Goal: Task Accomplishment & Management: Use online tool/utility

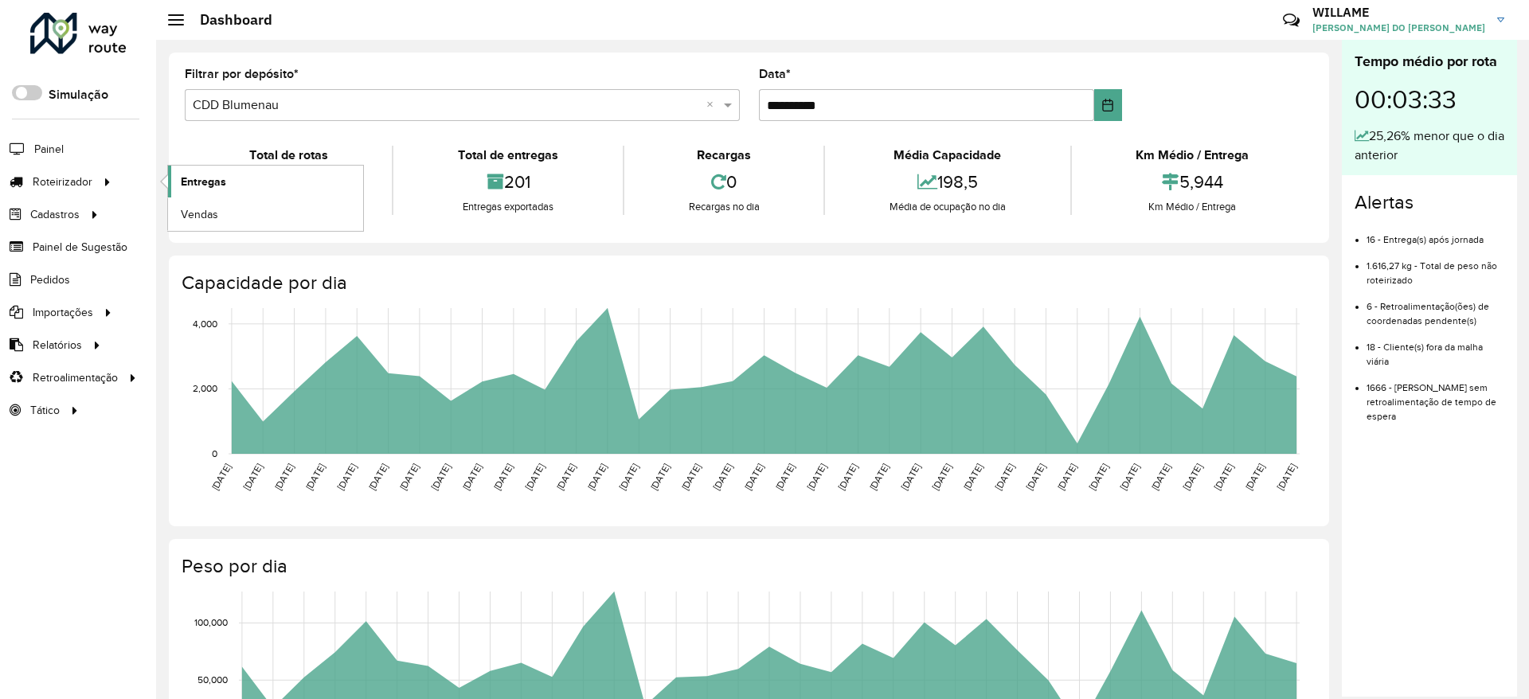
click at [210, 176] on span "Entregas" at bounding box center [203, 182] width 45 height 17
click at [205, 178] on span "Entregas" at bounding box center [203, 182] width 45 height 17
click at [45, 138] on link "Painel" at bounding box center [33, 149] width 67 height 32
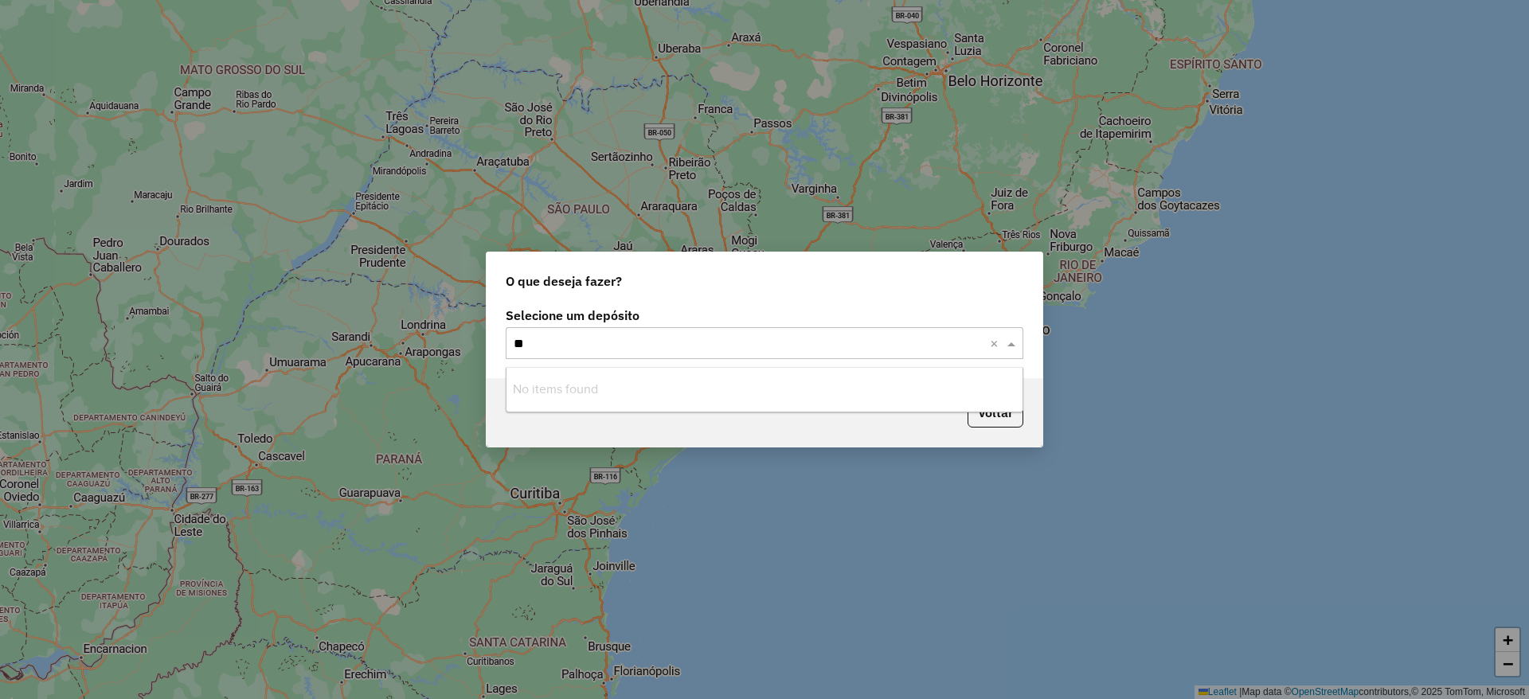
type input "*"
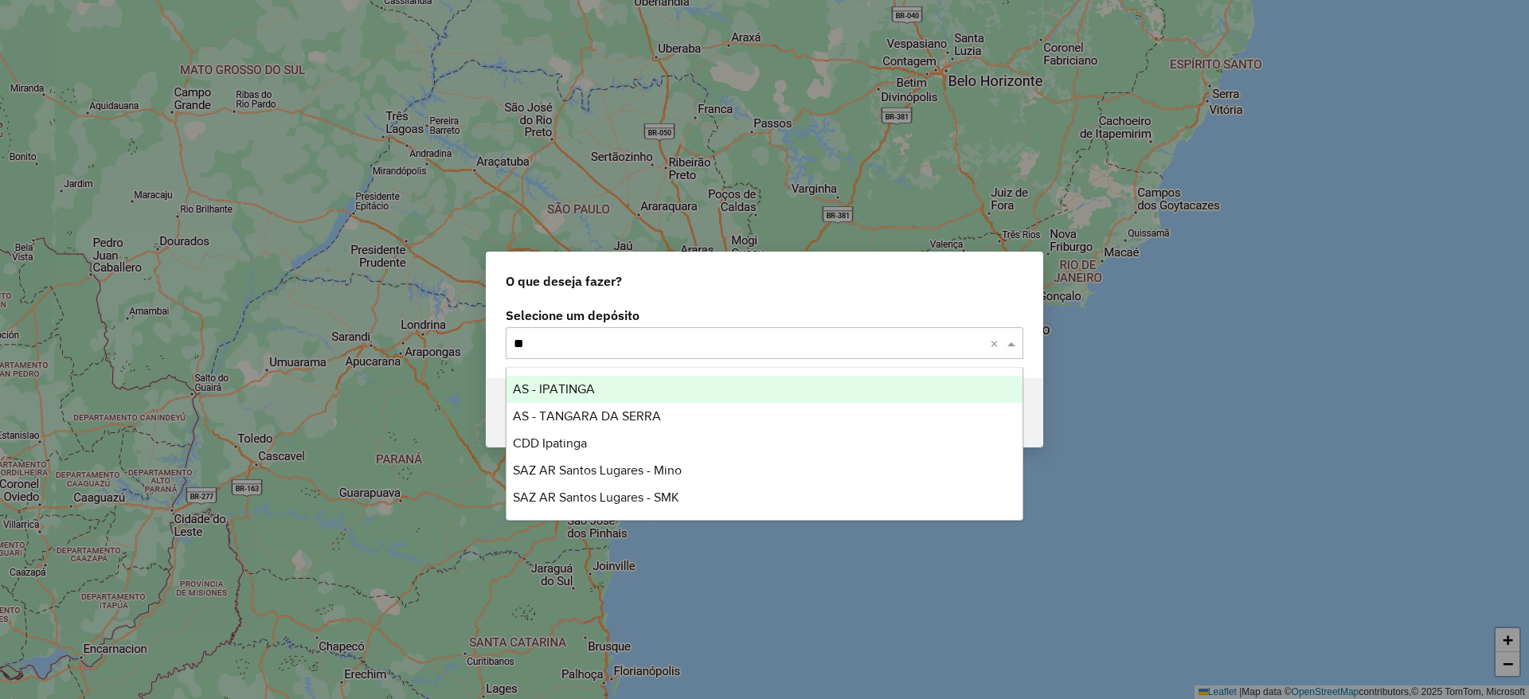
type input "*"
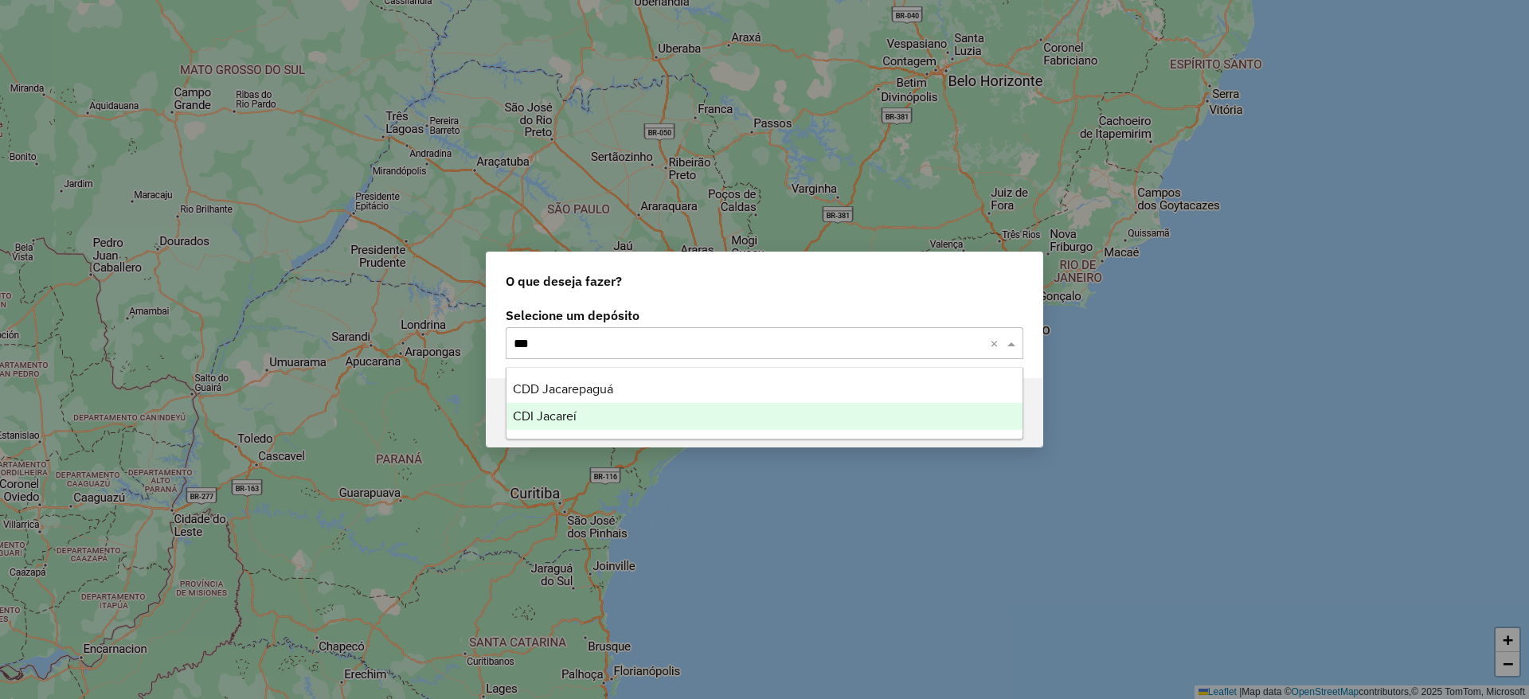
type input "****"
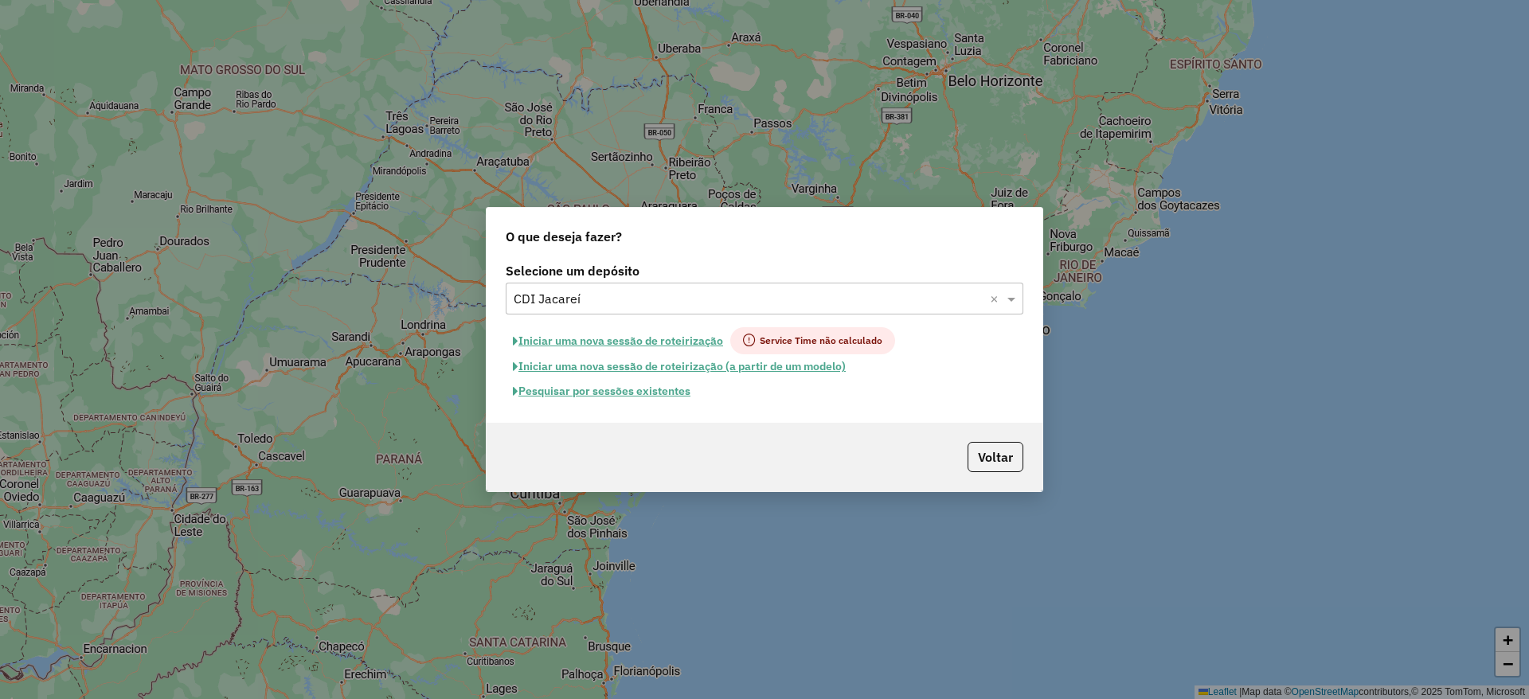
click at [635, 337] on button "Iniciar uma nova sessão de roteirização" at bounding box center [618, 340] width 225 height 27
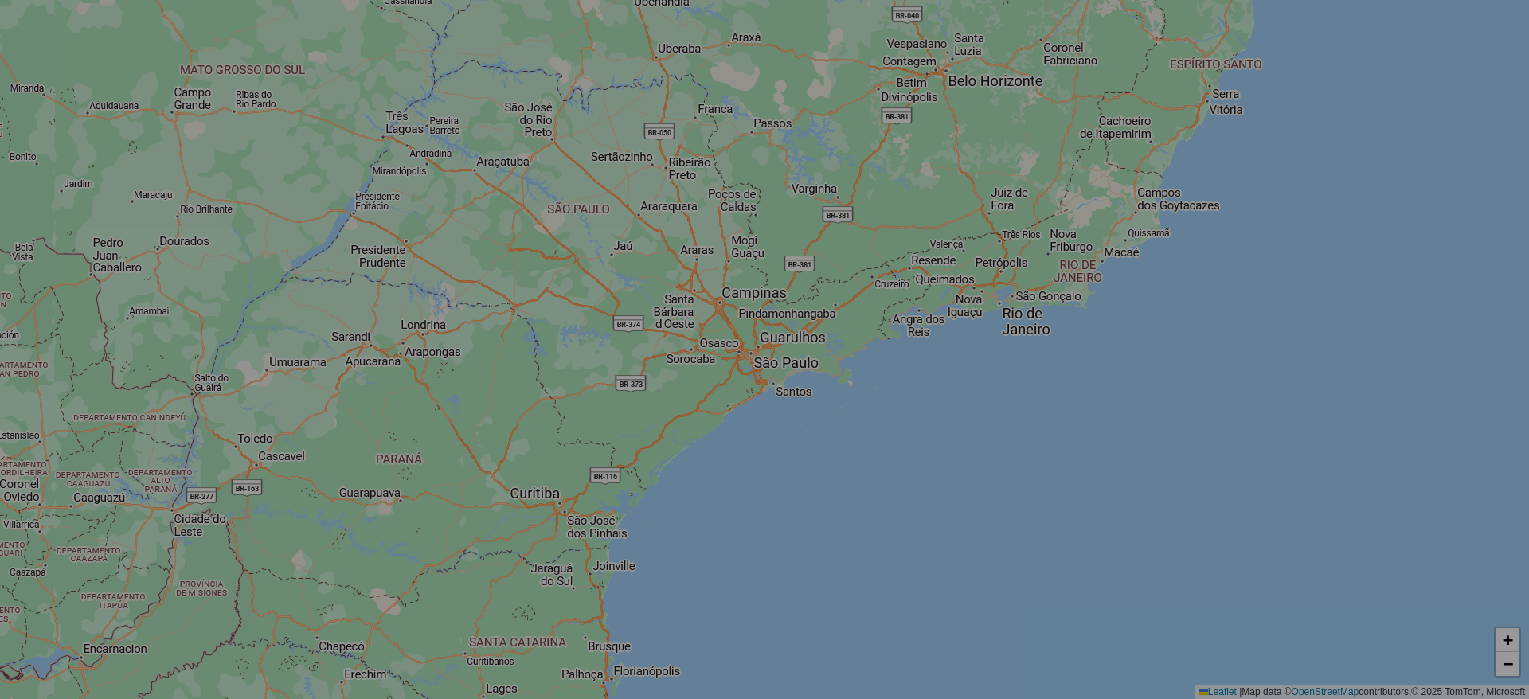
select select "*"
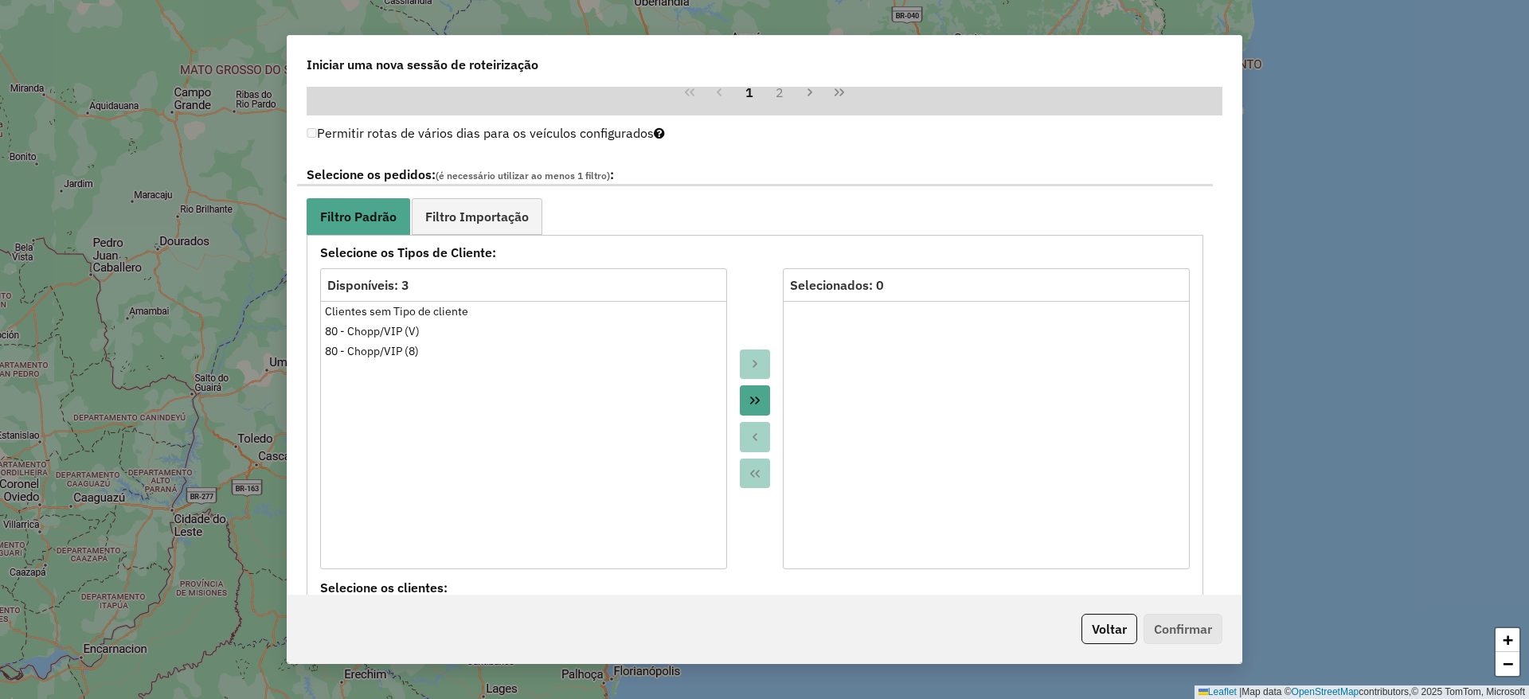
scroll to position [1553, 0]
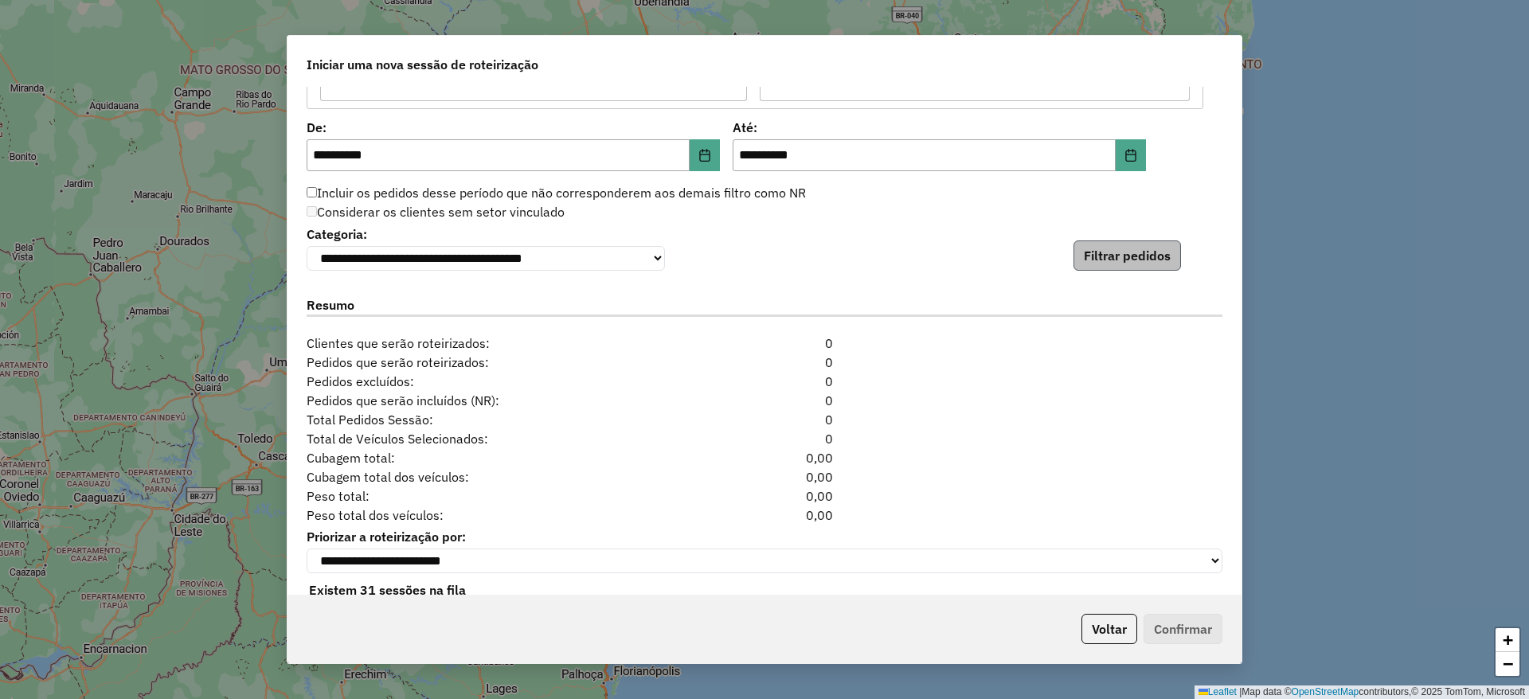
click at [1115, 245] on div "**********" at bounding box center [765, 246] width 916 height 49
click at [1122, 259] on button "Filtrar pedidos" at bounding box center [1126, 255] width 107 height 30
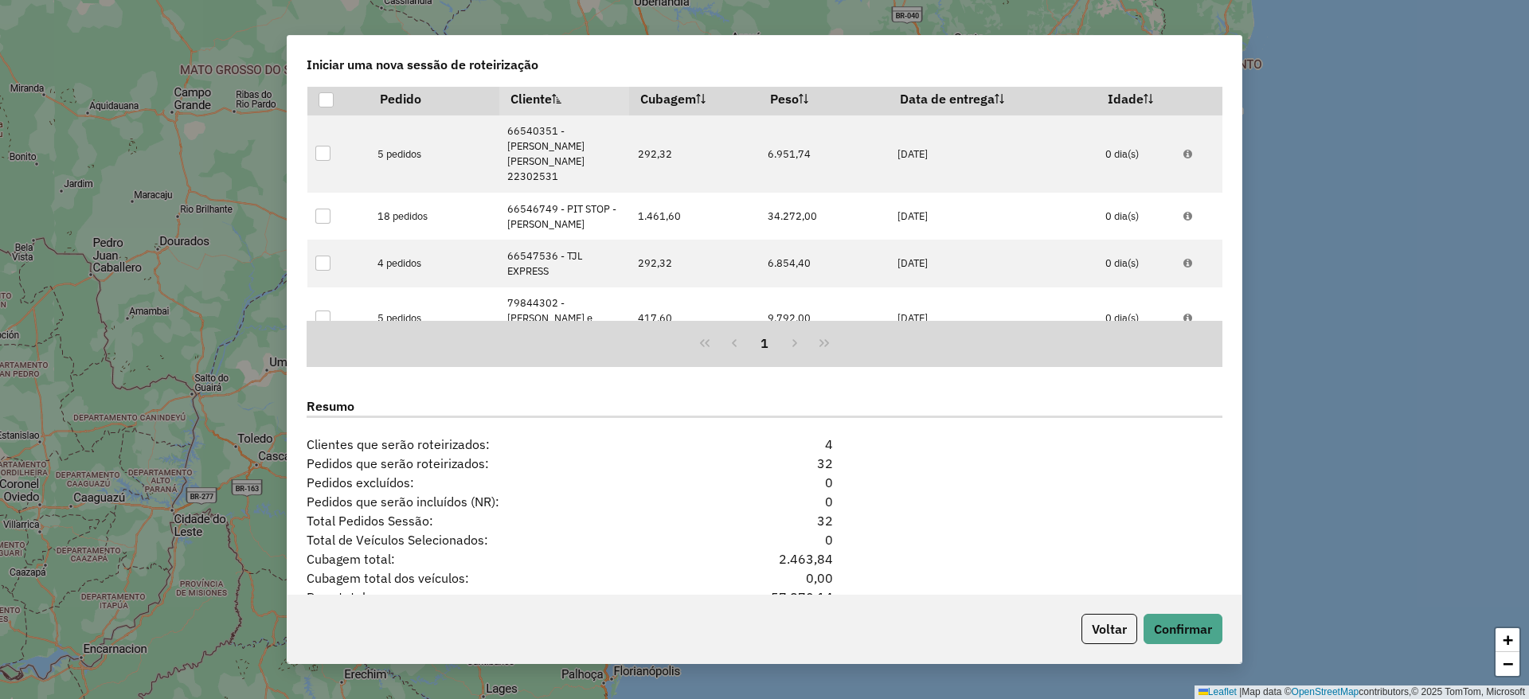
scroll to position [1940, 0]
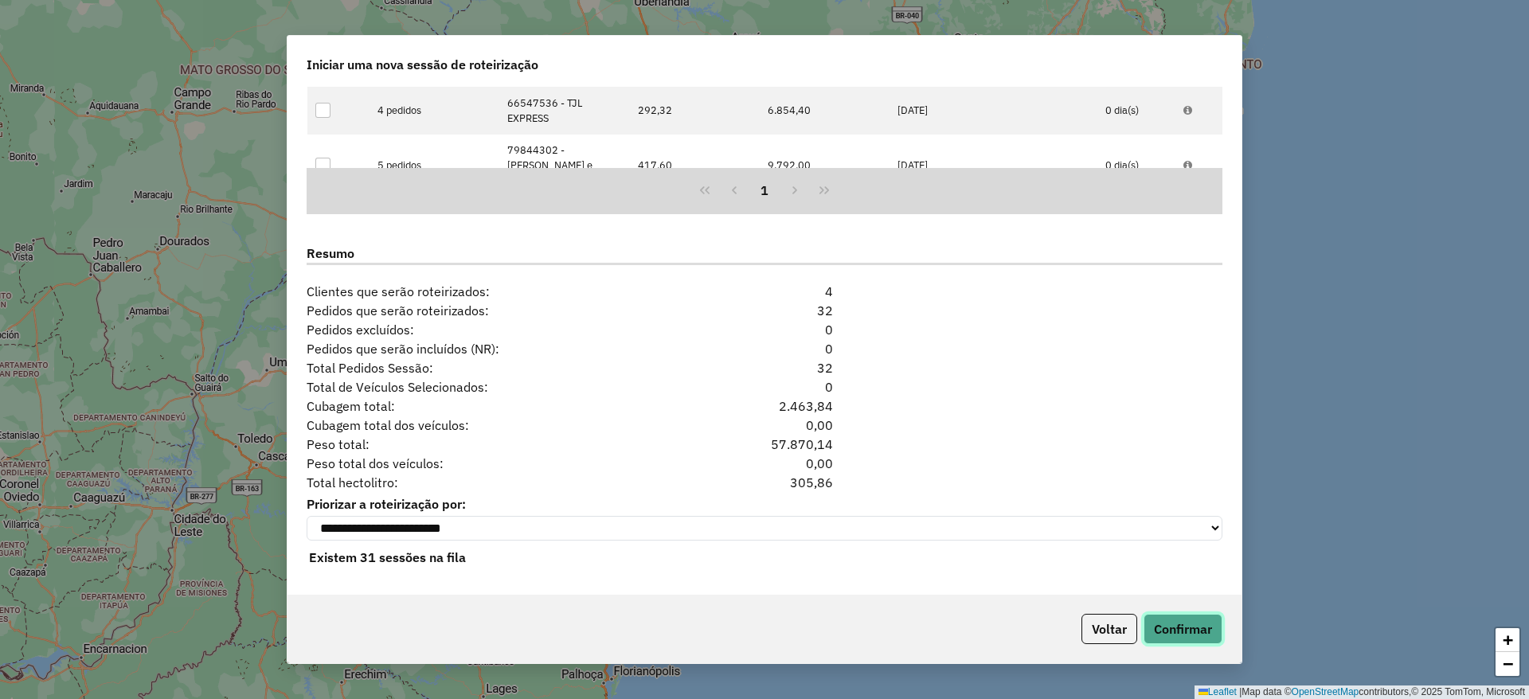
click at [1178, 624] on button "Confirmar" at bounding box center [1182, 629] width 79 height 30
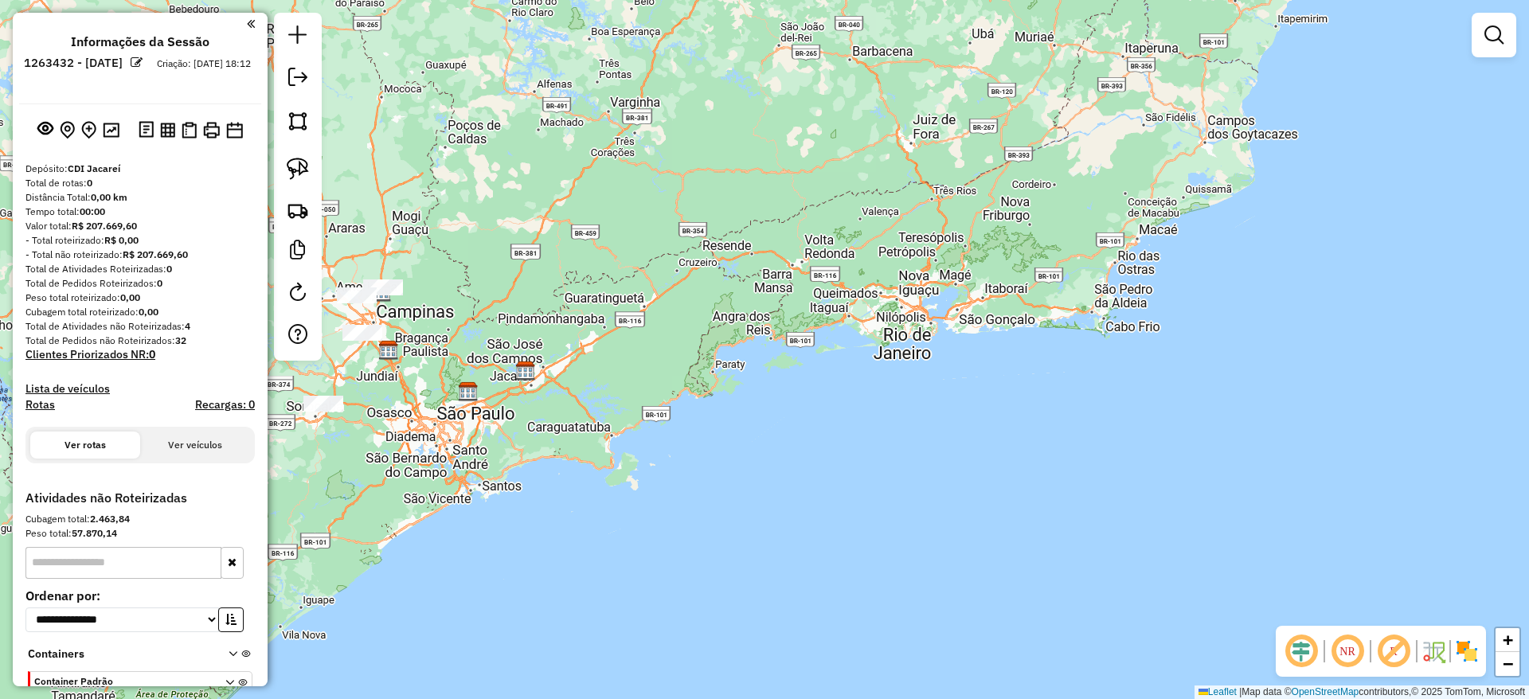
drag, startPoint x: 390, startPoint y: 379, endPoint x: 779, endPoint y: 340, distance: 391.3
click at [779, 340] on div "Janela de atendimento Grade de atendimento Capacidade Transportadoras Veículos …" at bounding box center [764, 349] width 1529 height 699
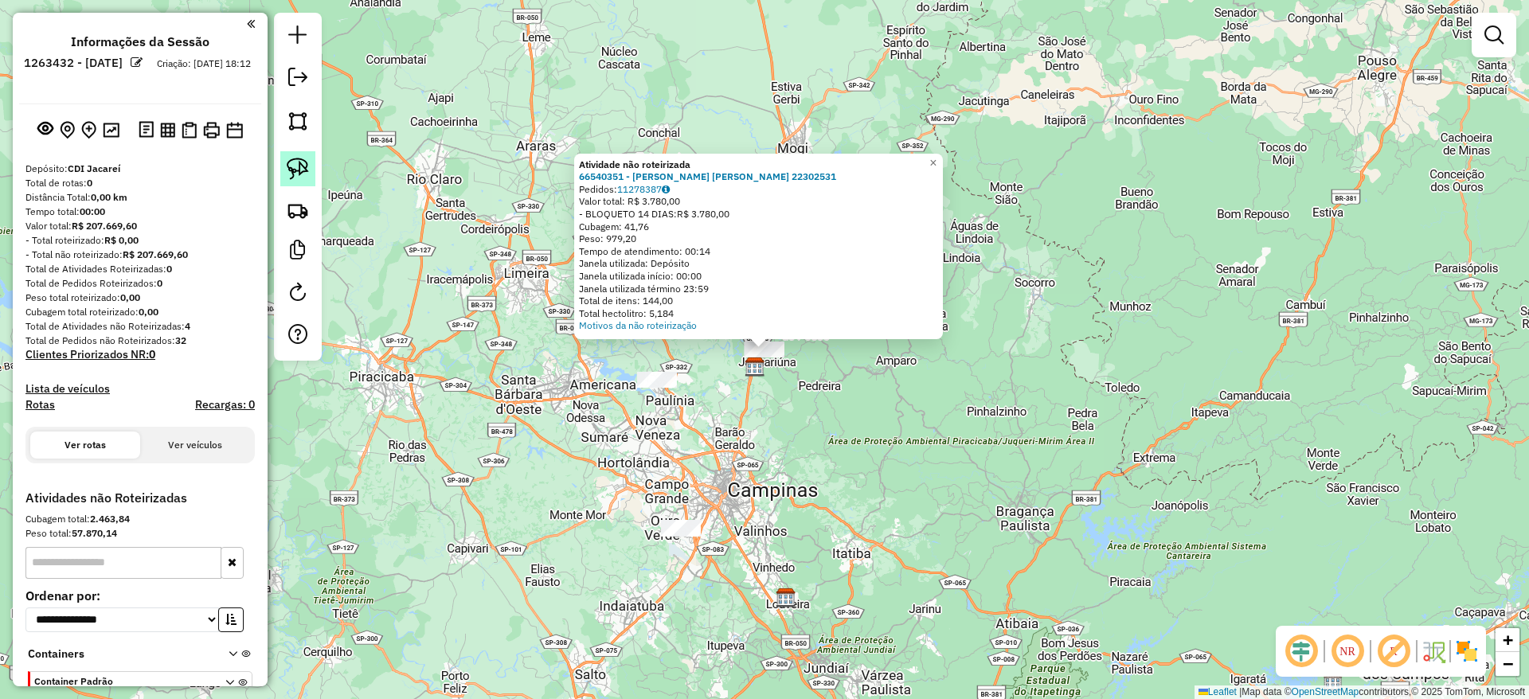
click at [299, 162] on img at bounding box center [298, 169] width 22 height 22
drag, startPoint x: 844, startPoint y: 441, endPoint x: 678, endPoint y: 337, distance: 196.4
click at [678, 337] on div "Atividade não roteirizada 66540351 - ELAINE CARPI FERREIRA 22302531 Pedidos: 11…" at bounding box center [764, 349] width 1529 height 699
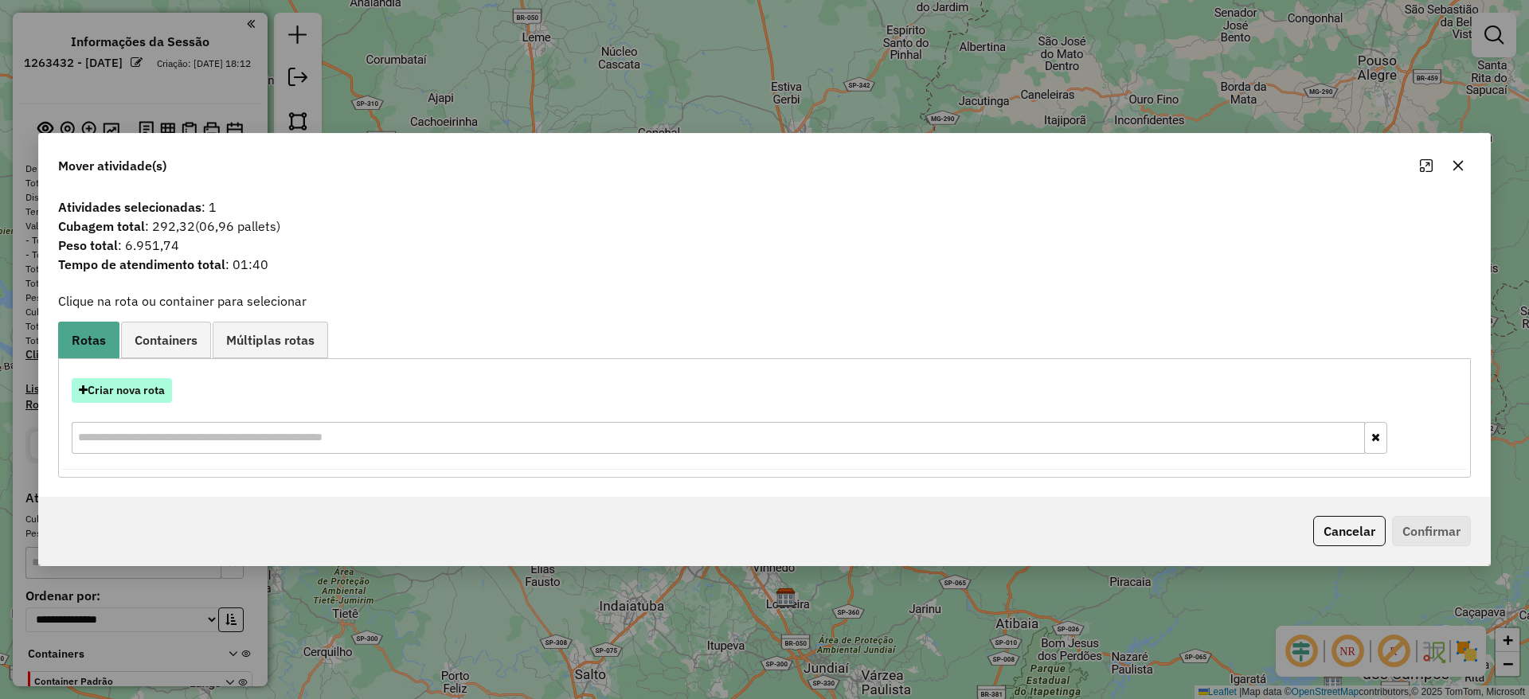
click at [154, 387] on button "Criar nova rota" at bounding box center [122, 390] width 100 height 25
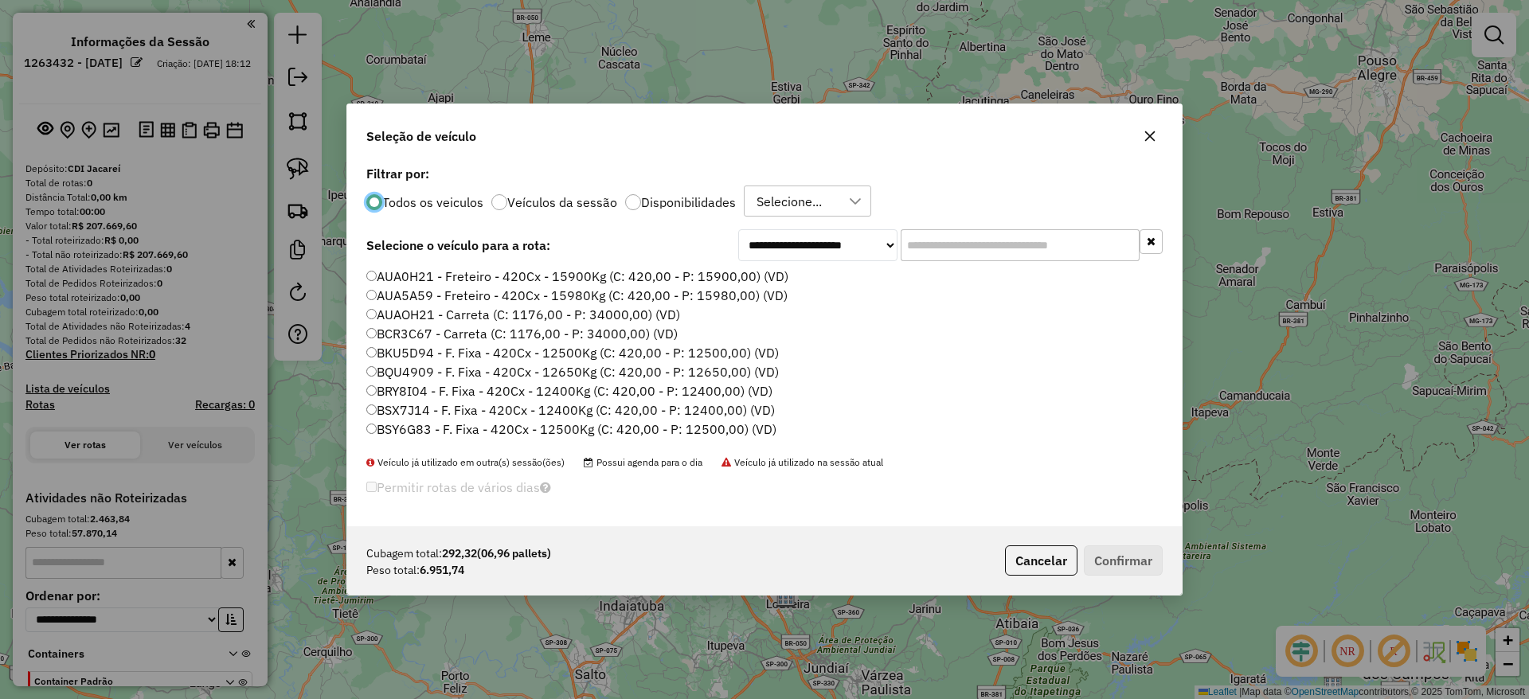
scroll to position [9, 5]
click at [961, 243] on input "text" at bounding box center [1019, 245] width 239 height 32
paste input "*******"
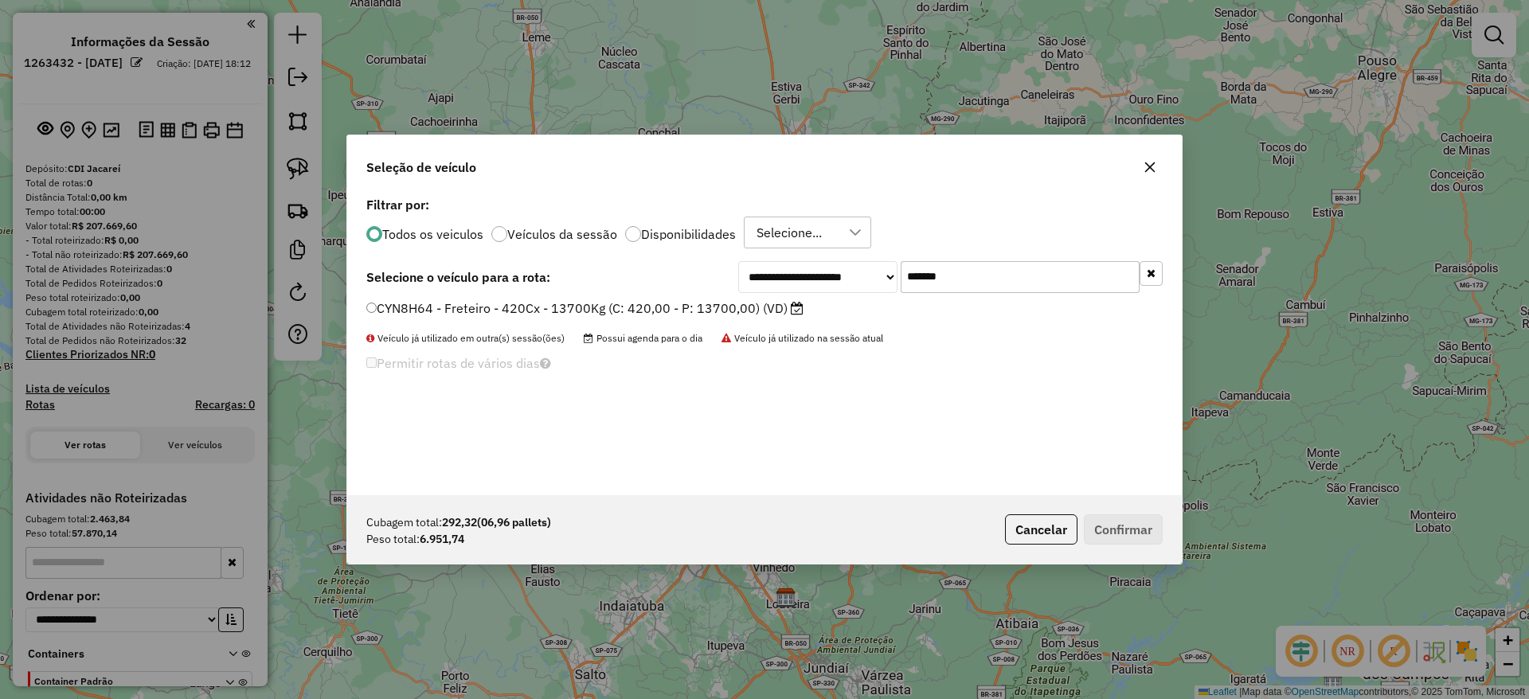
type input "*******"
click at [504, 296] on div "**********" at bounding box center [764, 344] width 834 height 303
click at [510, 303] on label "CYN8H64 - Freteiro - 420Cx - 13700Kg (C: 420,00 - P: 13700,00) (VD)" at bounding box center [584, 308] width 437 height 19
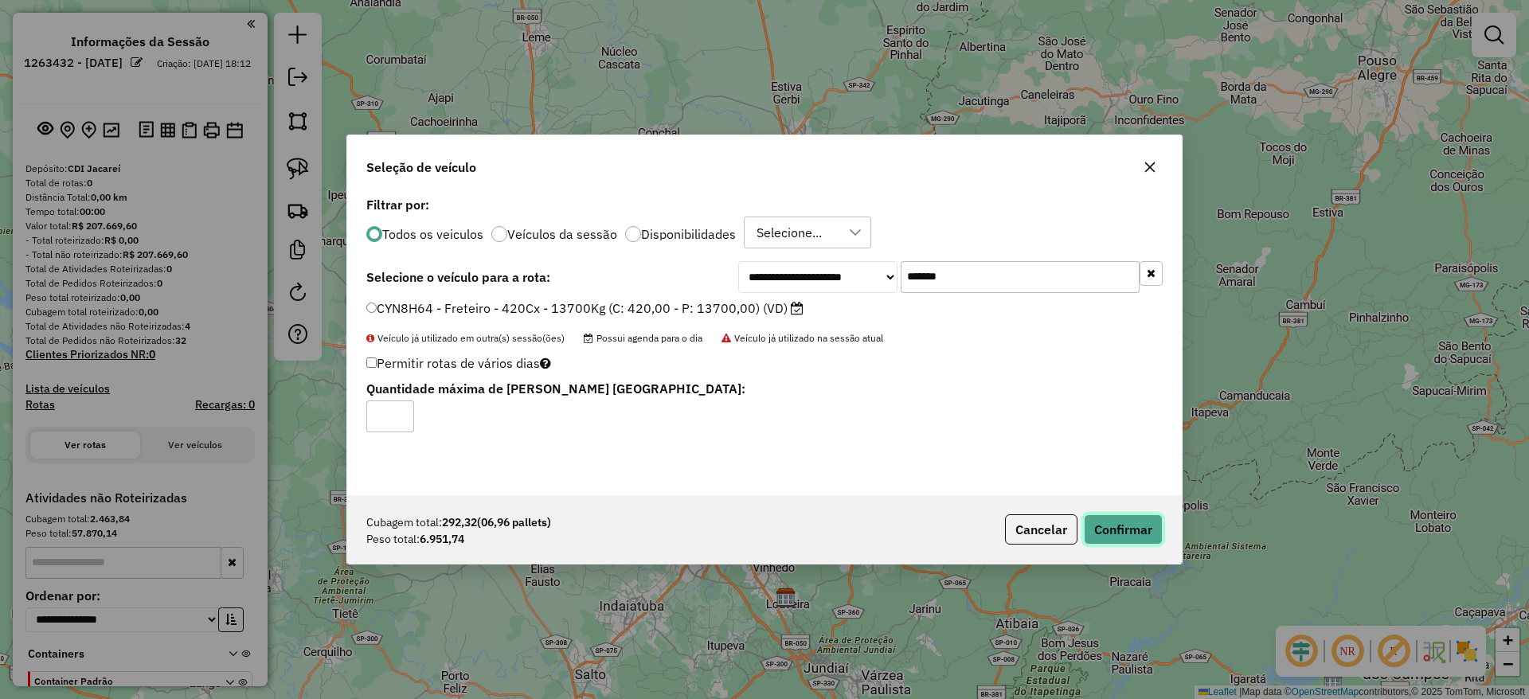
click at [1104, 526] on button "Confirmar" at bounding box center [1123, 529] width 79 height 30
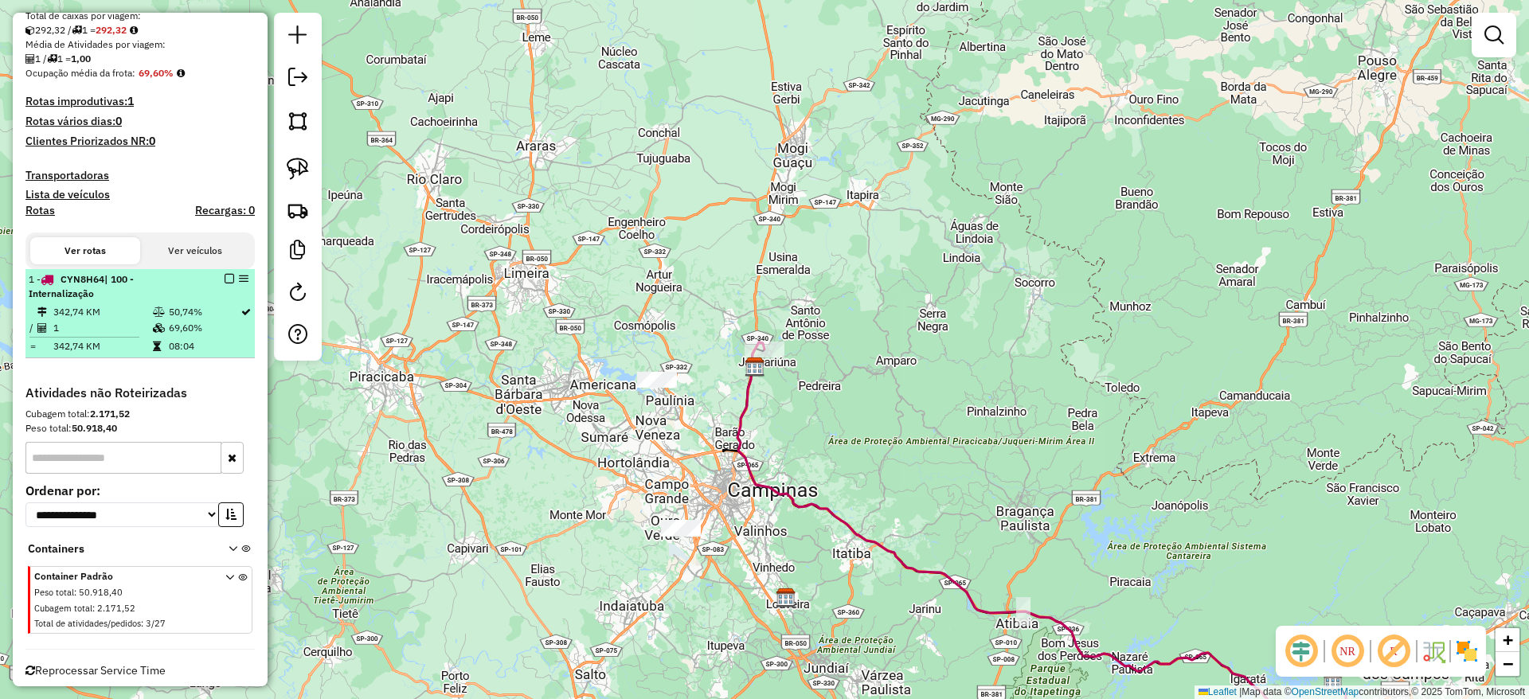
scroll to position [358, 0]
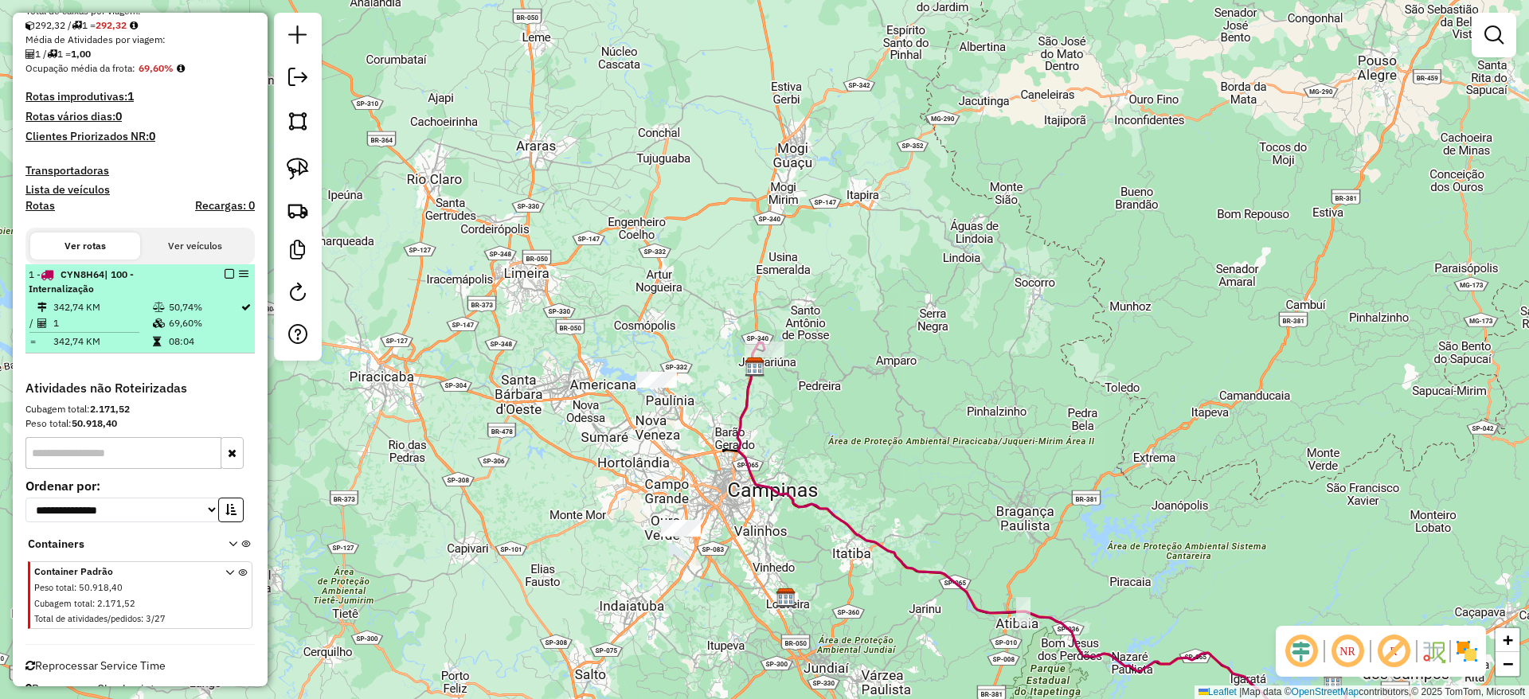
click at [225, 275] on em at bounding box center [230, 274] width 10 height 10
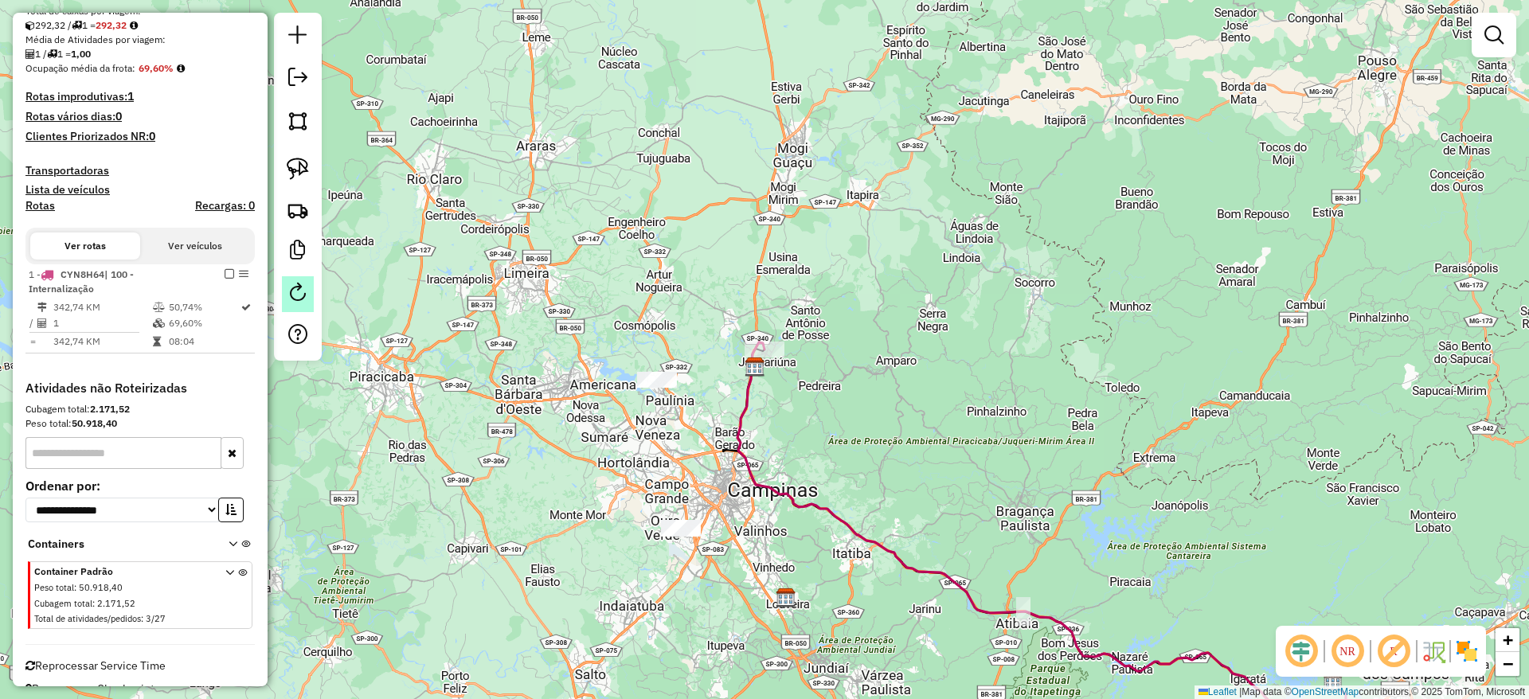
scroll to position [314, 0]
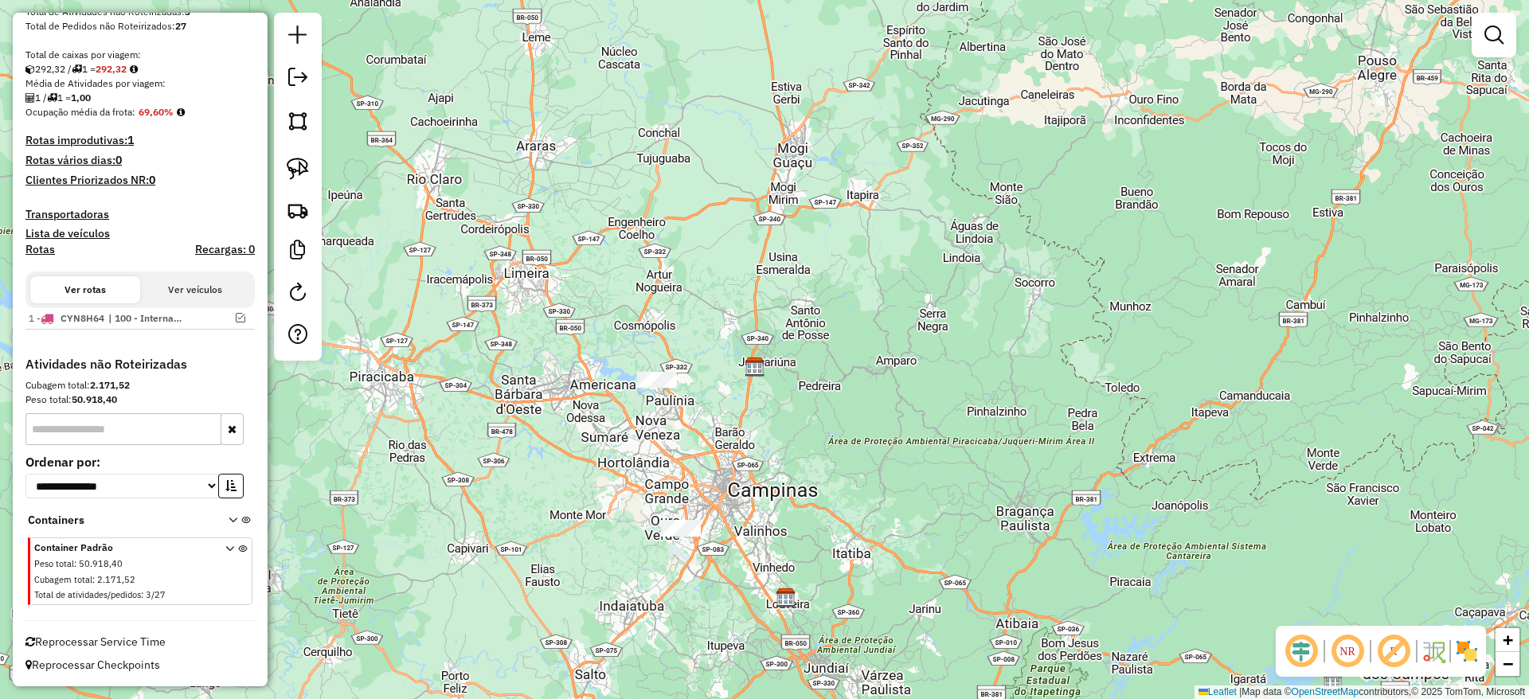
click at [644, 393] on div "Janela de atendimento Grade de atendimento Capacidade Transportadoras Veículos …" at bounding box center [764, 349] width 1529 height 699
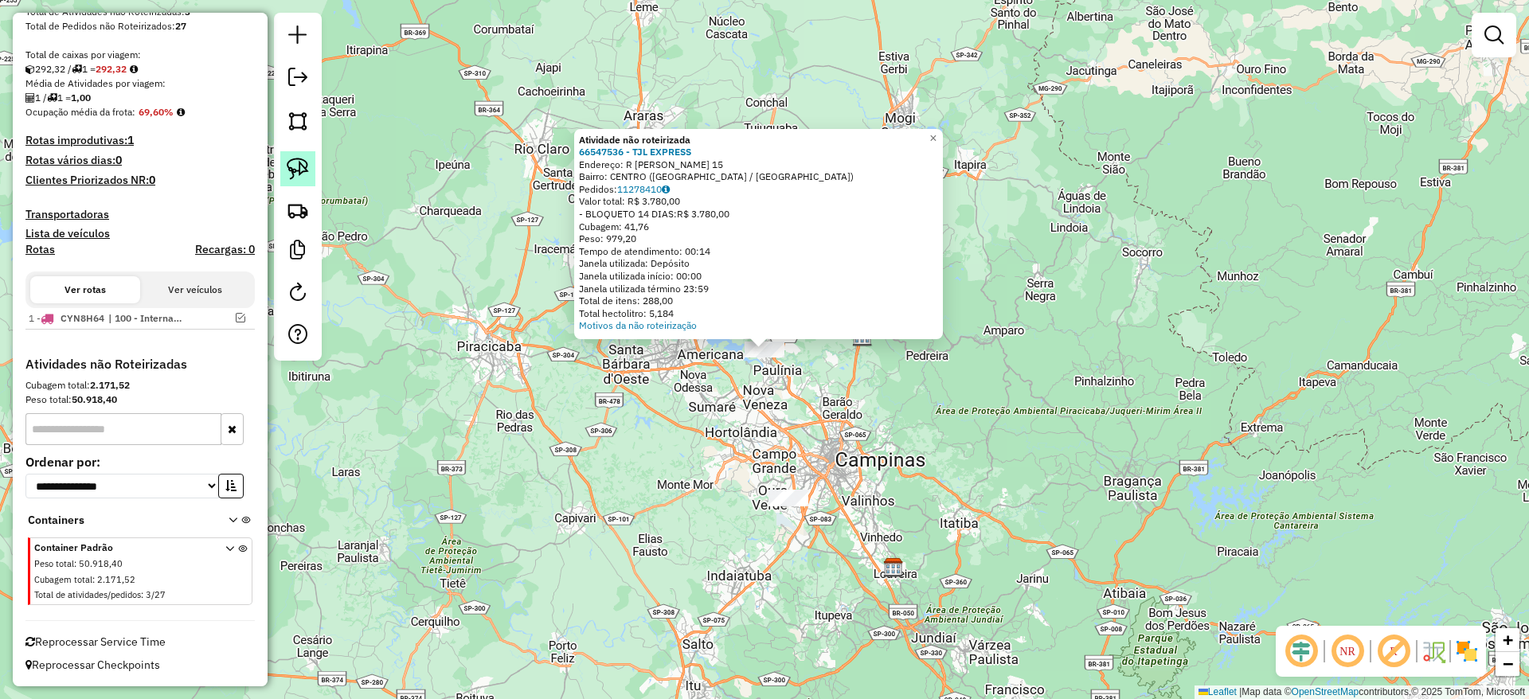
click at [294, 170] on img at bounding box center [298, 169] width 22 height 22
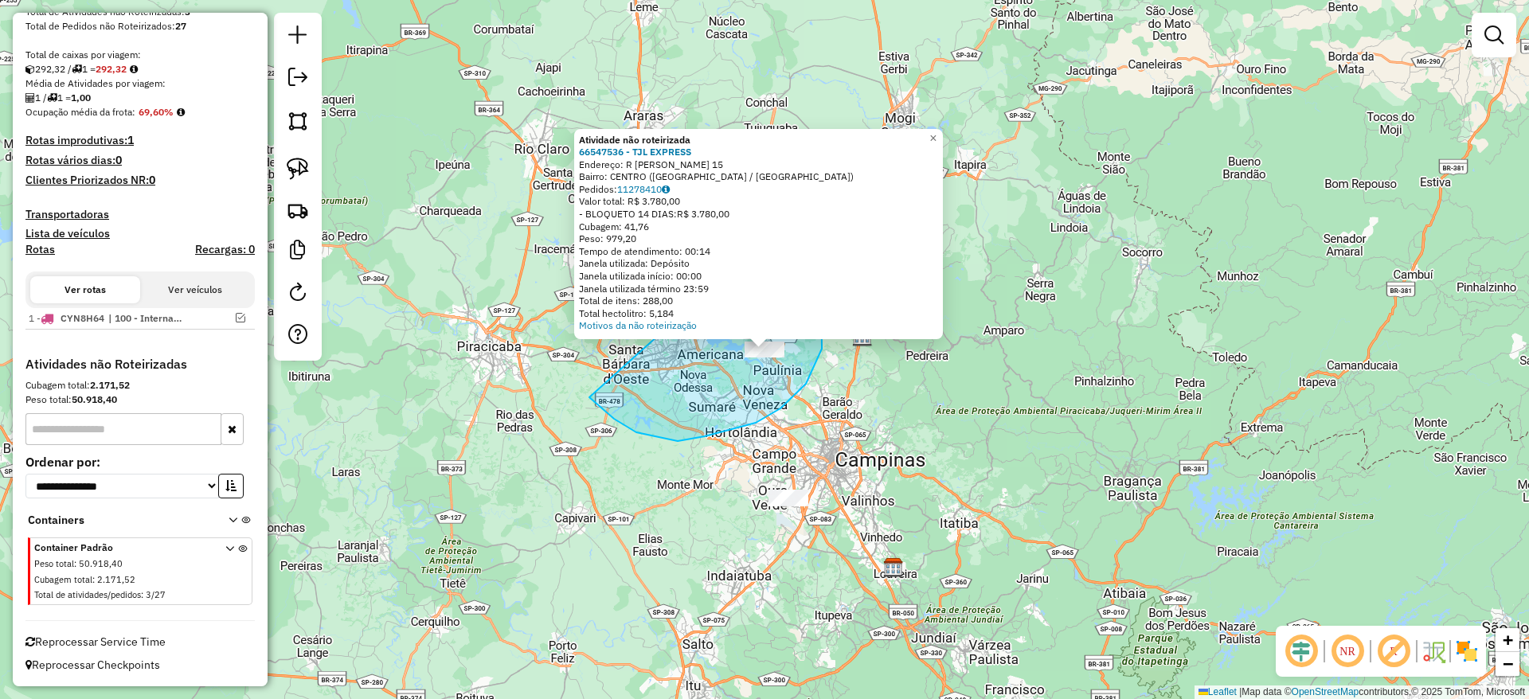
drag, startPoint x: 636, startPoint y: 432, endPoint x: 777, endPoint y: 224, distance: 251.7
click at [777, 224] on div "Atividade não roteirizada 66547536 - TJL EXPRESS Endereço: R ADA CAROLINA SCARA…" at bounding box center [764, 349] width 1529 height 699
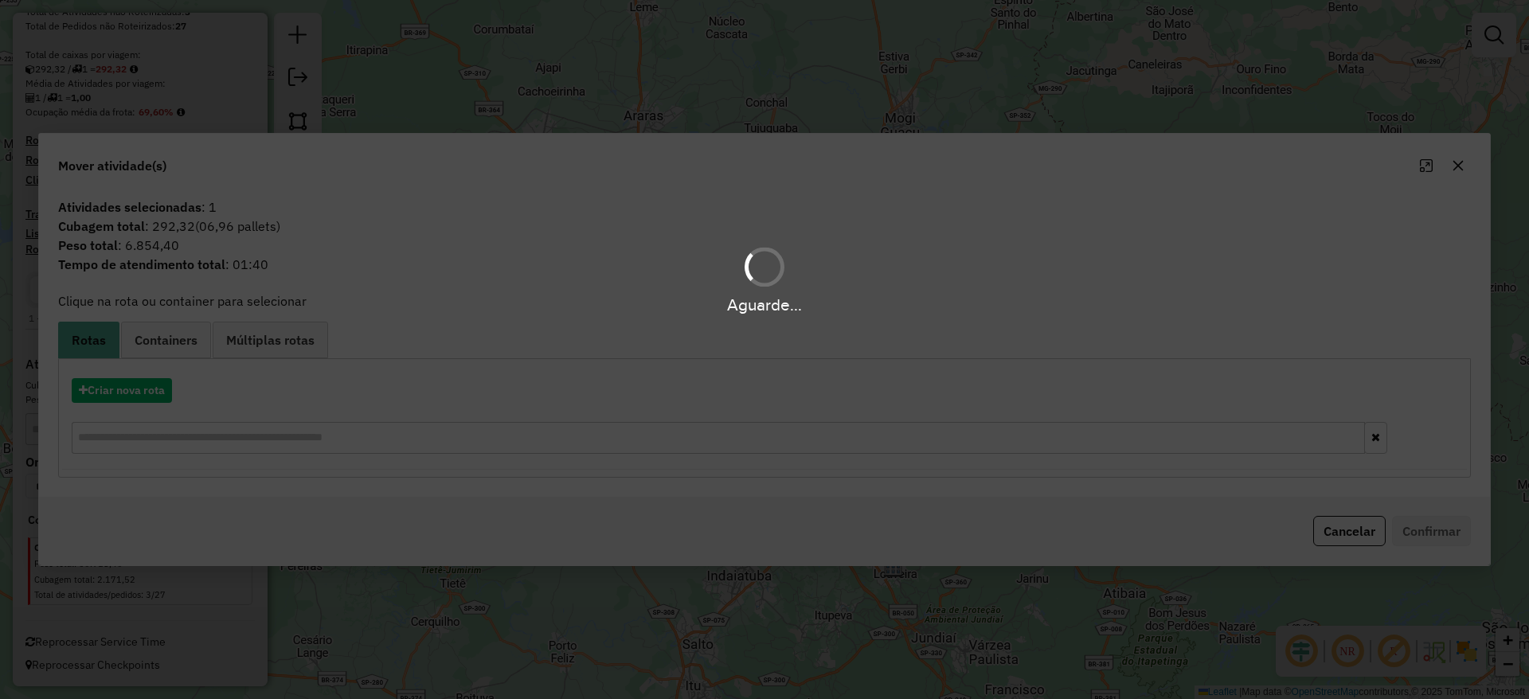
click at [147, 387] on div "Aguarde..." at bounding box center [764, 349] width 1529 height 699
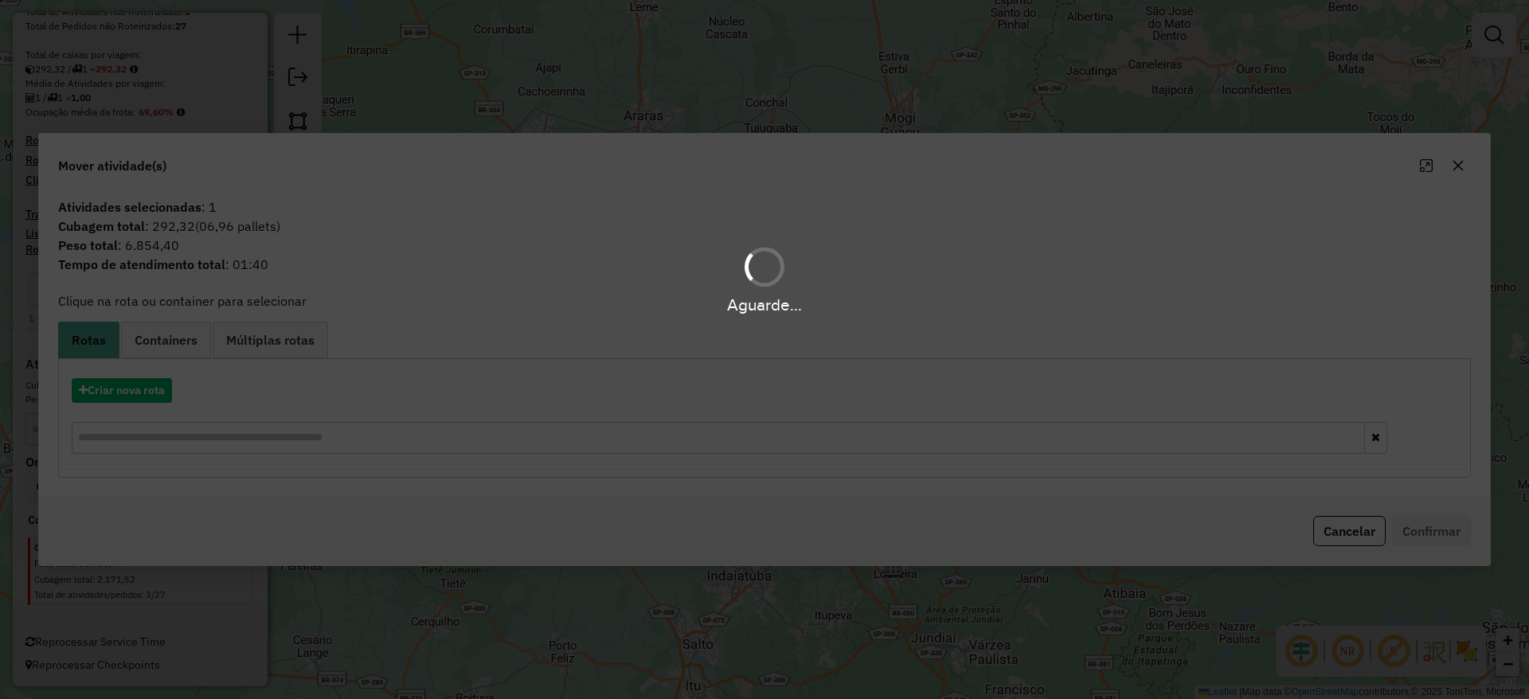
click at [151, 389] on div "Aguarde..." at bounding box center [764, 349] width 1529 height 699
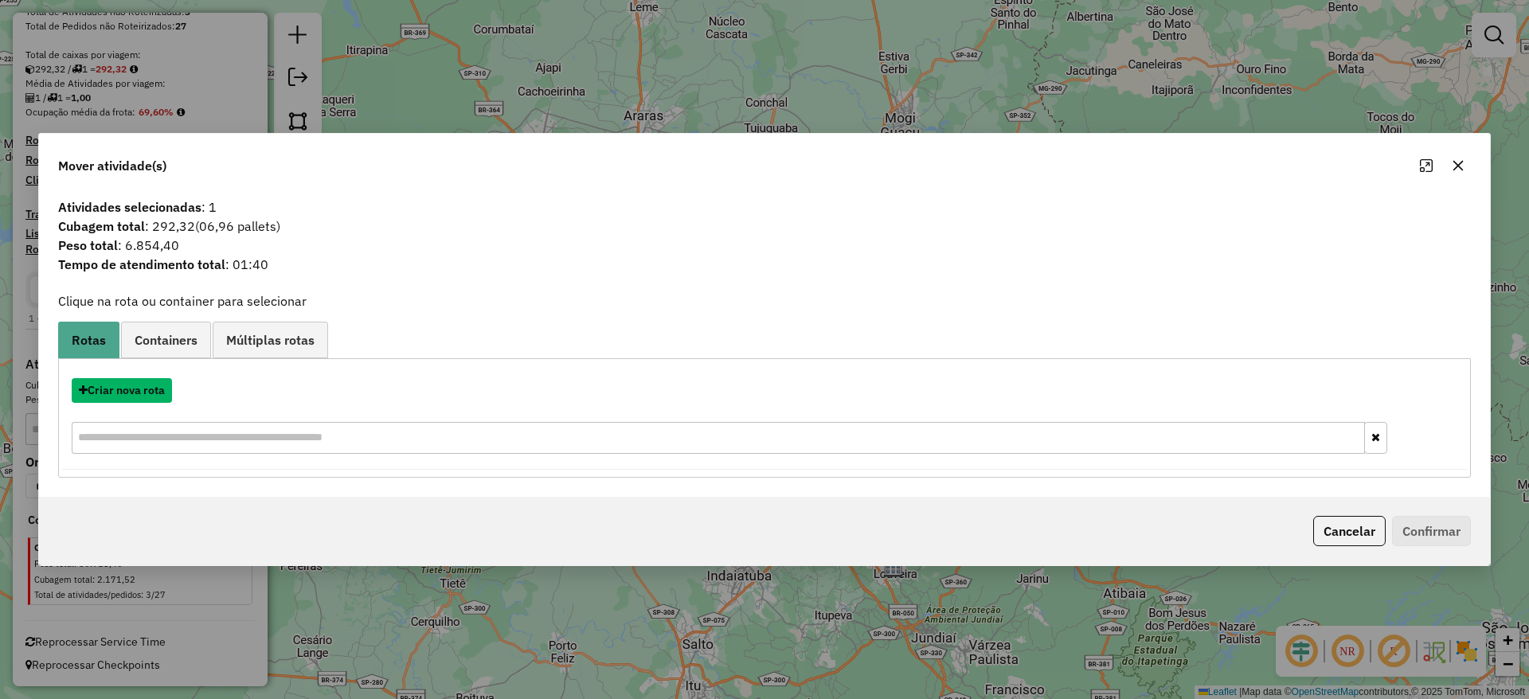
click at [151, 389] on button "Criar nova rota" at bounding box center [122, 390] width 100 height 25
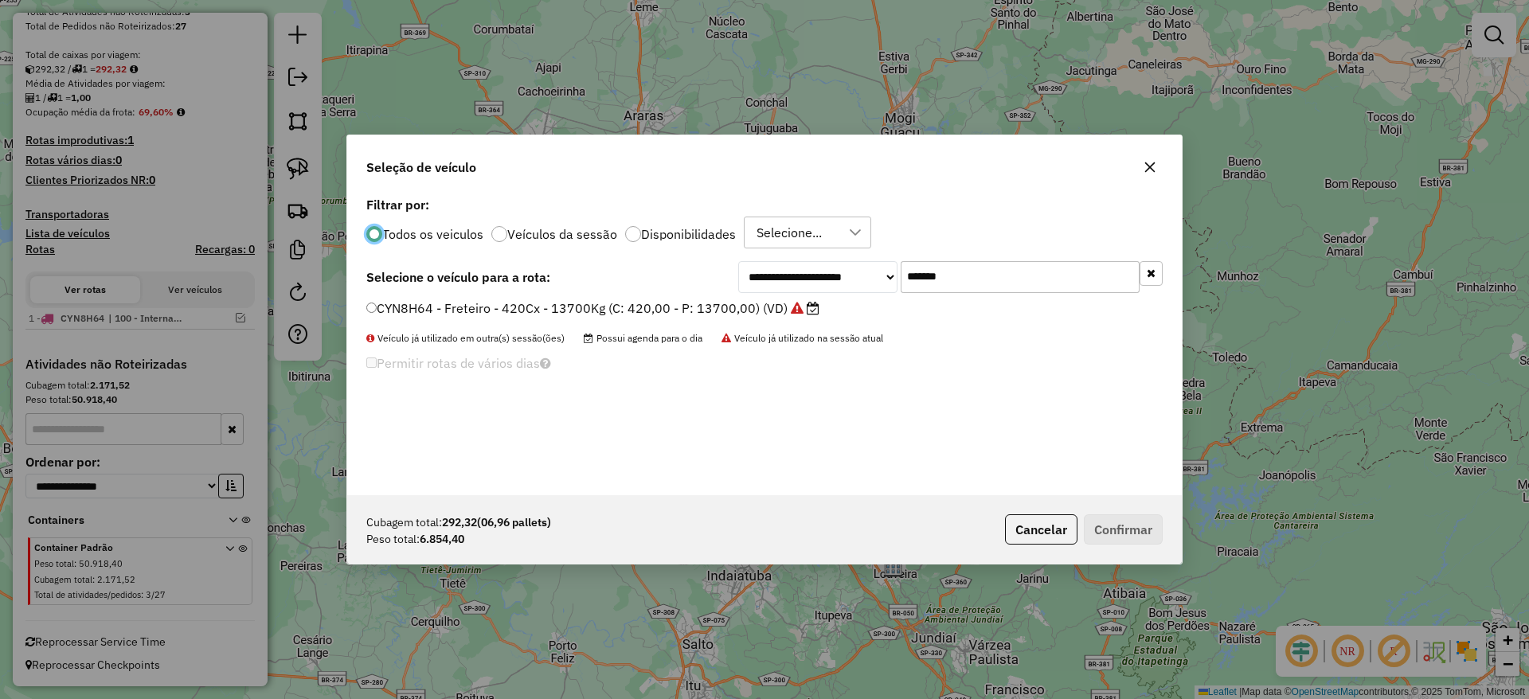
scroll to position [9, 5]
drag, startPoint x: 845, startPoint y: 256, endPoint x: 655, endPoint y: 252, distance: 189.5
click at [678, 240] on div "**********" at bounding box center [764, 344] width 834 height 303
paste input "text"
type input "*******"
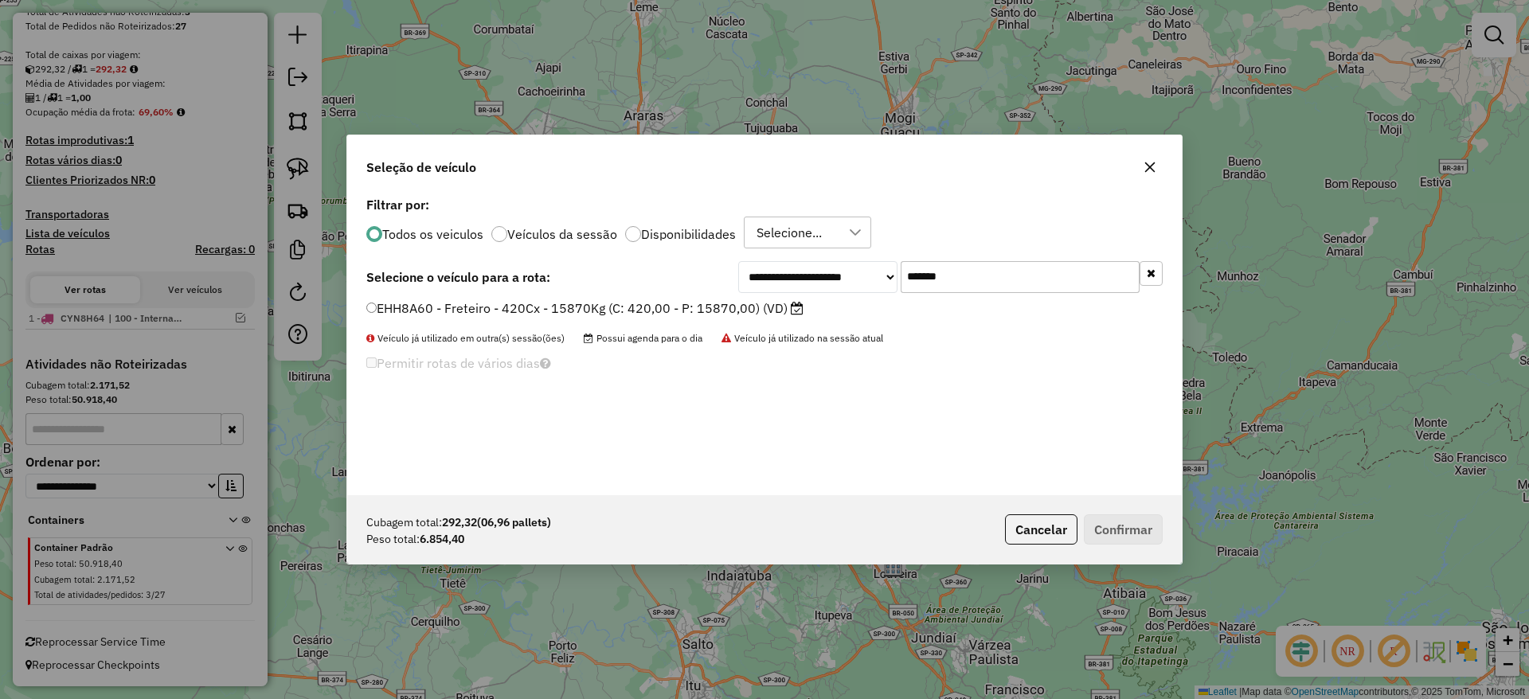
click at [604, 308] on label "EHH8A60 - Freteiro - 420Cx - 15870Kg (C: 420,00 - P: 15870,00) (VD)" at bounding box center [584, 308] width 437 height 19
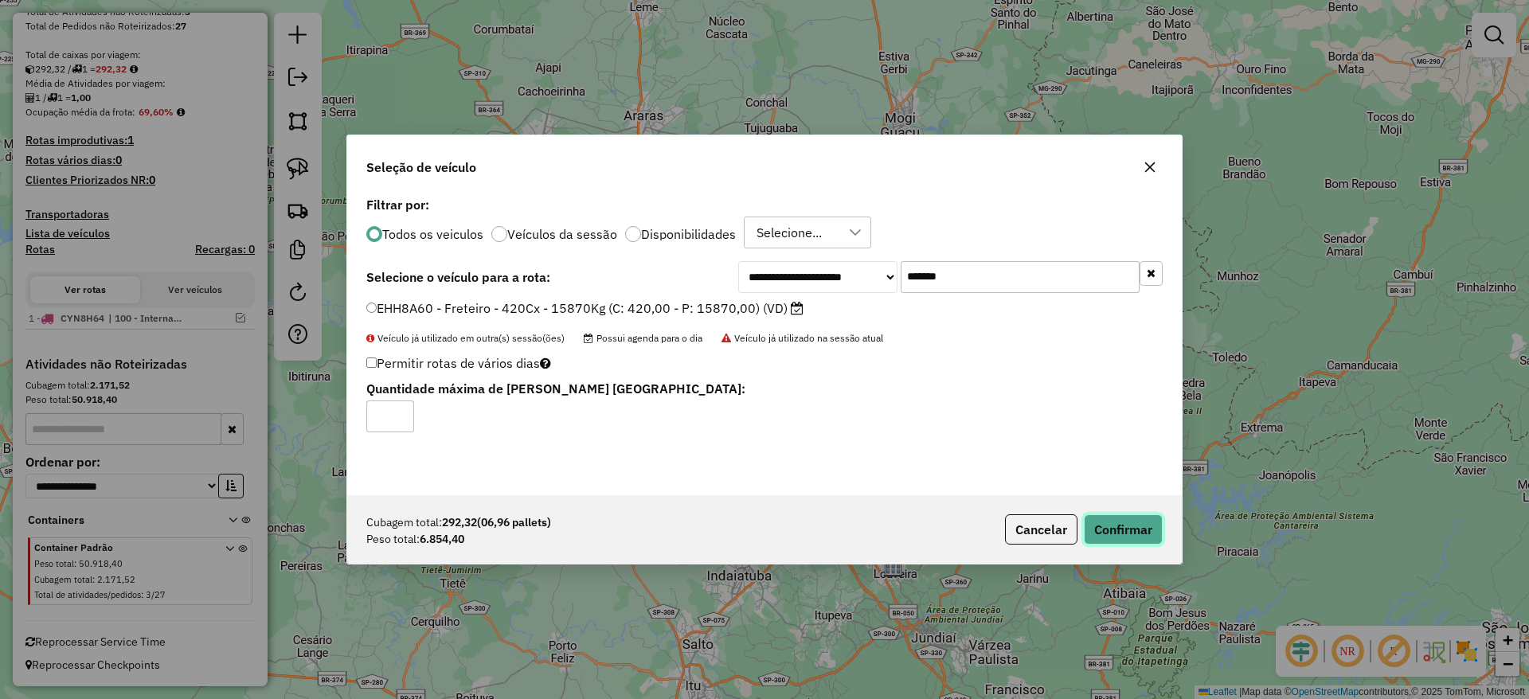
click at [1127, 537] on button "Confirmar" at bounding box center [1123, 529] width 79 height 30
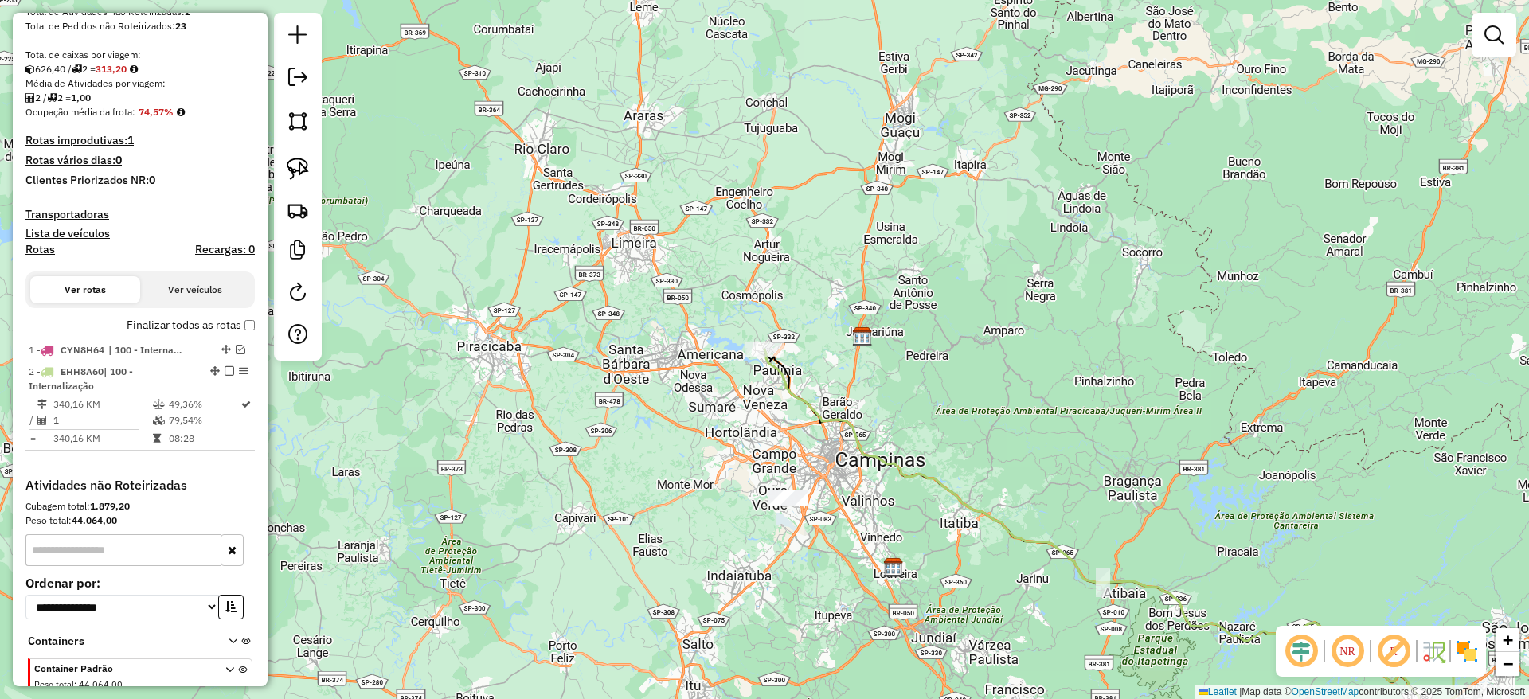
scroll to position [358, 0]
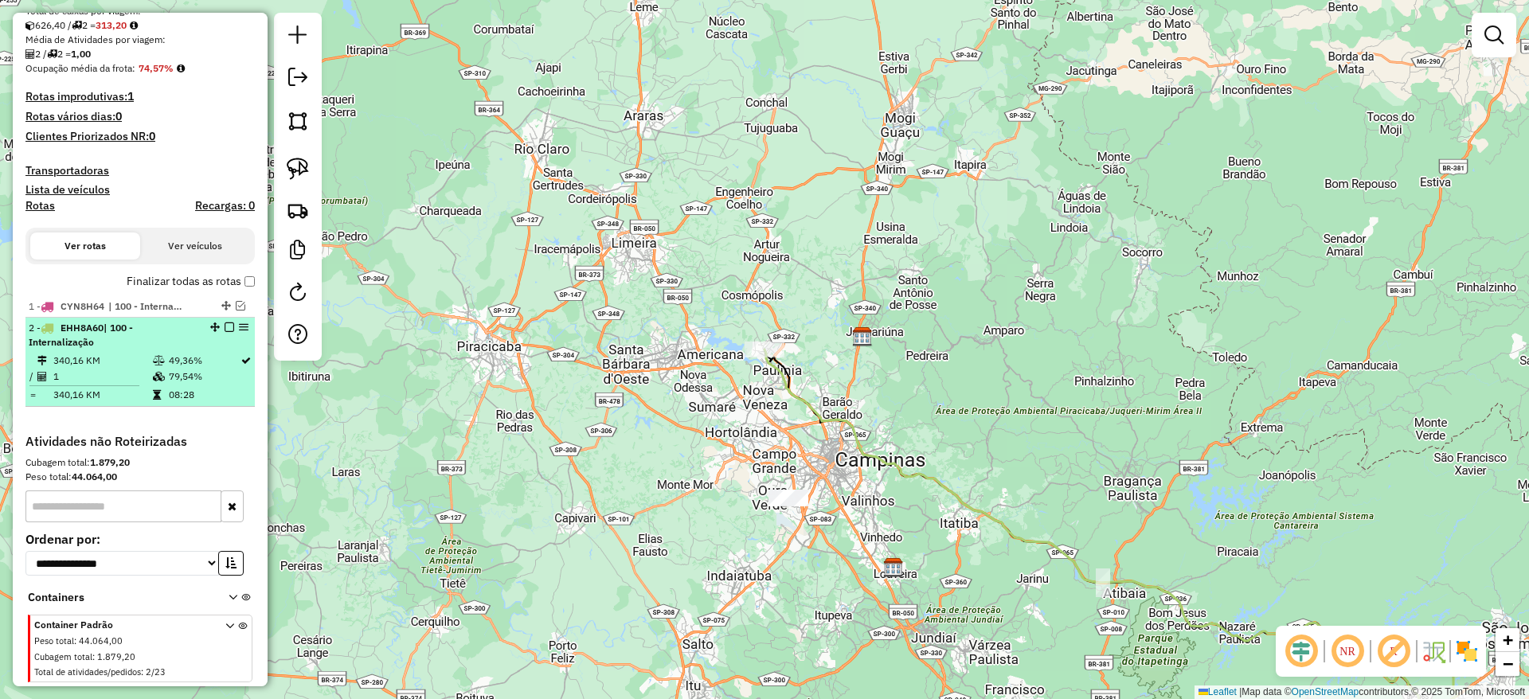
click at [225, 325] on em at bounding box center [230, 327] width 10 height 10
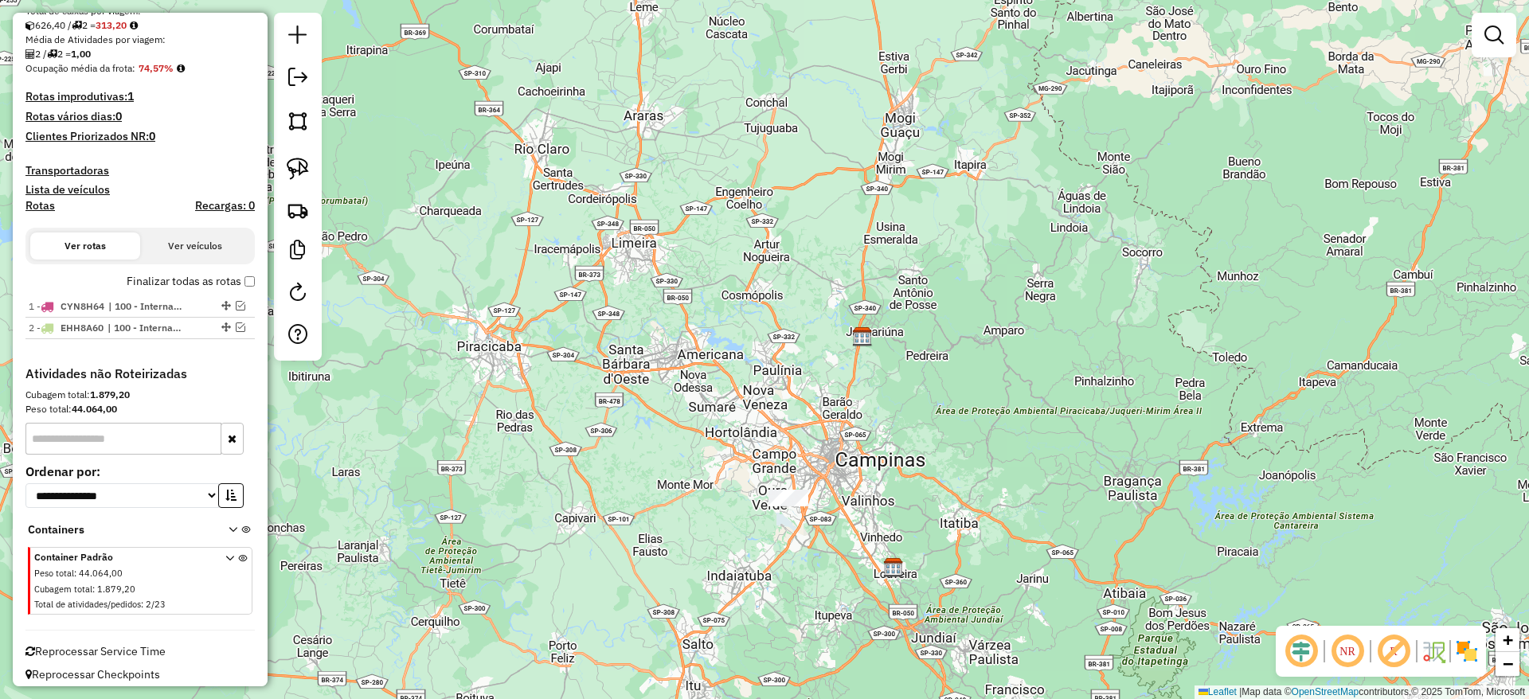
click at [764, 517] on div "Janela de atendimento Grade de atendimento Capacidade Transportadoras Veículos …" at bounding box center [764, 349] width 1529 height 699
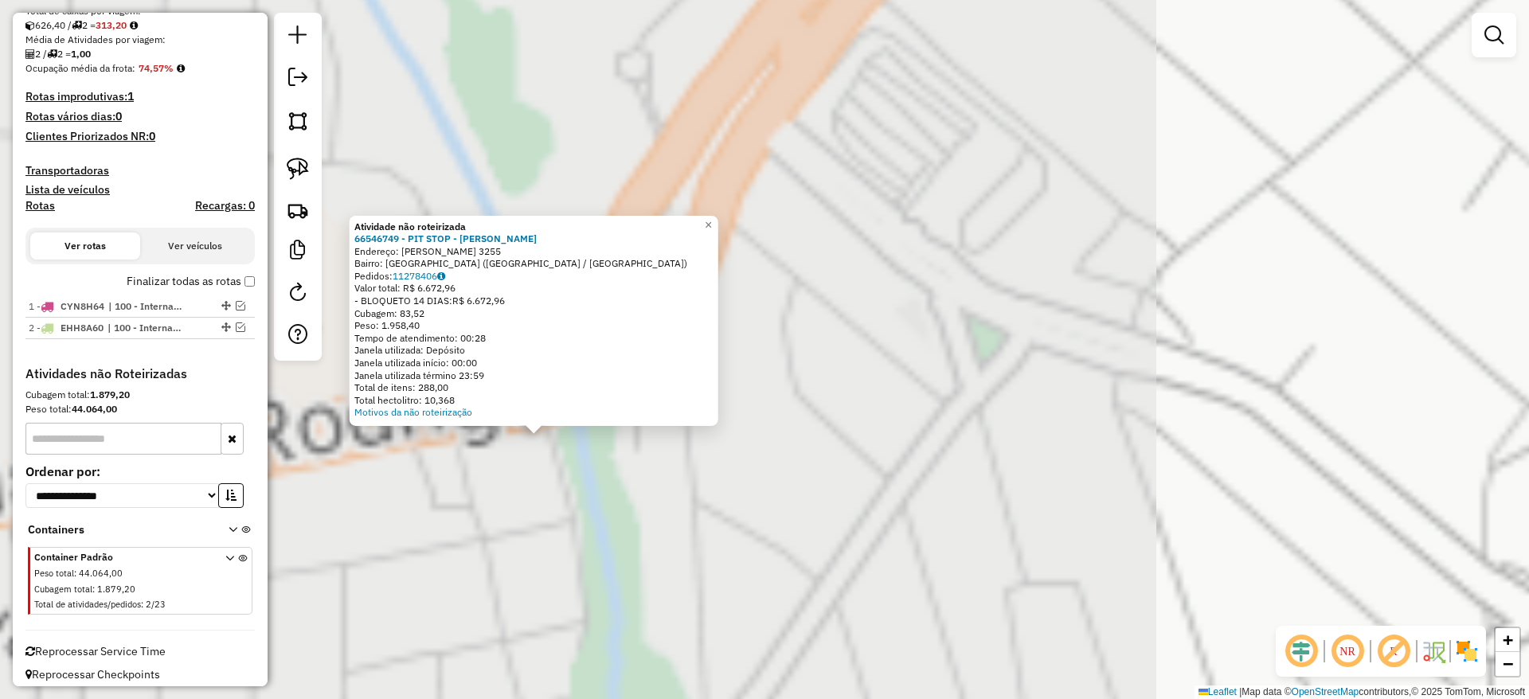
click at [628, 529] on div "Atividade não roteirizada 66546749 - PIT STOP - LUCAS CER Endereço: RUY RODRIGU…" at bounding box center [764, 349] width 1529 height 699
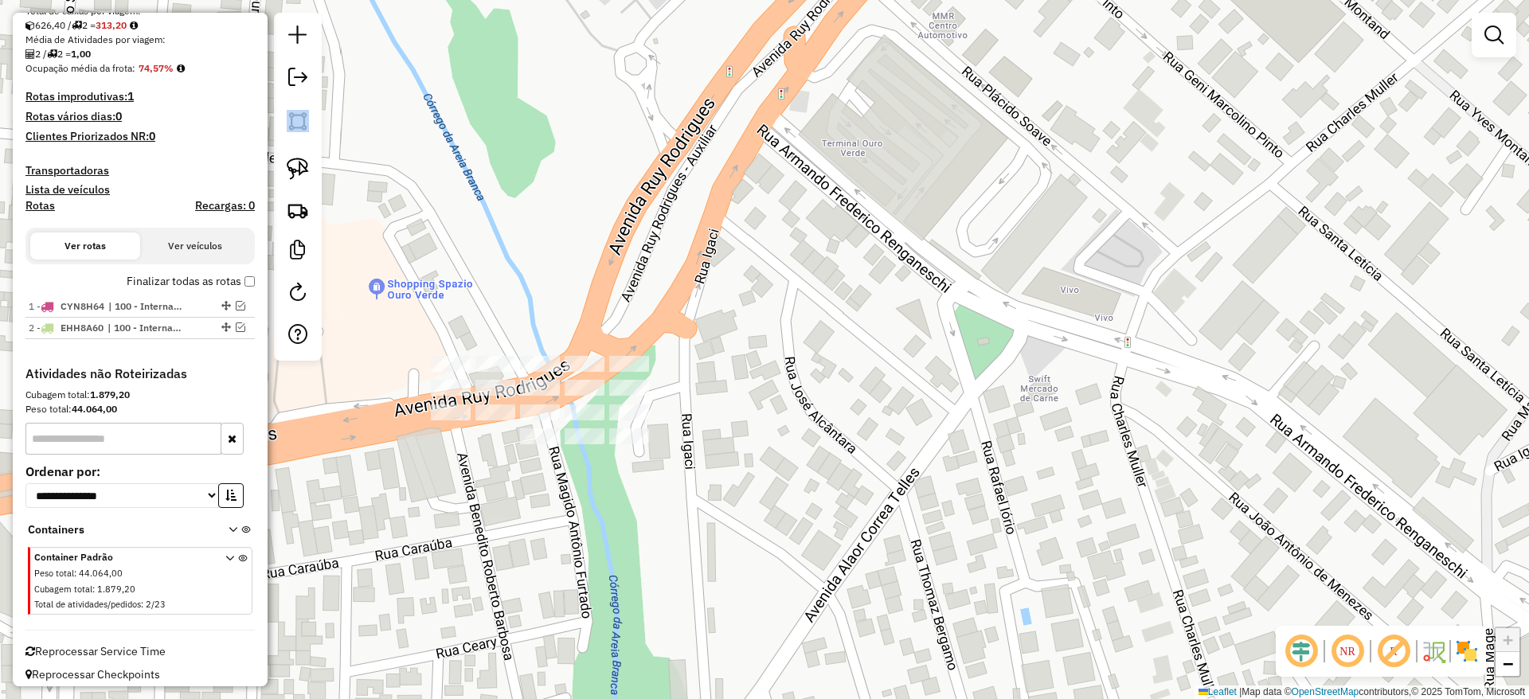
click at [278, 144] on div at bounding box center [298, 187] width 48 height 348
drag, startPoint x: 287, startPoint y: 151, endPoint x: 295, endPoint y: 162, distance: 13.6
click at [287, 153] on link at bounding box center [297, 168] width 35 height 35
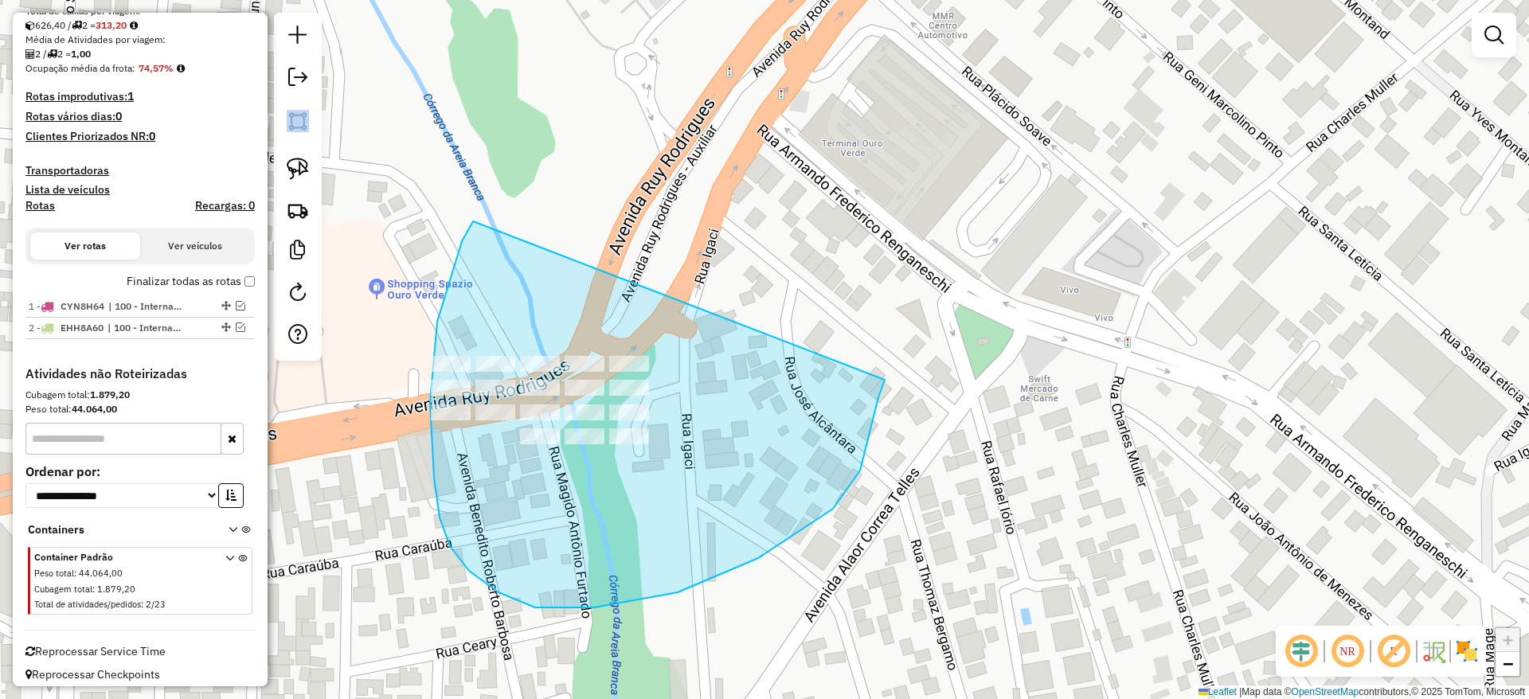
drag, startPoint x: 473, startPoint y: 221, endPoint x: 891, endPoint y: 364, distance: 441.6
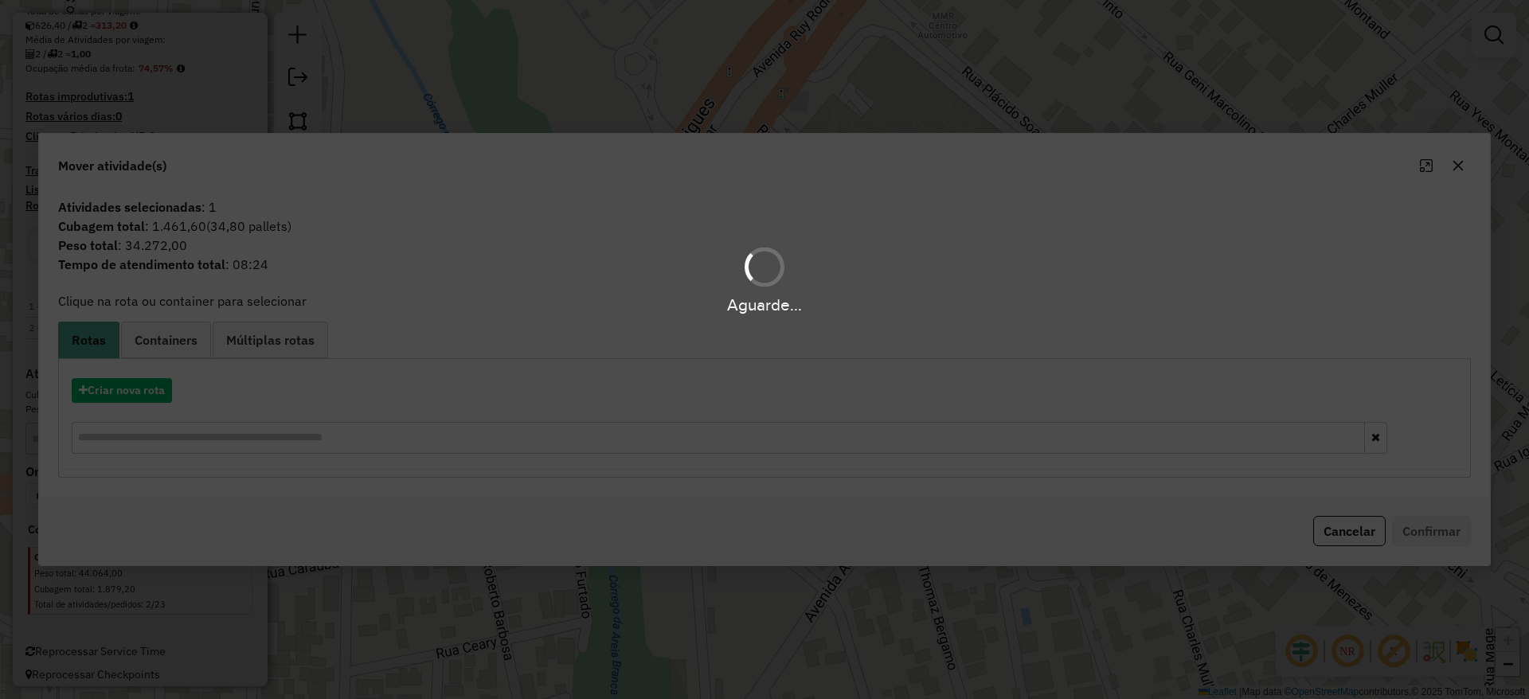
click at [1459, 162] on div "Aguarde..." at bounding box center [764, 349] width 1529 height 699
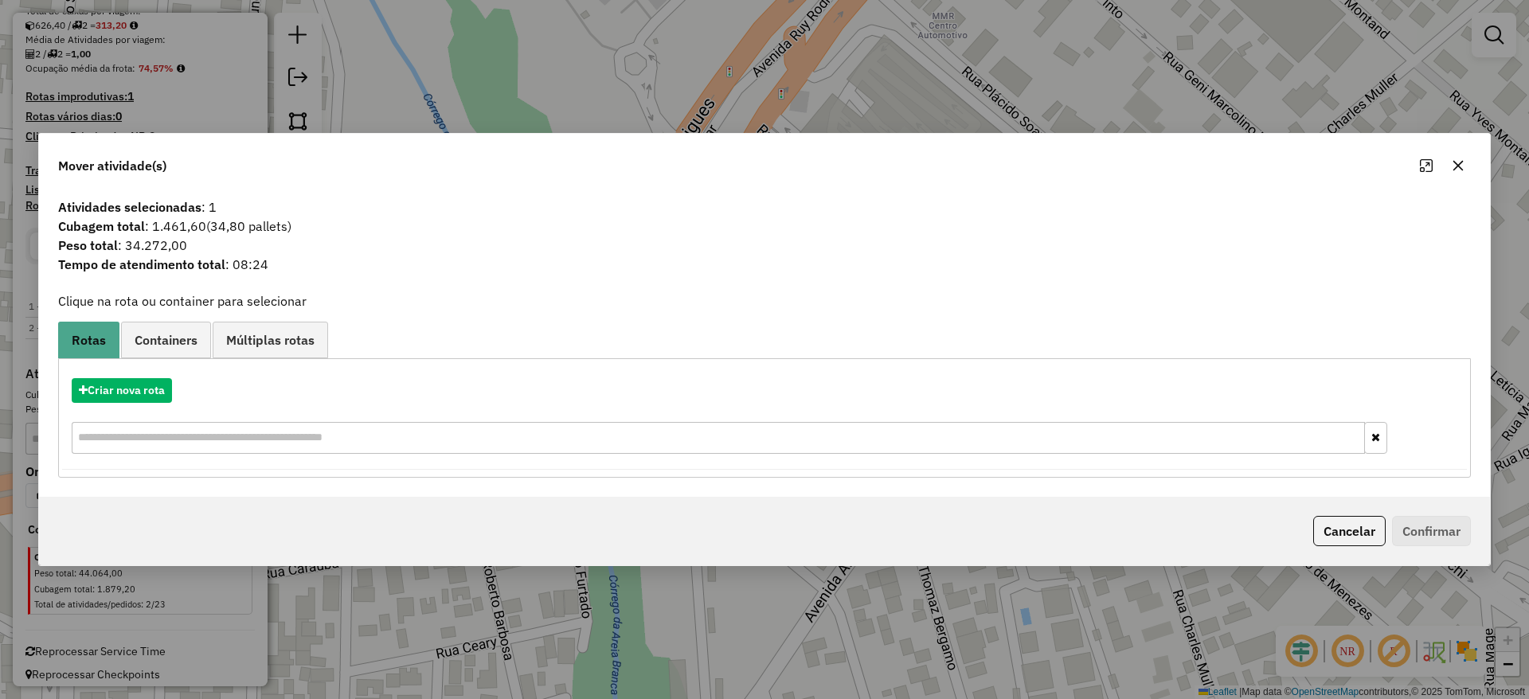
click at [1449, 161] on button "button" at bounding box center [1457, 165] width 25 height 25
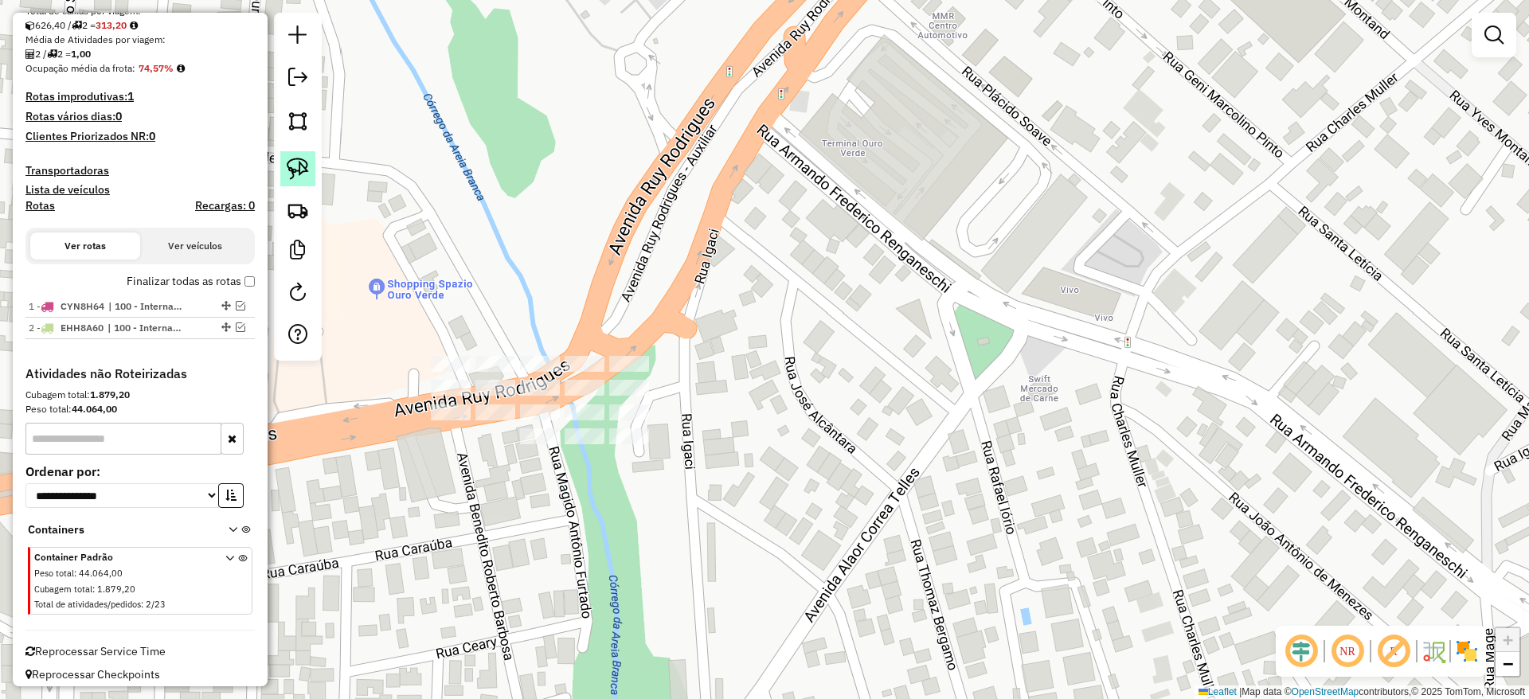
click at [293, 166] on img at bounding box center [298, 169] width 22 height 22
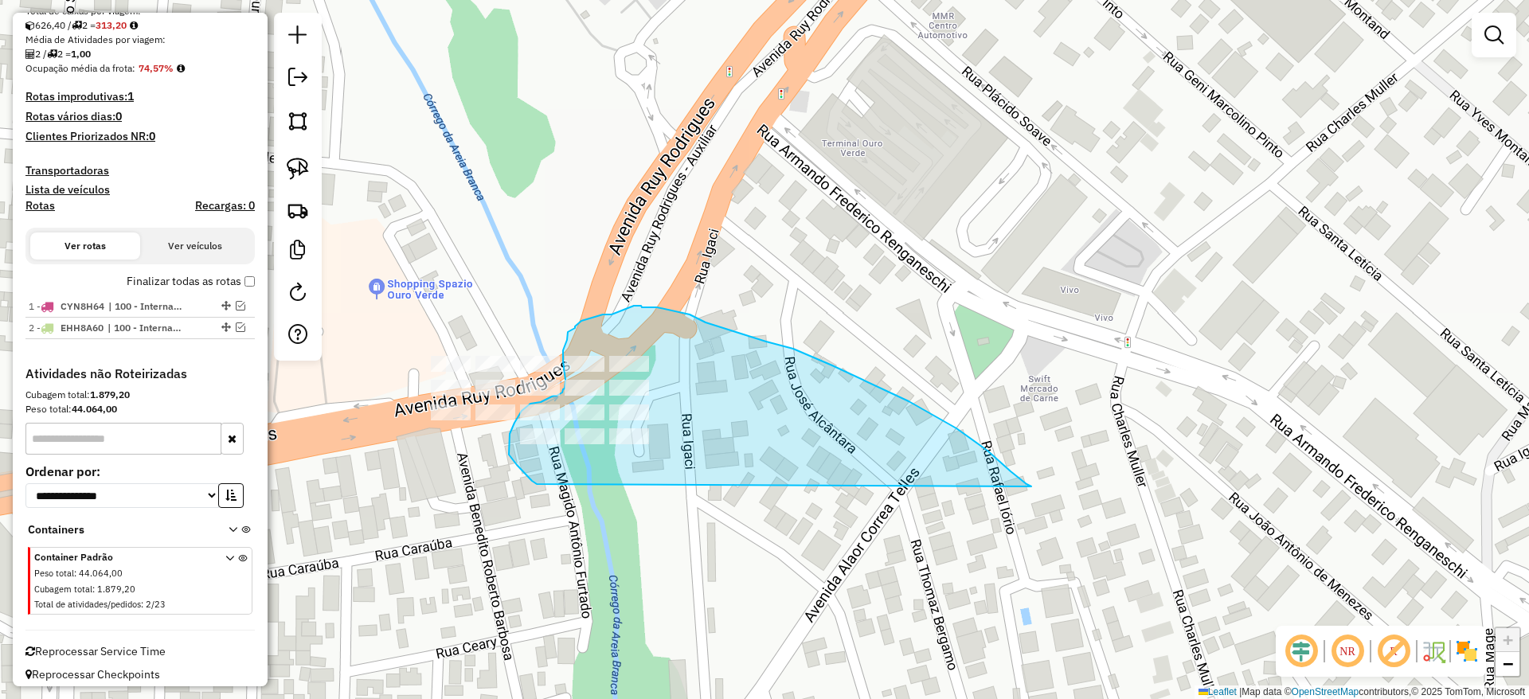
drag, startPoint x: 1031, startPoint y: 486, endPoint x: 578, endPoint y: 486, distance: 453.0
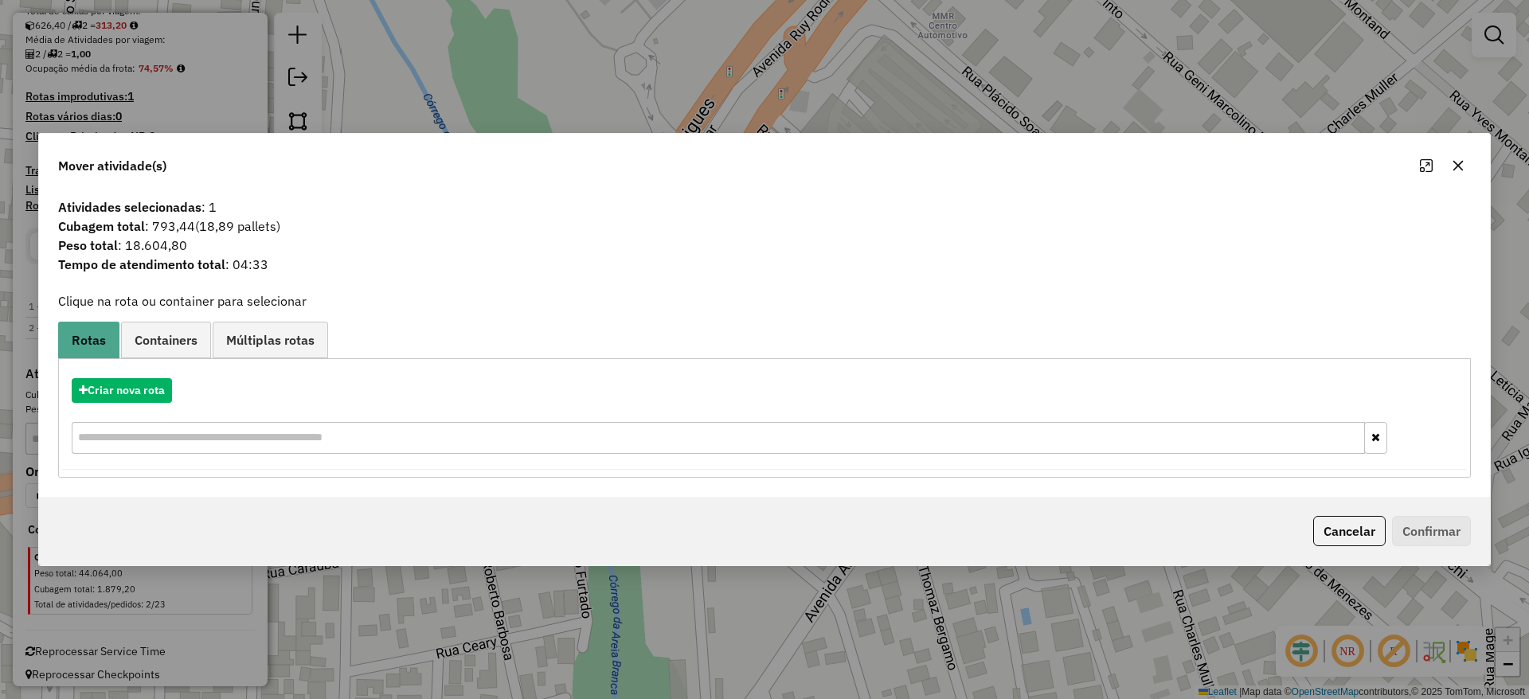
click at [1463, 166] on icon "button" at bounding box center [1457, 165] width 13 height 13
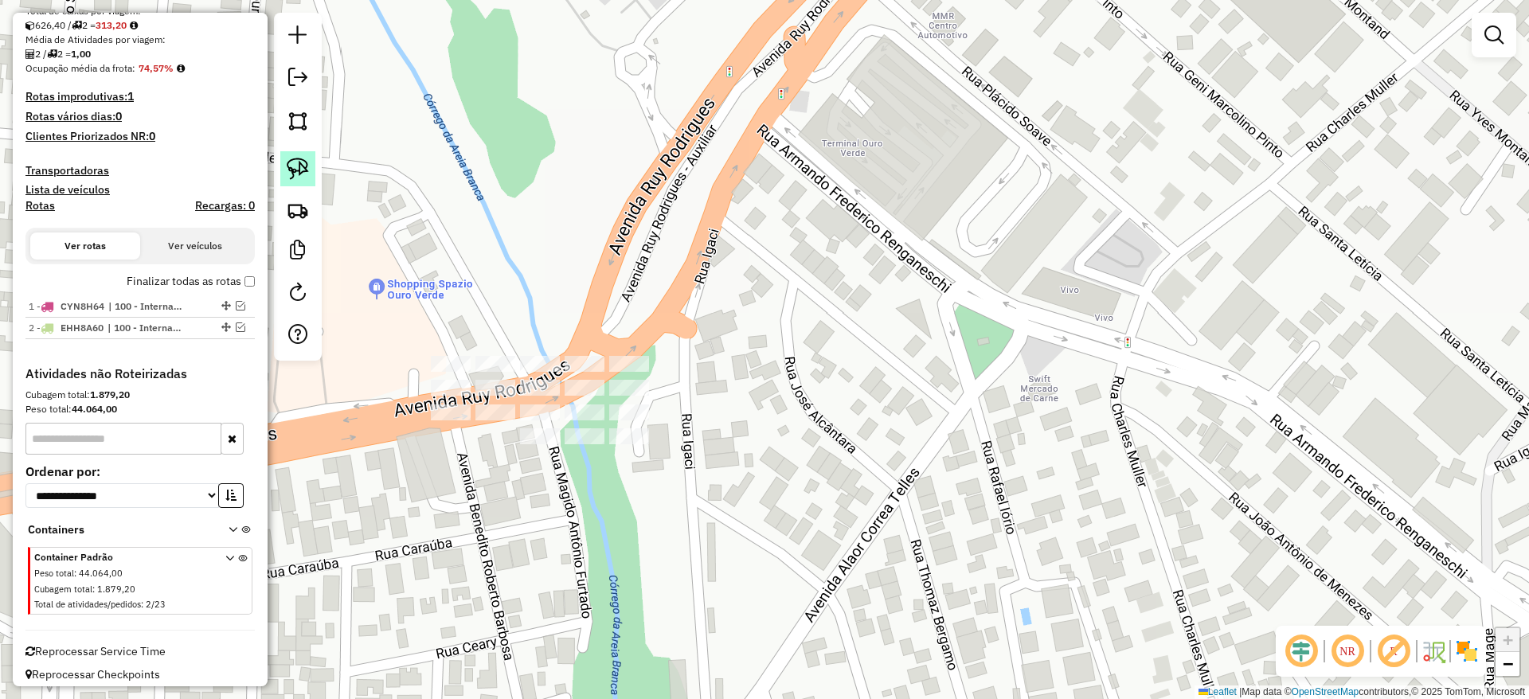
click at [285, 167] on link at bounding box center [297, 168] width 35 height 35
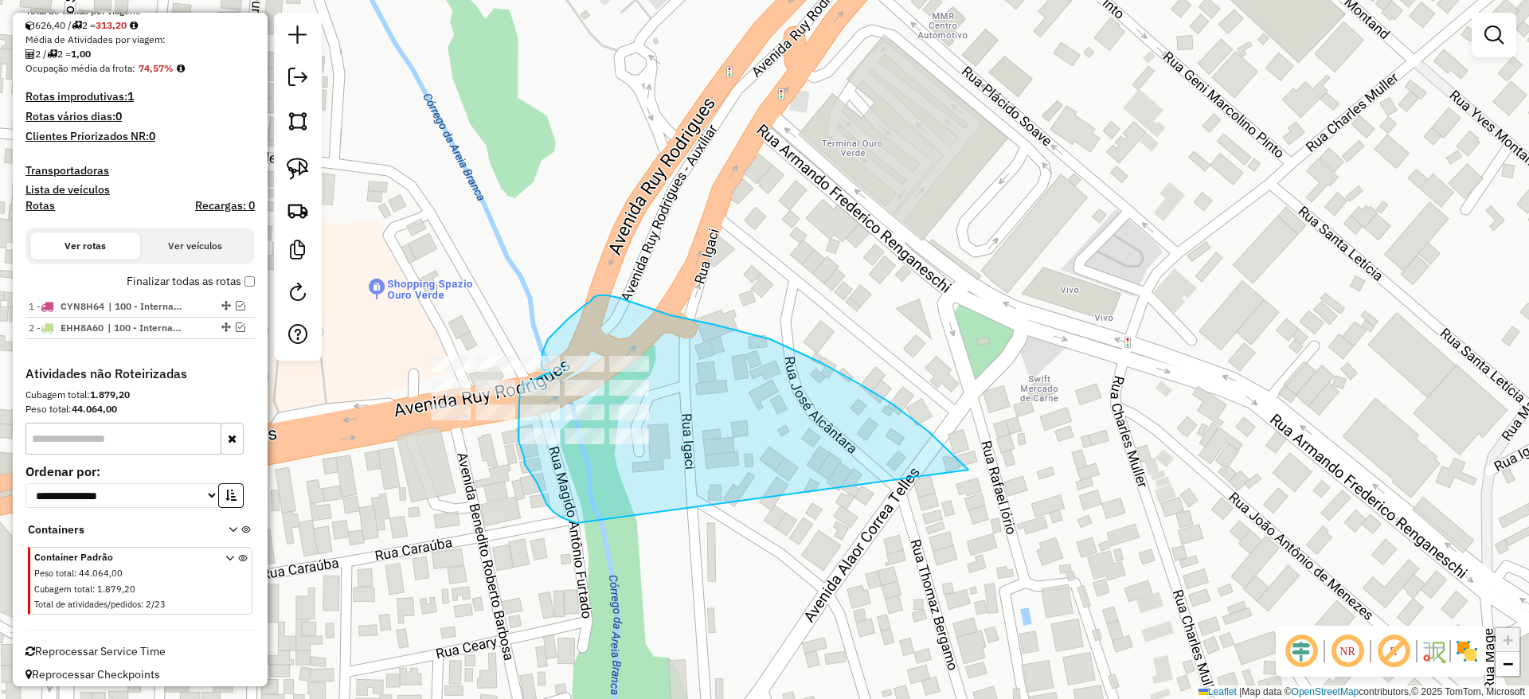
drag, startPoint x: 642, startPoint y: 305, endPoint x: 596, endPoint y: 523, distance: 222.8
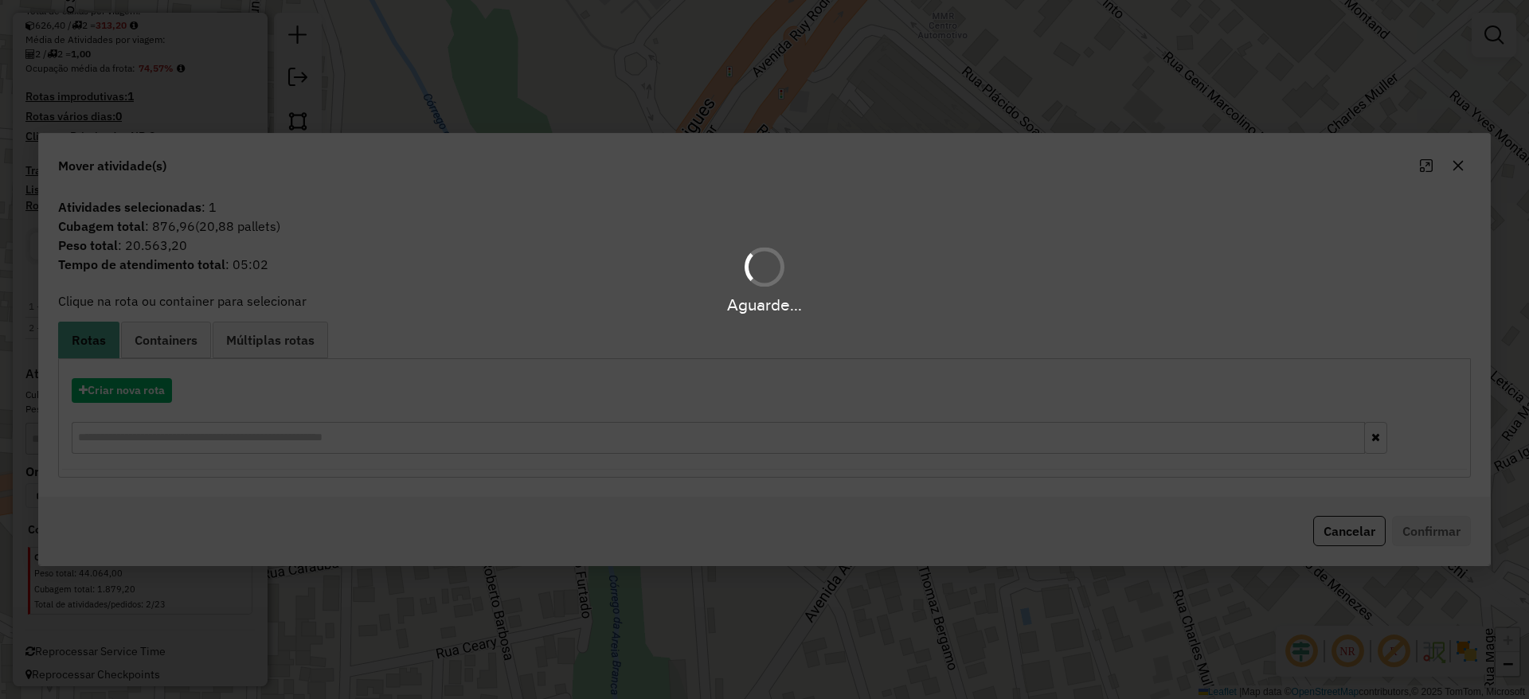
click at [128, 388] on div "Aguarde..." at bounding box center [764, 349] width 1529 height 699
click at [128, 391] on div "Aguarde..." at bounding box center [764, 349] width 1529 height 699
click at [128, 392] on div "Aguarde..." at bounding box center [764, 349] width 1529 height 699
click at [126, 397] on div "Aguarde..." at bounding box center [764, 349] width 1529 height 699
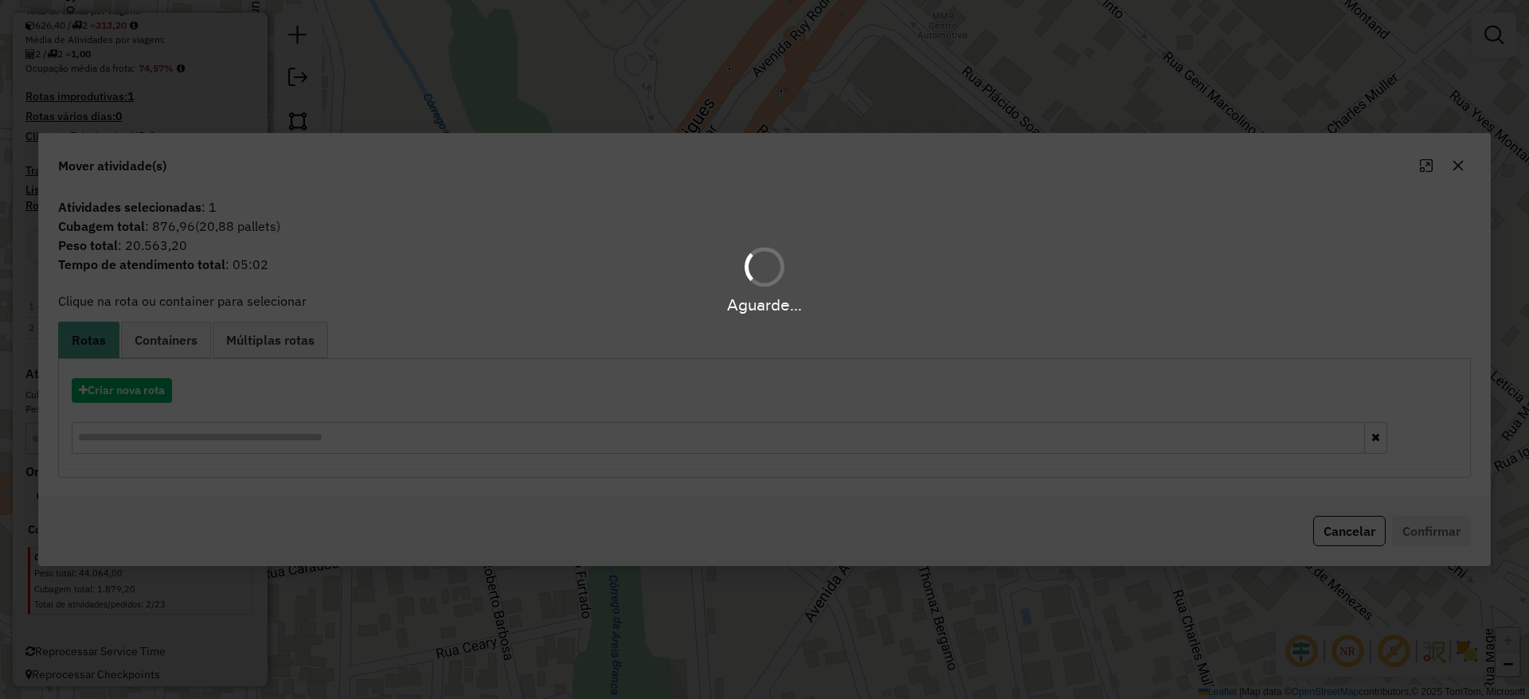
click at [126, 397] on div "Aguarde..." at bounding box center [764, 349] width 1529 height 699
click at [109, 393] on div "Aguarde..." at bounding box center [764, 349] width 1529 height 699
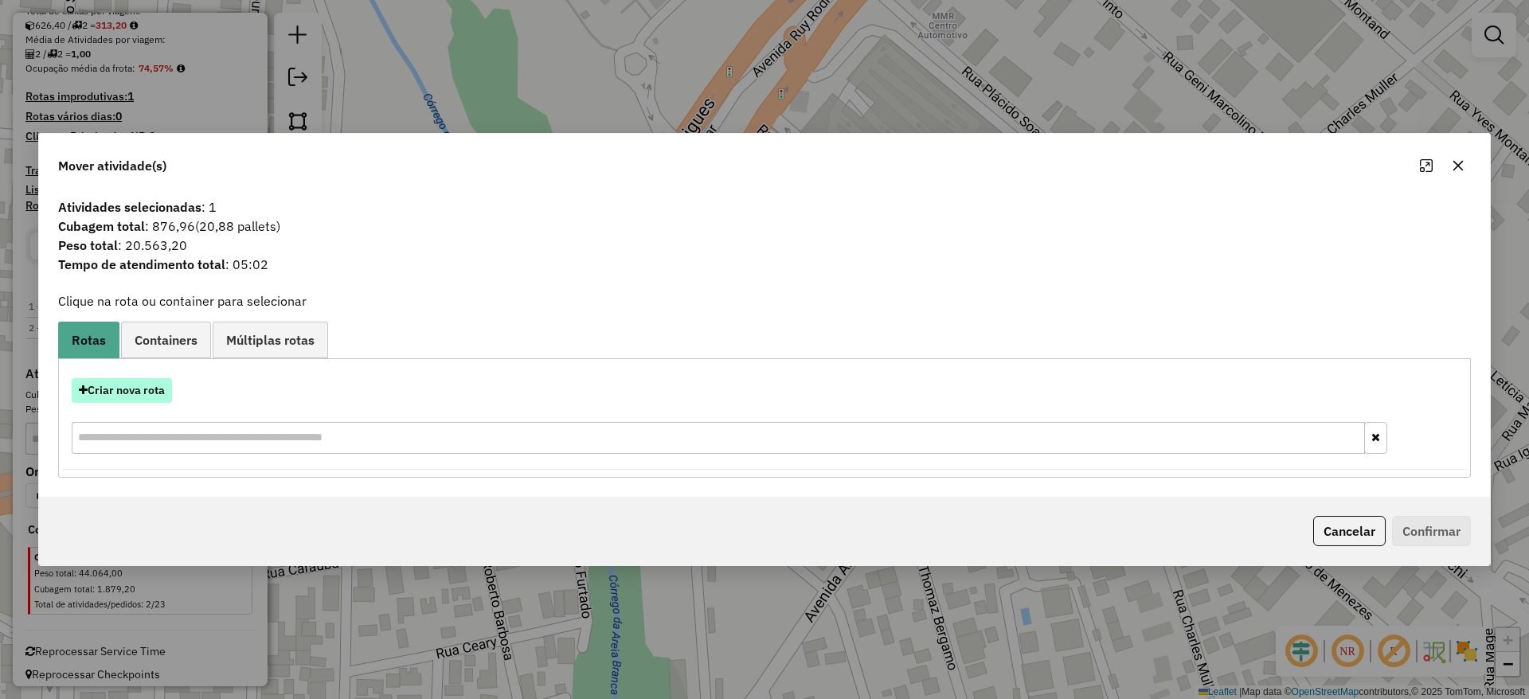
click at [131, 397] on button "Criar nova rota" at bounding box center [122, 390] width 100 height 25
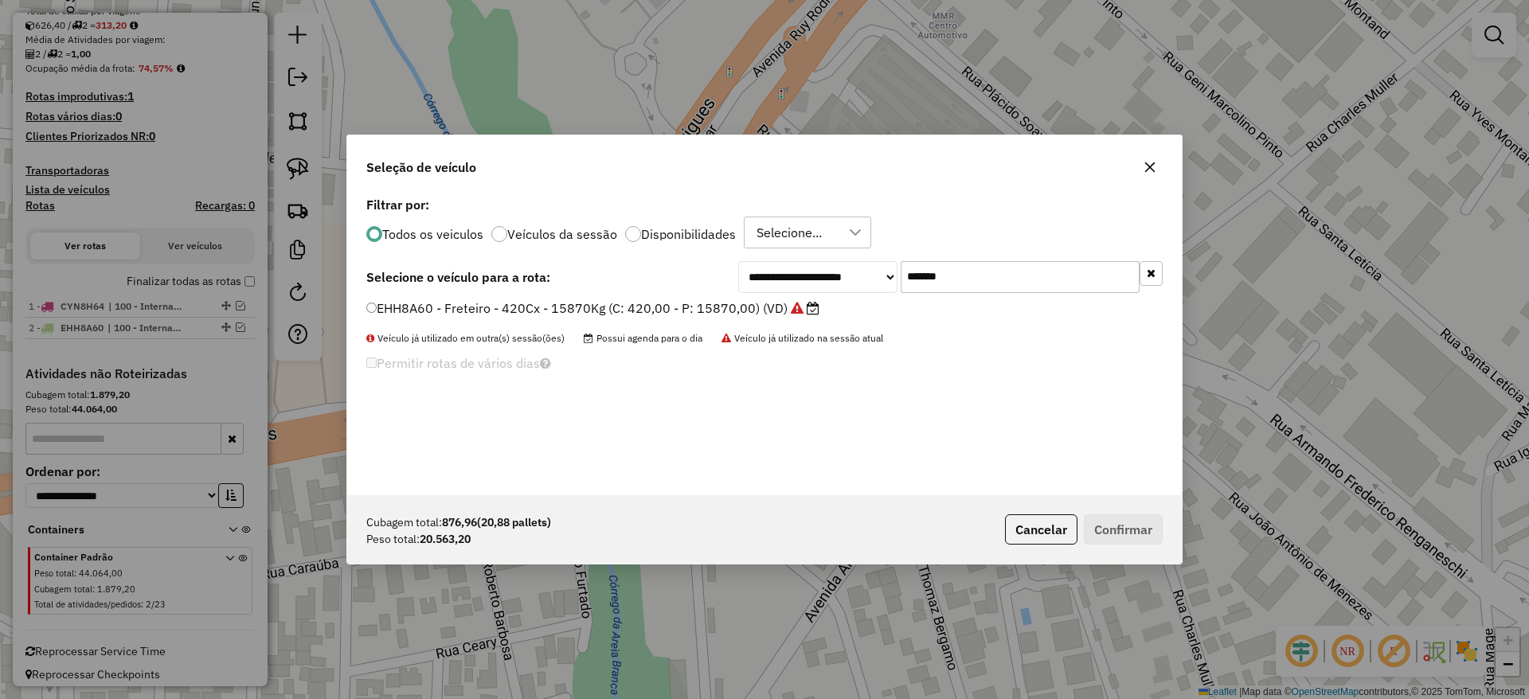
scroll to position [9, 5]
drag, startPoint x: 986, startPoint y: 275, endPoint x: 715, endPoint y: 273, distance: 270.7
click at [718, 270] on div "**********" at bounding box center [764, 277] width 796 height 32
paste input "text"
type input "*******"
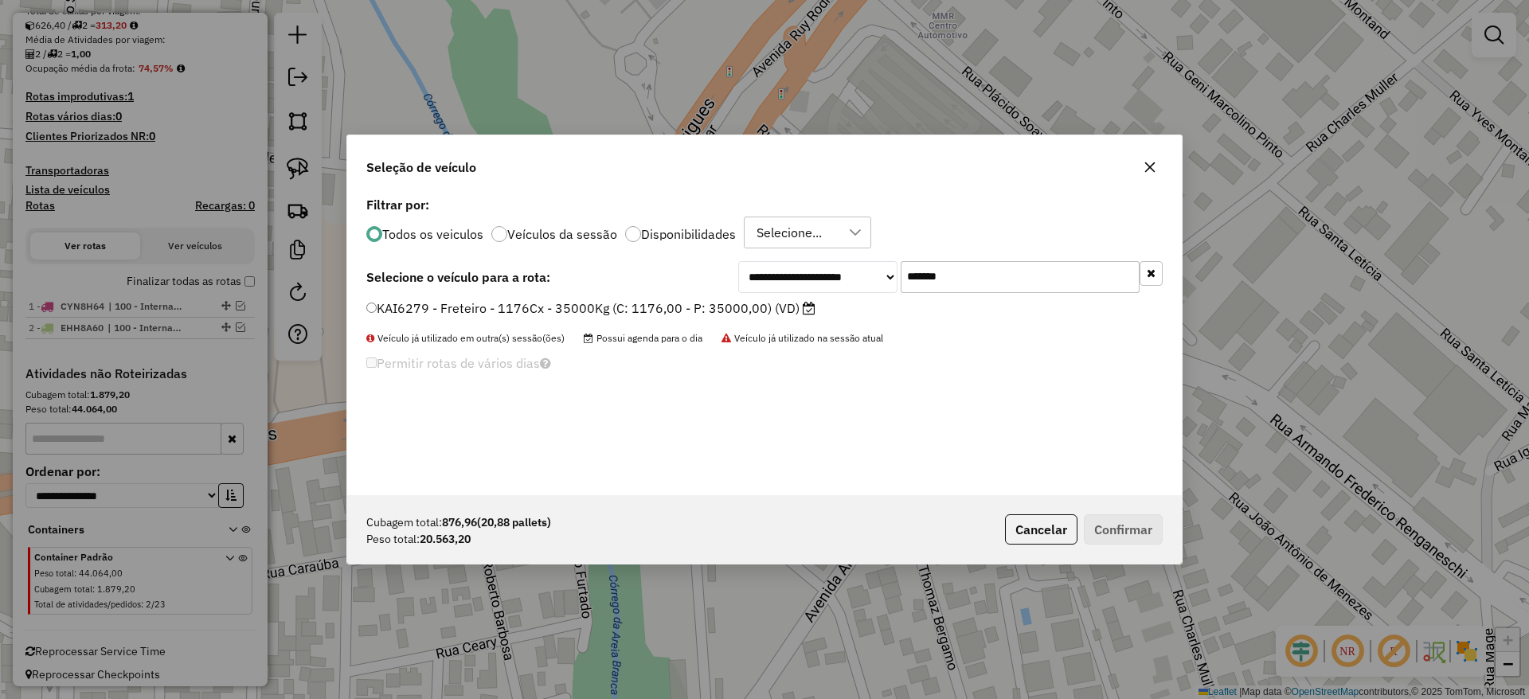
drag, startPoint x: 692, startPoint y: 308, endPoint x: 700, endPoint y: 311, distance: 8.6
click at [691, 308] on label "KAI6279 - Freteiro - 1176Cx - 35000Kg (C: 1176,00 - P: 35000,00) (VD)" at bounding box center [590, 308] width 449 height 19
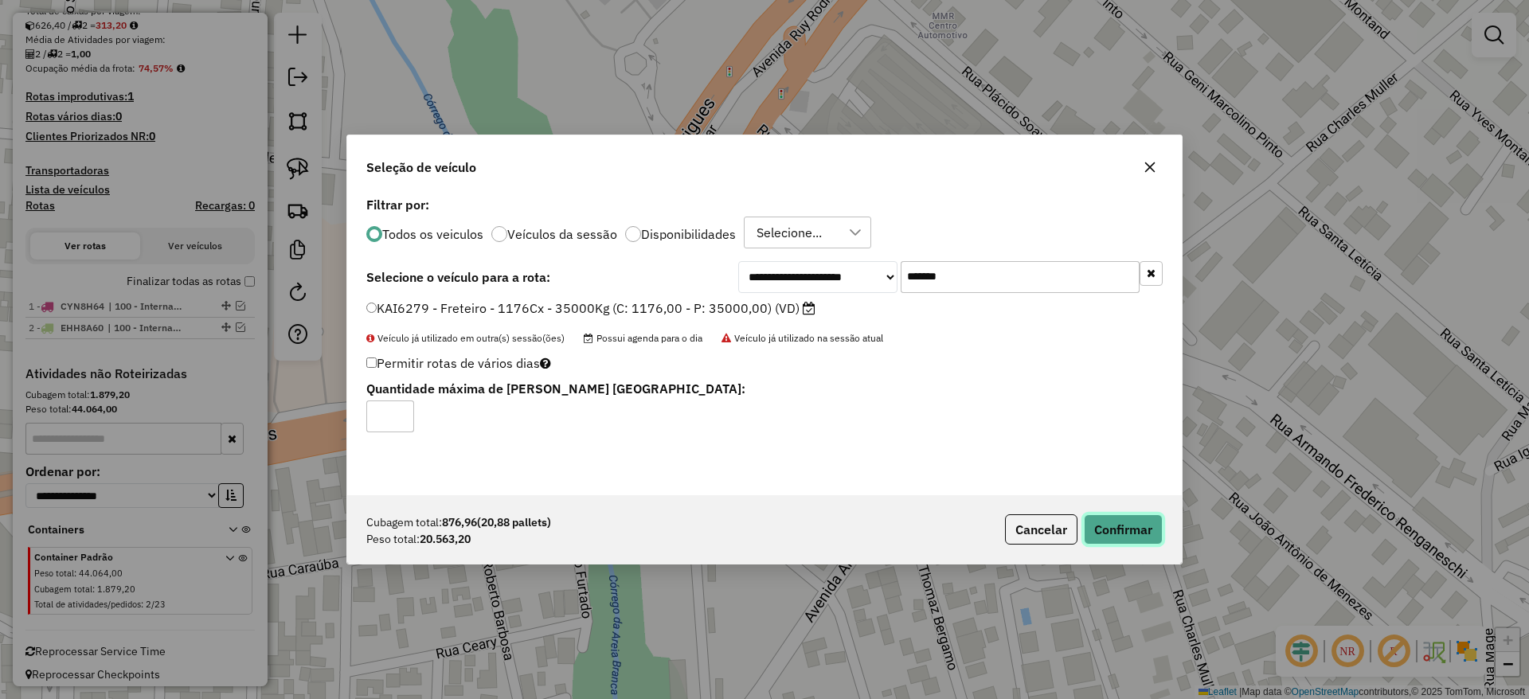
click at [1102, 530] on button "Confirmar" at bounding box center [1123, 529] width 79 height 30
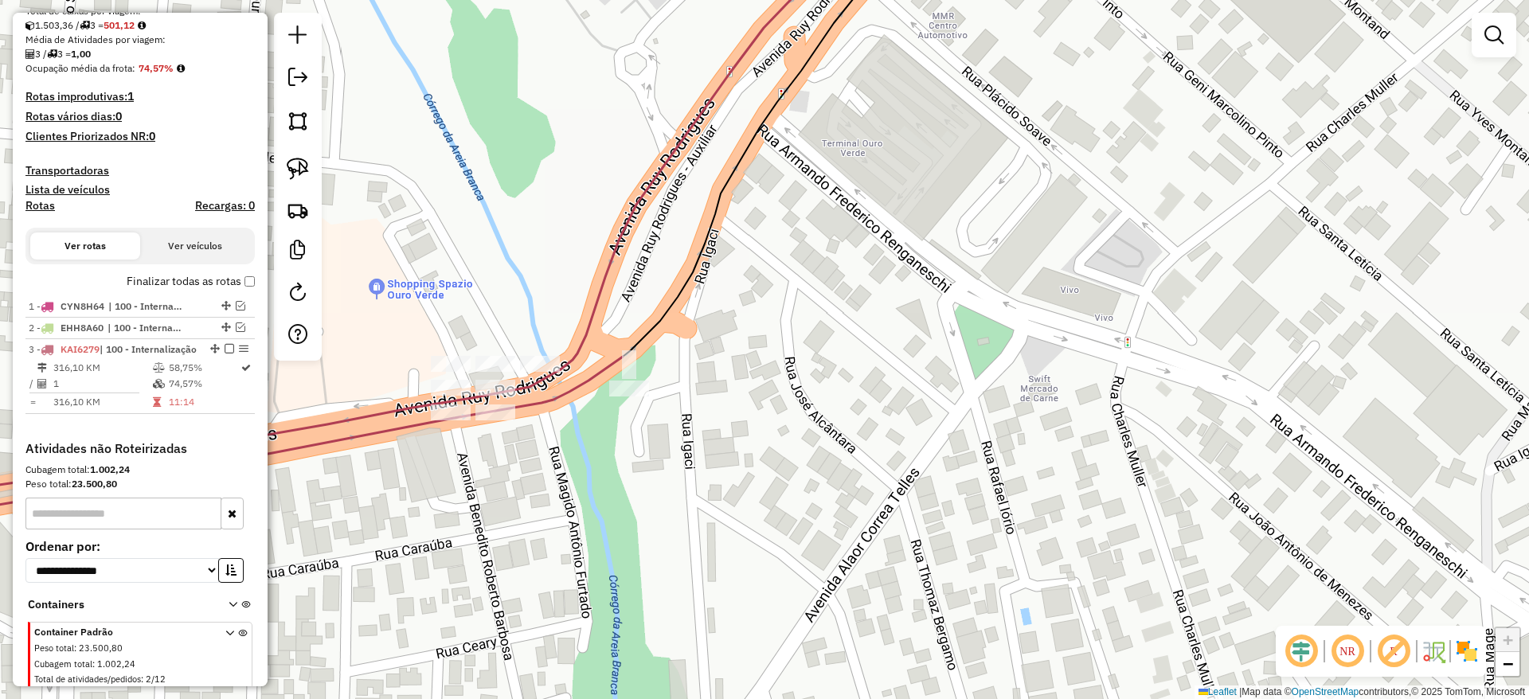
click at [303, 164] on img at bounding box center [298, 169] width 22 height 22
click at [297, 158] on img at bounding box center [298, 169] width 22 height 22
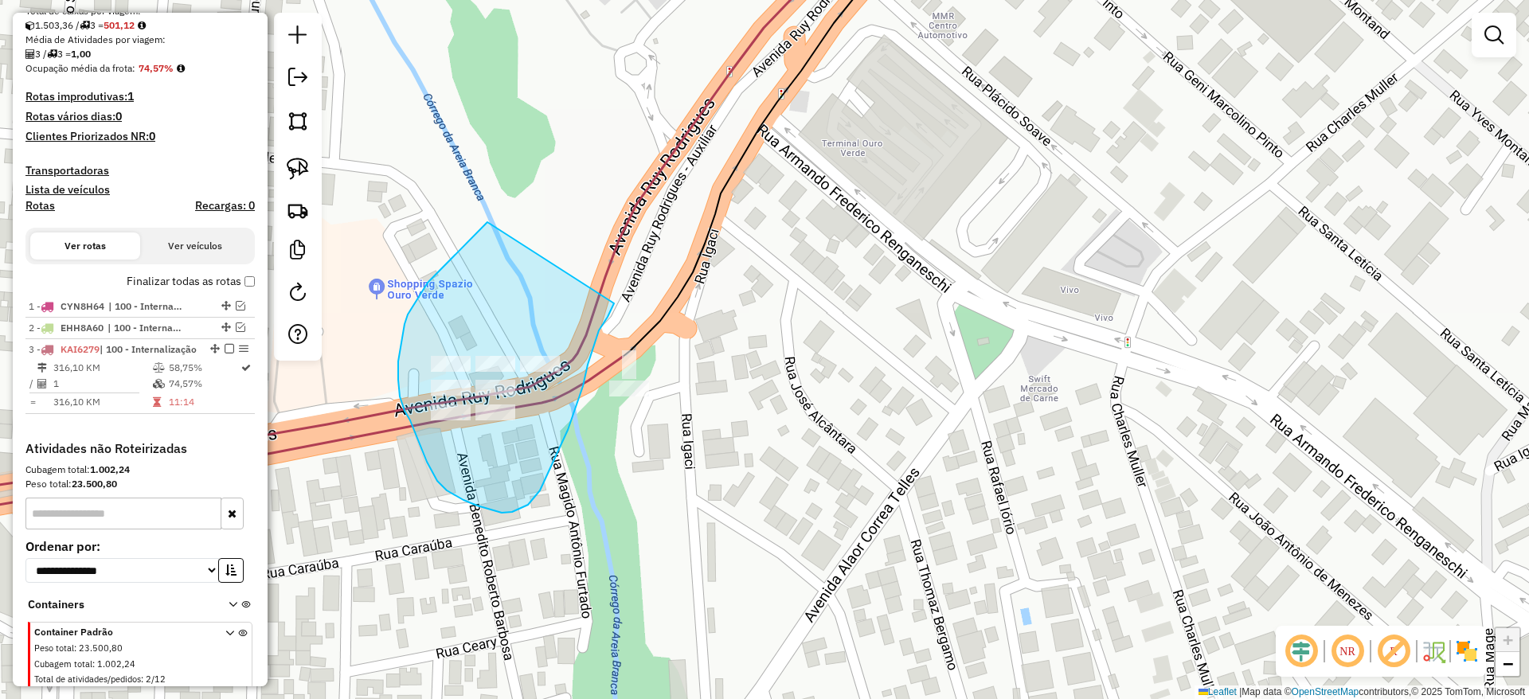
drag, startPoint x: 487, startPoint y: 222, endPoint x: 614, endPoint y: 303, distance: 150.4
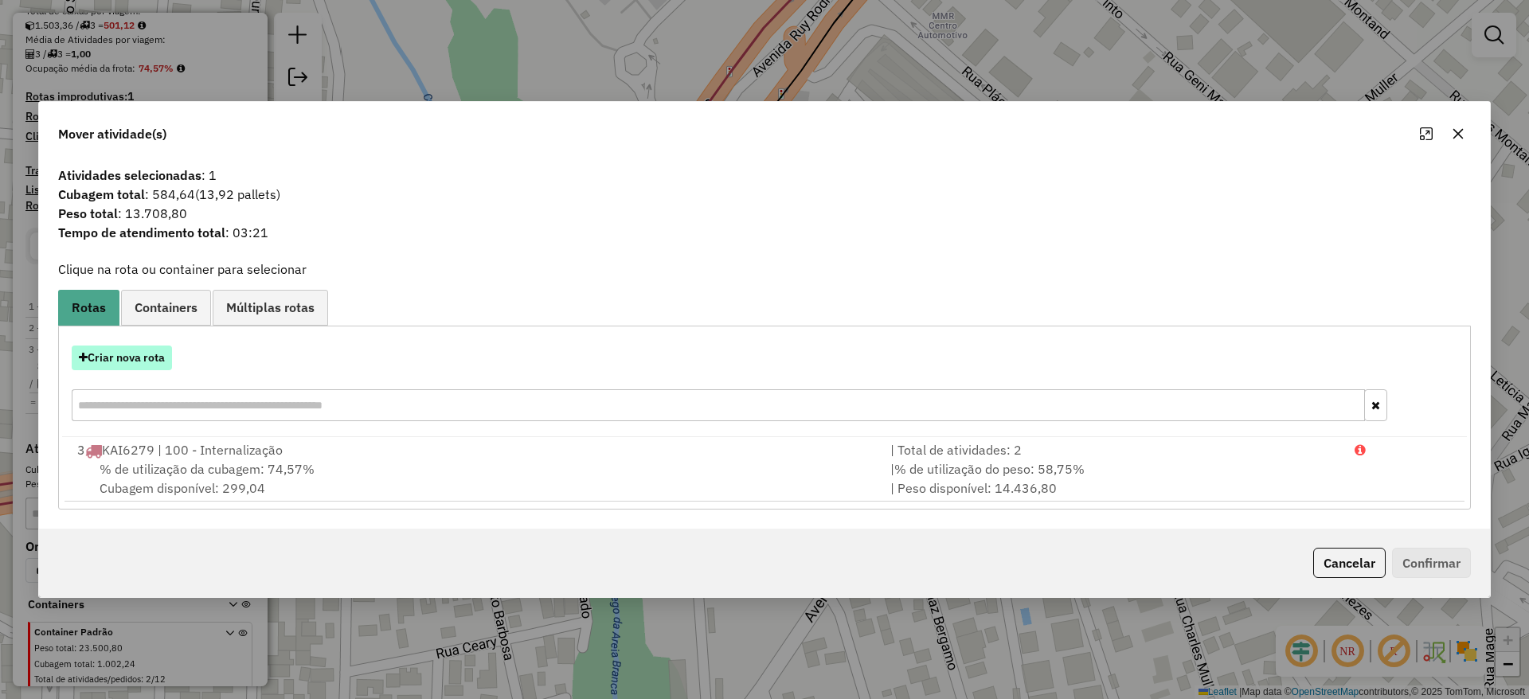
click at [126, 358] on button "Criar nova rota" at bounding box center [122, 358] width 100 height 25
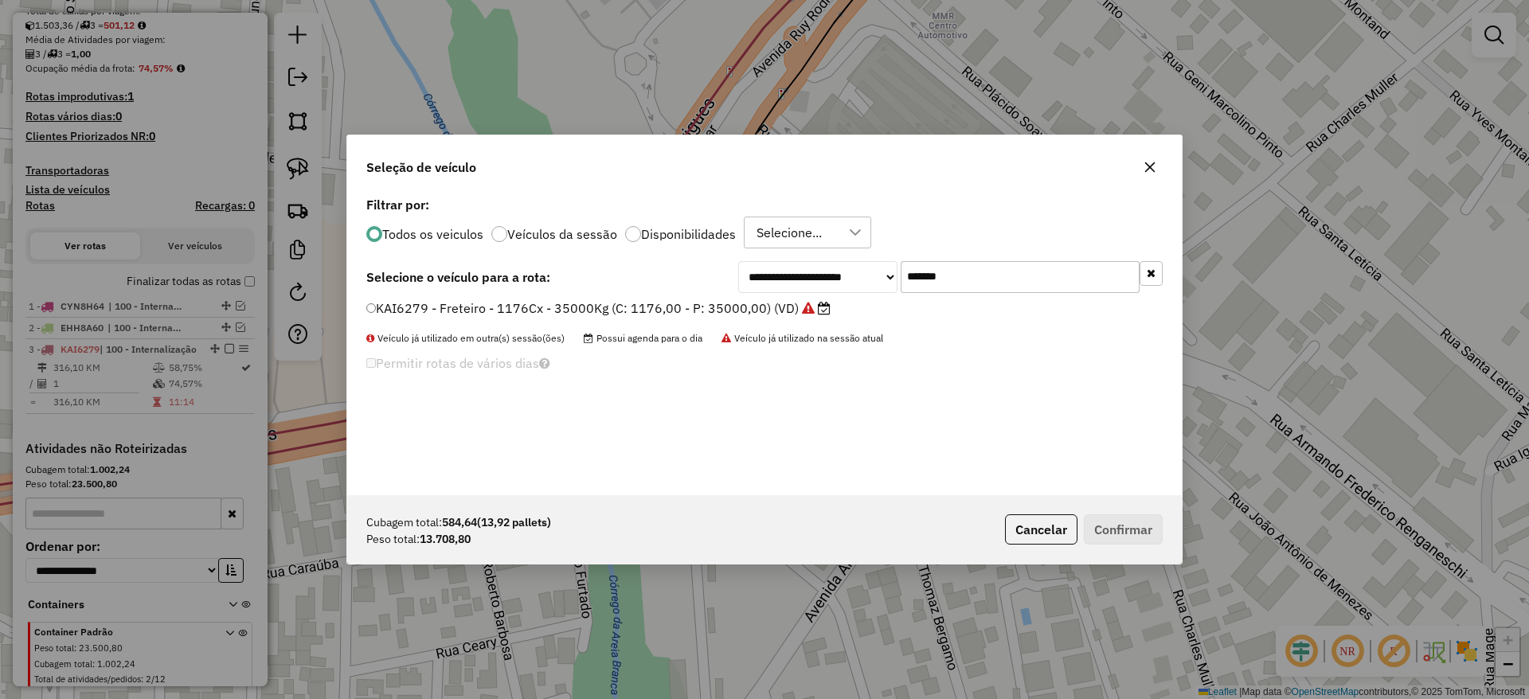
drag, startPoint x: 991, startPoint y: 274, endPoint x: 725, endPoint y: 301, distance: 268.1
click at [782, 292] on div "**********" at bounding box center [950, 277] width 424 height 32
click at [686, 307] on label "KAI6279 - Freteiro - 1176Cx - 35000Kg (C: 1176,00 - P: 35000,00) (VD)" at bounding box center [598, 308] width 464 height 19
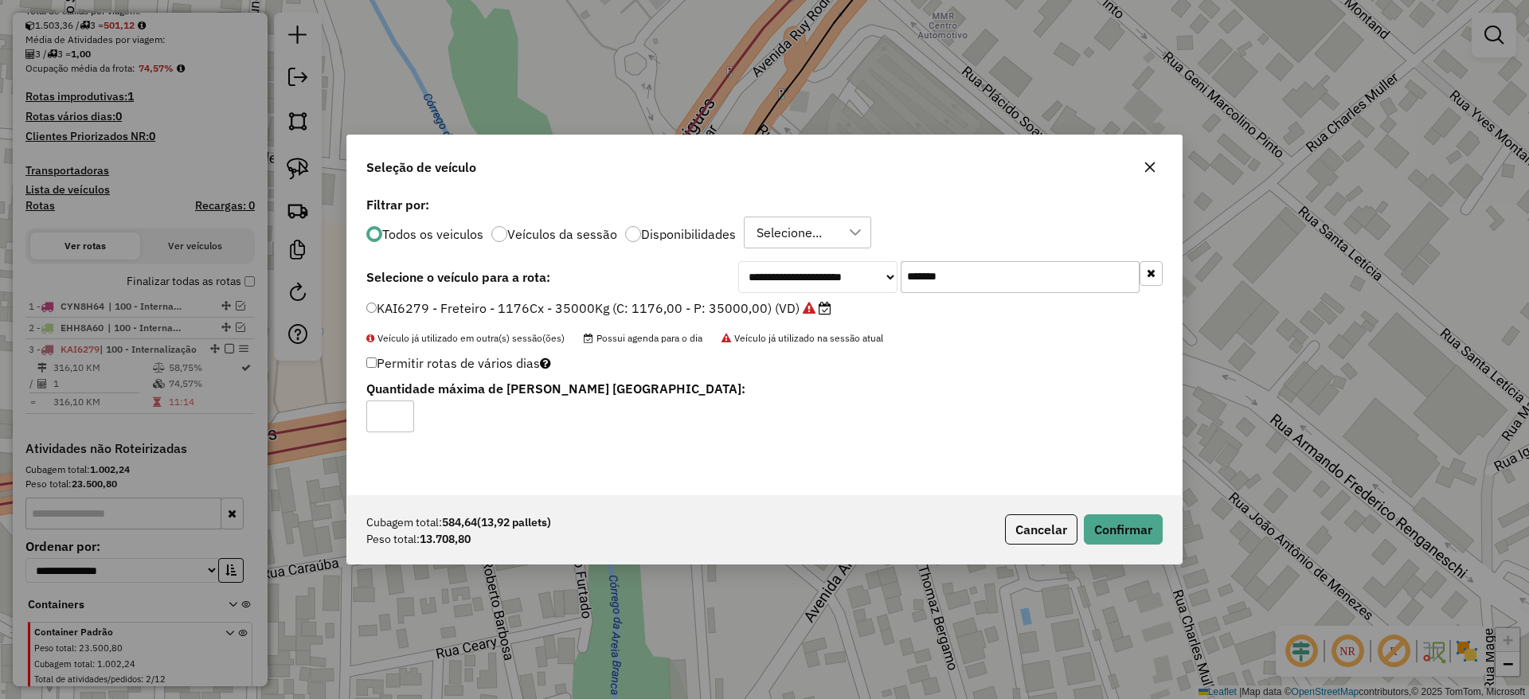
click at [1143, 553] on div "Cubagem total: 584,64 (13,92 pallets) Peso total: 13.708,80 Cancelar Confirmar" at bounding box center [764, 529] width 834 height 68
click at [1135, 536] on button "Confirmar" at bounding box center [1123, 529] width 79 height 30
click at [1117, 528] on button "Confirmar" at bounding box center [1123, 529] width 79 height 30
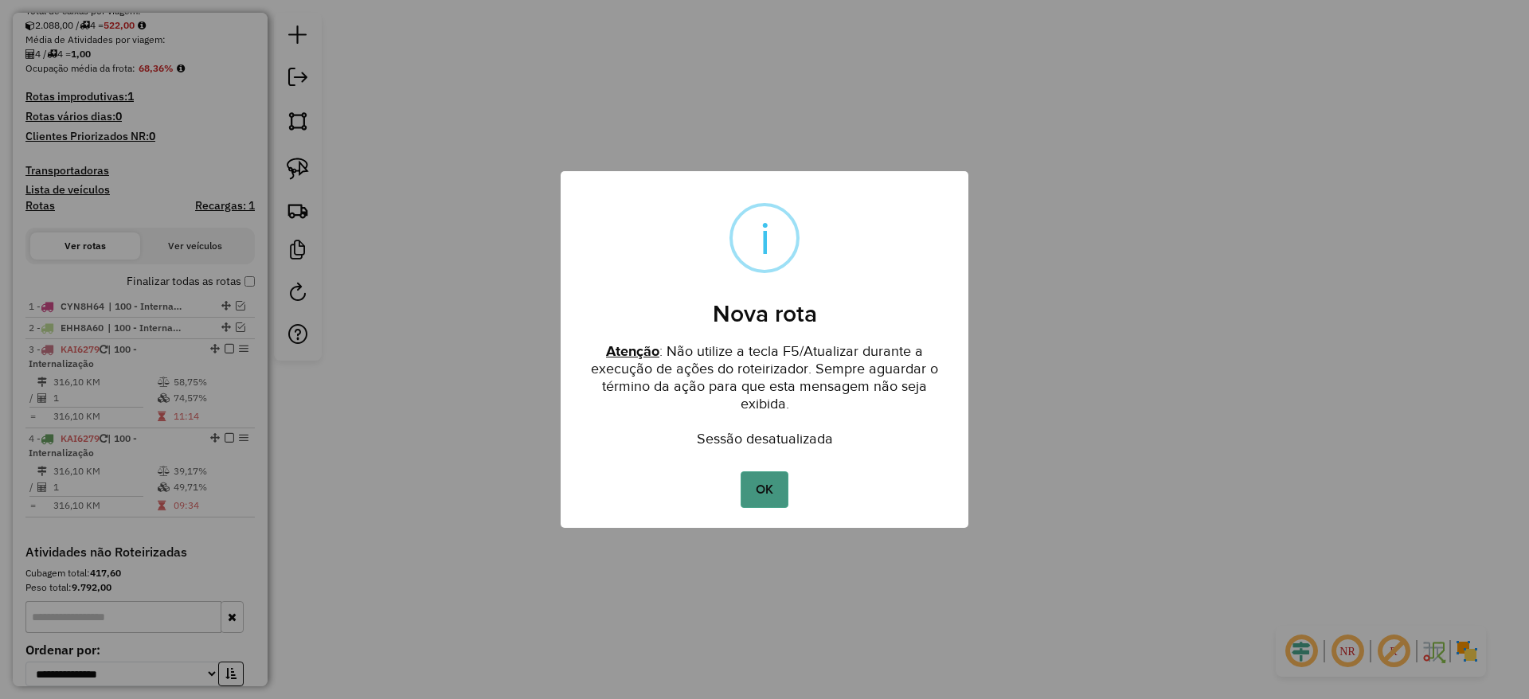
click at [772, 481] on button "OK" at bounding box center [763, 489] width 47 height 37
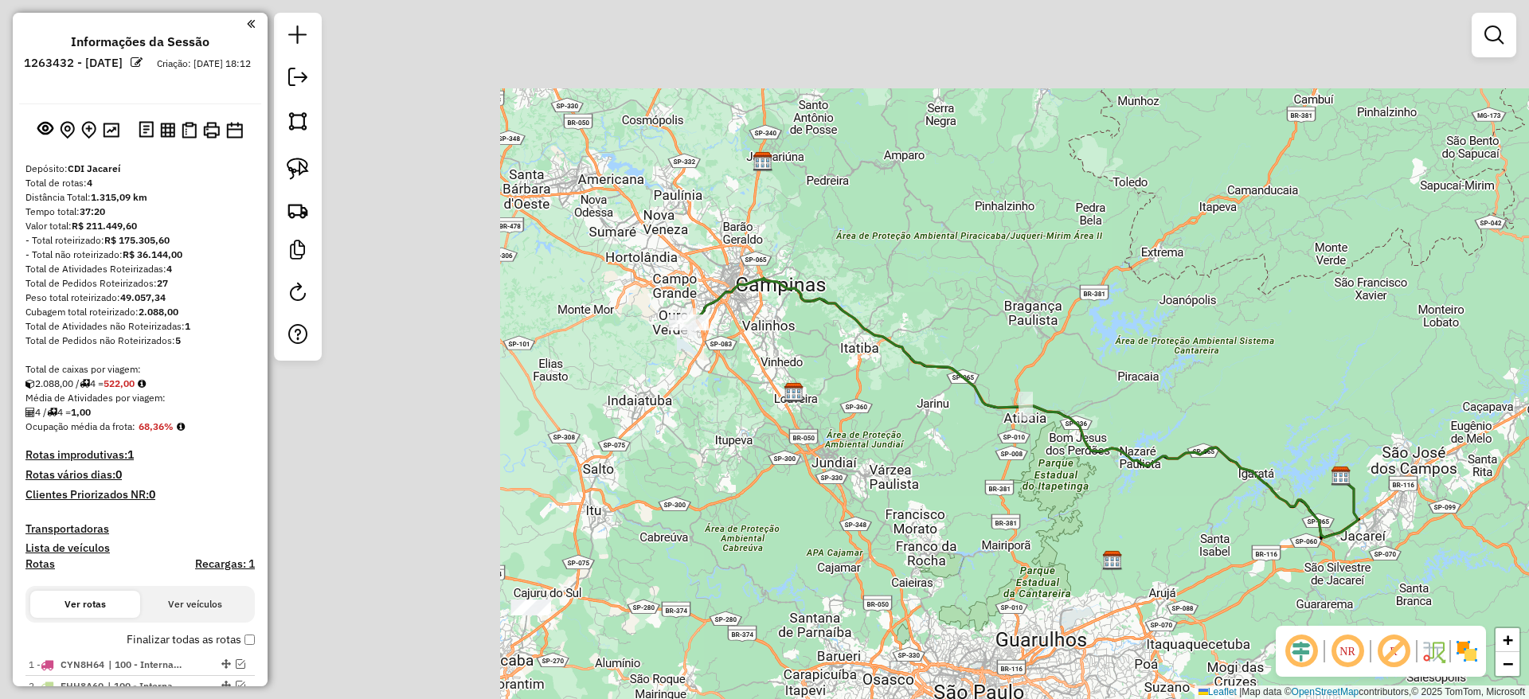
drag, startPoint x: 653, startPoint y: 386, endPoint x: 976, endPoint y: 463, distance: 332.2
click at [1229, 513] on div "Janela de atendimento Grade de atendimento Capacidade Transportadoras Veículos …" at bounding box center [764, 349] width 1529 height 699
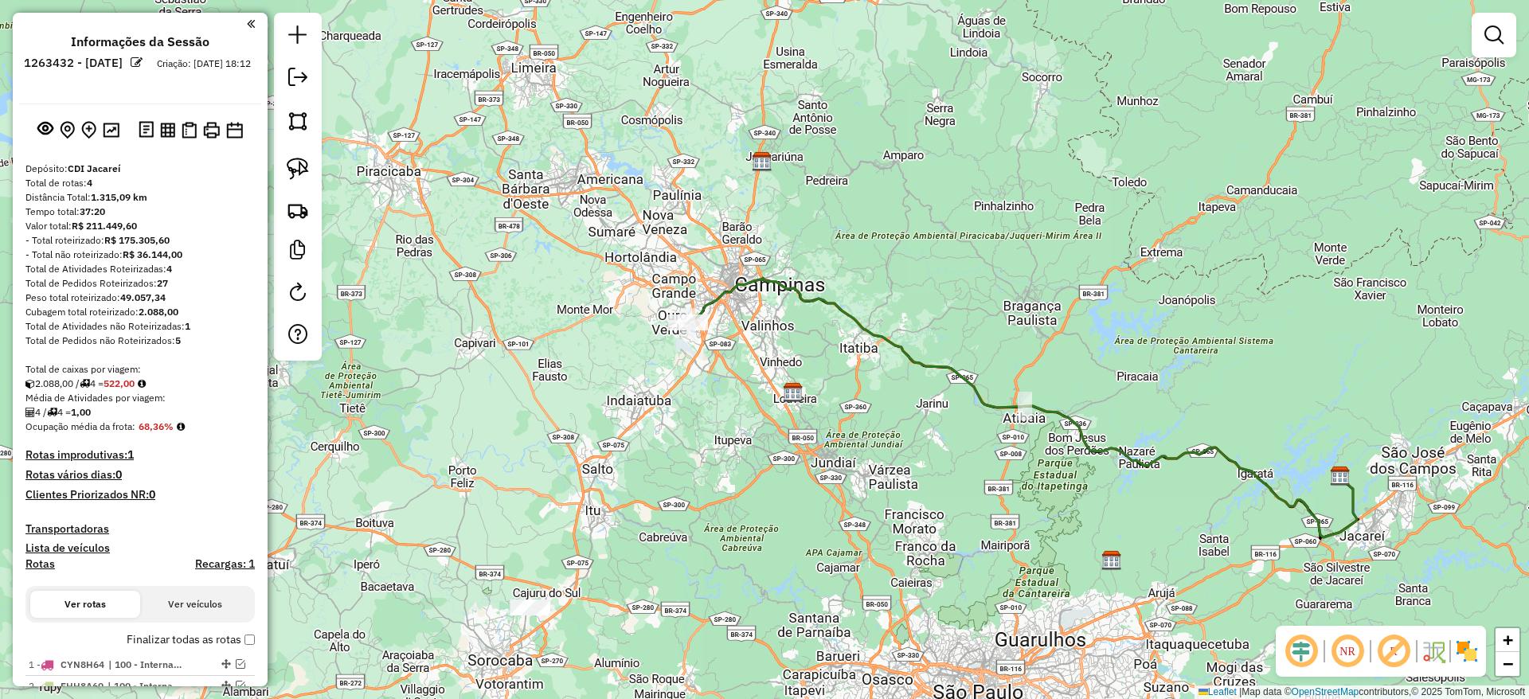
drag, startPoint x: 673, startPoint y: 606, endPoint x: 703, endPoint y: 356, distance: 251.8
click at [704, 356] on div "Janela de atendimento Grade de atendimento Capacidade Transportadoras Veículos …" at bounding box center [764, 349] width 1529 height 699
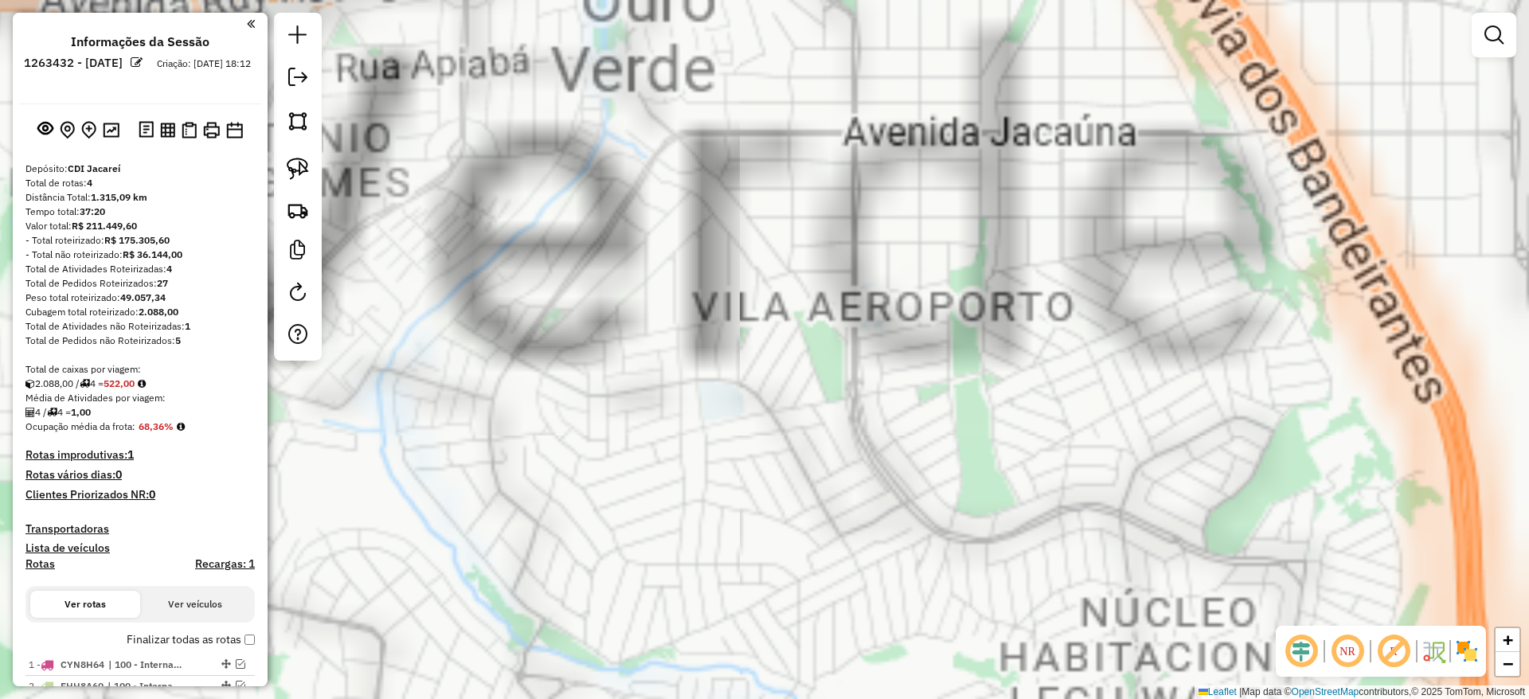
drag, startPoint x: 779, startPoint y: 463, endPoint x: 770, endPoint y: 455, distance: 12.4
click at [781, 469] on div "Janela de atendimento Grade de atendimento Capacidade Transportadoras Veículos …" at bounding box center [764, 349] width 1529 height 699
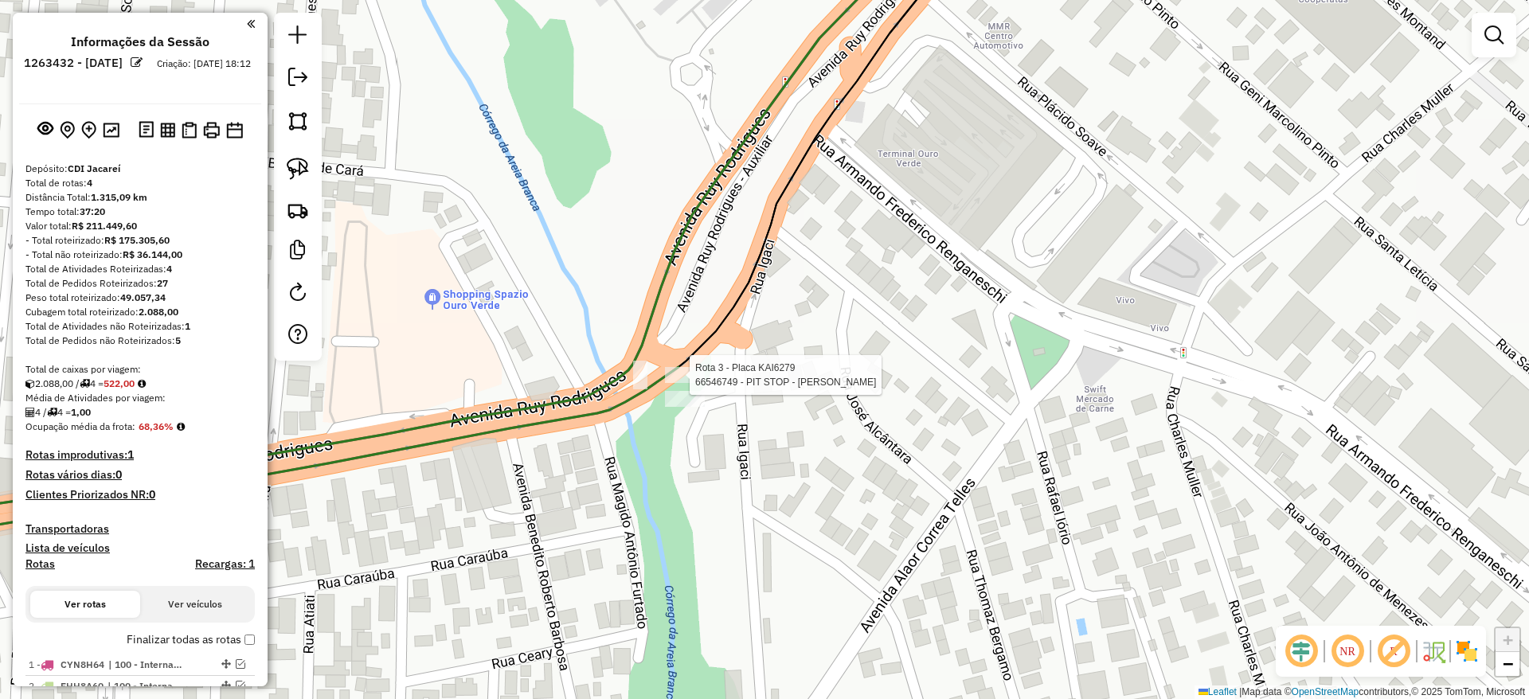
select select "**********"
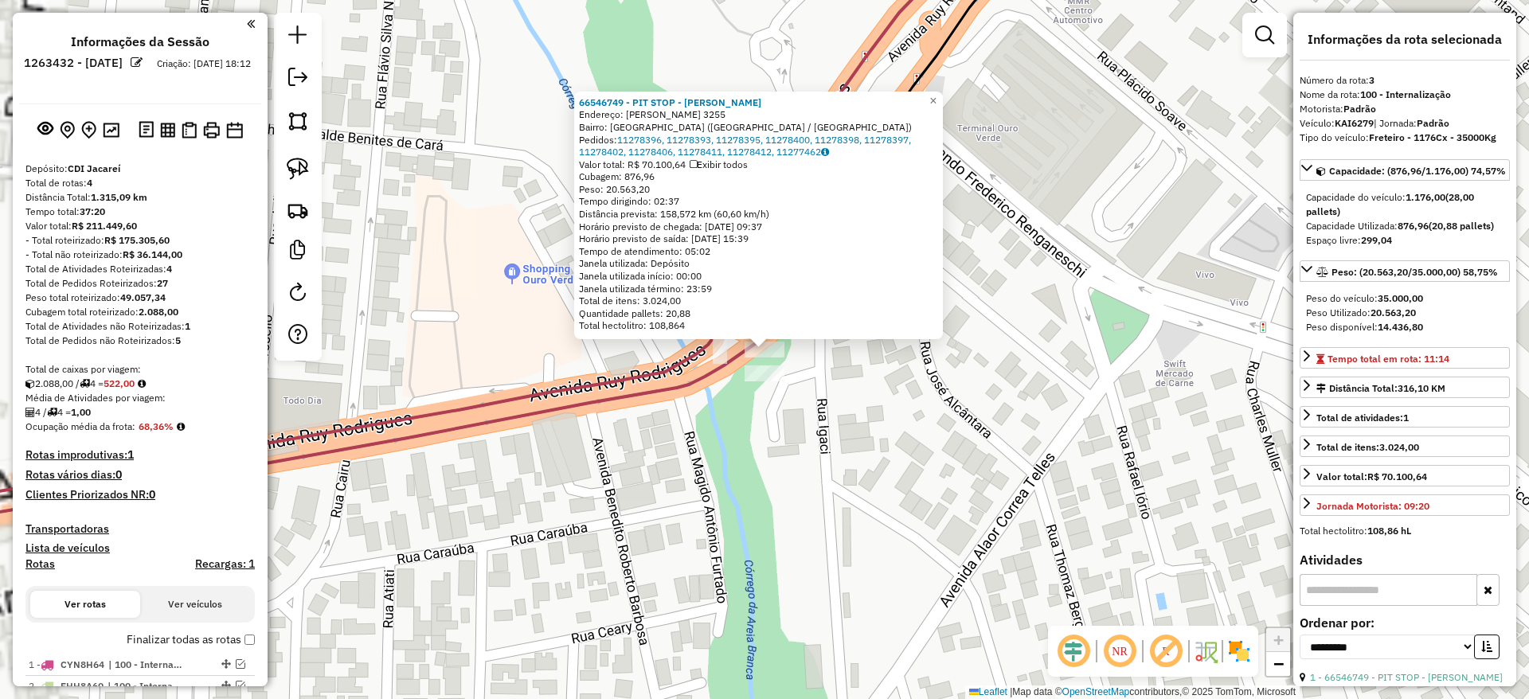
scroll to position [546, 0]
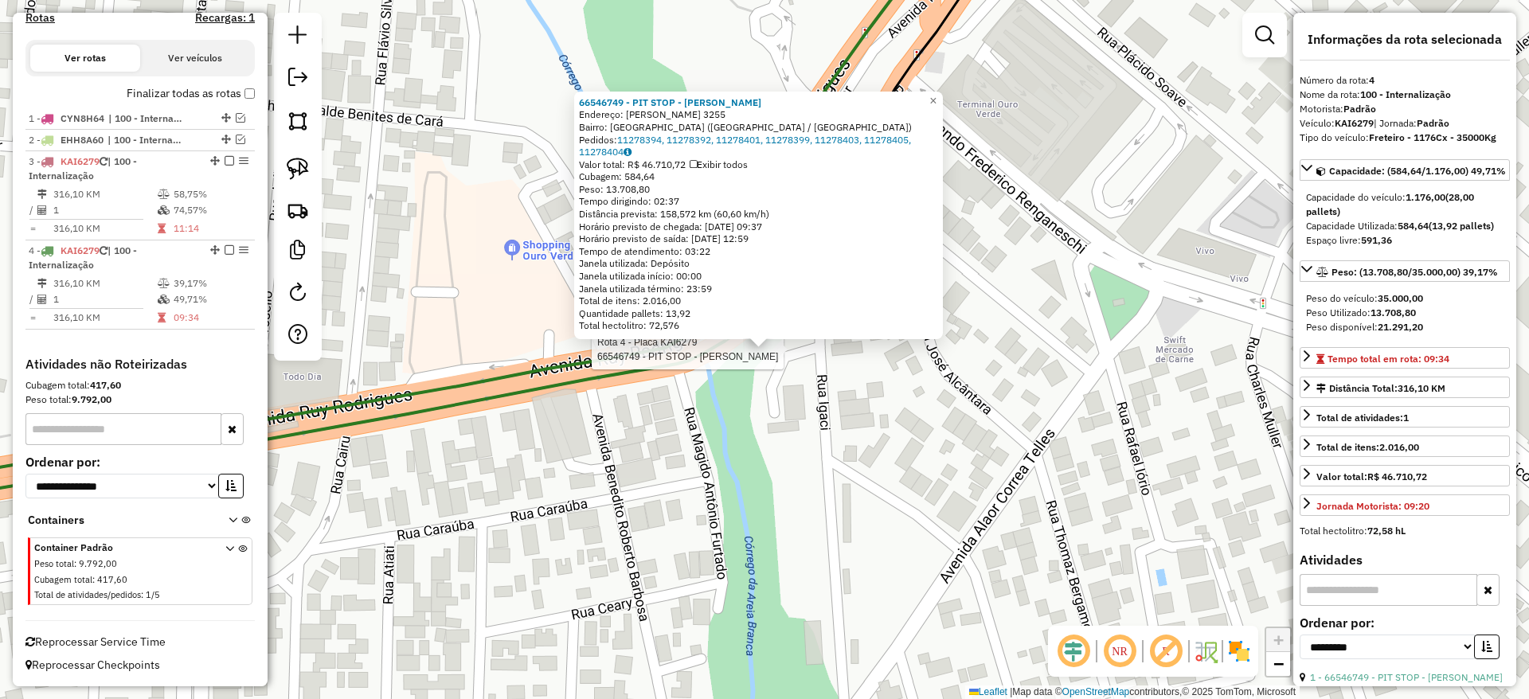
click at [768, 357] on div at bounding box center [764, 350] width 40 height 16
click at [765, 340] on div at bounding box center [757, 336] width 19 height 19
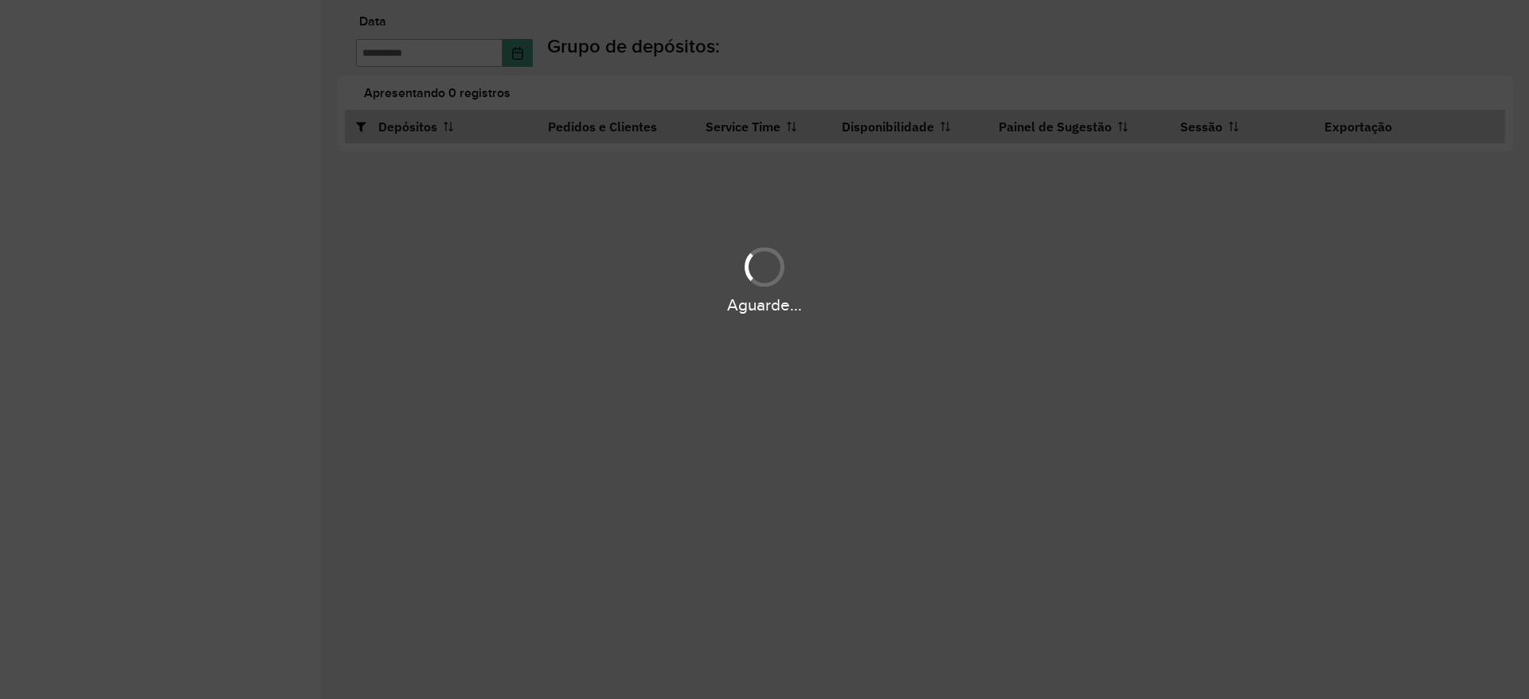
type input "**********"
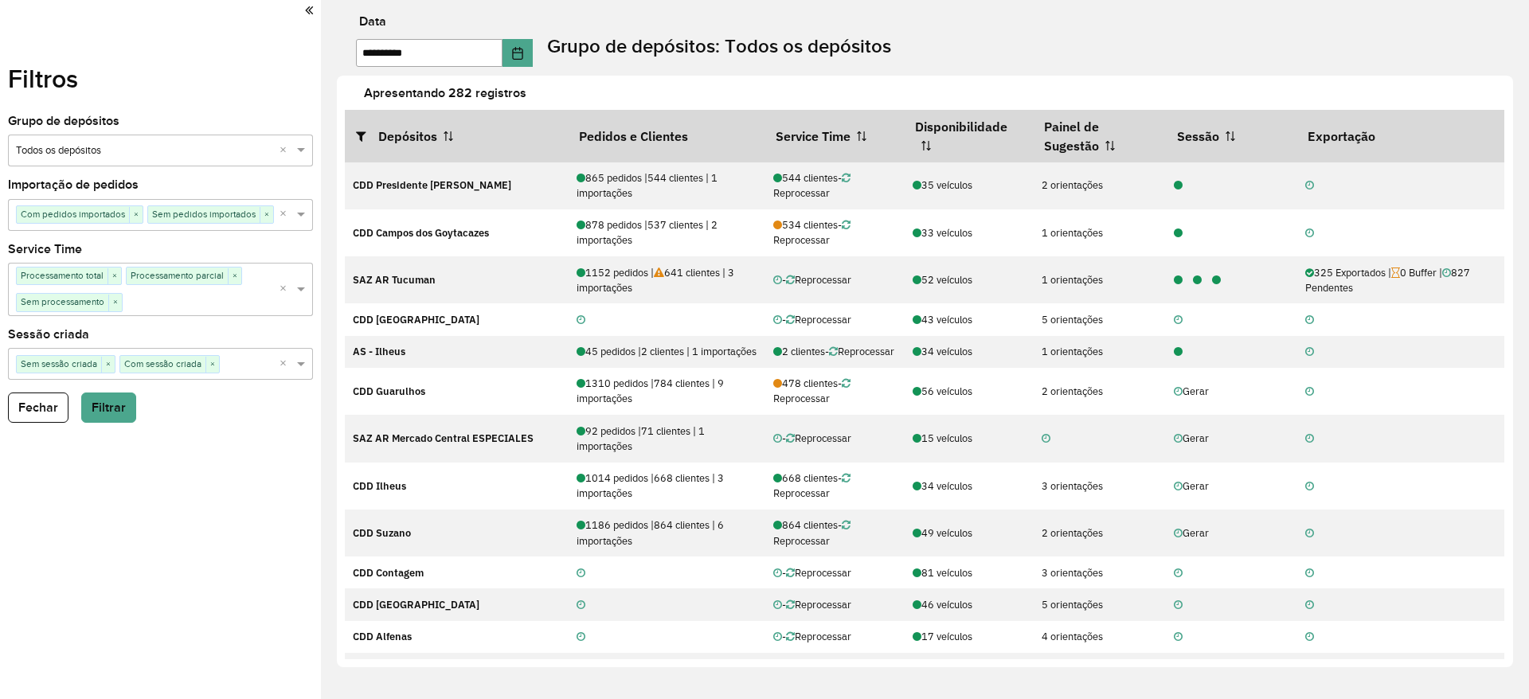
scroll to position [1176, 0]
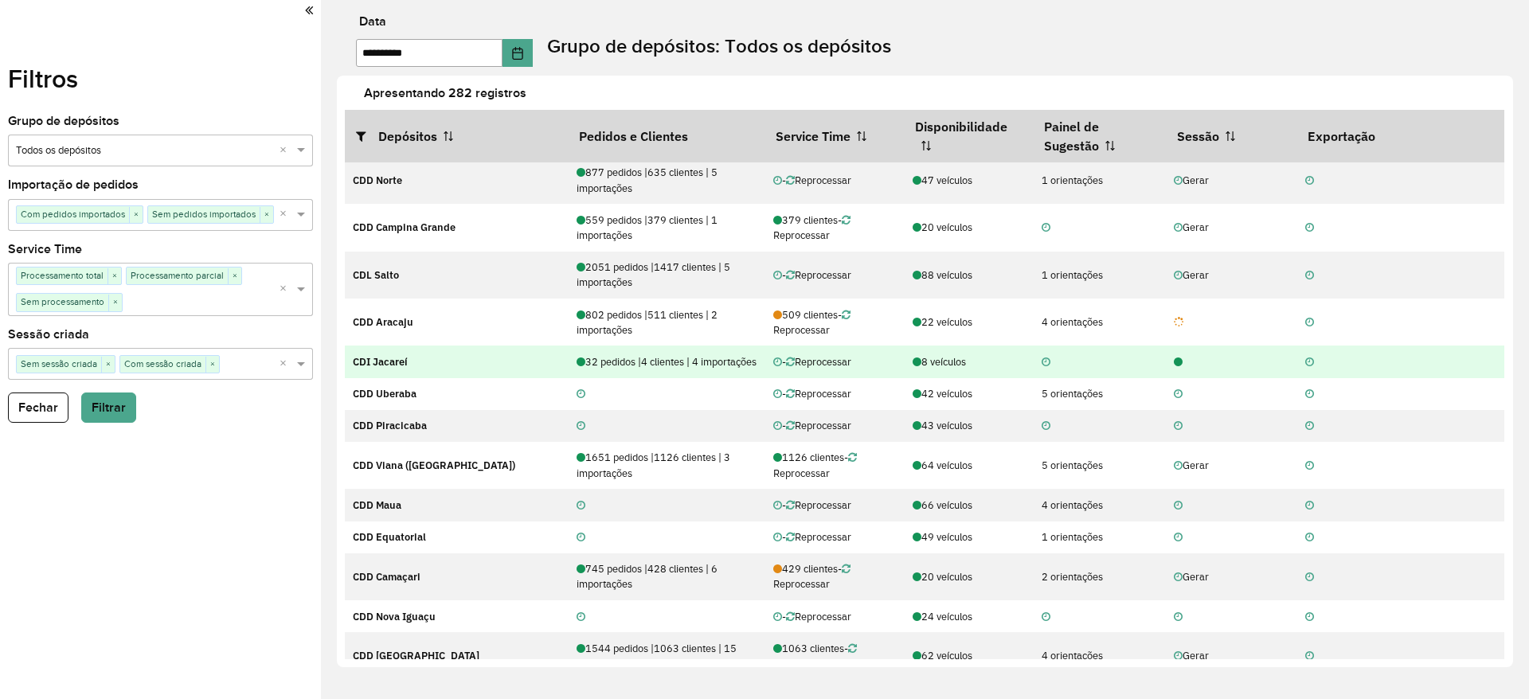
click at [1174, 368] on icon at bounding box center [1178, 362] width 9 height 10
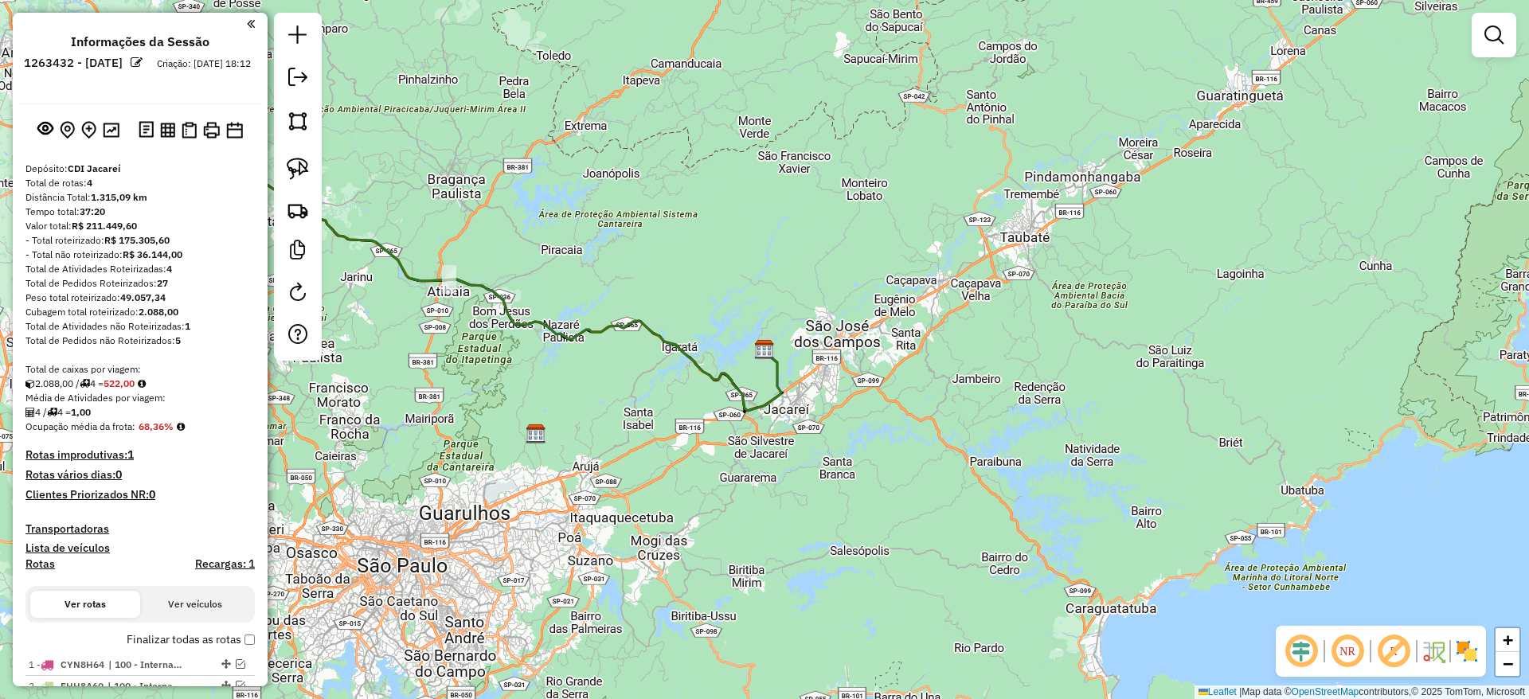
drag, startPoint x: 640, startPoint y: 426, endPoint x: 927, endPoint y: 298, distance: 314.0
click at [1166, 244] on div "Janela de atendimento Grade de atendimento Capacidade Transportadoras Veículos …" at bounding box center [764, 349] width 1529 height 699
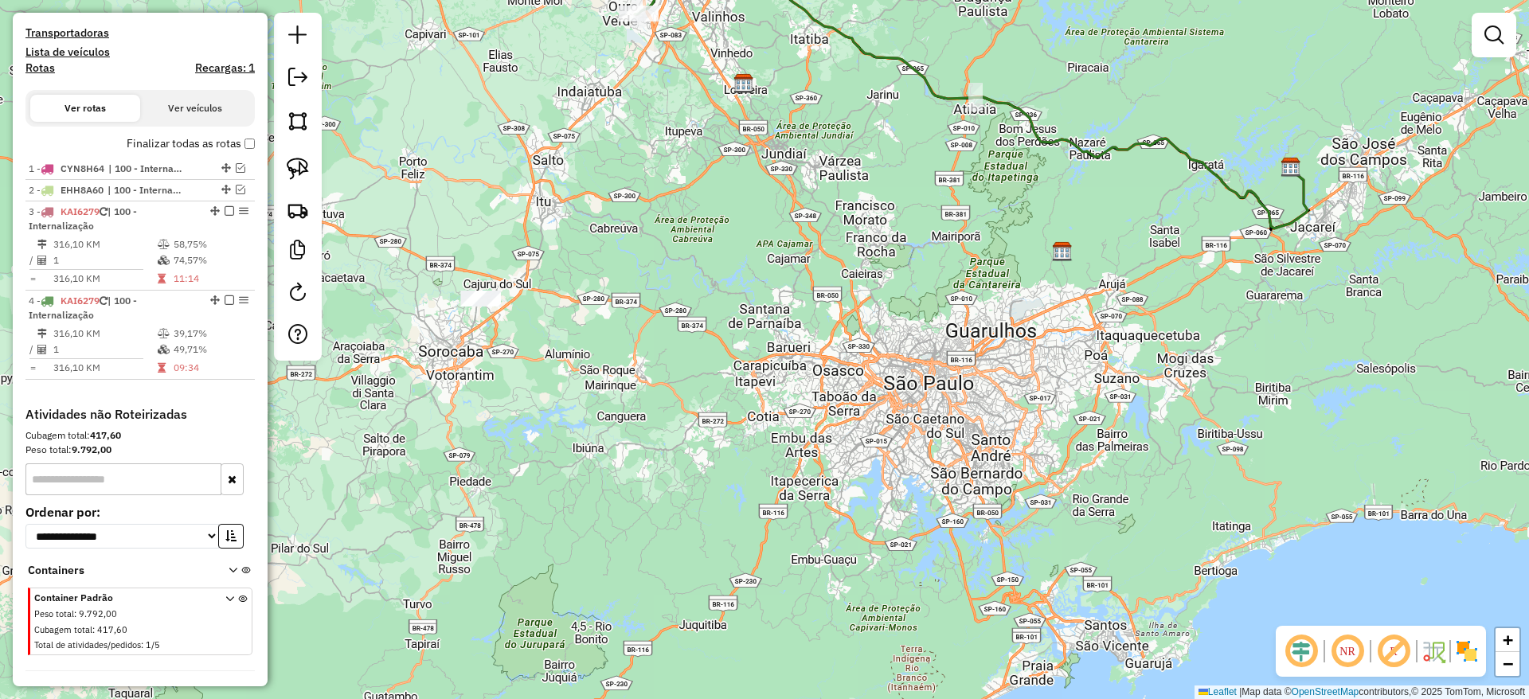
scroll to position [546, 0]
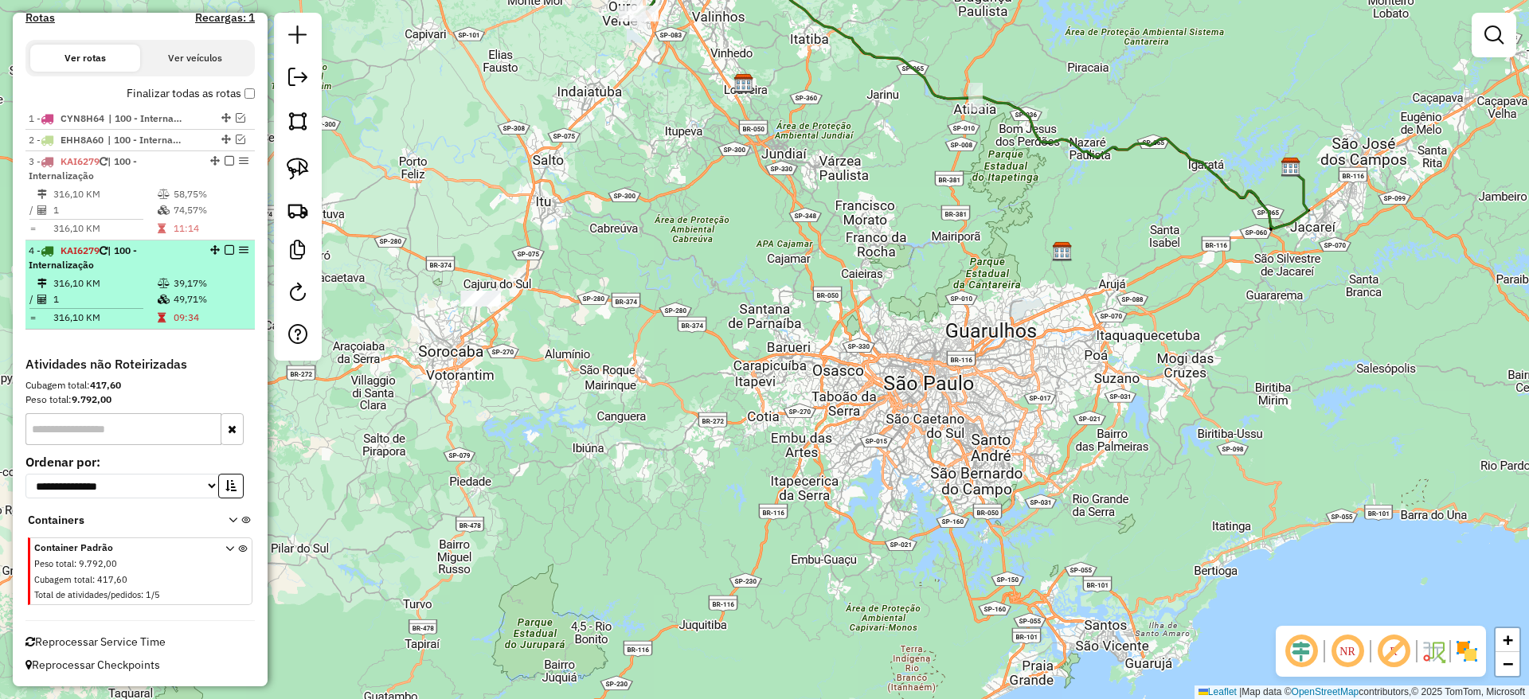
drag, startPoint x: 62, startPoint y: 311, endPoint x: 154, endPoint y: 298, distance: 92.4
click at [61, 311] on td "316,10 KM" at bounding box center [105, 318] width 104 height 16
select select "**********"
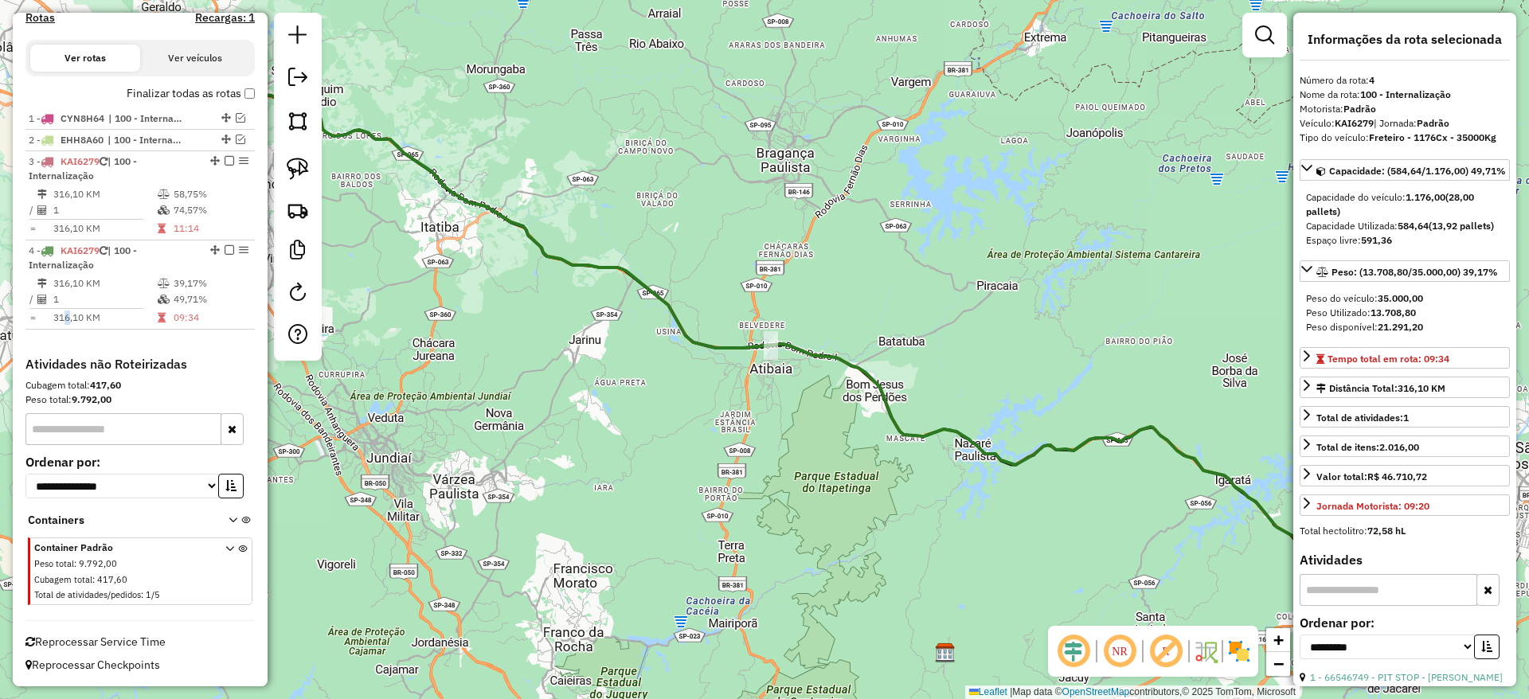
drag, startPoint x: 889, startPoint y: 491, endPoint x: 942, endPoint y: 535, distance: 69.0
click at [945, 535] on div "Janela de atendimento Grade de atendimento Capacidade Transportadoras Veículos …" at bounding box center [764, 349] width 1529 height 699
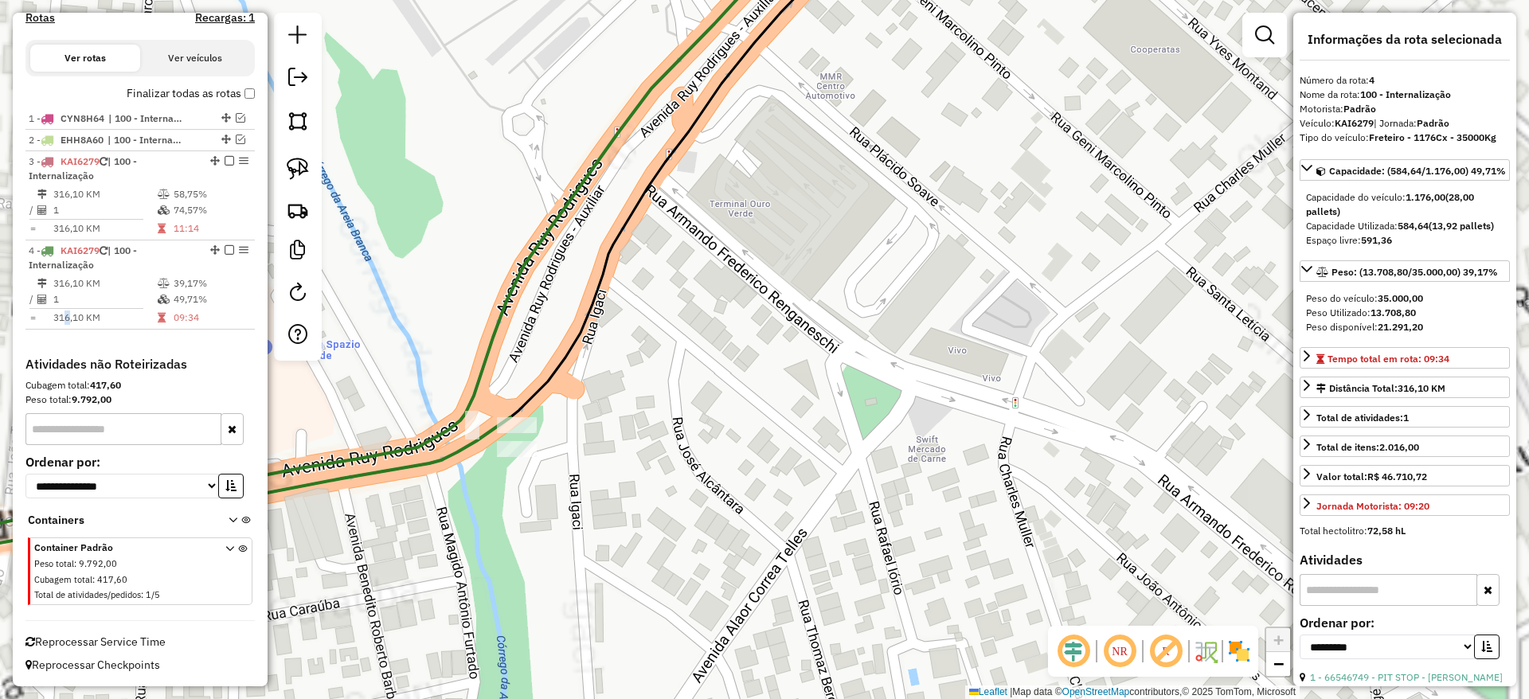
drag, startPoint x: 467, startPoint y: 468, endPoint x: 546, endPoint y: 459, distance: 79.4
click at [546, 459] on div "Janela de atendimento Grade de atendimento Capacidade Transportadoras Veículos …" at bounding box center [764, 349] width 1529 height 699
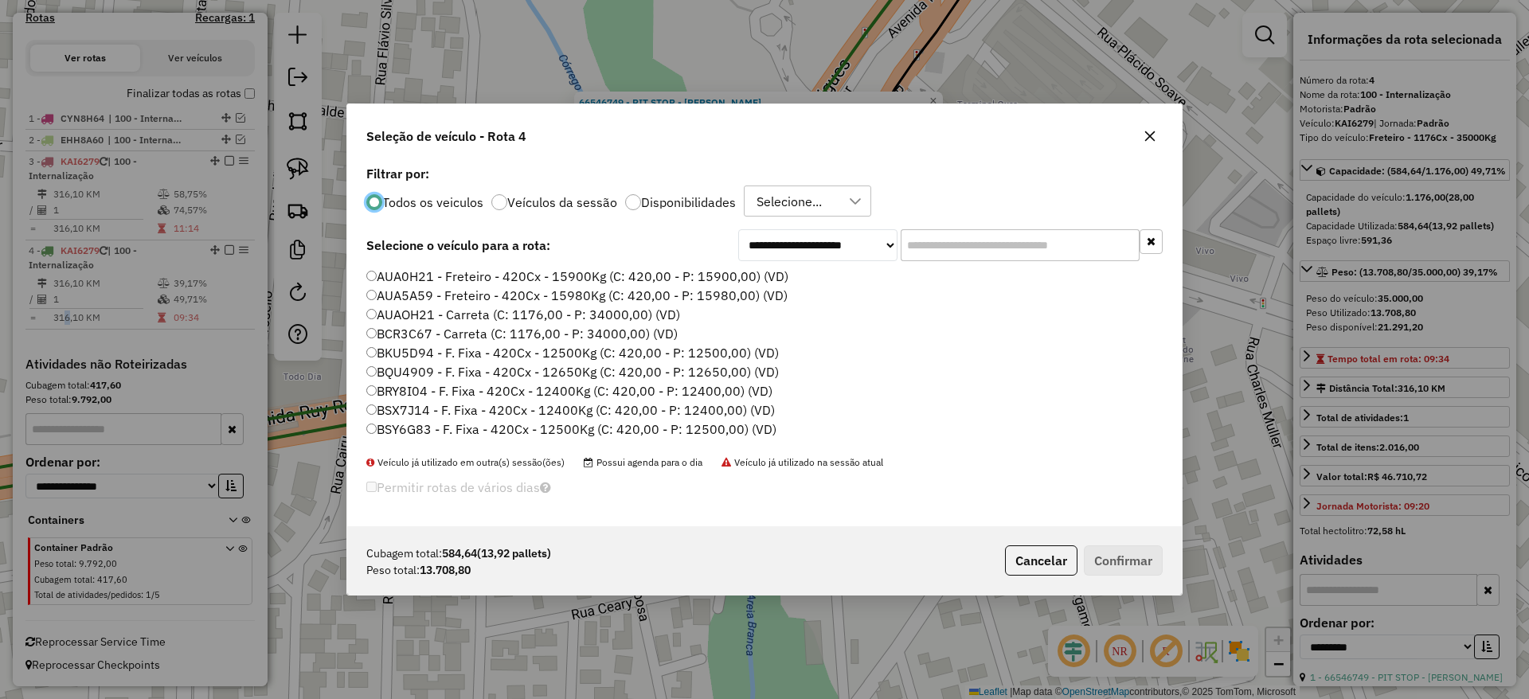
scroll to position [9, 5]
drag, startPoint x: 917, startPoint y: 232, endPoint x: 928, endPoint y: 244, distance: 15.8
click at [919, 232] on input "text" at bounding box center [1019, 245] width 239 height 32
paste input "*******"
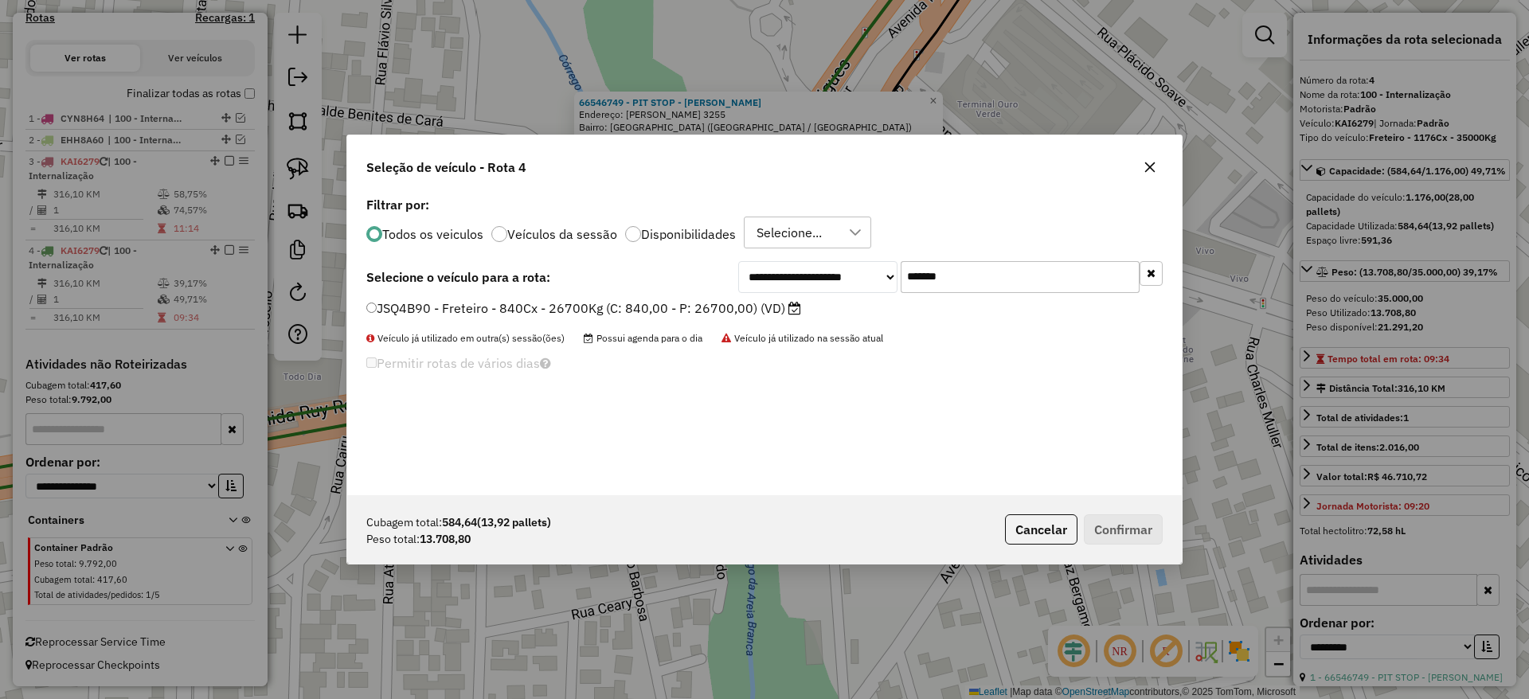
type input "*******"
click at [590, 307] on label "JSQ4B90 - Freteiro - 840Cx - 26700Kg (C: 840,00 - P: 26700,00) (VD)" at bounding box center [583, 308] width 435 height 19
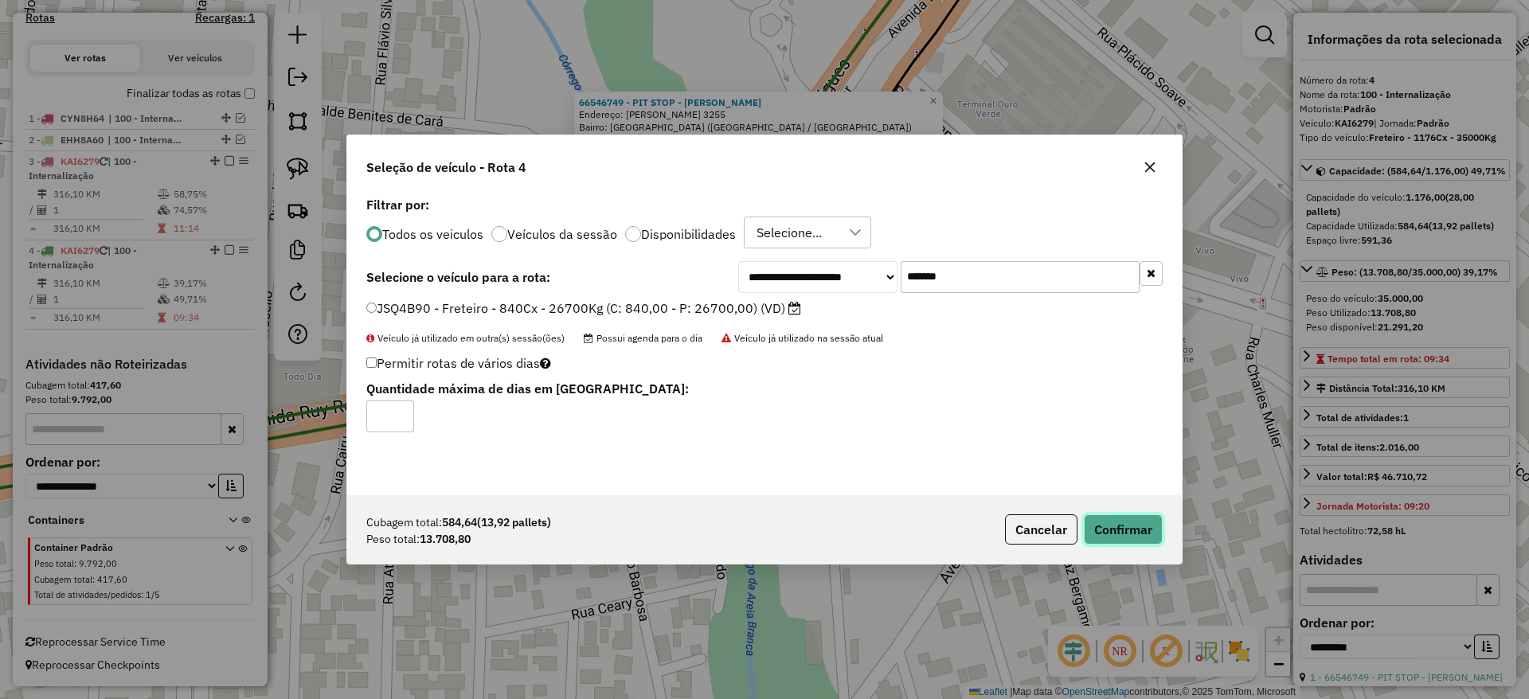
click at [1109, 526] on button "Confirmar" at bounding box center [1123, 529] width 79 height 30
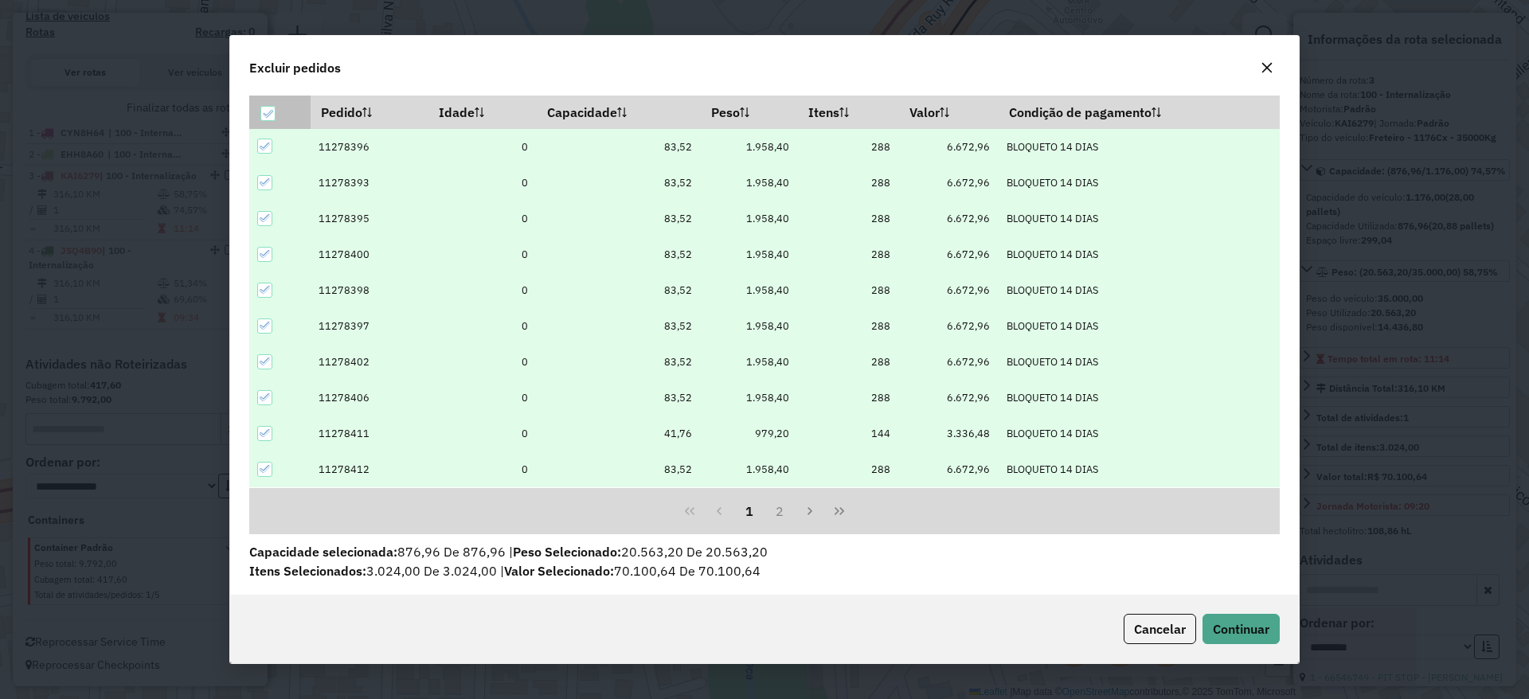
click at [268, 108] on icon at bounding box center [267, 113] width 11 height 11
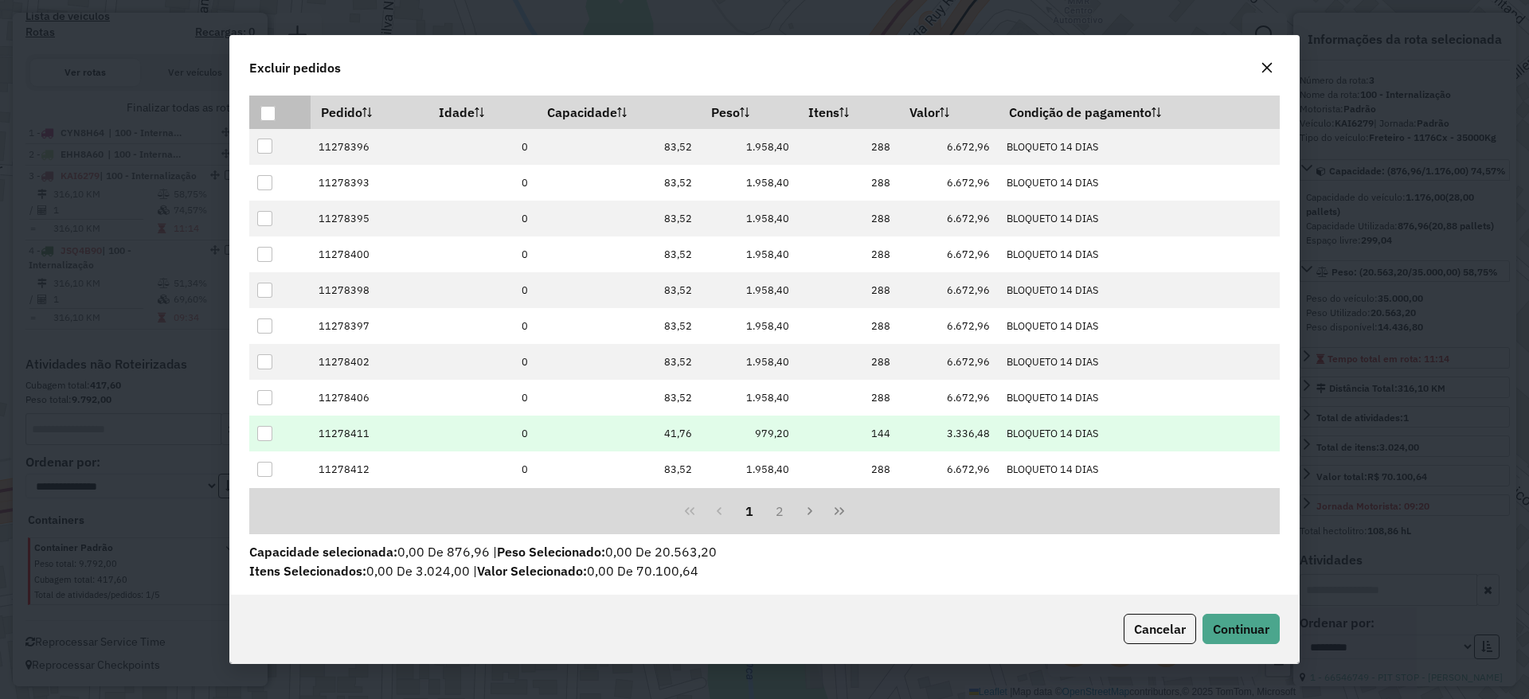
click at [260, 440] on div at bounding box center [264, 433] width 15 height 15
click at [1233, 638] on button "Continuar" at bounding box center [1240, 629] width 77 height 30
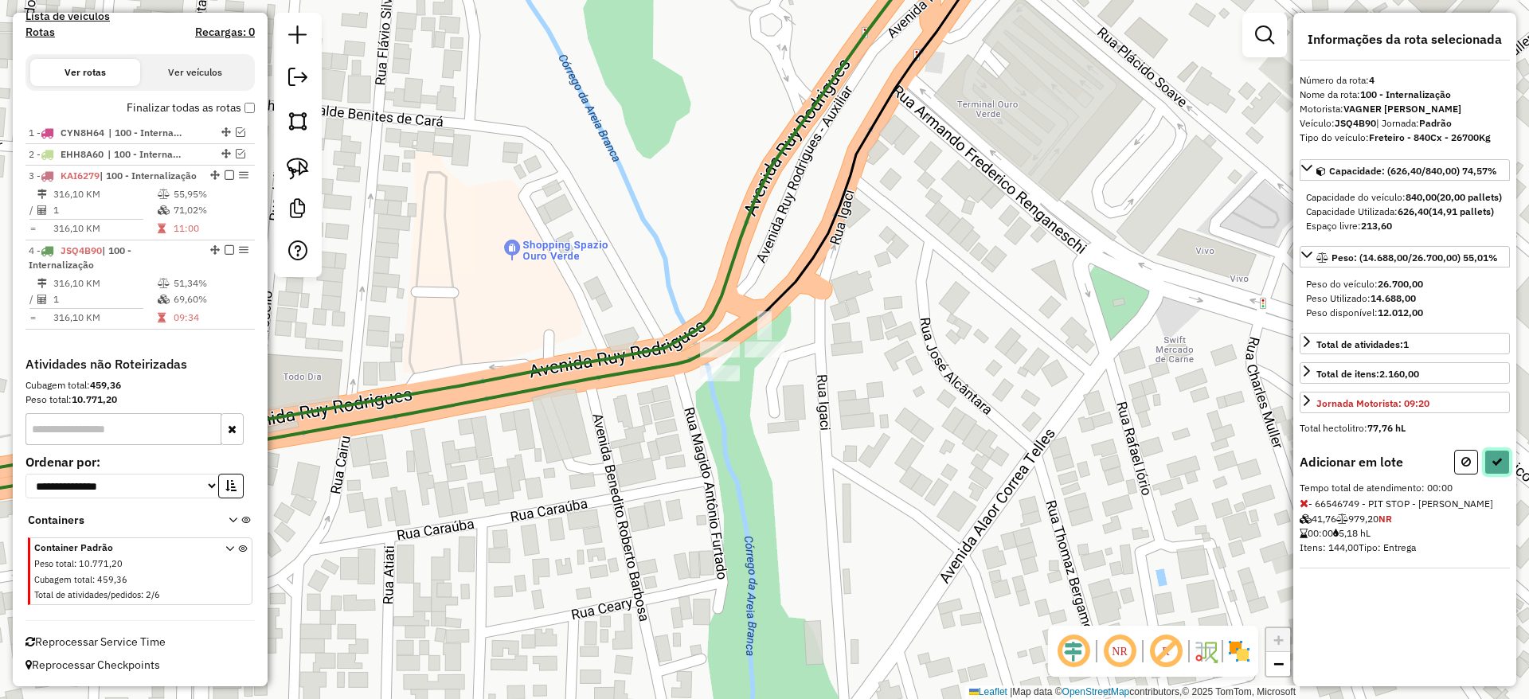
click at [1501, 467] on icon at bounding box center [1496, 461] width 11 height 11
select select "**********"
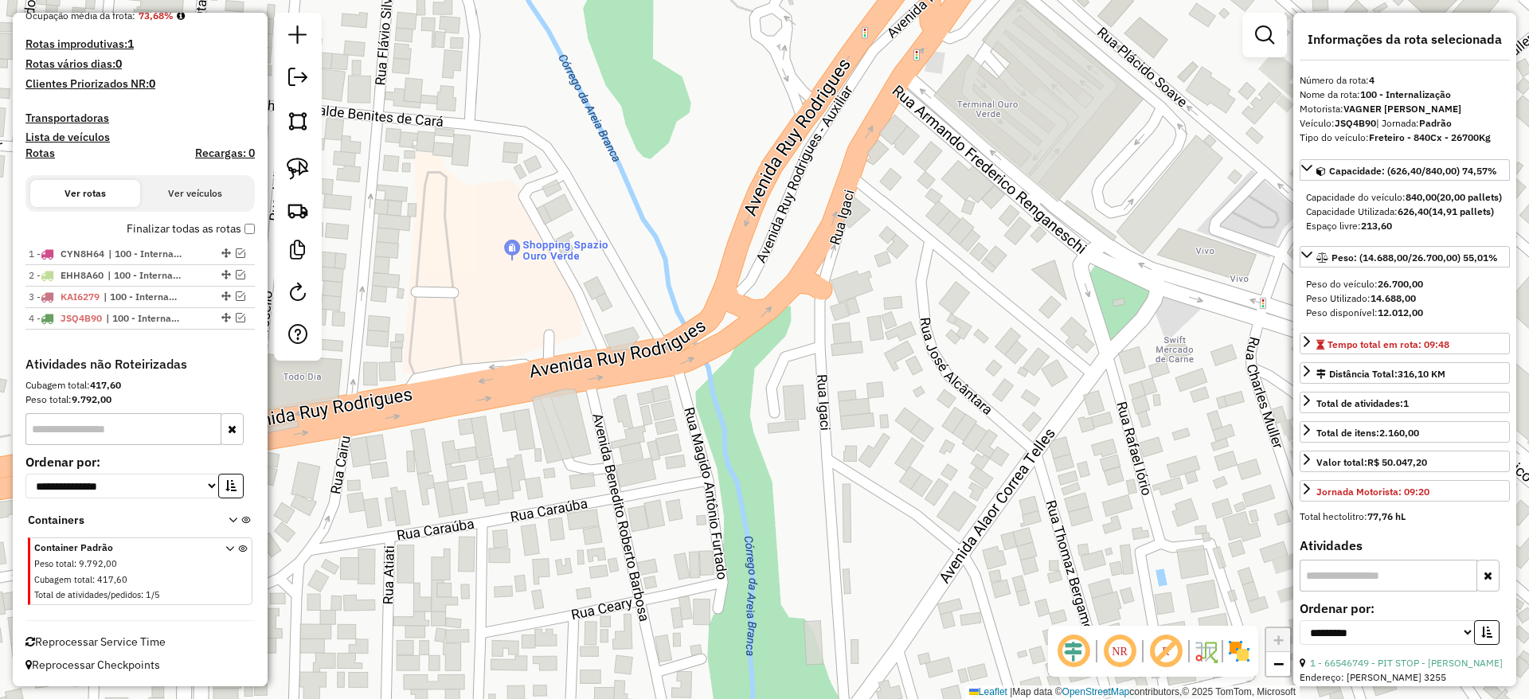
scroll to position [411, 0]
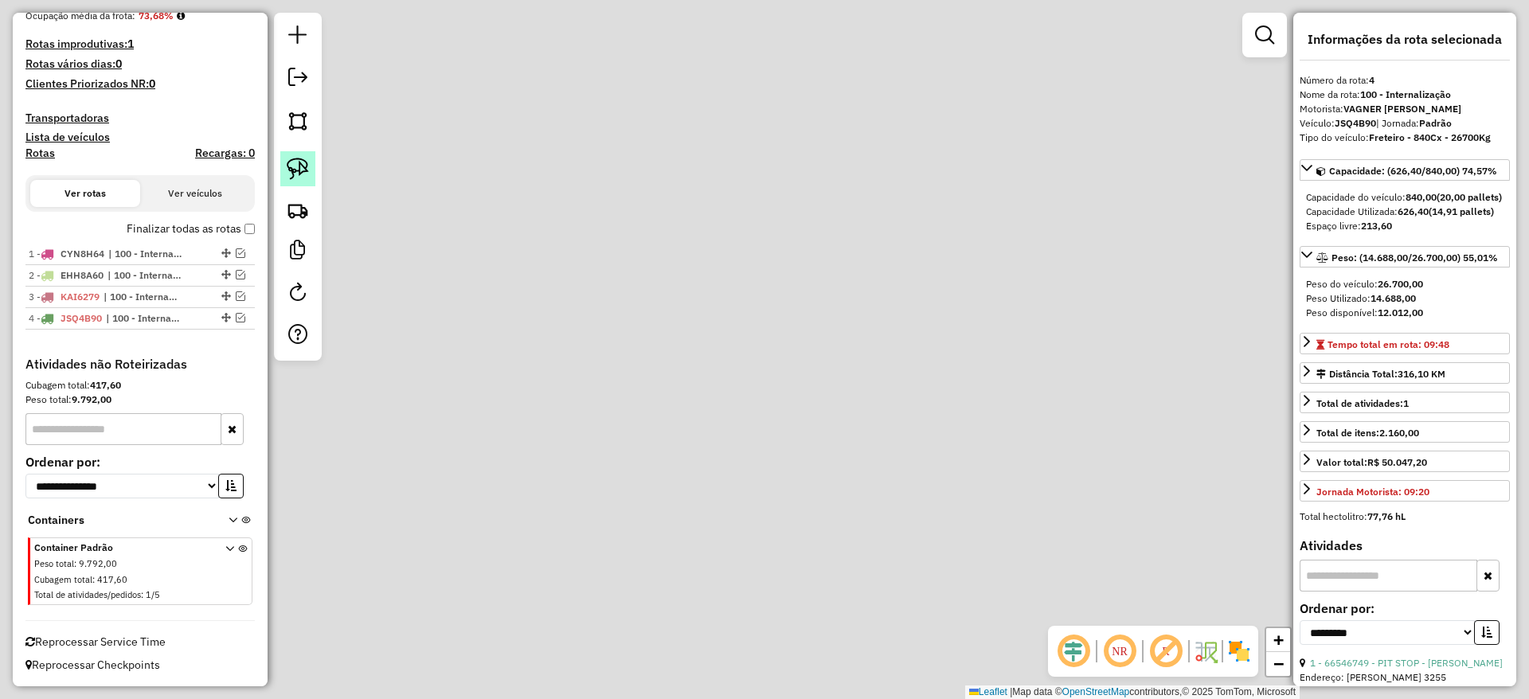
click at [290, 174] on img at bounding box center [298, 169] width 22 height 22
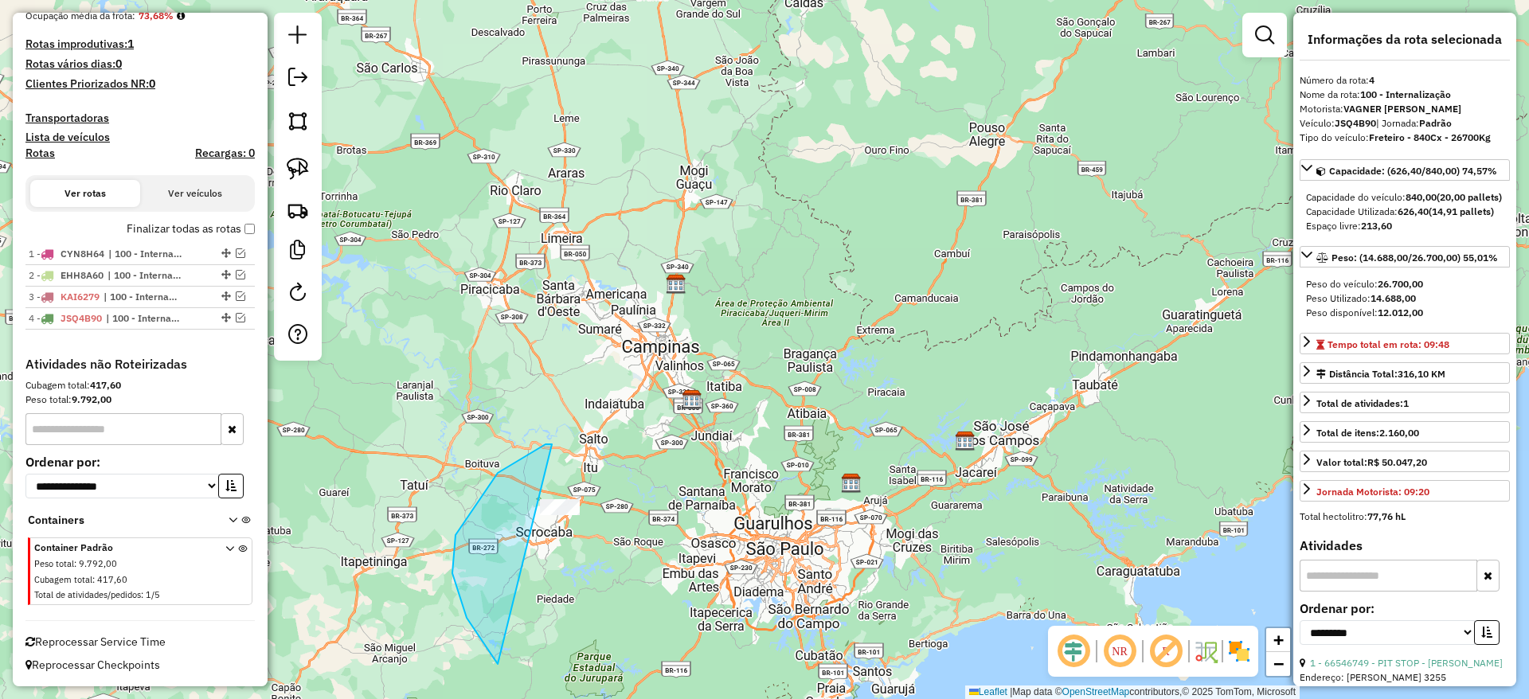
drag, startPoint x: 452, startPoint y: 573, endPoint x: 626, endPoint y: 593, distance: 174.7
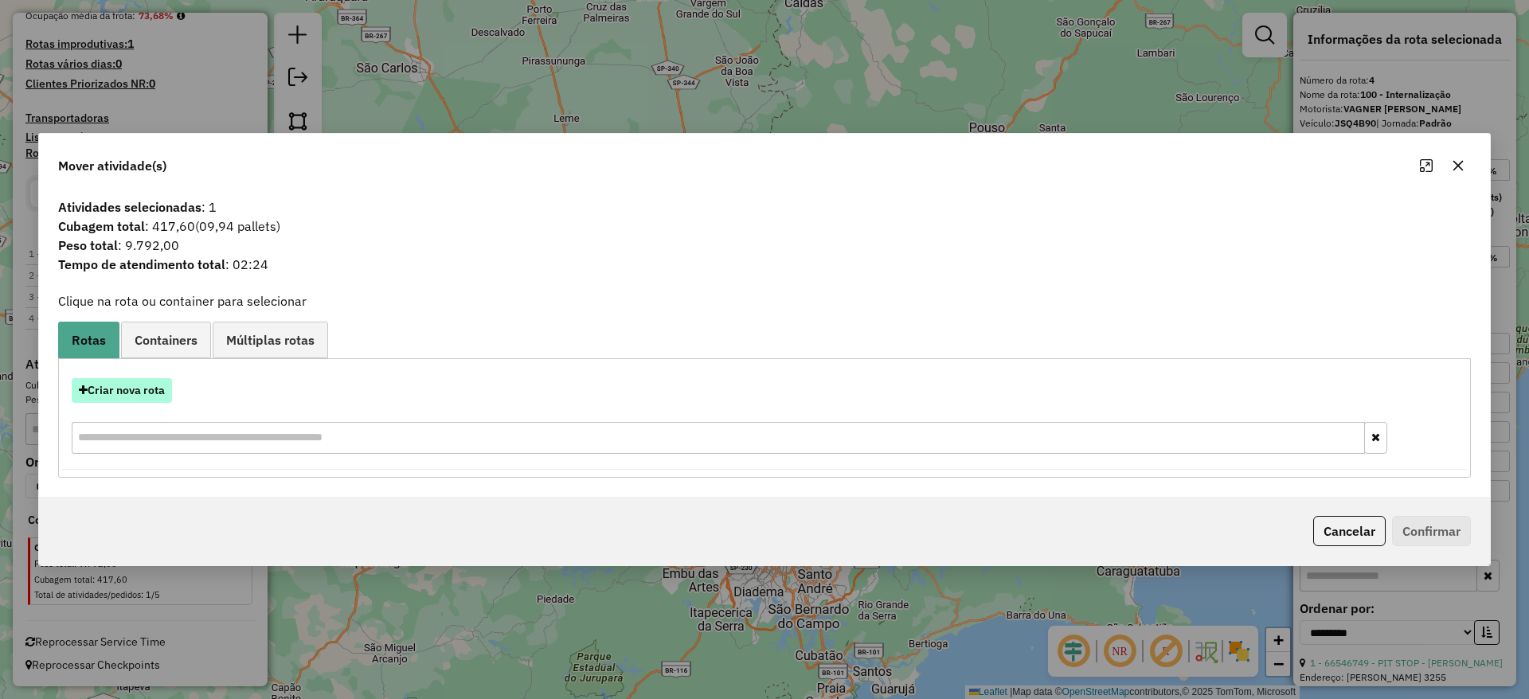
click at [132, 385] on button "Criar nova rota" at bounding box center [122, 390] width 100 height 25
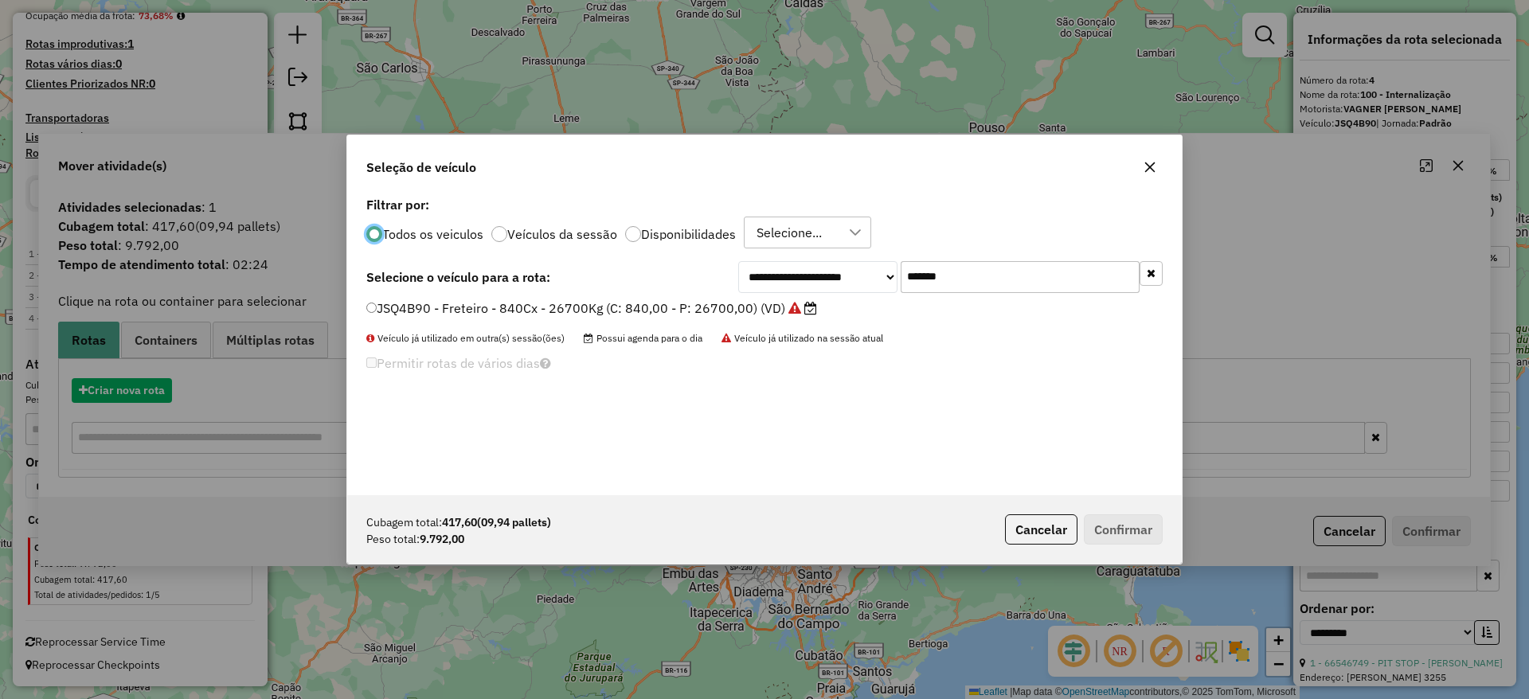
scroll to position [9, 5]
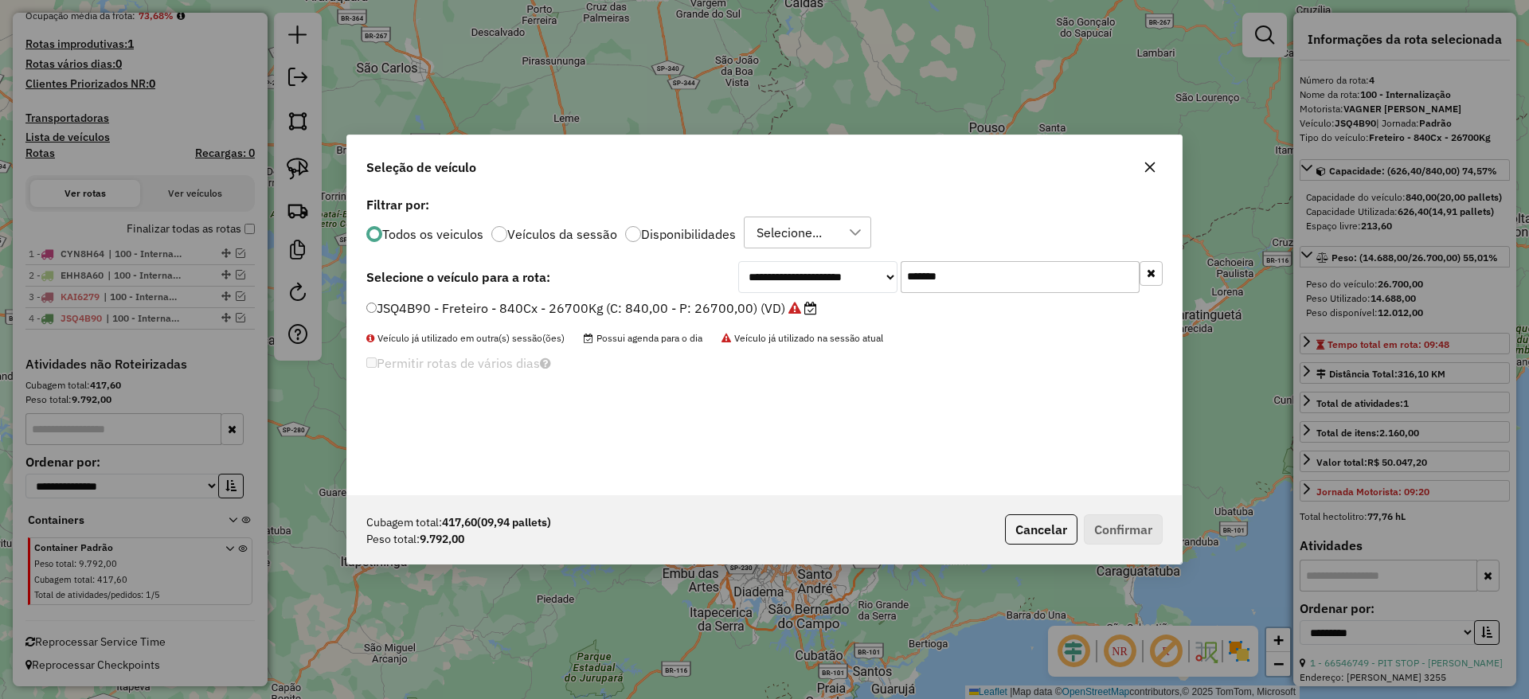
drag, startPoint x: 834, startPoint y: 269, endPoint x: 693, endPoint y: 316, distance: 147.8
click at [732, 291] on div "**********" at bounding box center [764, 277] width 796 height 32
paste input "text"
type input "*******"
click at [579, 305] on label "MKE6G00 - Freteiro - 420Cx - 13990Kg (C: 420,00 - P: 13990,00) (VD)" at bounding box center [585, 308] width 439 height 19
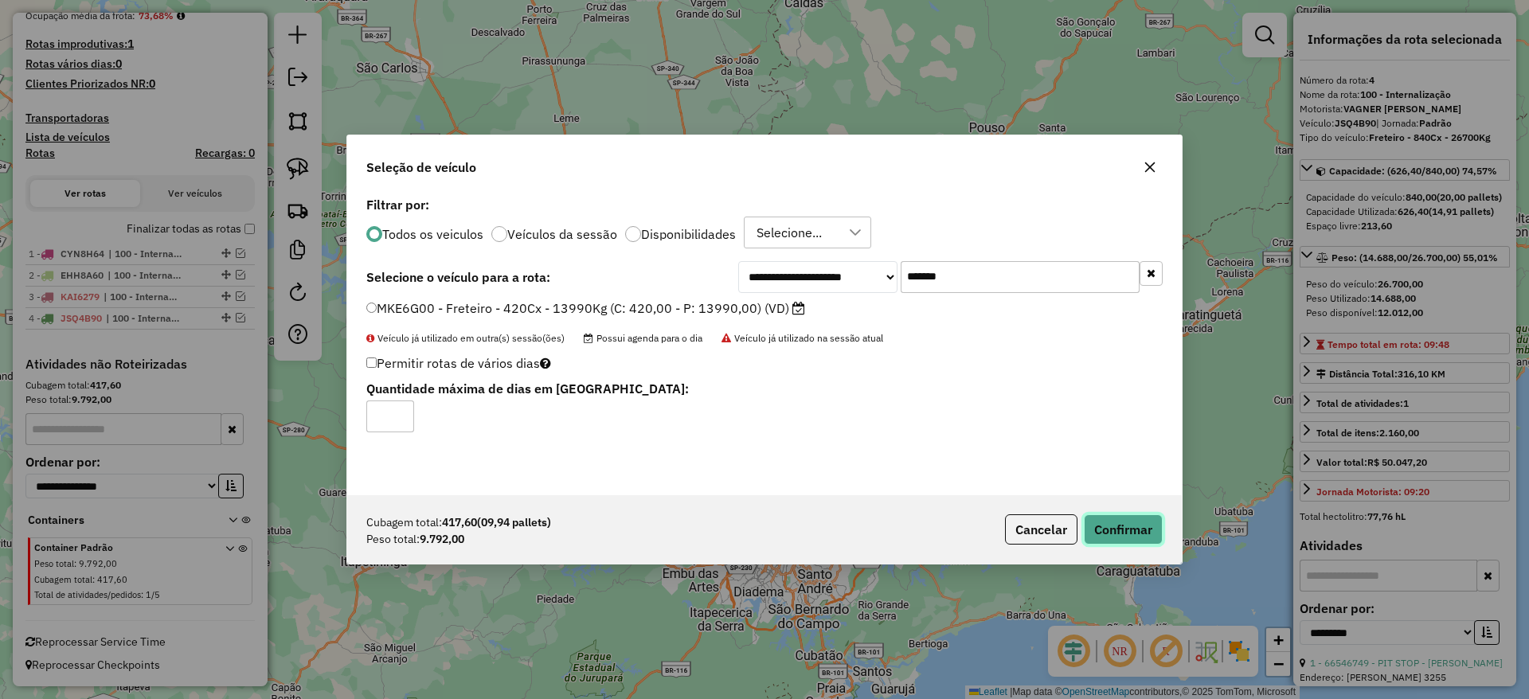
click at [1092, 514] on button "Confirmar" at bounding box center [1123, 529] width 79 height 30
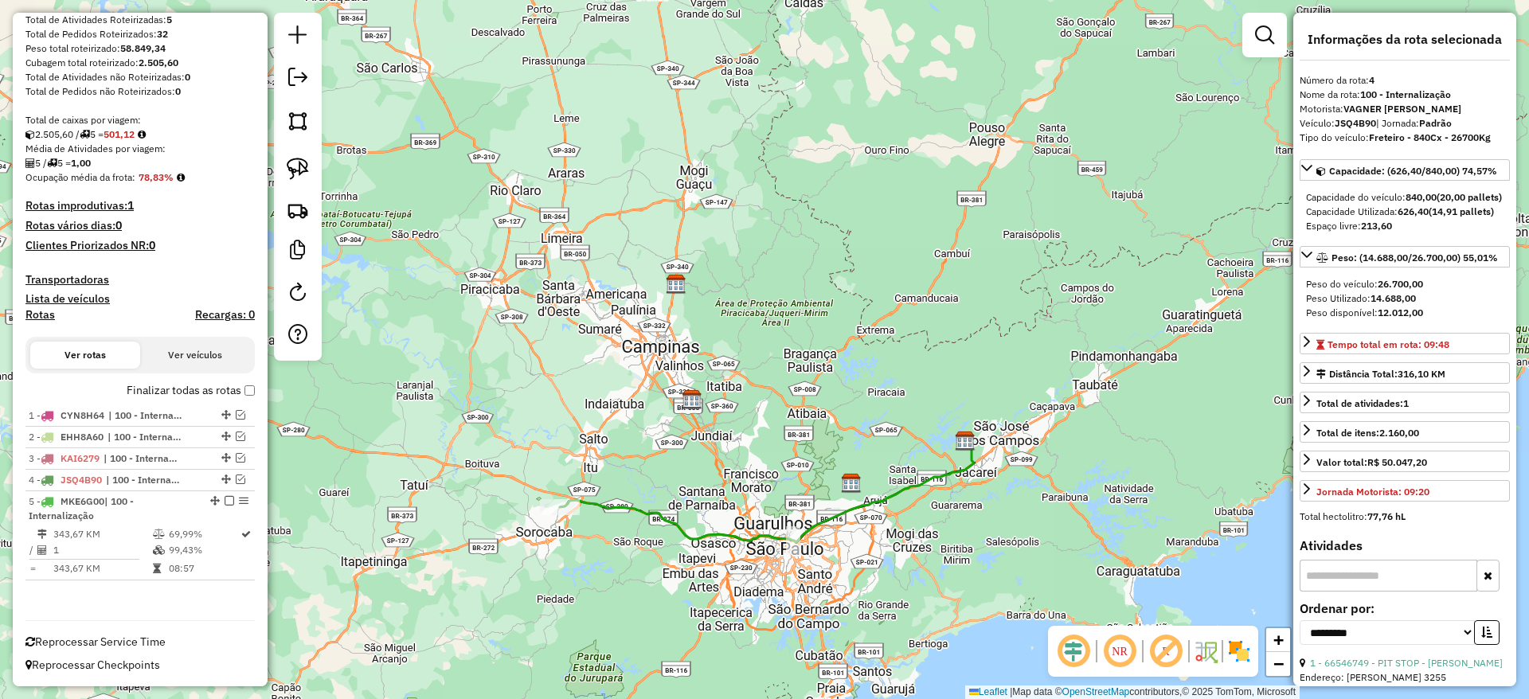
scroll to position [249, 0]
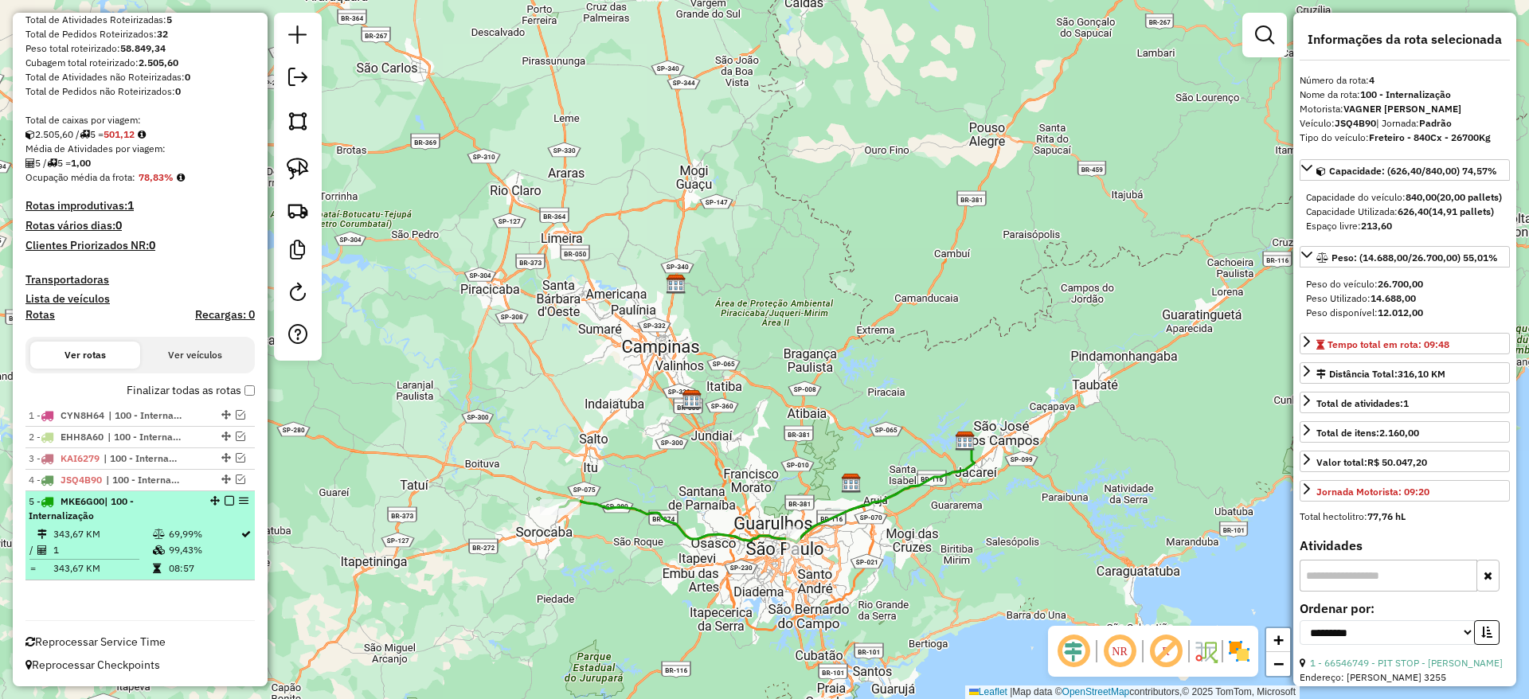
click at [225, 499] on em at bounding box center [230, 501] width 10 height 10
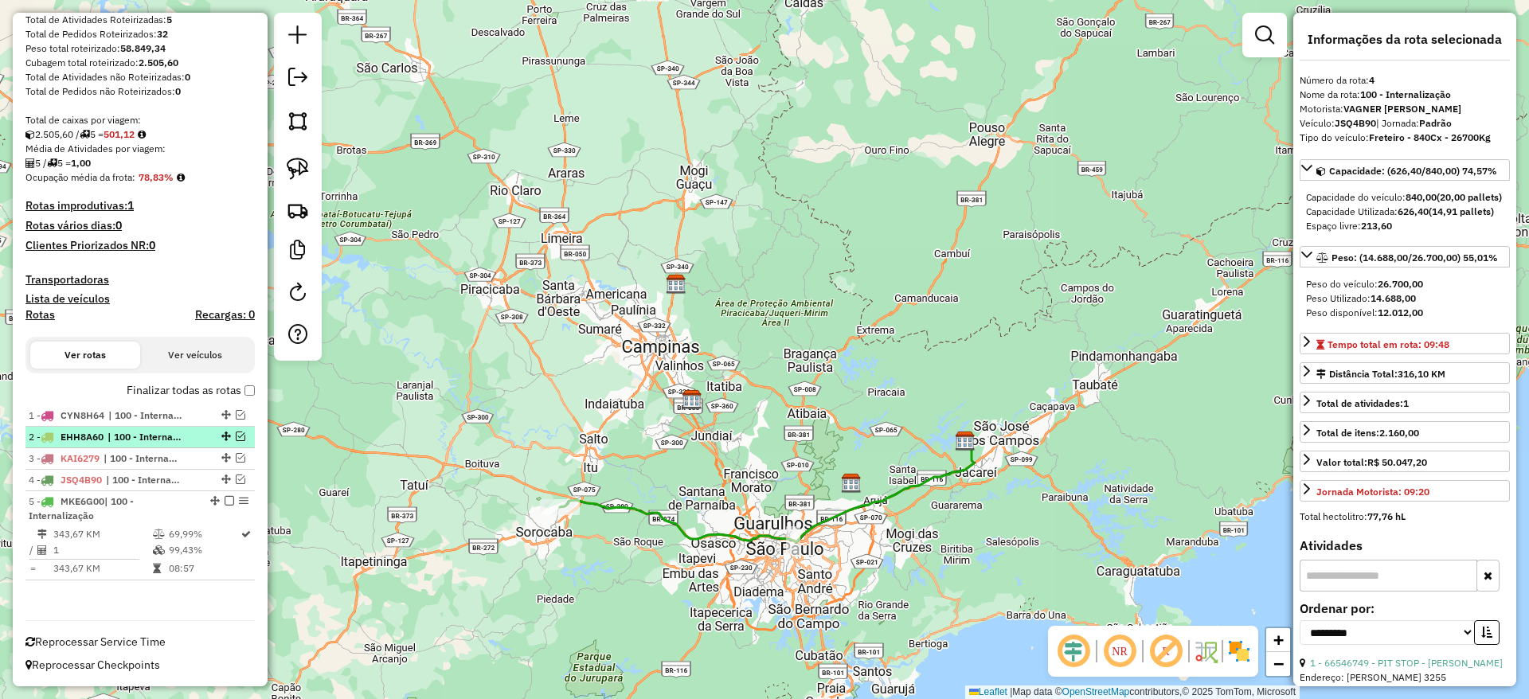
scroll to position [182, 0]
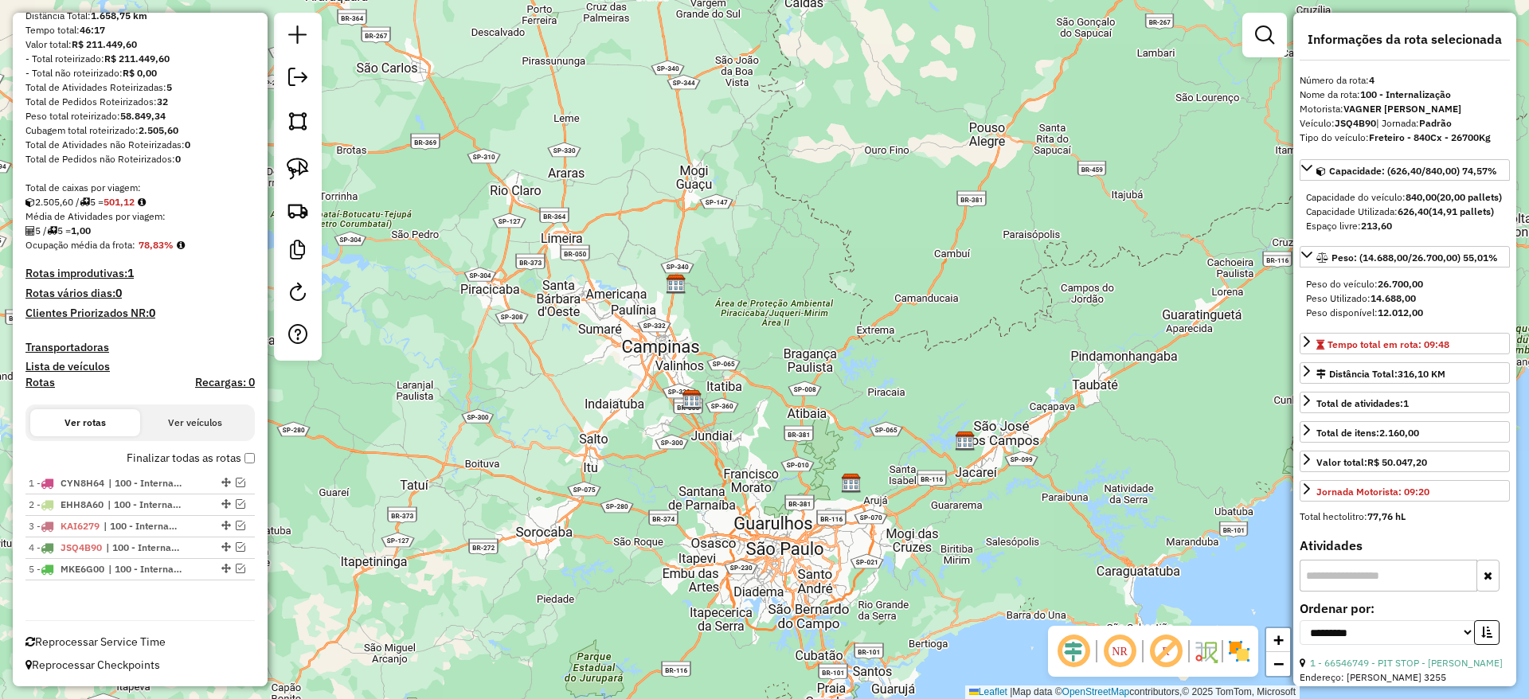
drag, startPoint x: 747, startPoint y: 389, endPoint x: 676, endPoint y: 201, distance: 200.8
click at [674, 201] on div "Janela de atendimento Grade de atendimento Capacidade Transportadoras Veículos …" at bounding box center [764, 349] width 1529 height 699
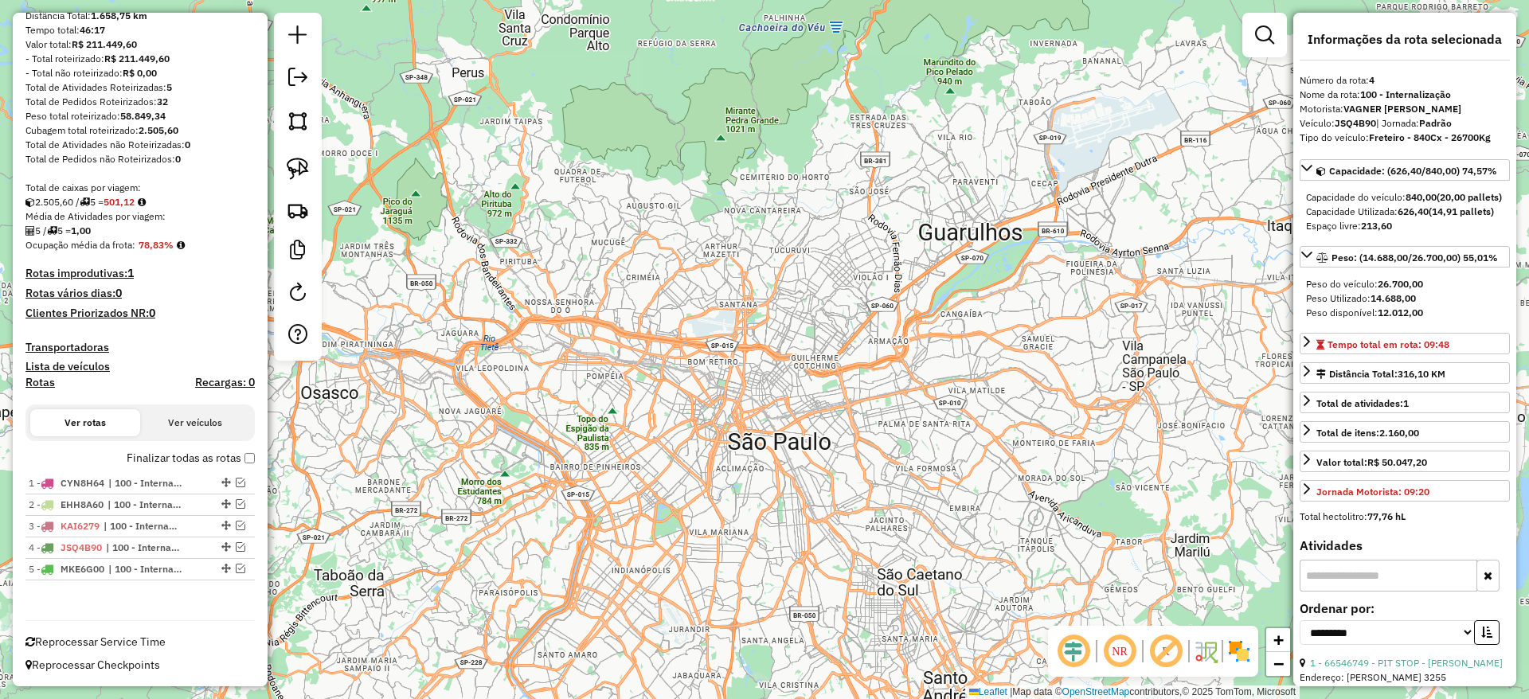
drag, startPoint x: 742, startPoint y: 361, endPoint x: 772, endPoint y: 434, distance: 79.3
click at [772, 434] on div "Janela de atendimento Grade de atendimento Capacidade Transportadoras Veículos …" at bounding box center [764, 349] width 1529 height 699
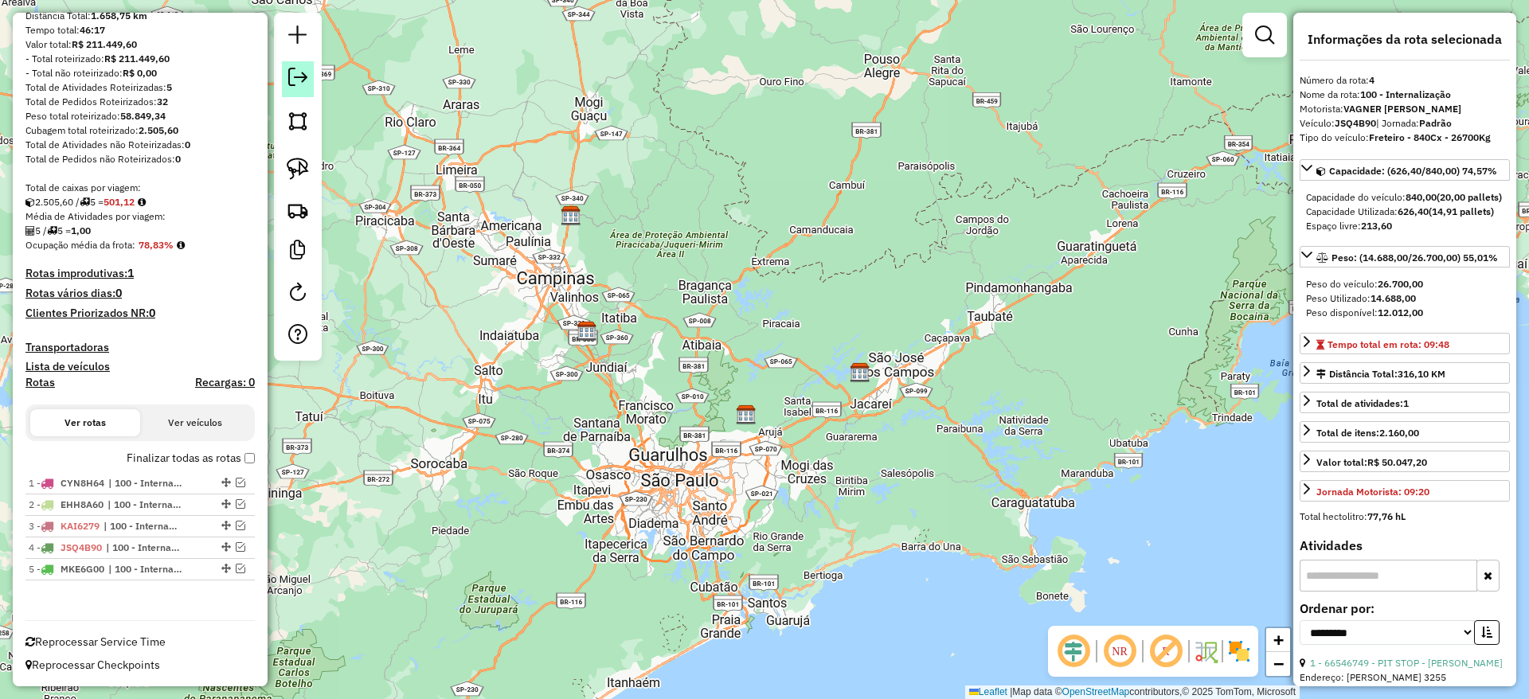
click at [304, 62] on link at bounding box center [298, 79] width 32 height 36
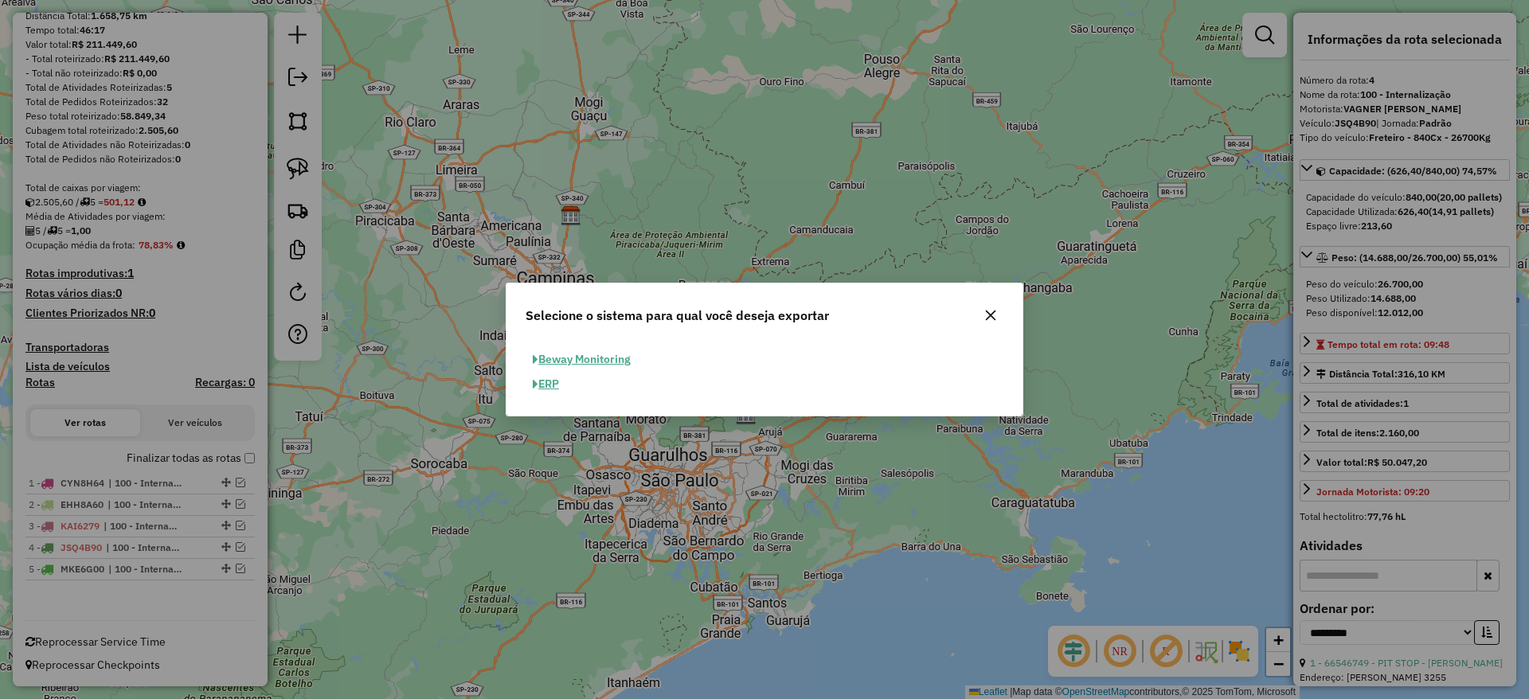
click at [554, 385] on button "ERP" at bounding box center [545, 384] width 41 height 25
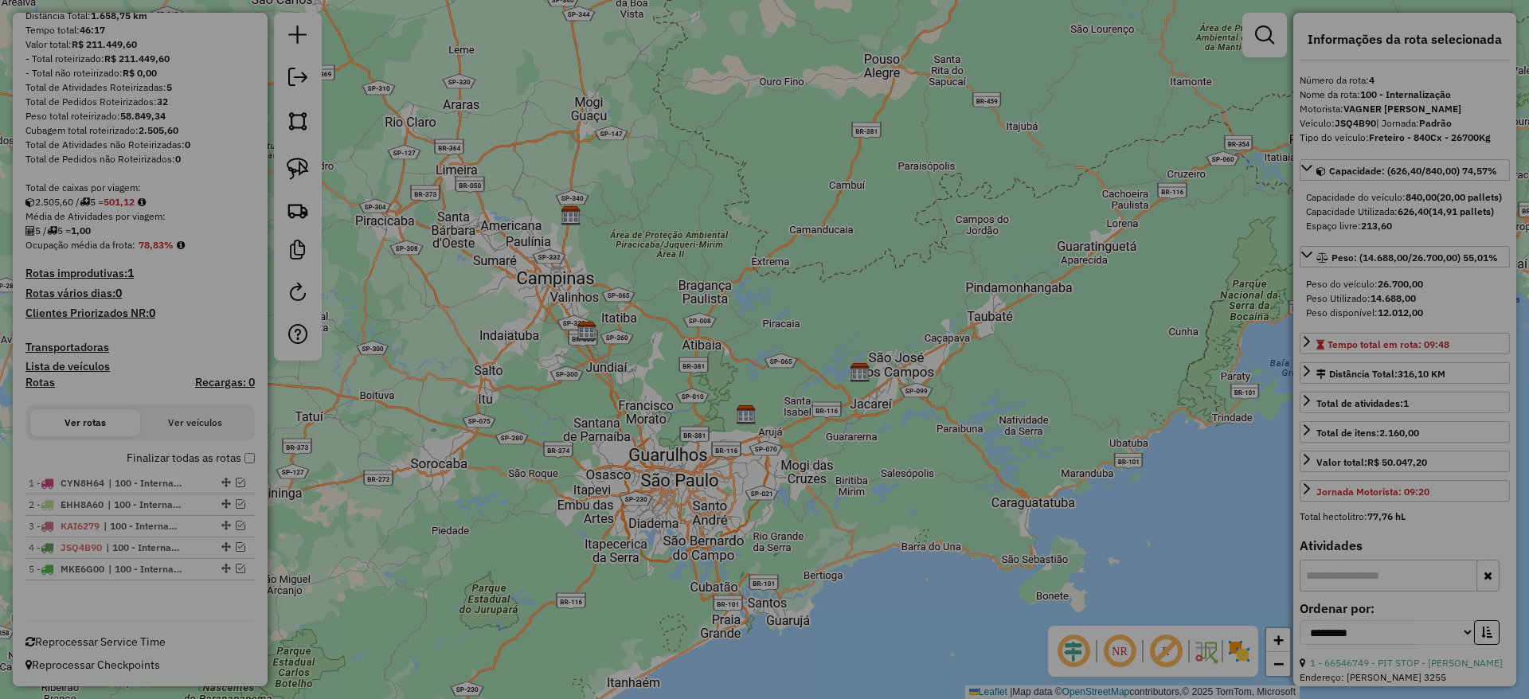
select select "**"
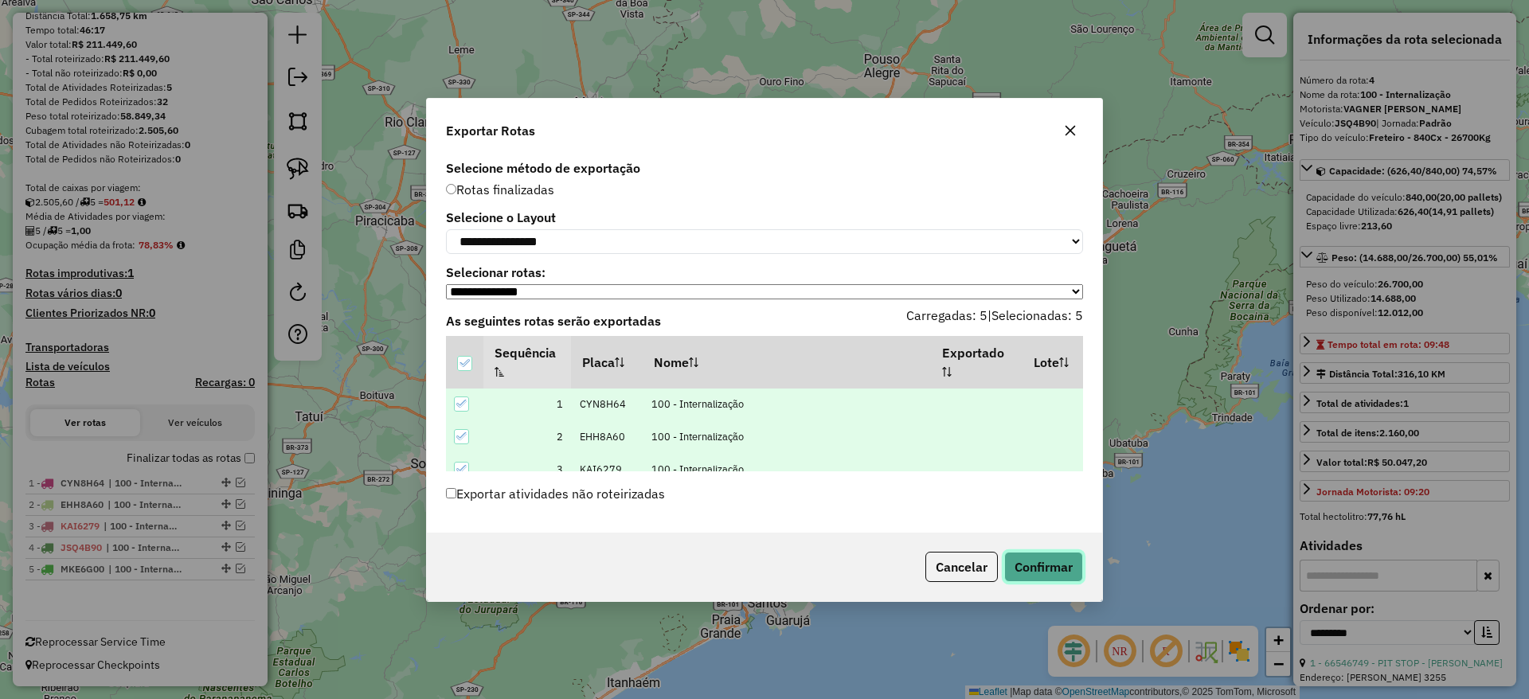
click at [1027, 564] on button "Confirmar" at bounding box center [1043, 567] width 79 height 30
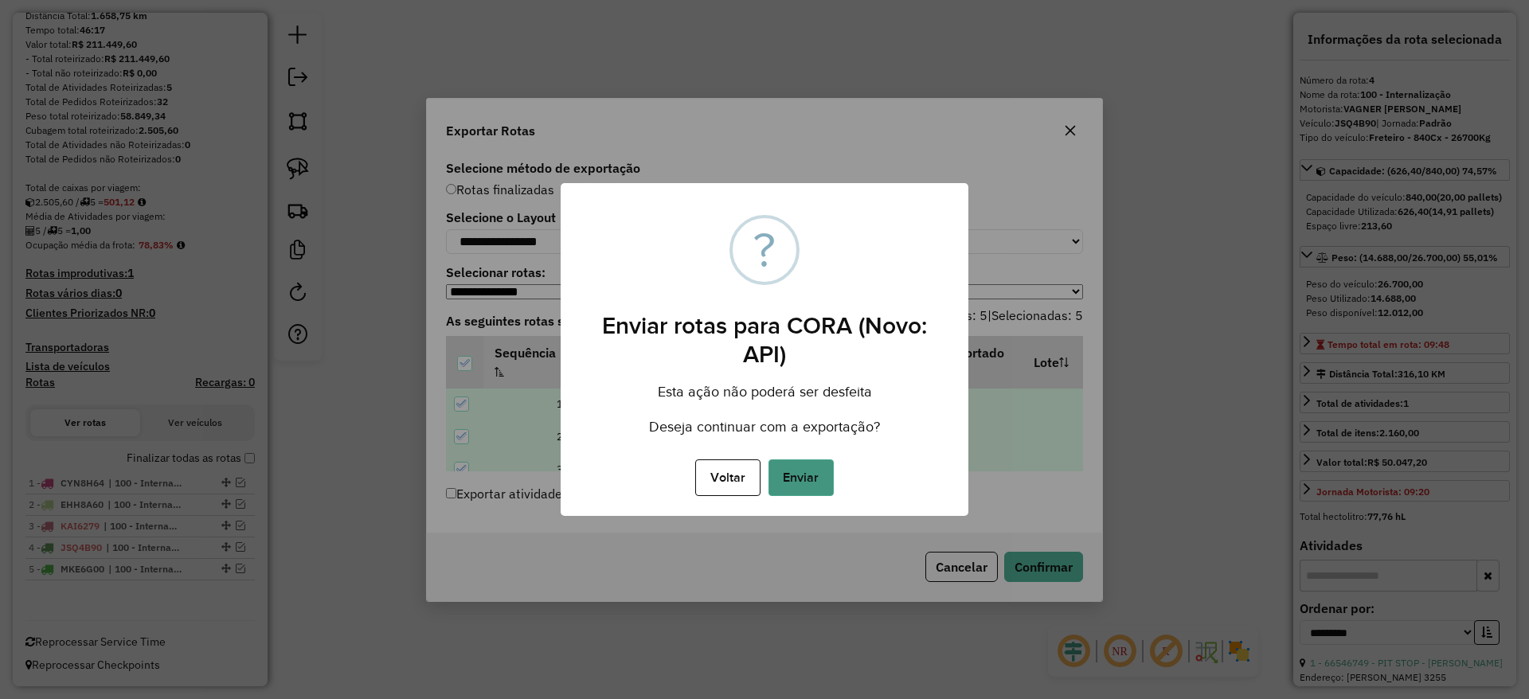
click at [813, 475] on button "Enviar" at bounding box center [800, 477] width 65 height 37
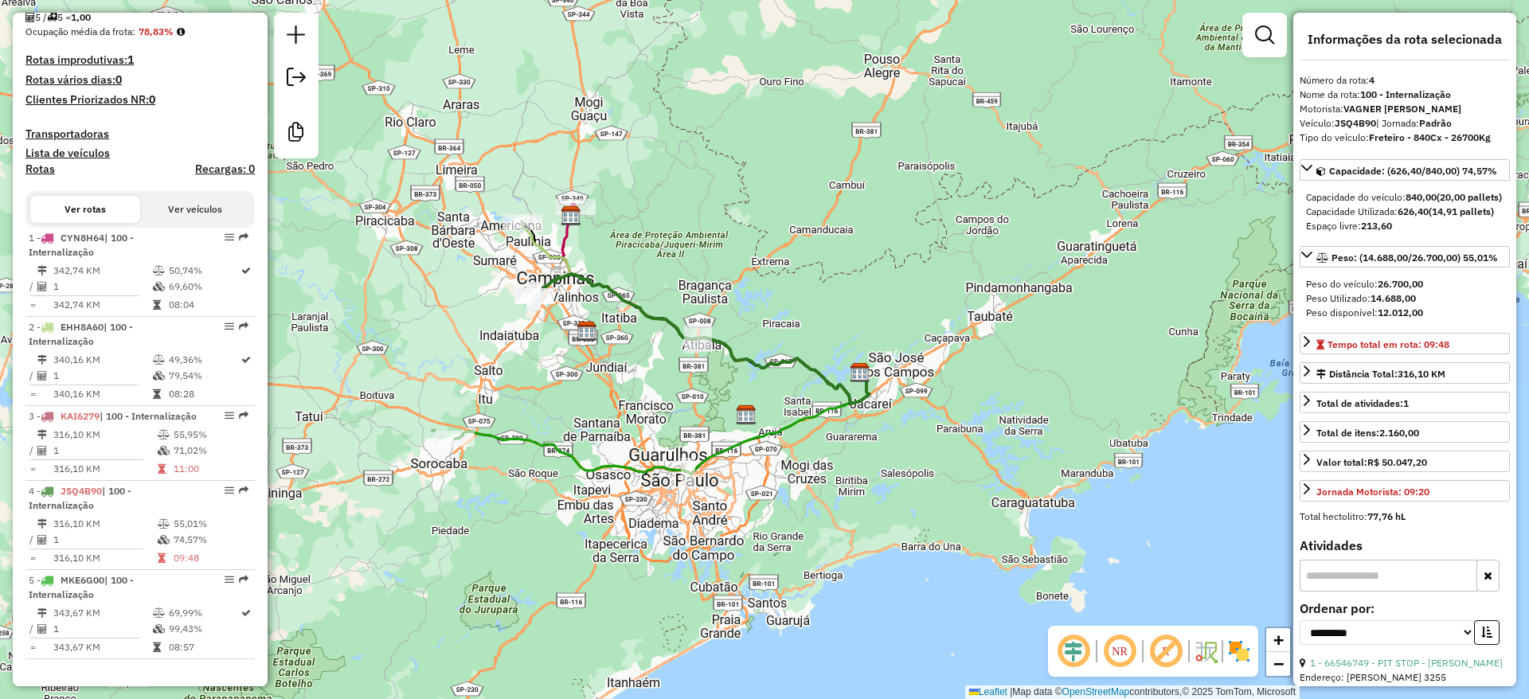
scroll to position [94, 0]
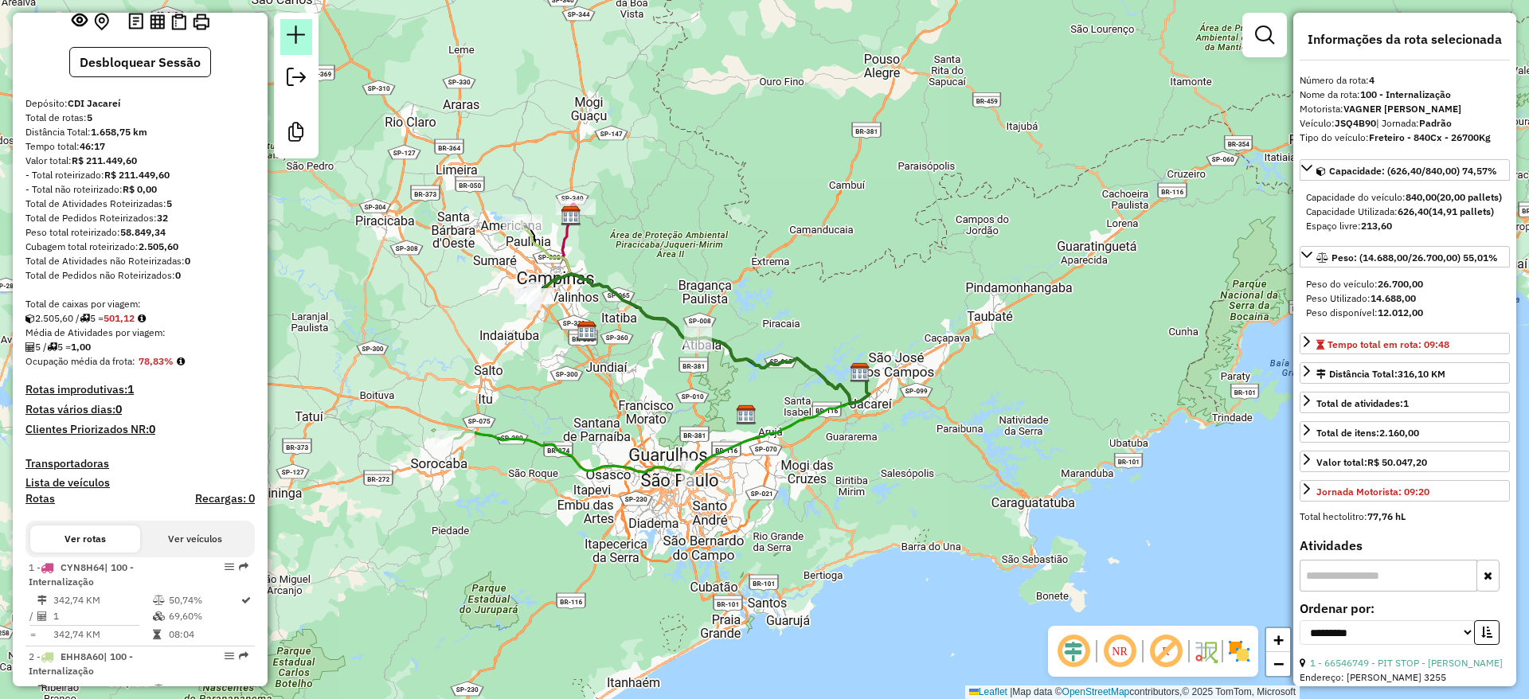
click at [311, 30] on link at bounding box center [296, 37] width 32 height 36
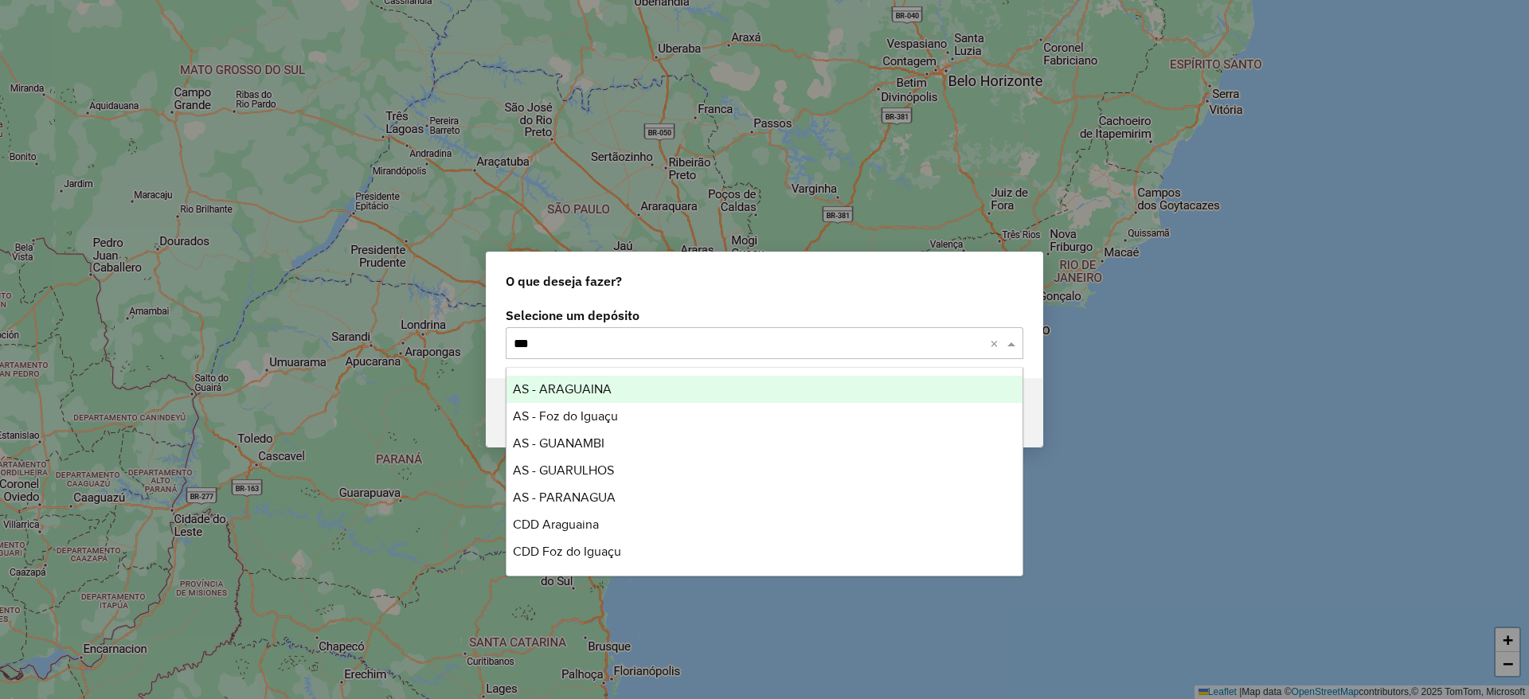
type input "****"
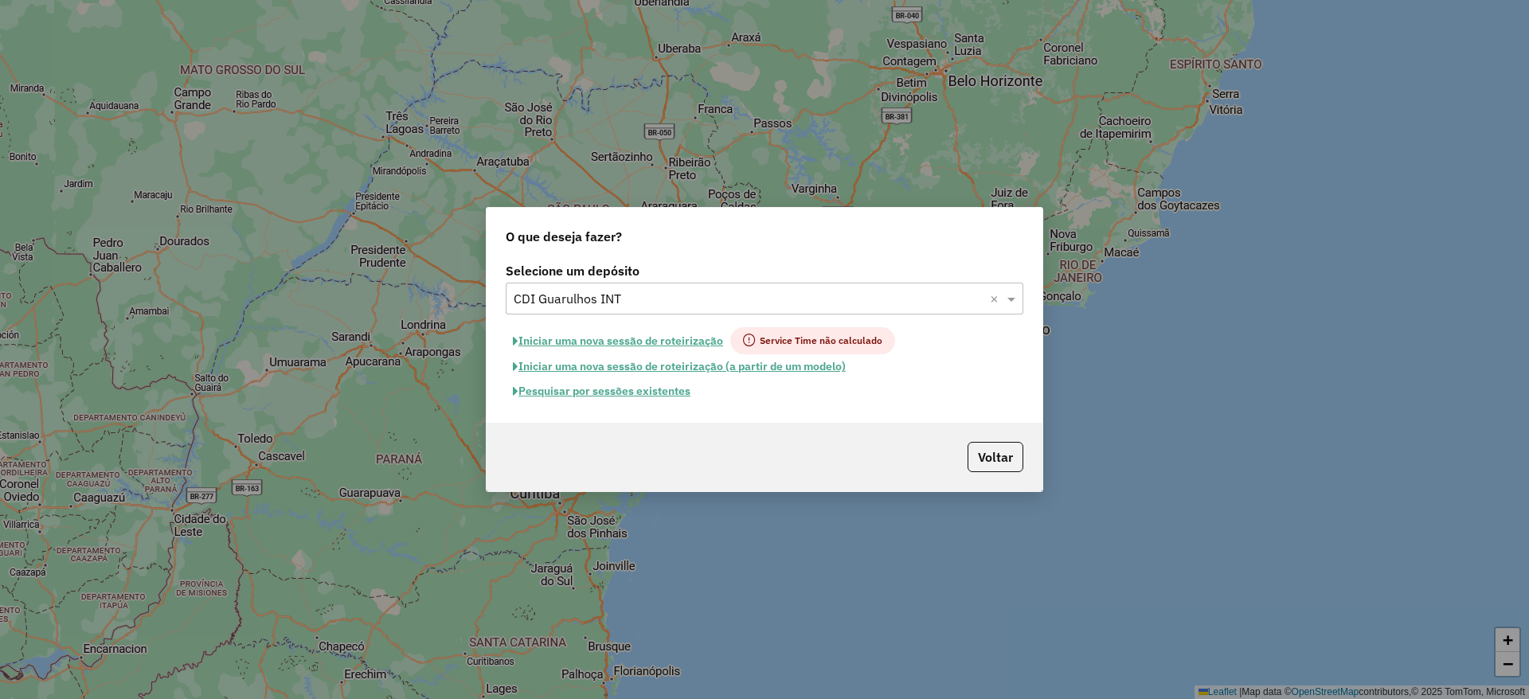
click at [600, 334] on button "Iniciar uma nova sessão de roteirização" at bounding box center [618, 340] width 225 height 27
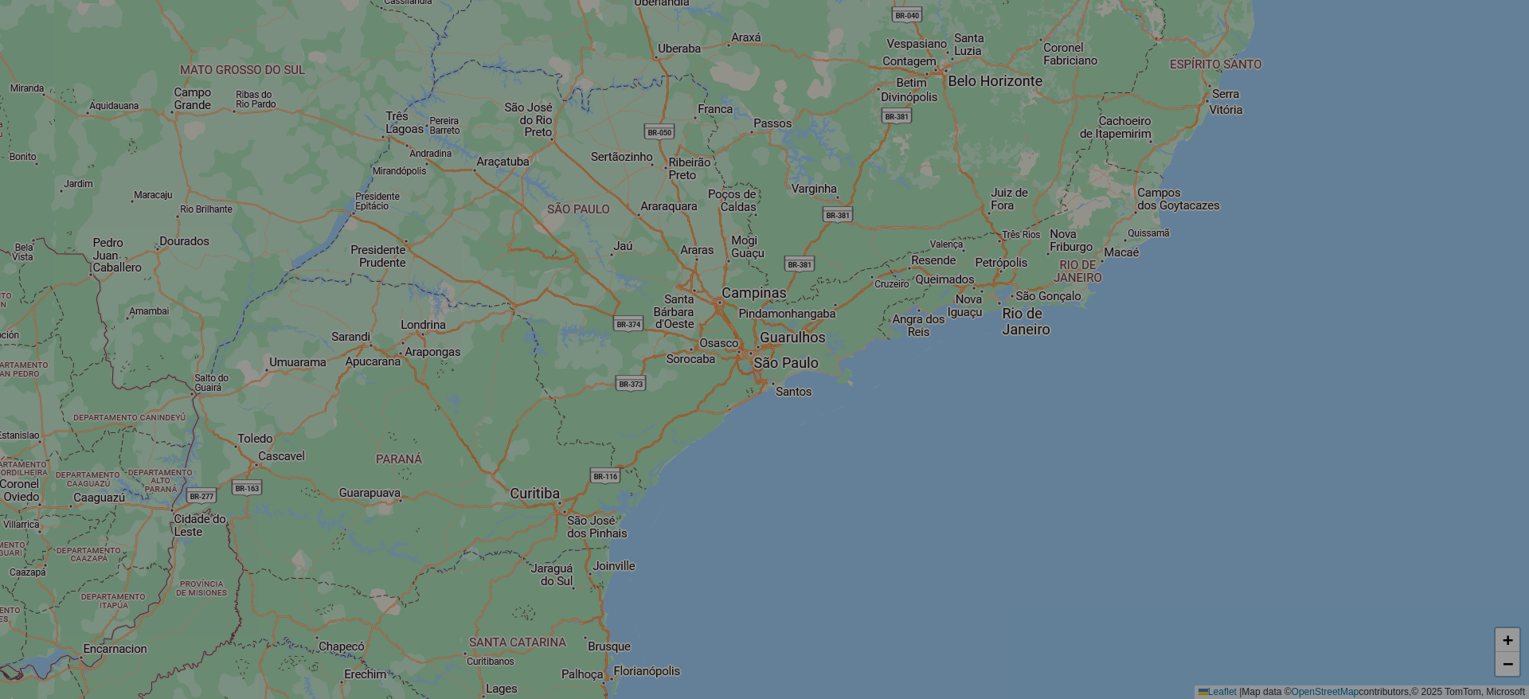
select select "*"
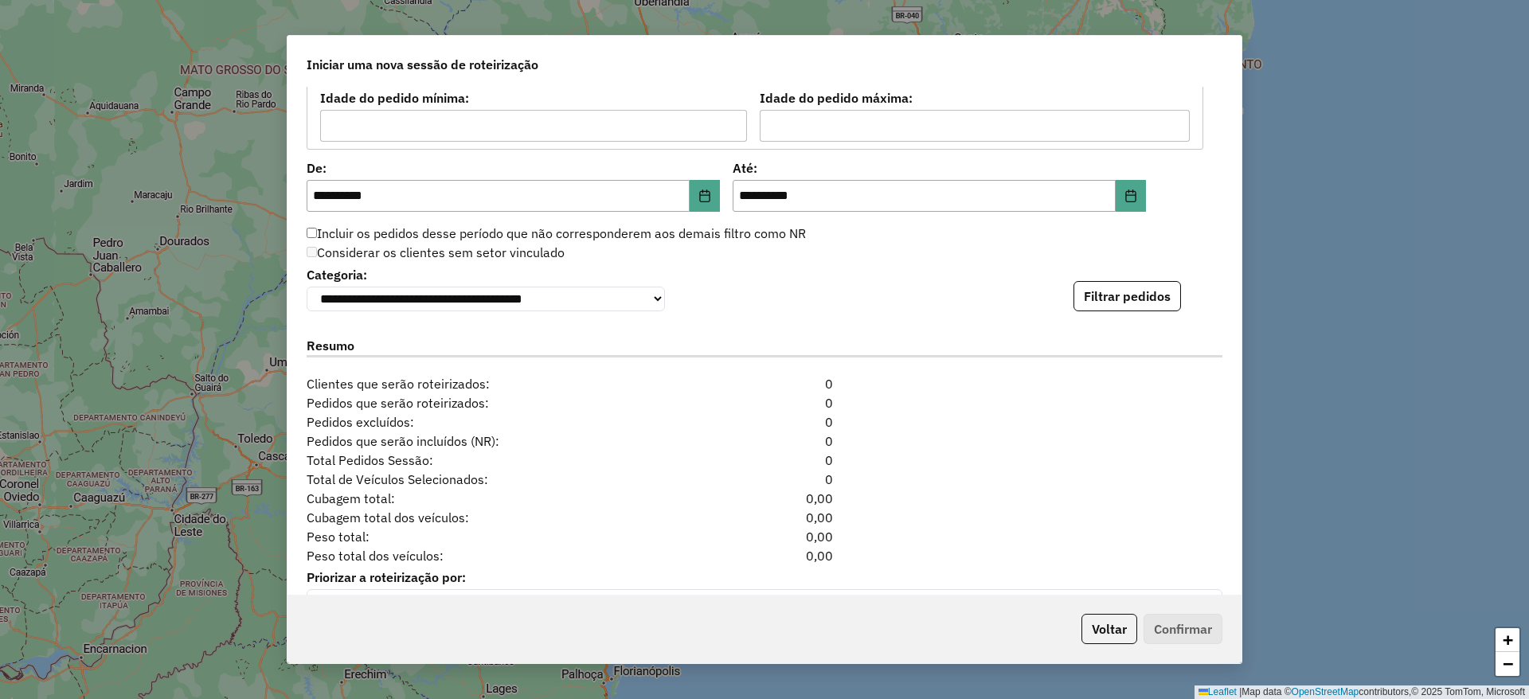
scroll to position [1593, 0]
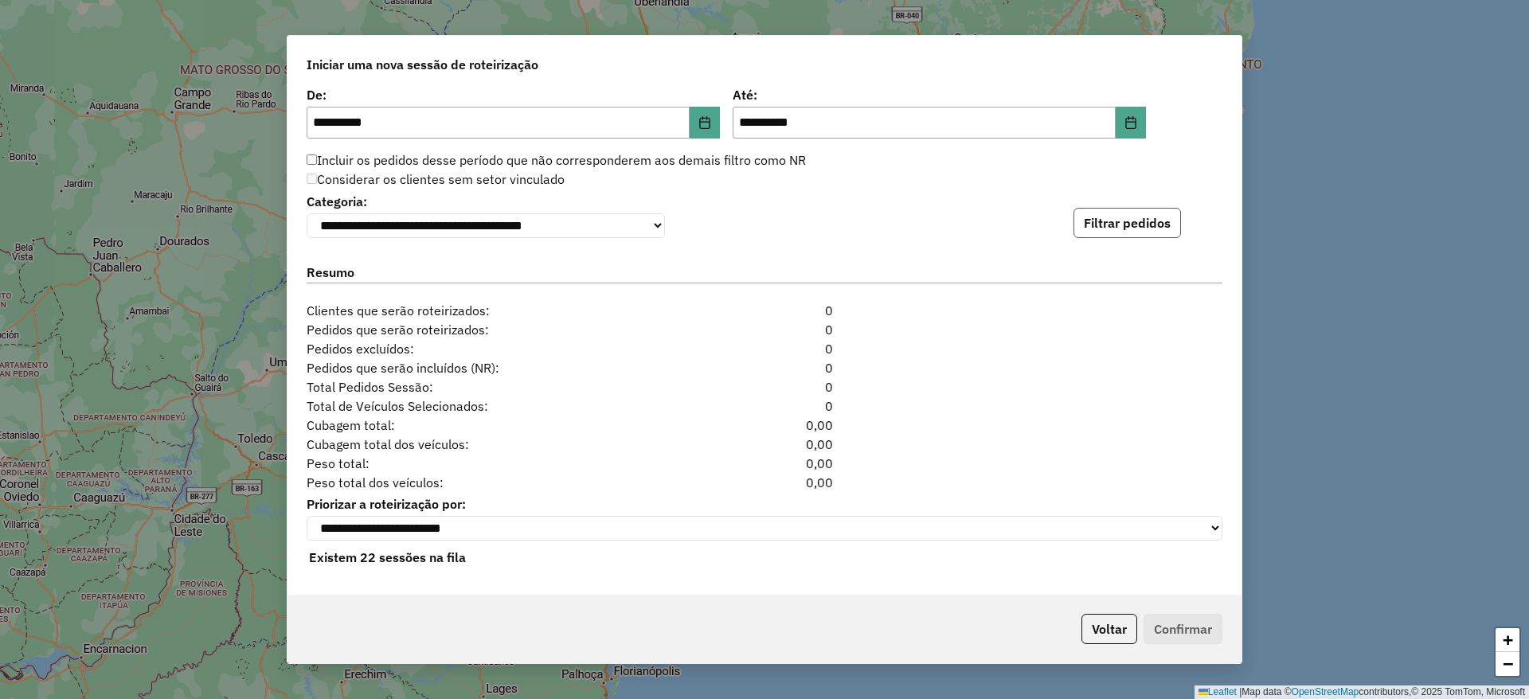
click at [1098, 232] on button "Filtrar pedidos" at bounding box center [1126, 223] width 107 height 30
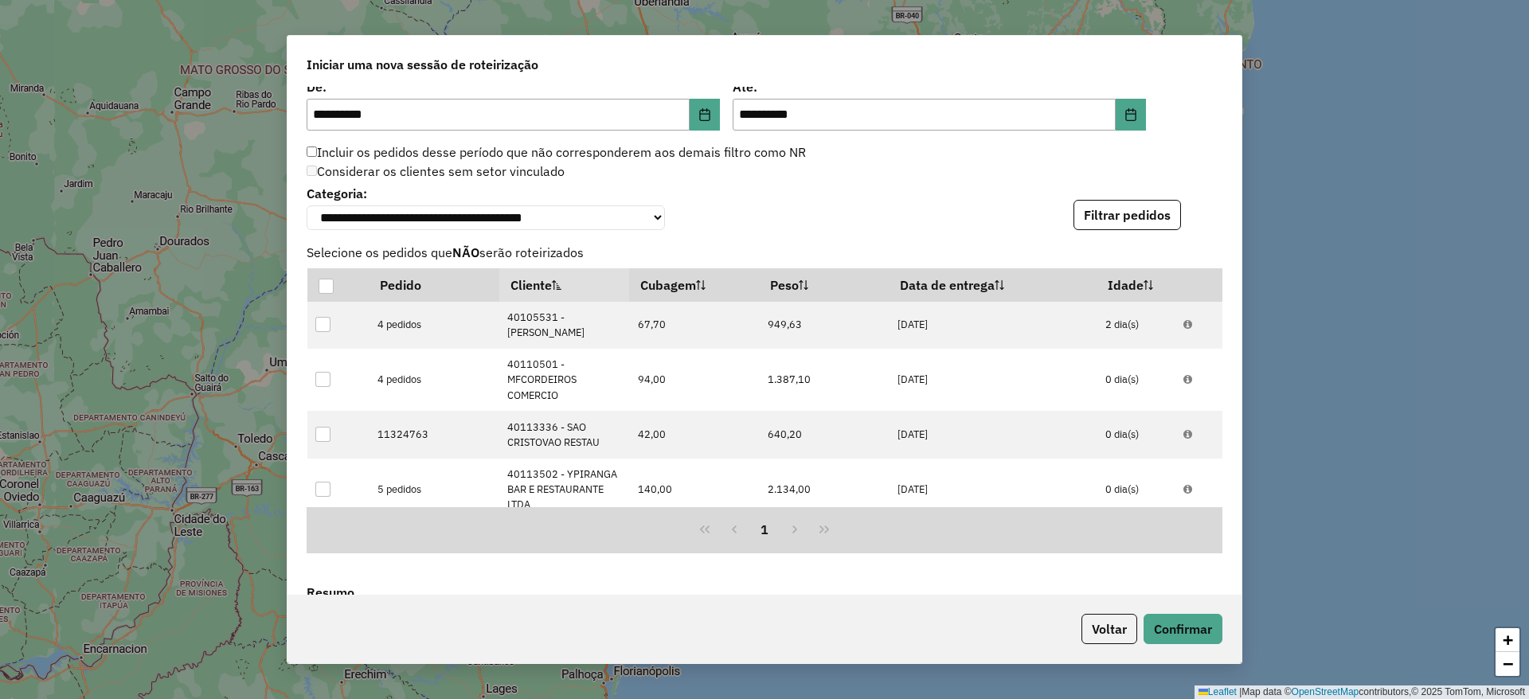
scroll to position [1940, 0]
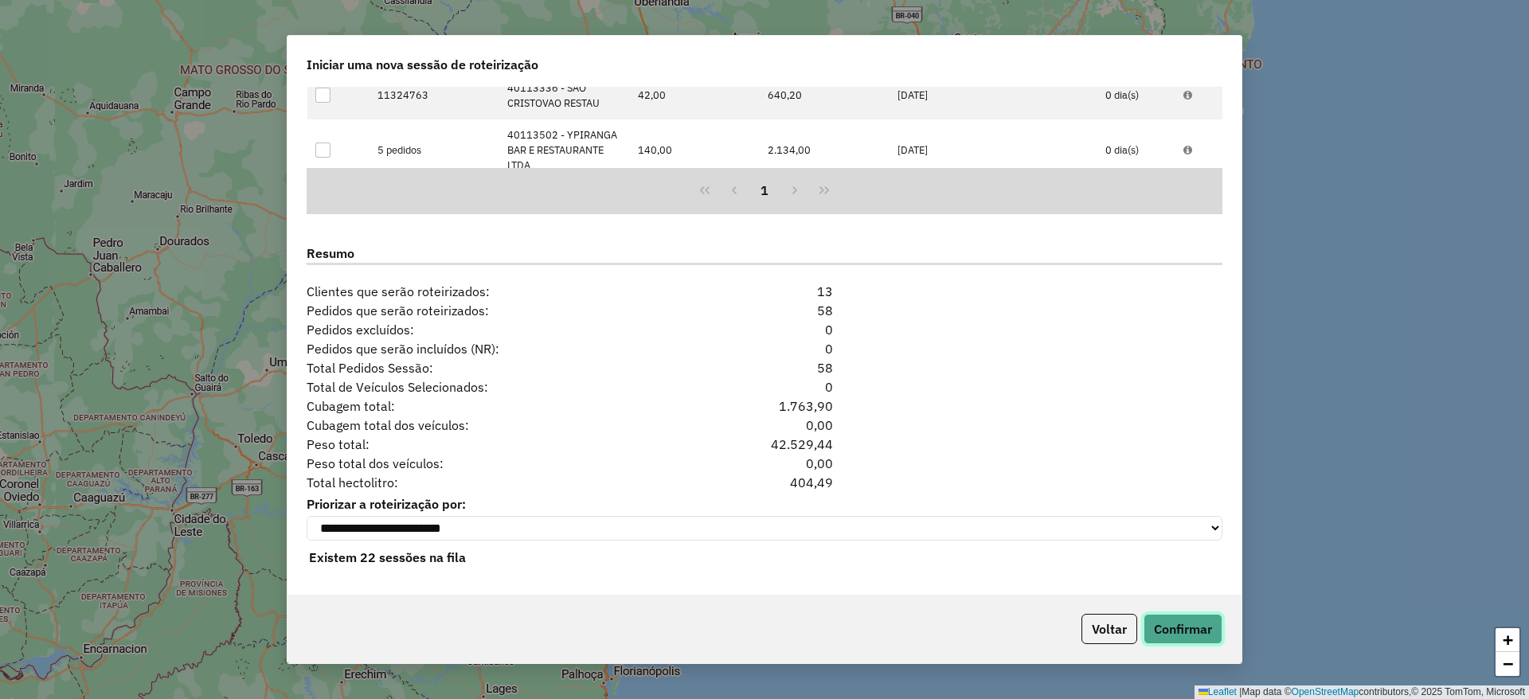
click at [1198, 640] on button "Confirmar" at bounding box center [1182, 629] width 79 height 30
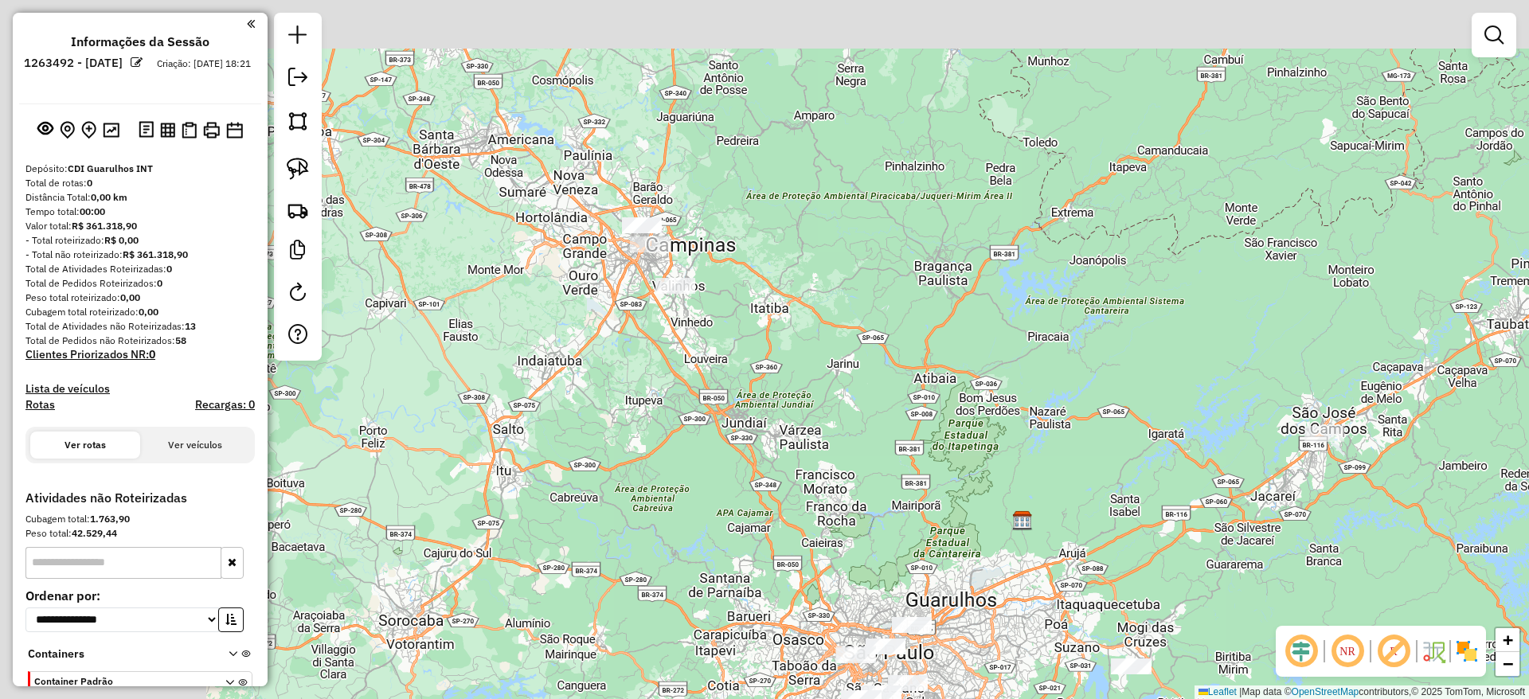
drag, startPoint x: 764, startPoint y: 459, endPoint x: 914, endPoint y: 561, distance: 181.1
click at [916, 563] on div "Janela de atendimento Grade de atendimento Capacidade Transportadoras Veículos …" at bounding box center [764, 349] width 1529 height 699
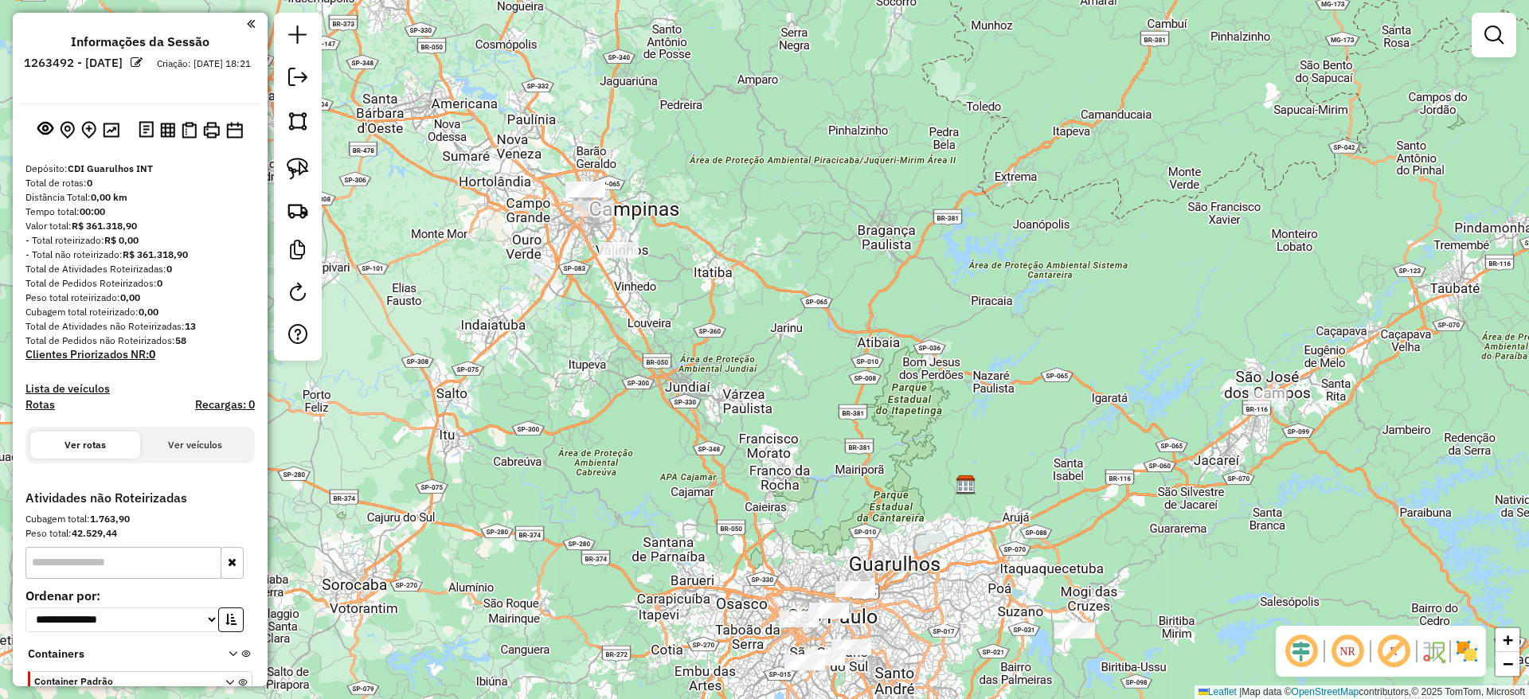
drag, startPoint x: 846, startPoint y: 463, endPoint x: 722, endPoint y: 371, distance: 154.1
click at [722, 371] on div "Janela de atendimento Grade de atendimento Capacidade Transportadoras Veículos …" at bounding box center [764, 349] width 1529 height 699
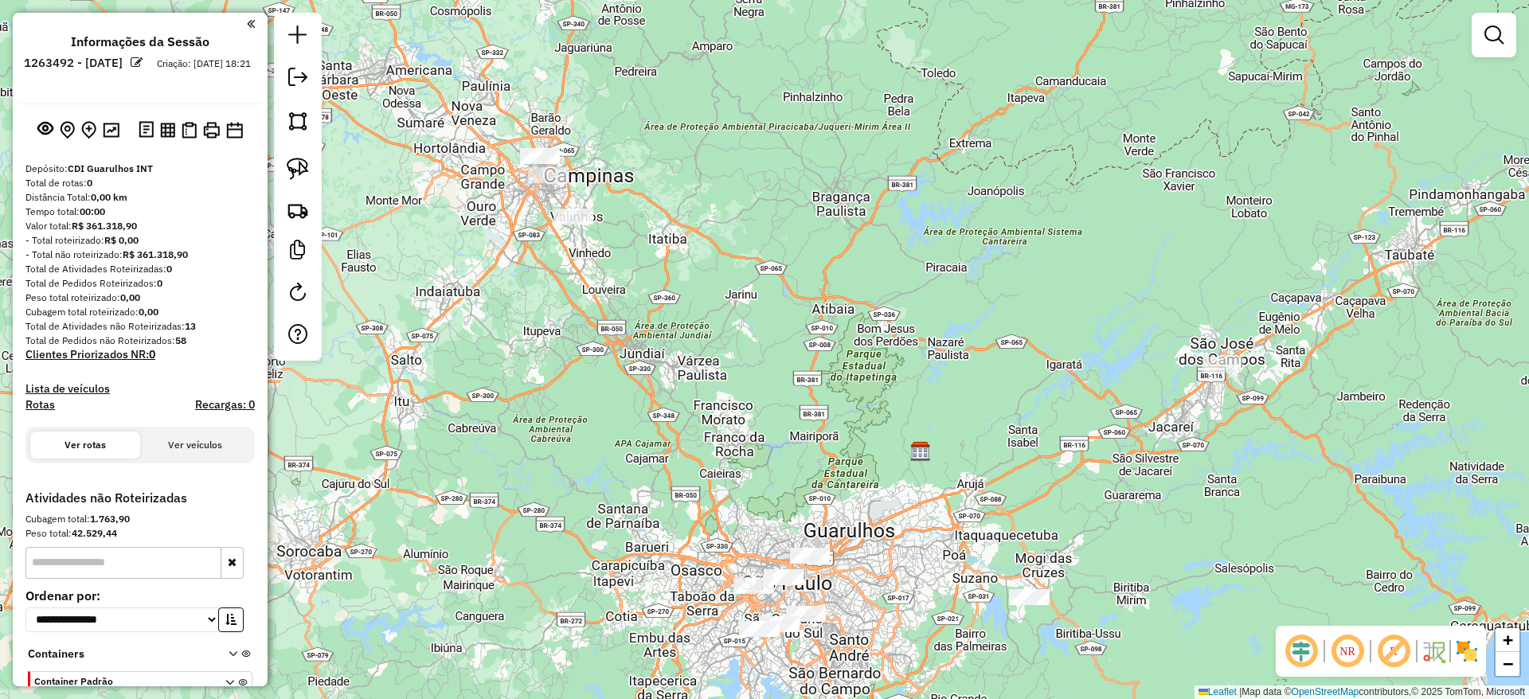
drag, startPoint x: 705, startPoint y: 360, endPoint x: 627, endPoint y: 271, distance: 119.0
click at [627, 271] on div "Janela de atendimento Grade de atendimento Capacidade Transportadoras Veículos …" at bounding box center [764, 349] width 1529 height 699
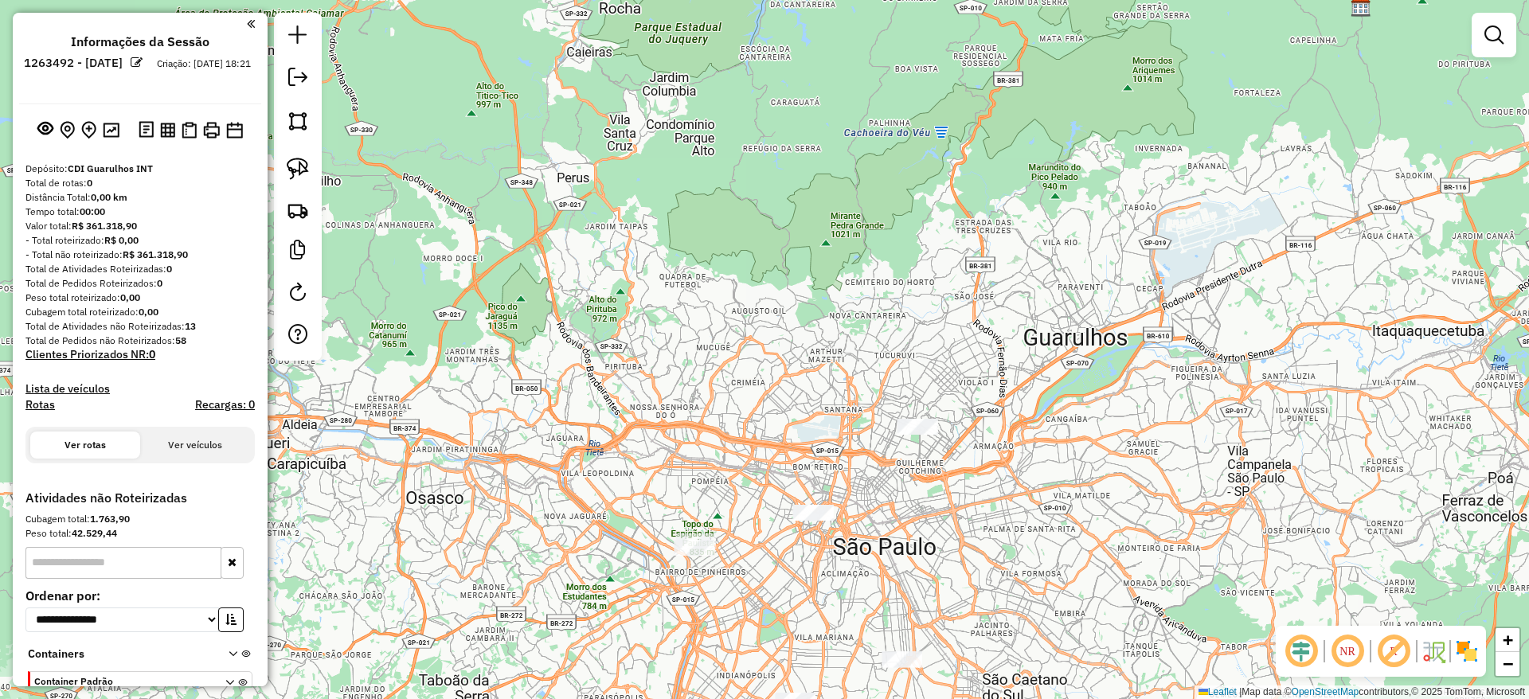
click at [804, 521] on div at bounding box center [813, 513] width 40 height 16
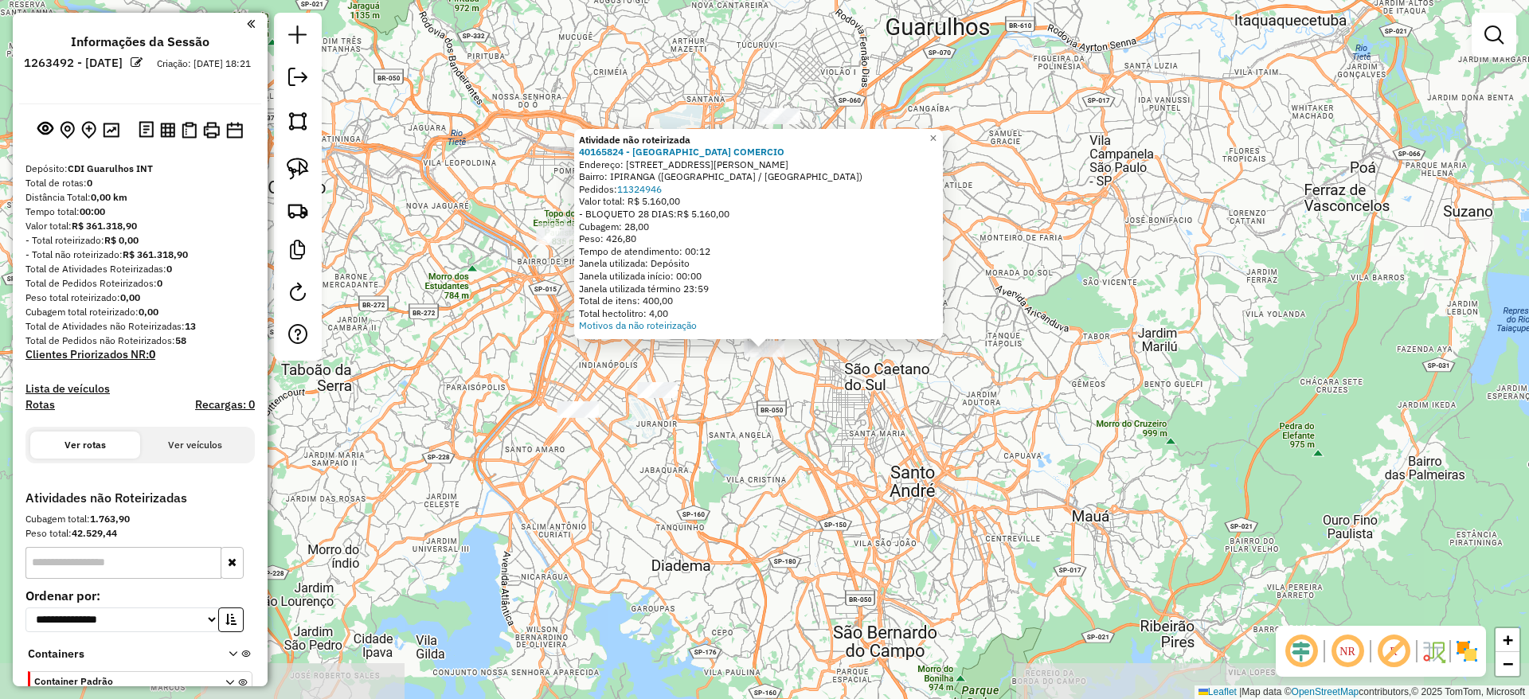
click at [654, 408] on div "Atividade não roteirizada 40165824 - SANTA BIRRA COMERCIO Endereço: [STREET_ADD…" at bounding box center [764, 349] width 1529 height 699
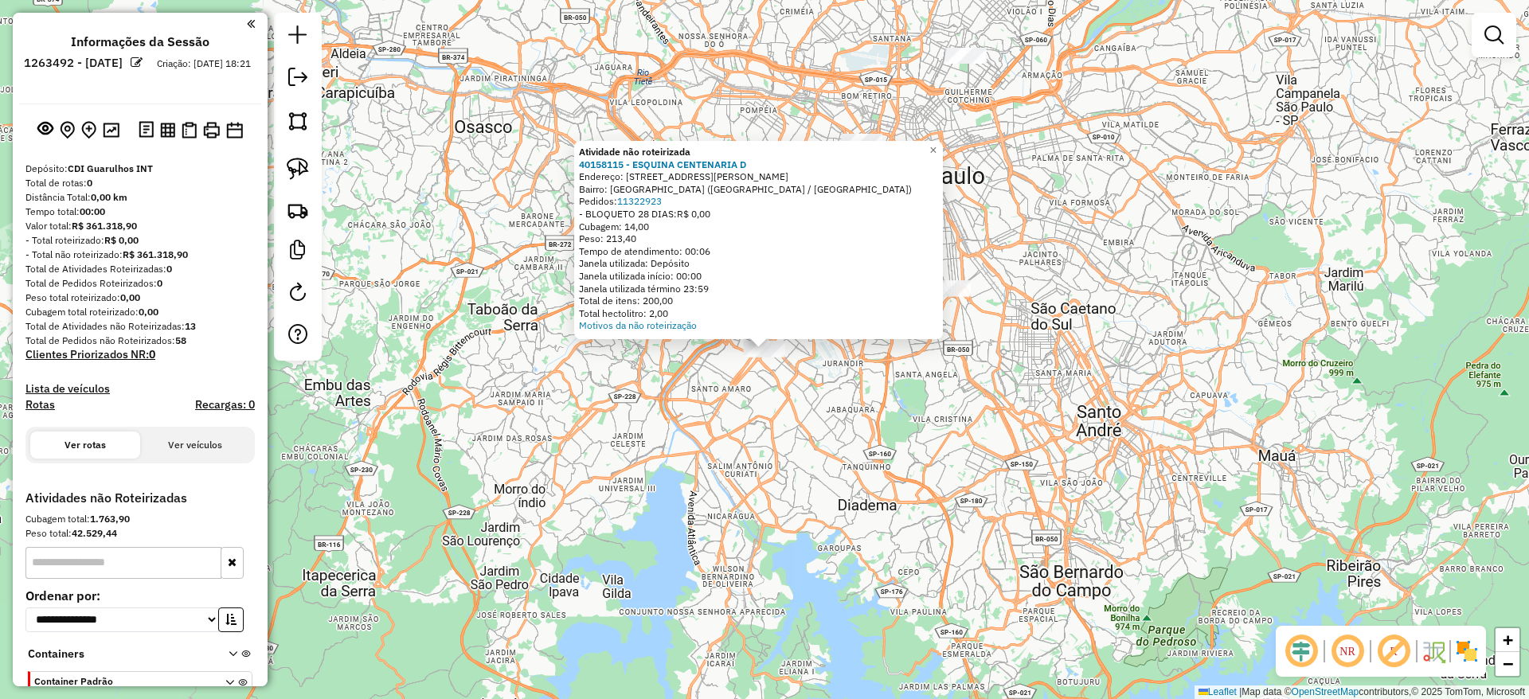
drag, startPoint x: 827, startPoint y: 411, endPoint x: 899, endPoint y: 217, distance: 206.3
click at [823, 407] on div "Atividade não roteirizada 40158115 - ESQUINA CENTENARIA D Endereço: [STREET_ADD…" at bounding box center [764, 349] width 1529 height 699
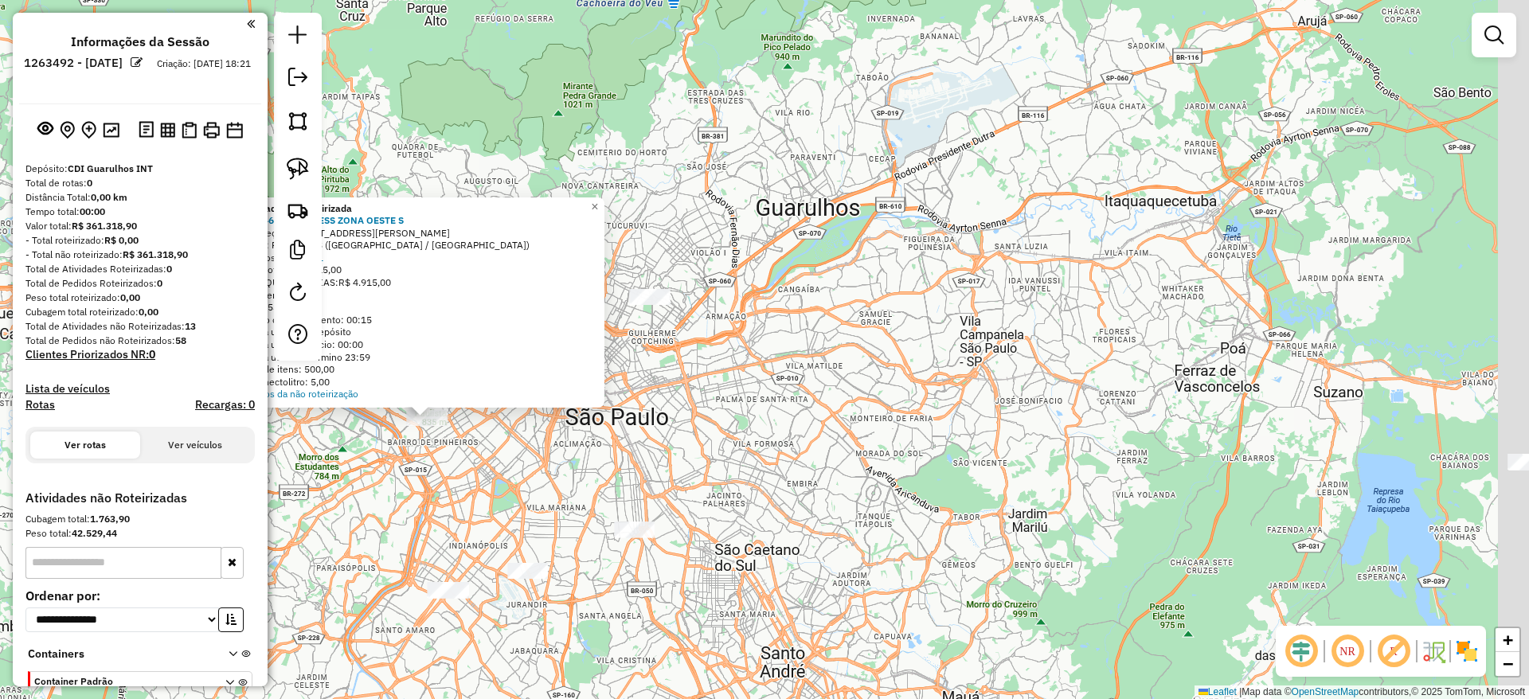
drag, startPoint x: 1068, startPoint y: 435, endPoint x: 1091, endPoint y: 395, distance: 46.0
click at [740, 400] on div "Atividade não roteirizada 40184692 - EXPRESS ZONA OESTE S Endereço: [STREET_ADD…" at bounding box center [764, 349] width 1529 height 699
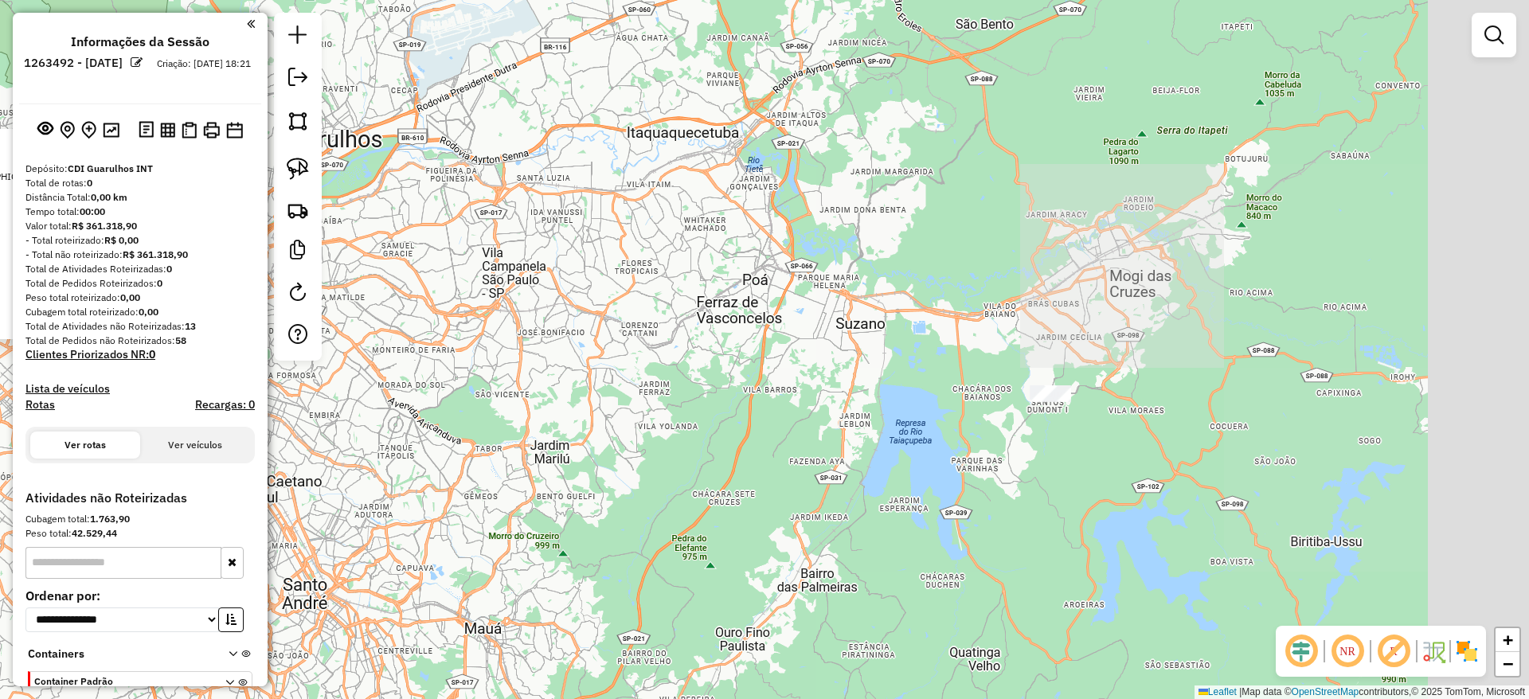
drag, startPoint x: 1174, startPoint y: 295, endPoint x: 1064, endPoint y: 285, distance: 111.1
click at [1062, 283] on div "Atividade não roteirizada 40184692 - EXPRESS ZONA OESTE S Endereço: [STREET_ADD…" at bounding box center [764, 349] width 1529 height 699
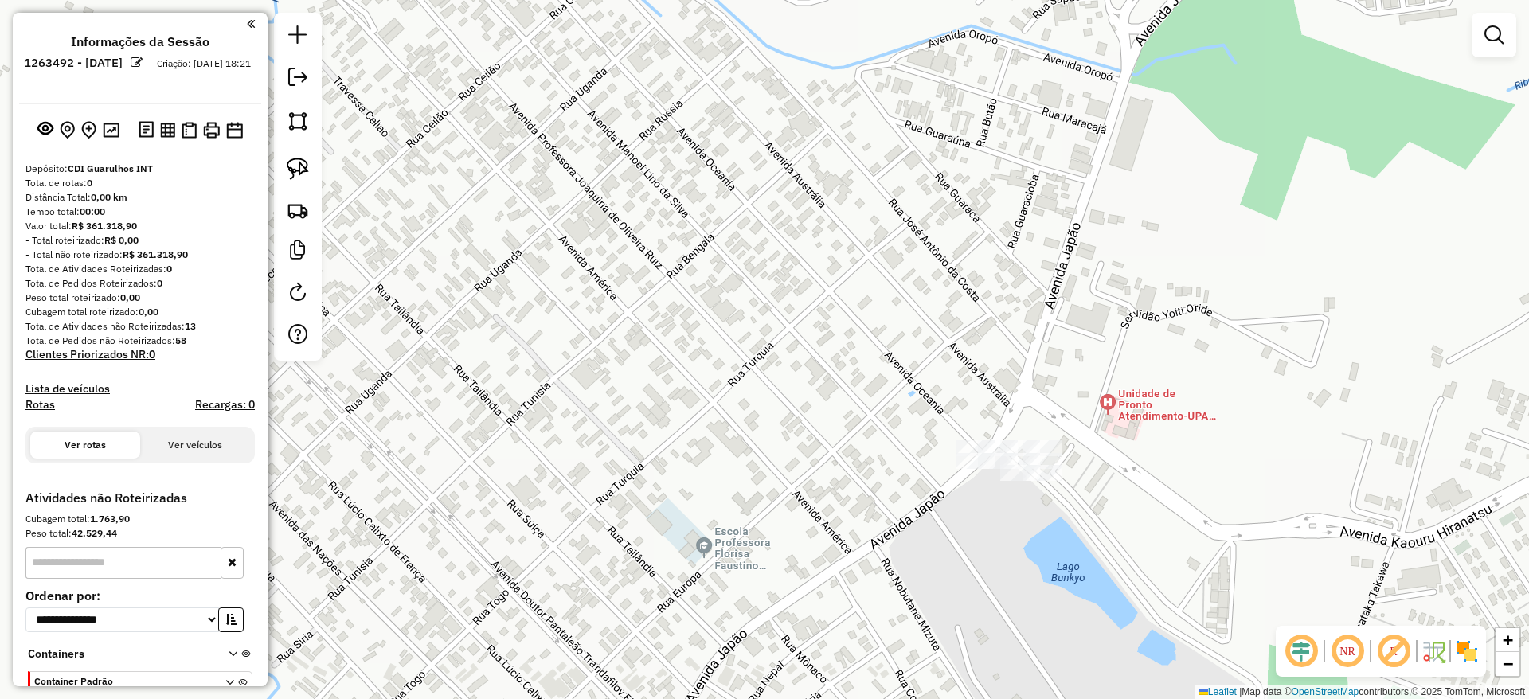
drag, startPoint x: 299, startPoint y: 164, endPoint x: 734, endPoint y: 362, distance: 478.5
click at [297, 164] on img at bounding box center [298, 169] width 22 height 22
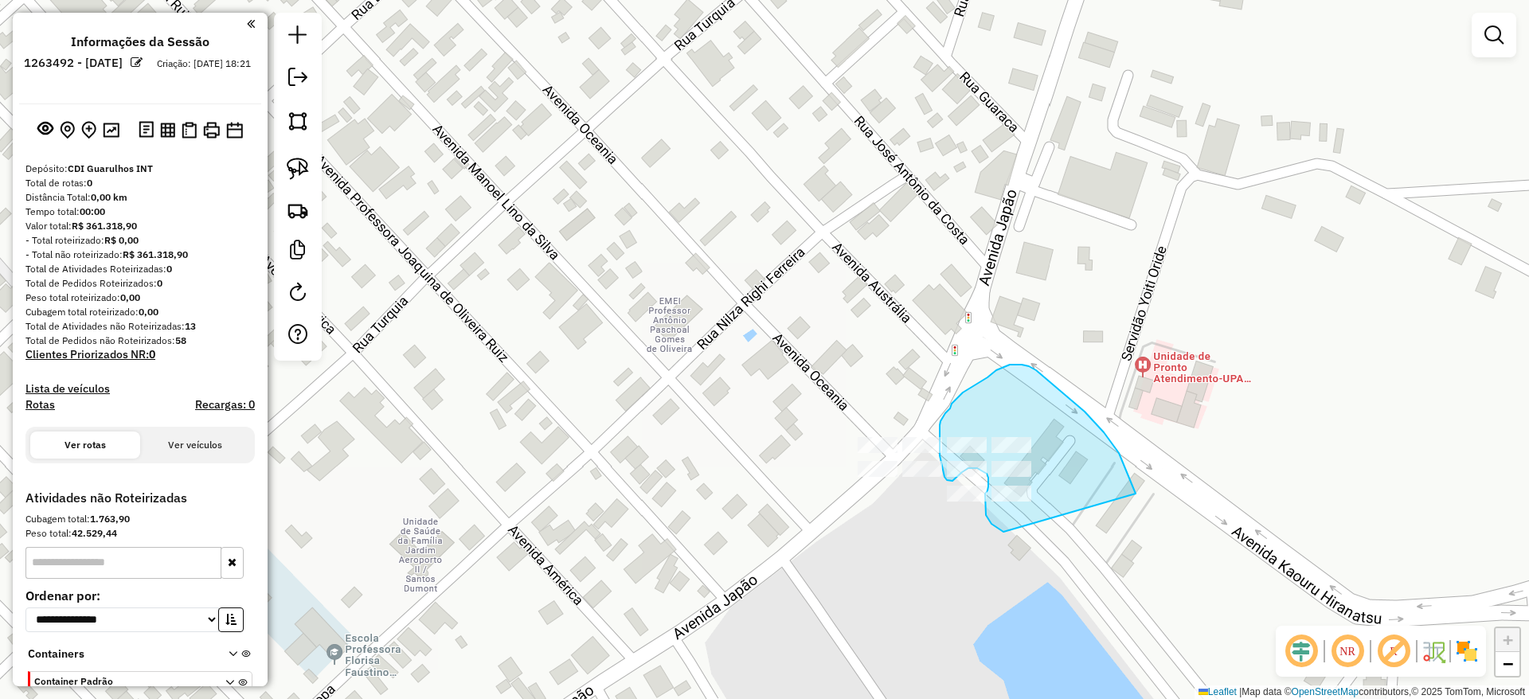
drag, startPoint x: 1135, startPoint y: 493, endPoint x: 1063, endPoint y: 510, distance: 74.5
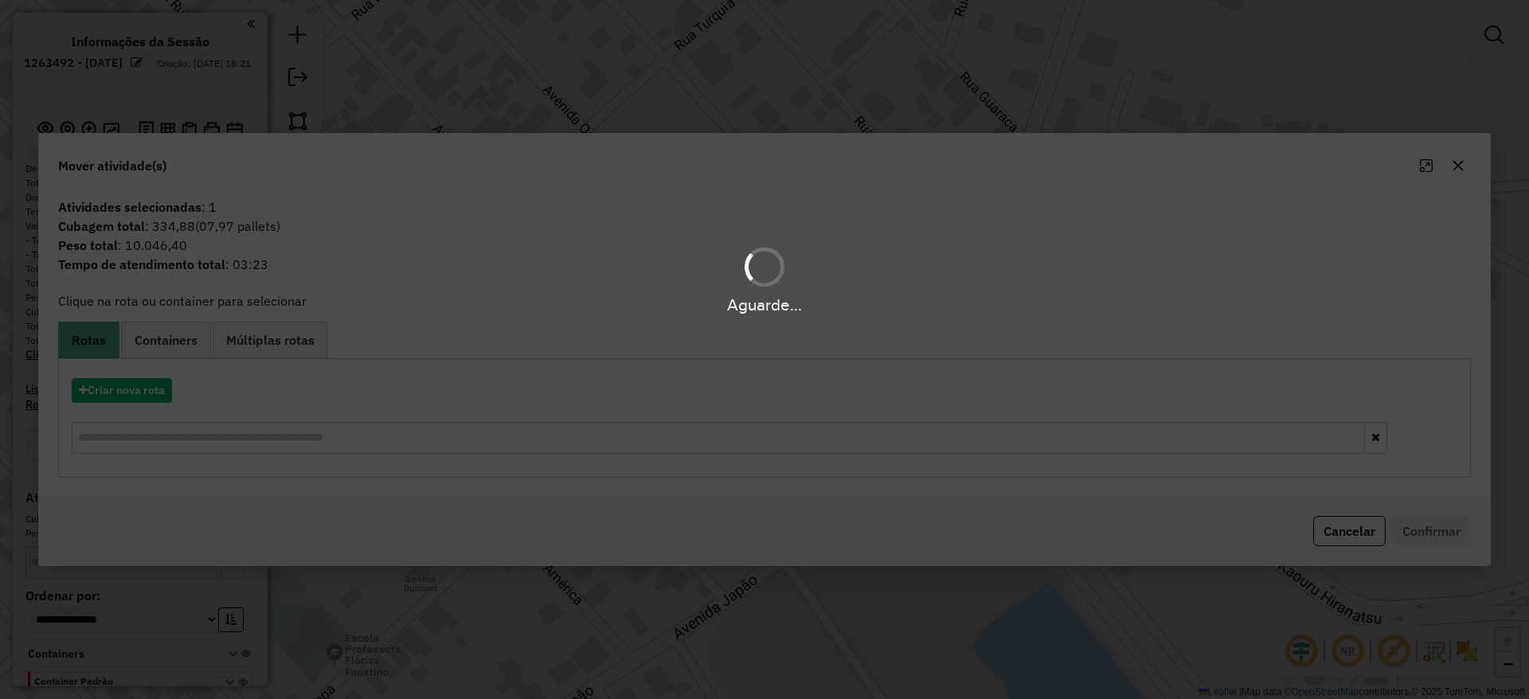
click at [1463, 174] on div "Aguarde..." at bounding box center [764, 349] width 1529 height 699
click at [1459, 165] on div "Aguarde..." at bounding box center [764, 349] width 1529 height 699
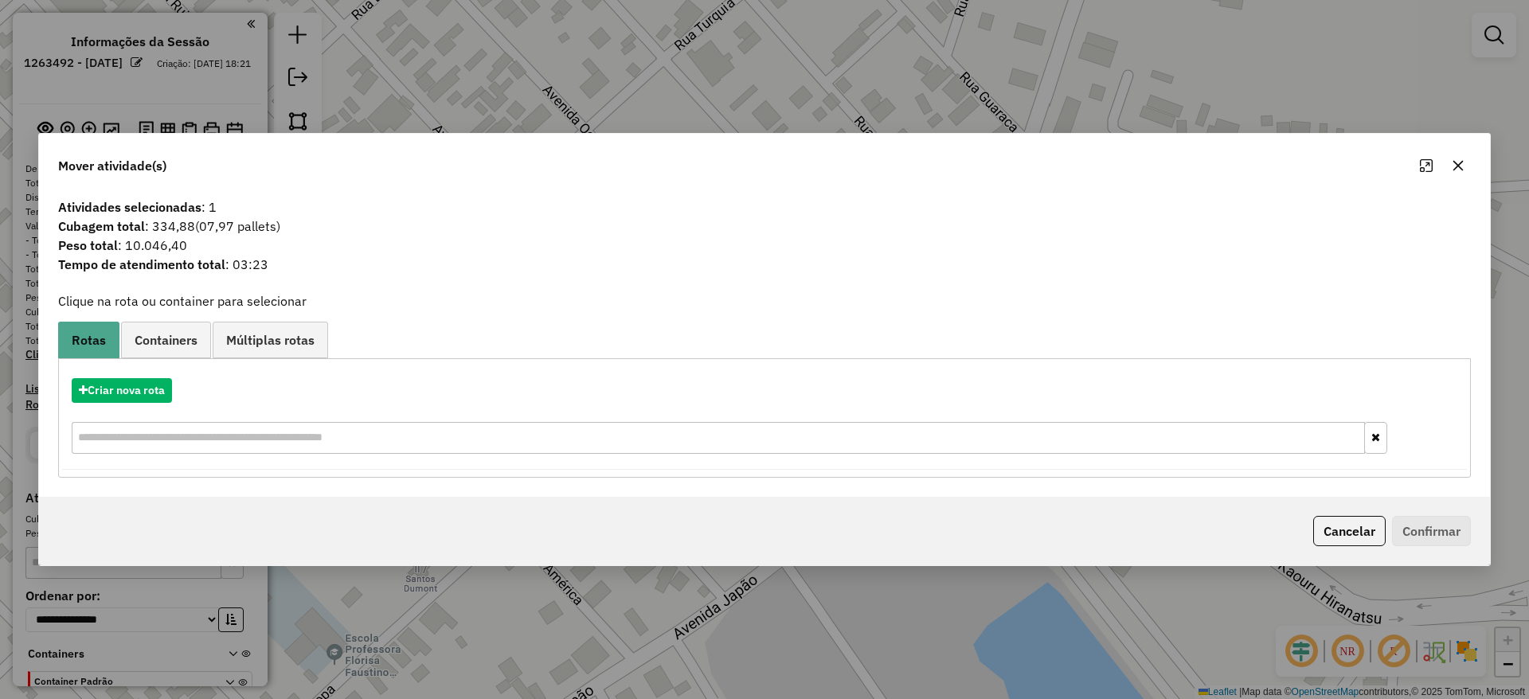
click at [1462, 165] on icon "button" at bounding box center [1458, 166] width 10 height 10
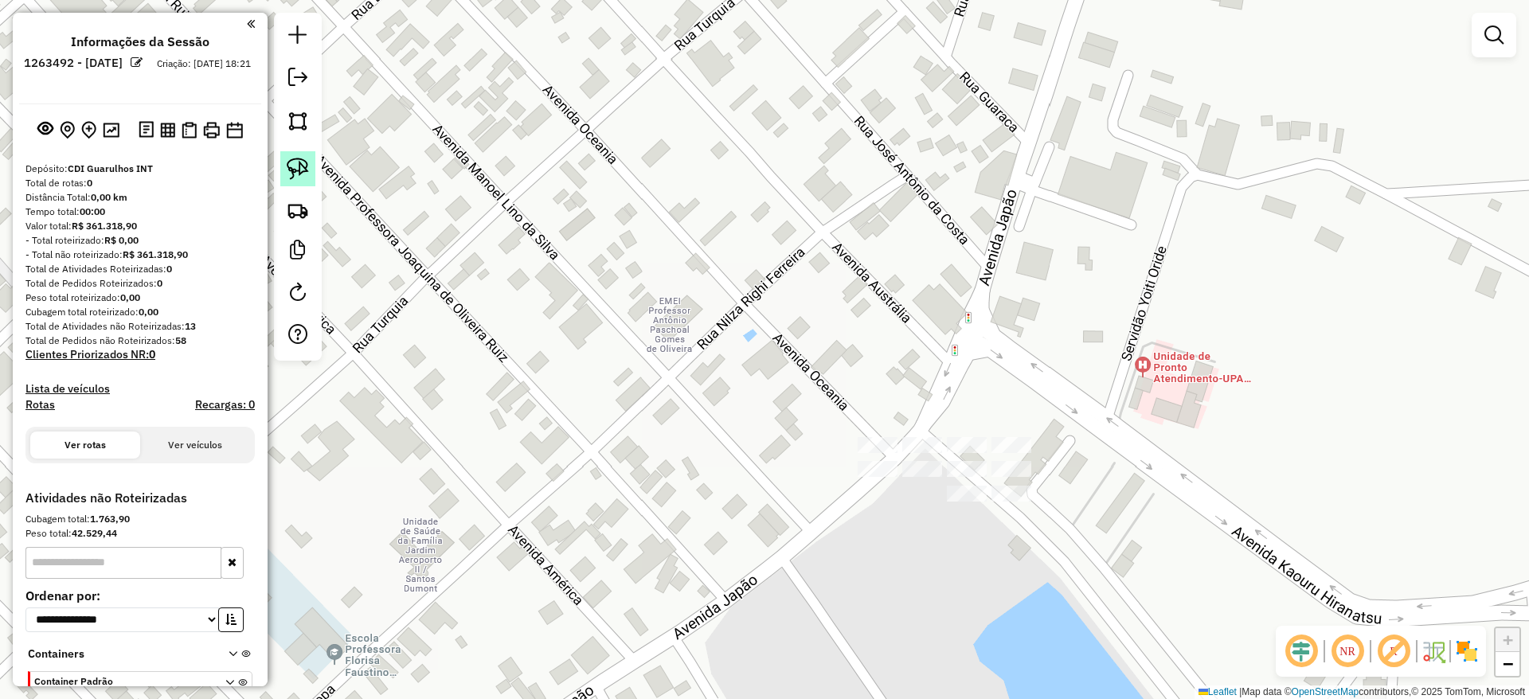
click at [284, 179] on link at bounding box center [297, 168] width 35 height 35
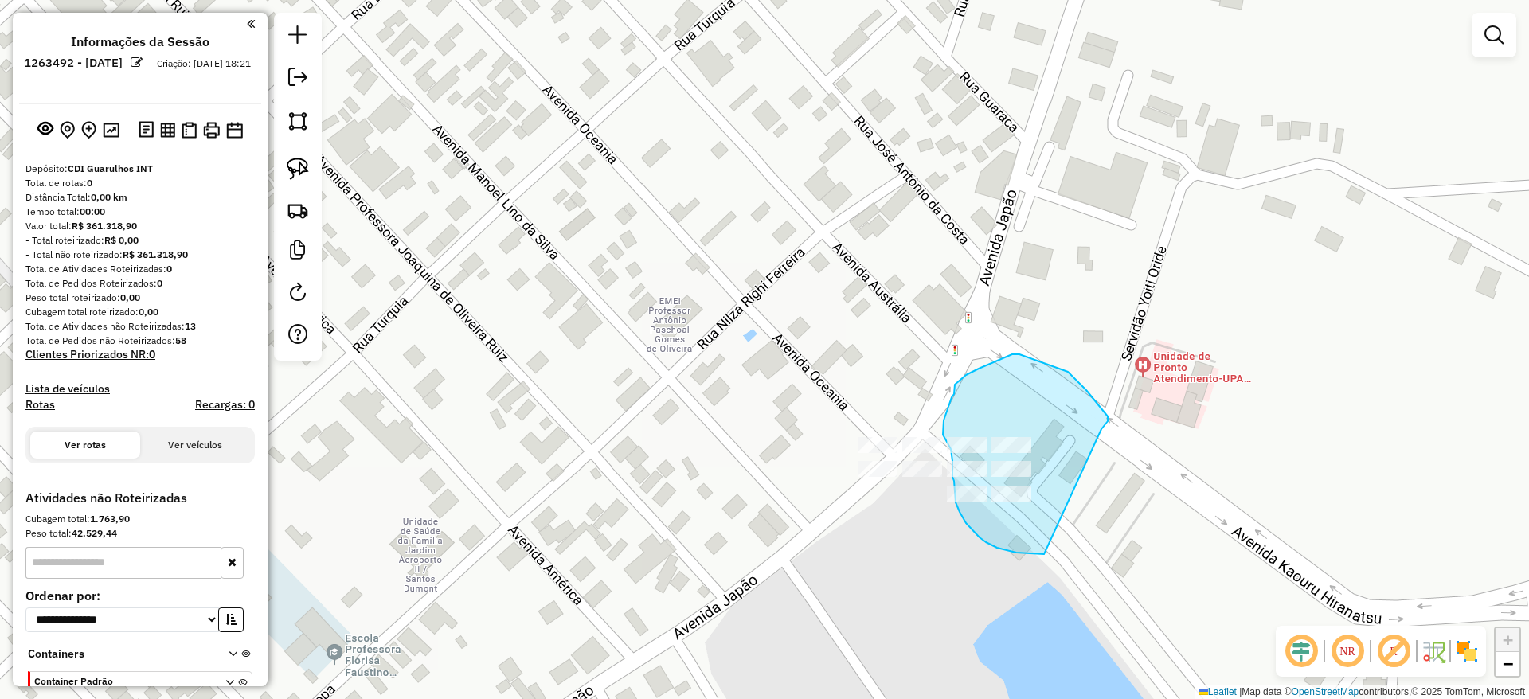
drag, startPoint x: 1102, startPoint y: 428, endPoint x: 1142, endPoint y: 507, distance: 88.3
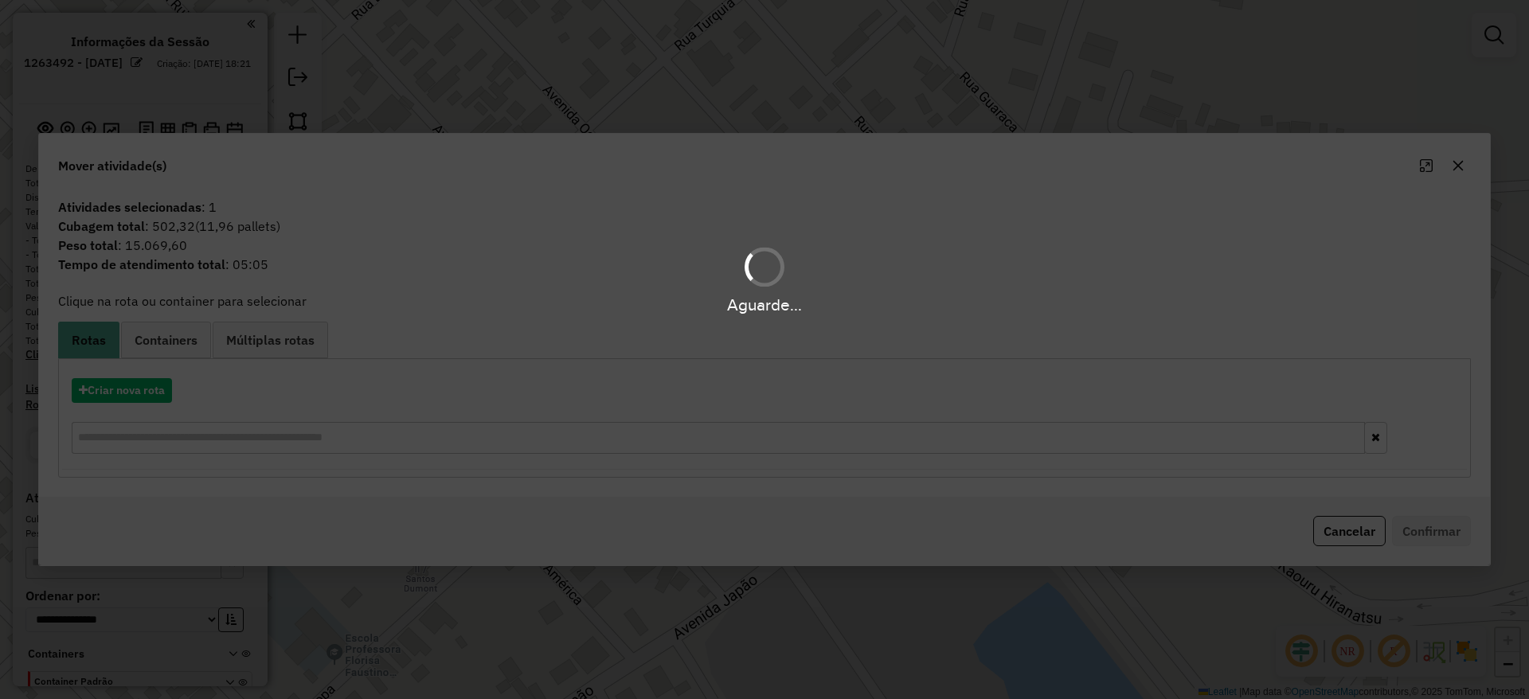
click at [140, 397] on div "Aguarde..." at bounding box center [764, 349] width 1529 height 699
click at [140, 396] on div "Aguarde..." at bounding box center [764, 349] width 1529 height 699
click at [138, 396] on div "Aguarde..." at bounding box center [764, 349] width 1529 height 699
click at [138, 394] on div "Aguarde..." at bounding box center [764, 349] width 1529 height 699
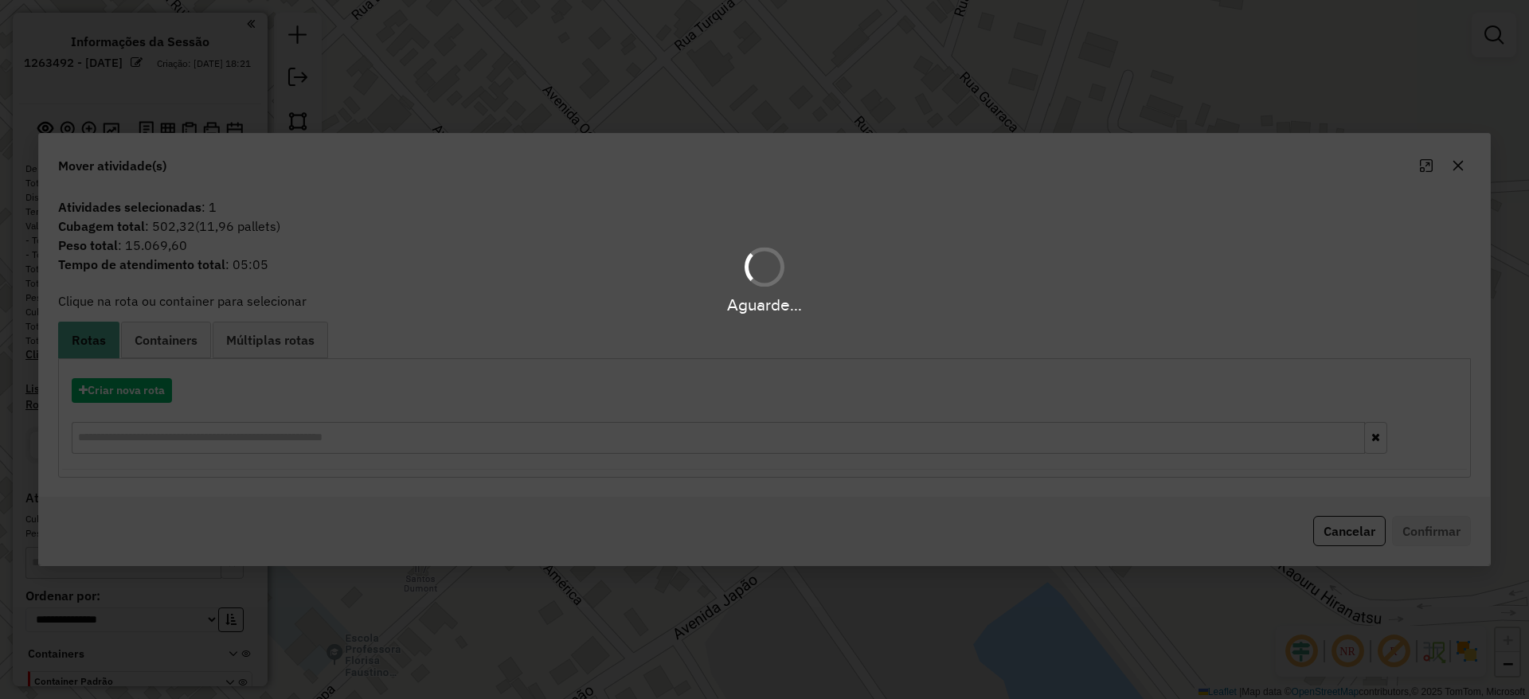
click at [138, 394] on div "Aguarde..." at bounding box center [764, 349] width 1529 height 699
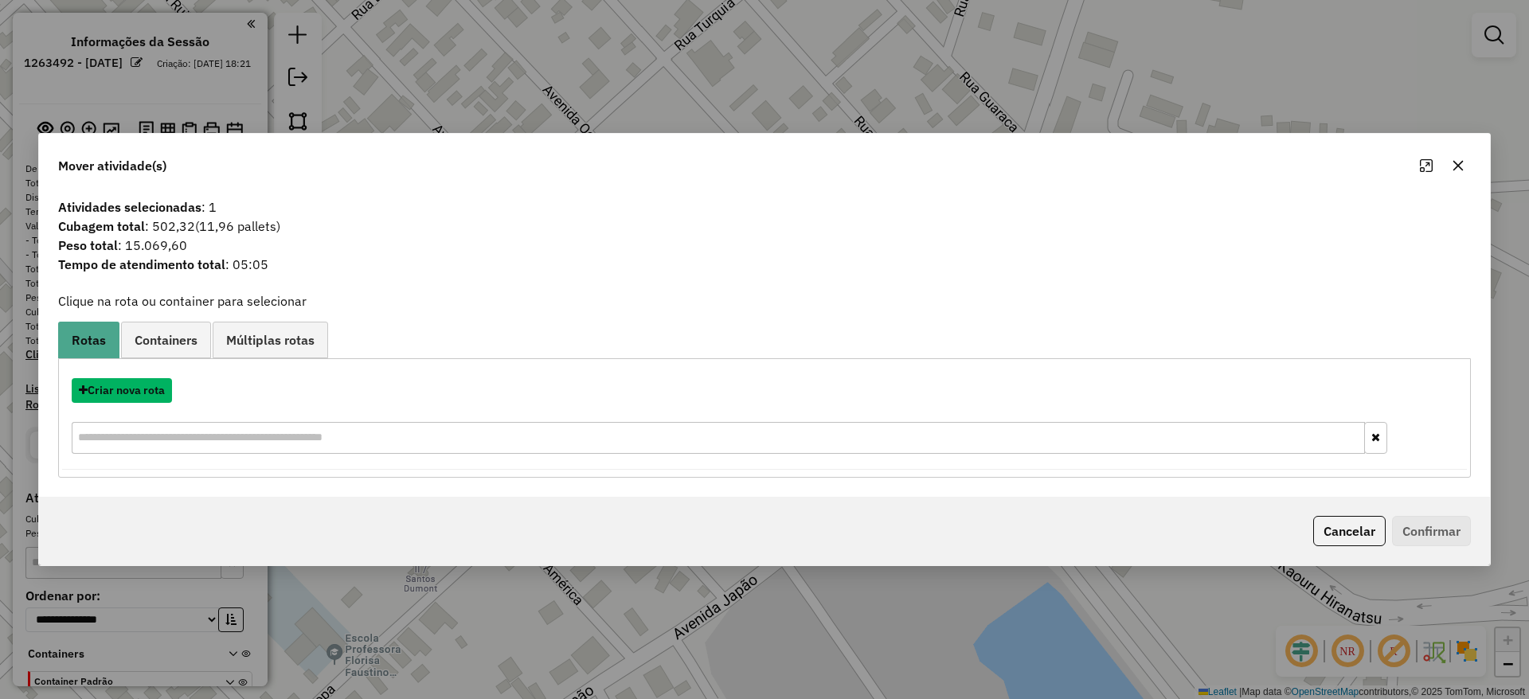
click at [96, 388] on button "Criar nova rota" at bounding box center [122, 390] width 100 height 25
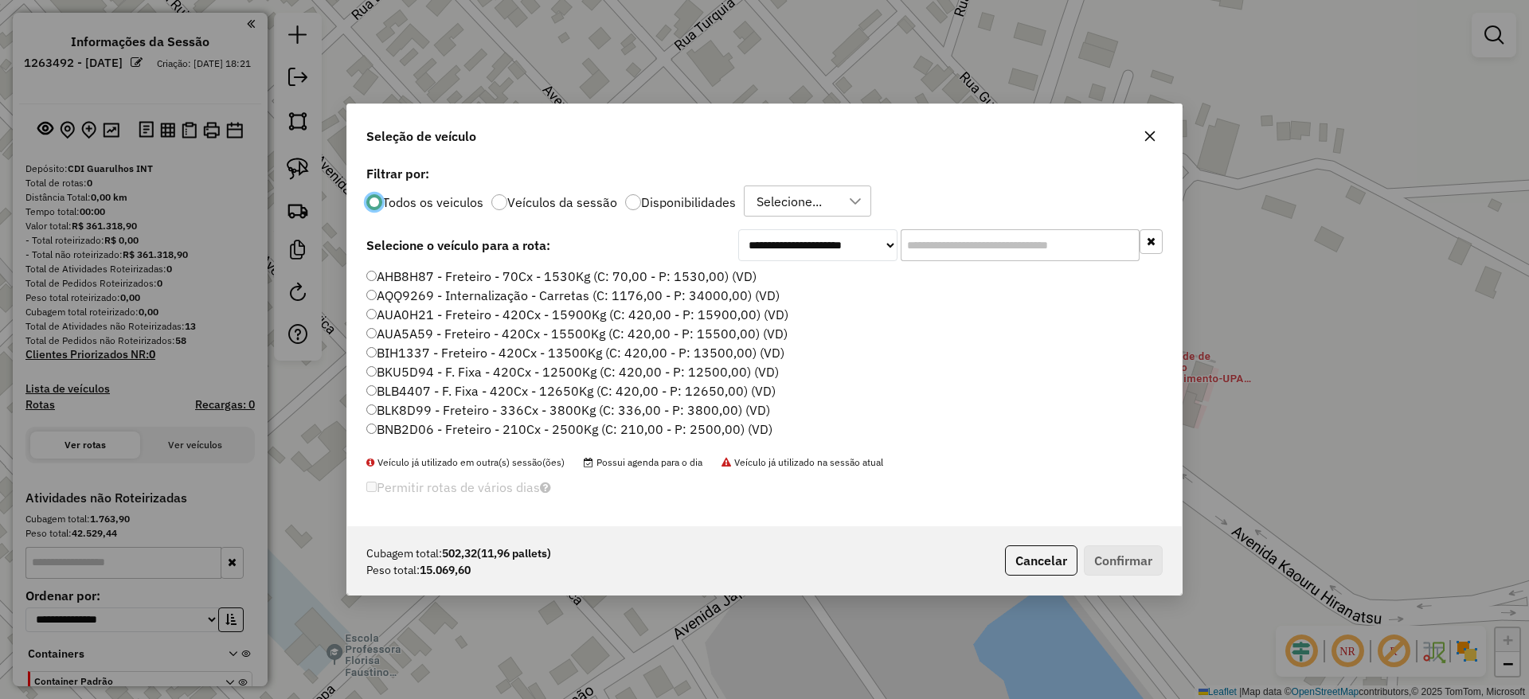
scroll to position [9, 5]
drag, startPoint x: 978, startPoint y: 244, endPoint x: 808, endPoint y: 285, distance: 174.6
click at [977, 244] on input "text" at bounding box center [1019, 245] width 239 height 32
paste input "*******"
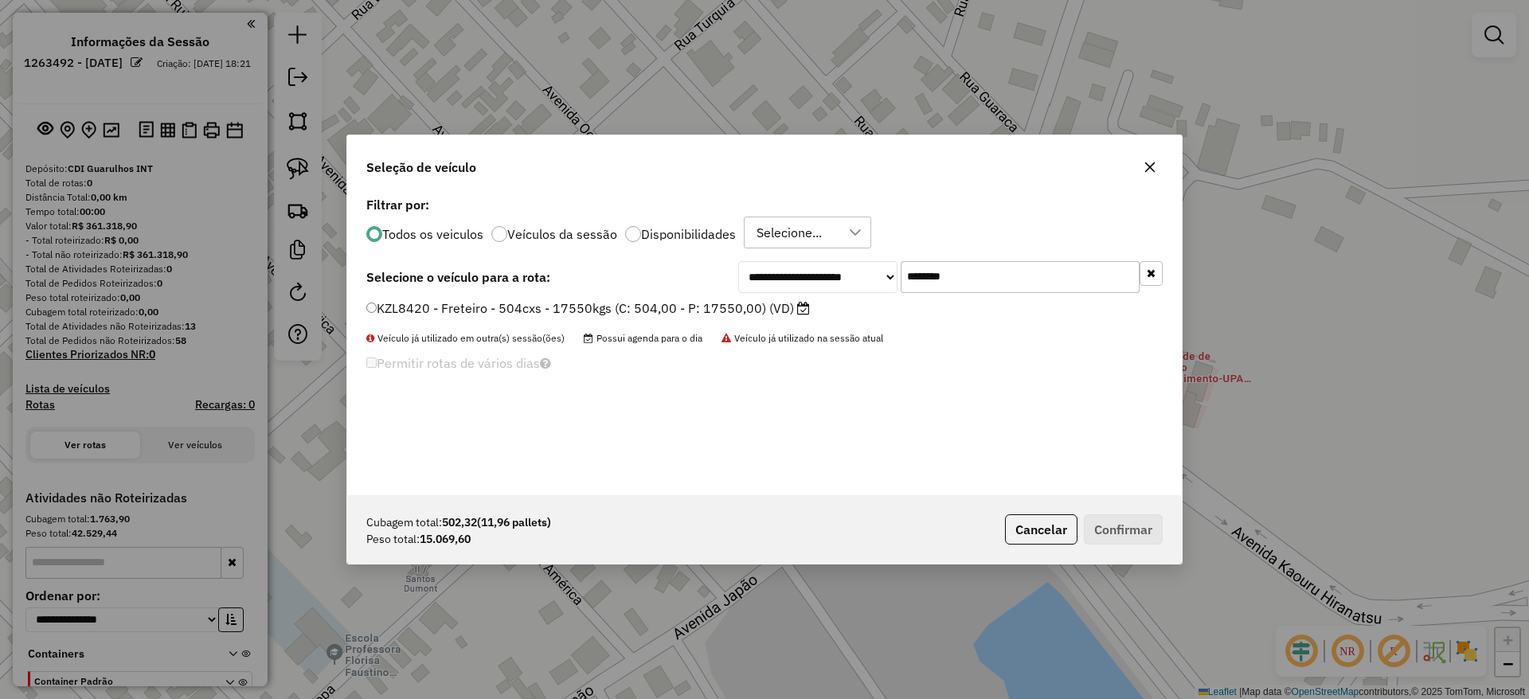
type input "*******"
click at [620, 298] on div "**********" at bounding box center [764, 344] width 834 height 303
click at [634, 304] on label "KZL8420 - Freteiro - 504cxs - 17550kgs (C: 504,00 - P: 17550,00) (VD)" at bounding box center [587, 308] width 443 height 19
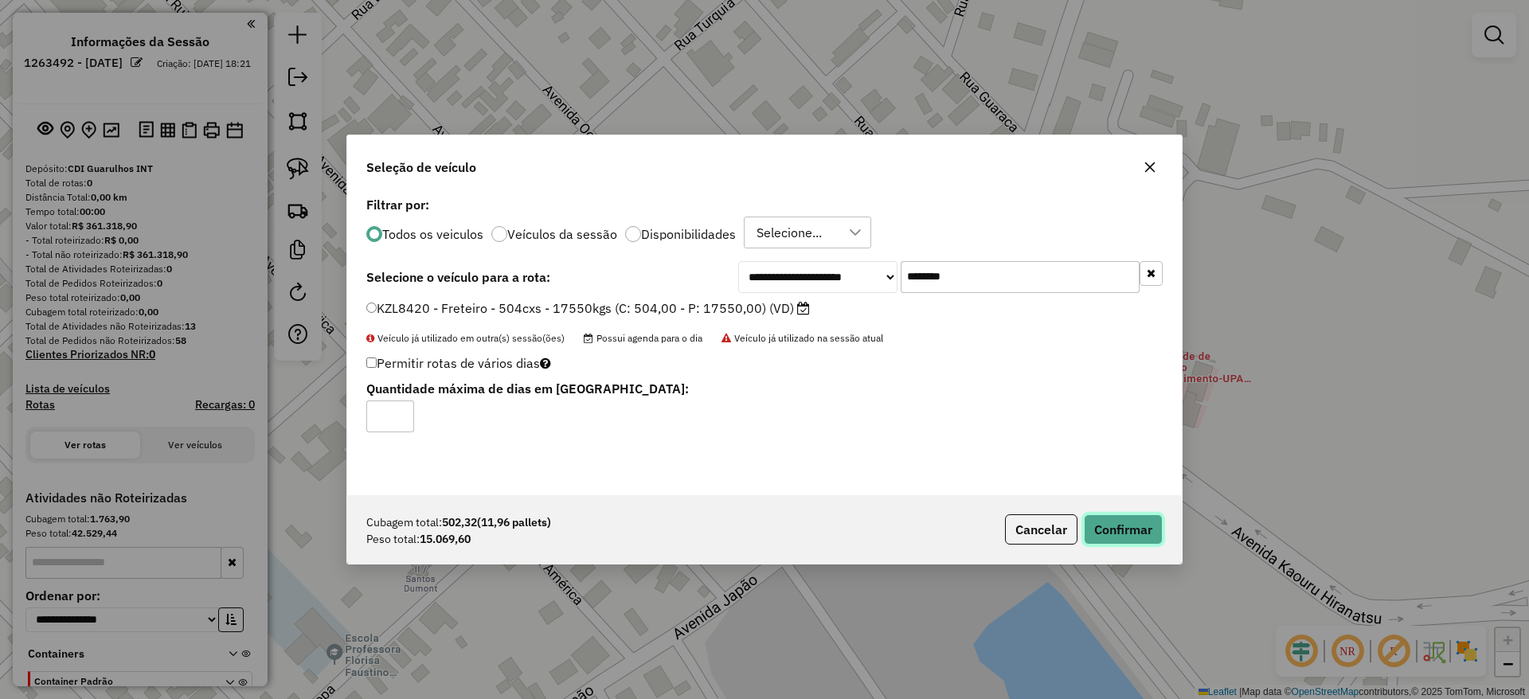
click at [1115, 544] on button "Confirmar" at bounding box center [1123, 529] width 79 height 30
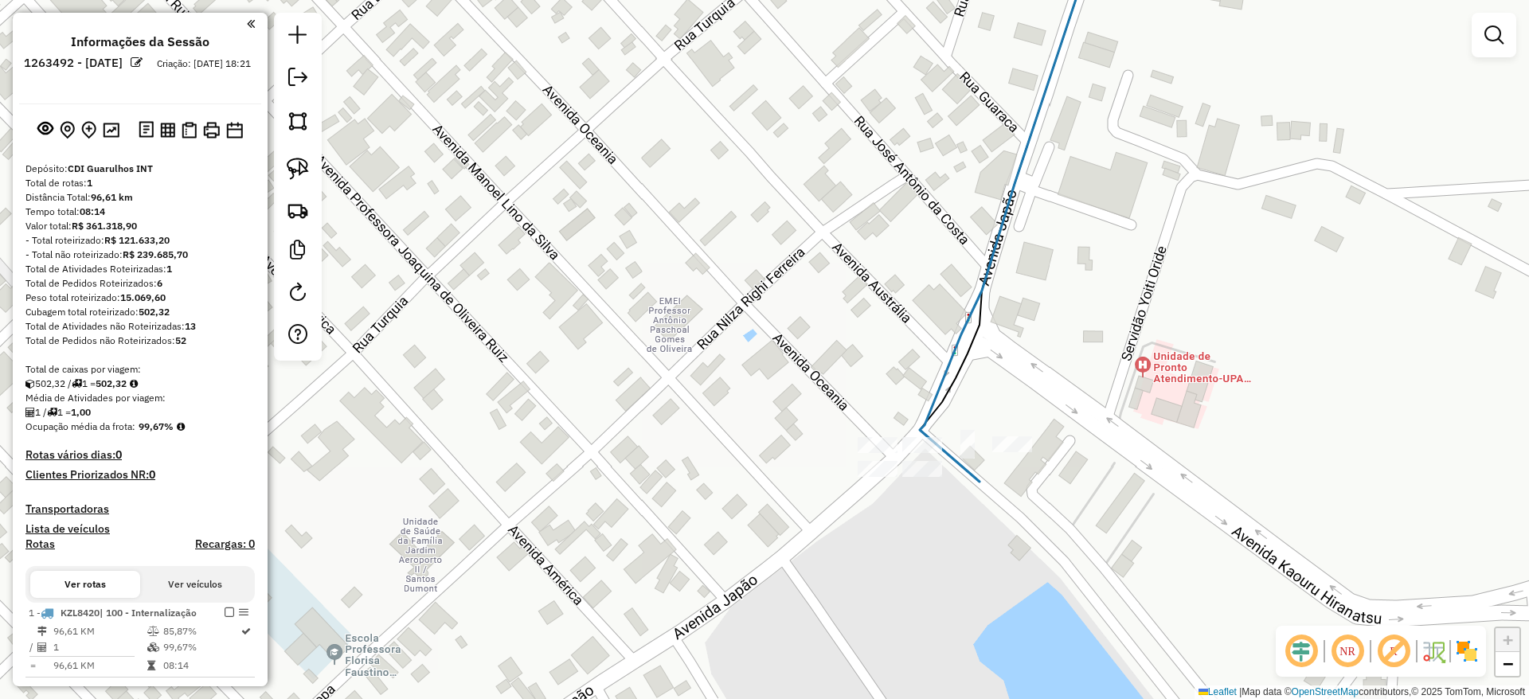
click at [1010, 432] on div "Atividade não roteirizada 40184692 - EXPRESS ZONA OESTE S Endereço: [STREET_ADD…" at bounding box center [764, 349] width 1529 height 699
click at [1008, 456] on div "Rota 1 - Placa KZL8420 63496056 - MERCADO CALU LTDA Janela de atendimento Grade…" at bounding box center [764, 349] width 1529 height 699
select select "**********"
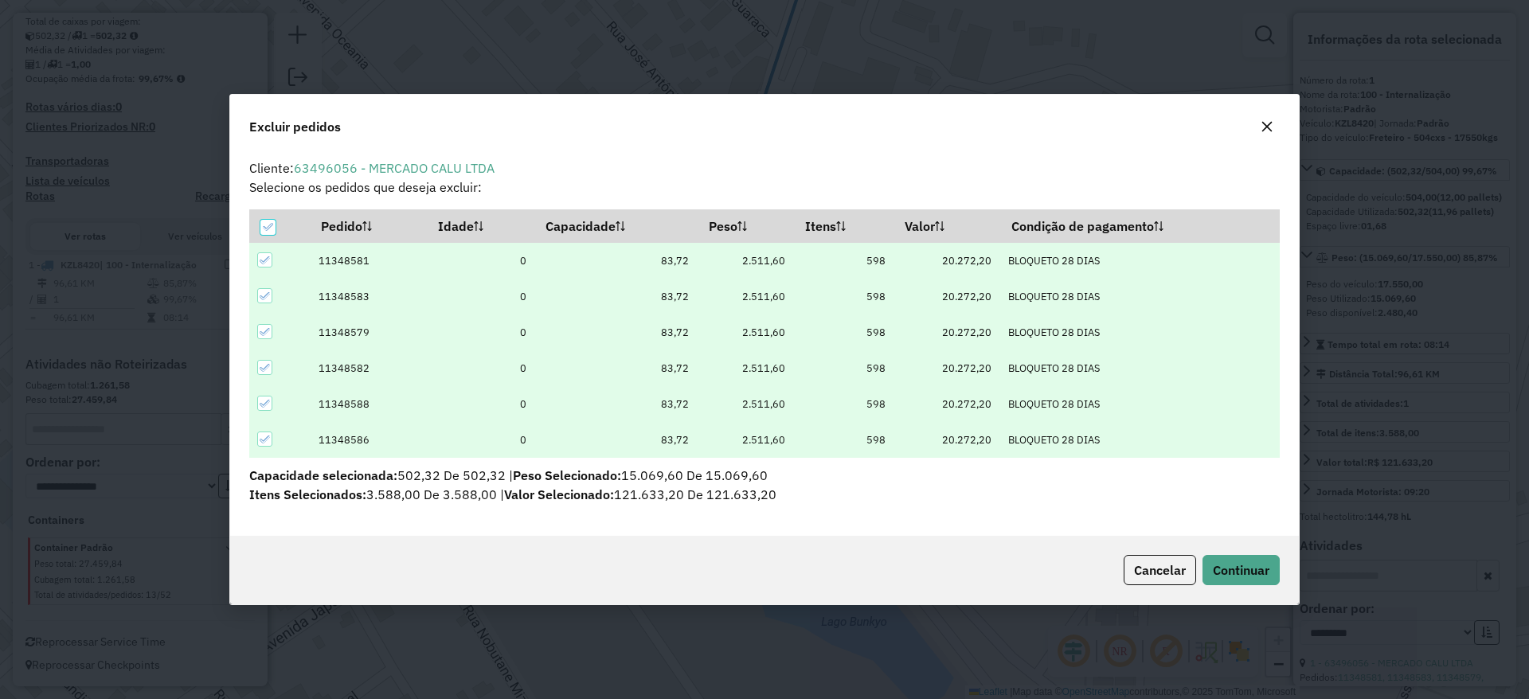
scroll to position [0, 0]
click at [270, 228] on icon at bounding box center [267, 226] width 11 height 11
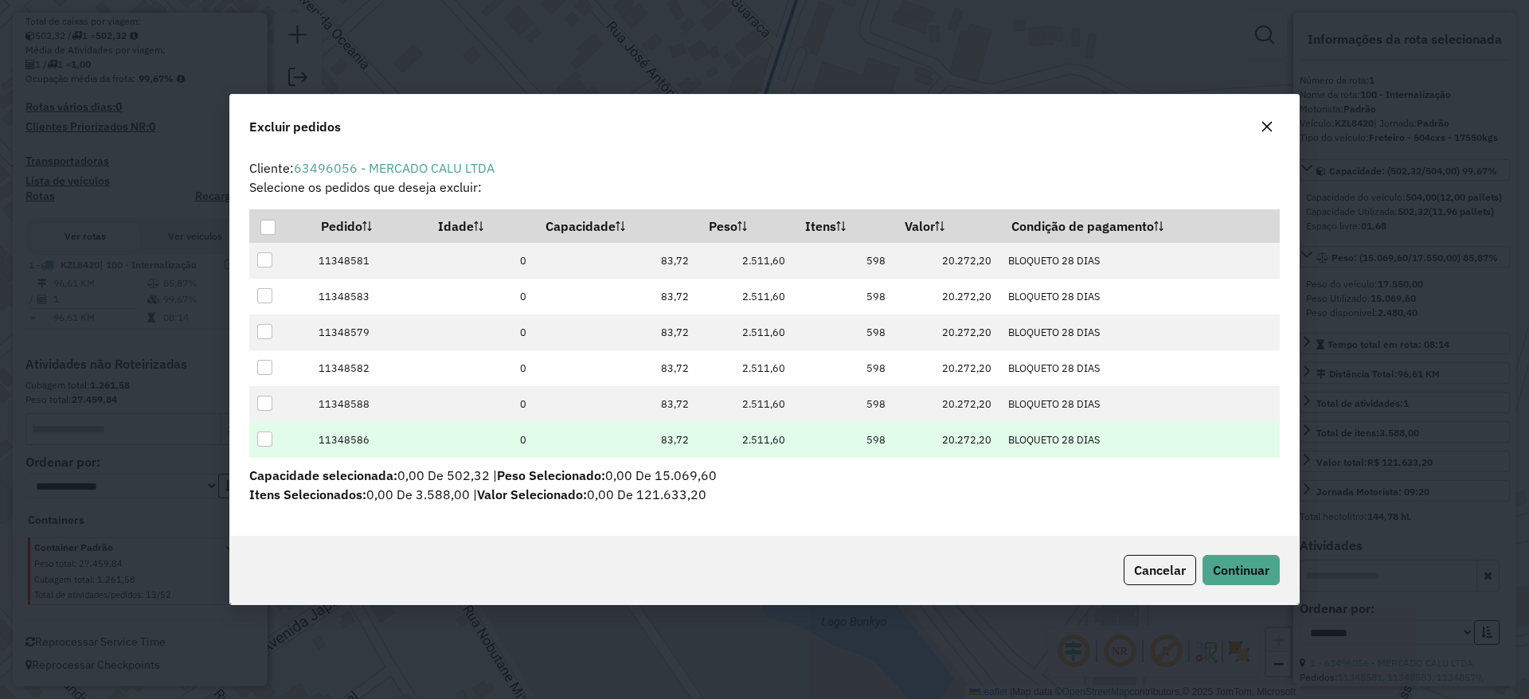
drag, startPoint x: 267, startPoint y: 447, endPoint x: 277, endPoint y: 451, distance: 11.1
click at [265, 447] on td at bounding box center [279, 440] width 61 height 36
click at [272, 442] on div at bounding box center [264, 439] width 15 height 15
click at [1268, 567] on span "Continuar" at bounding box center [1241, 570] width 57 height 16
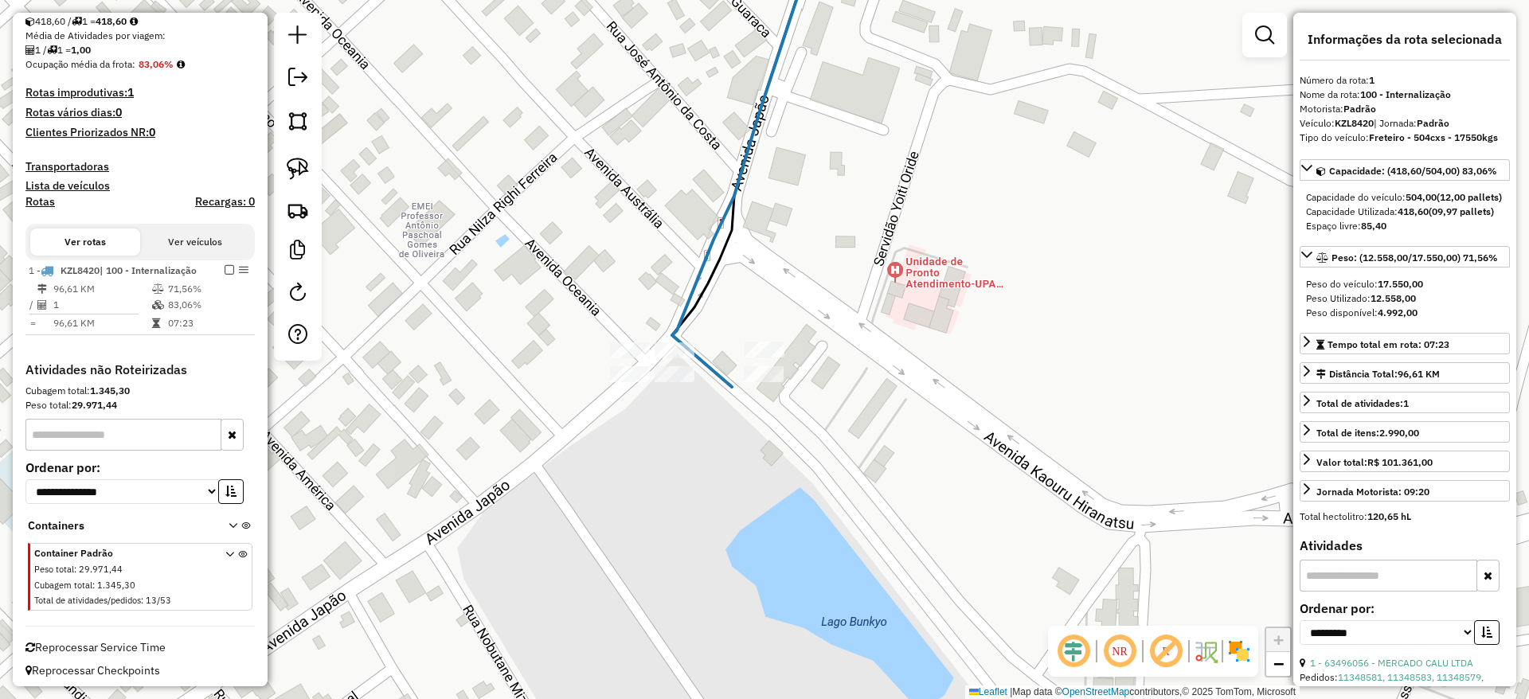
scroll to position [382, 0]
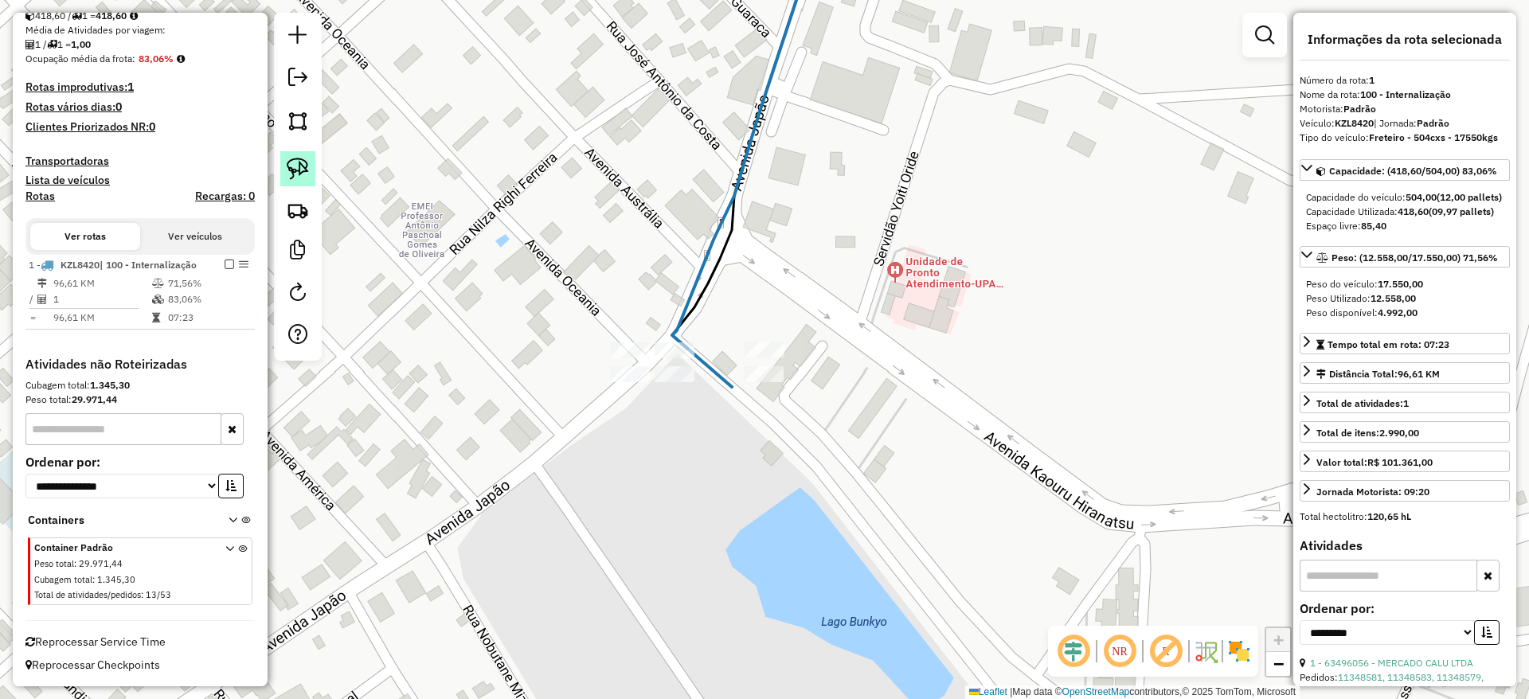
click at [295, 158] on img at bounding box center [298, 169] width 22 height 22
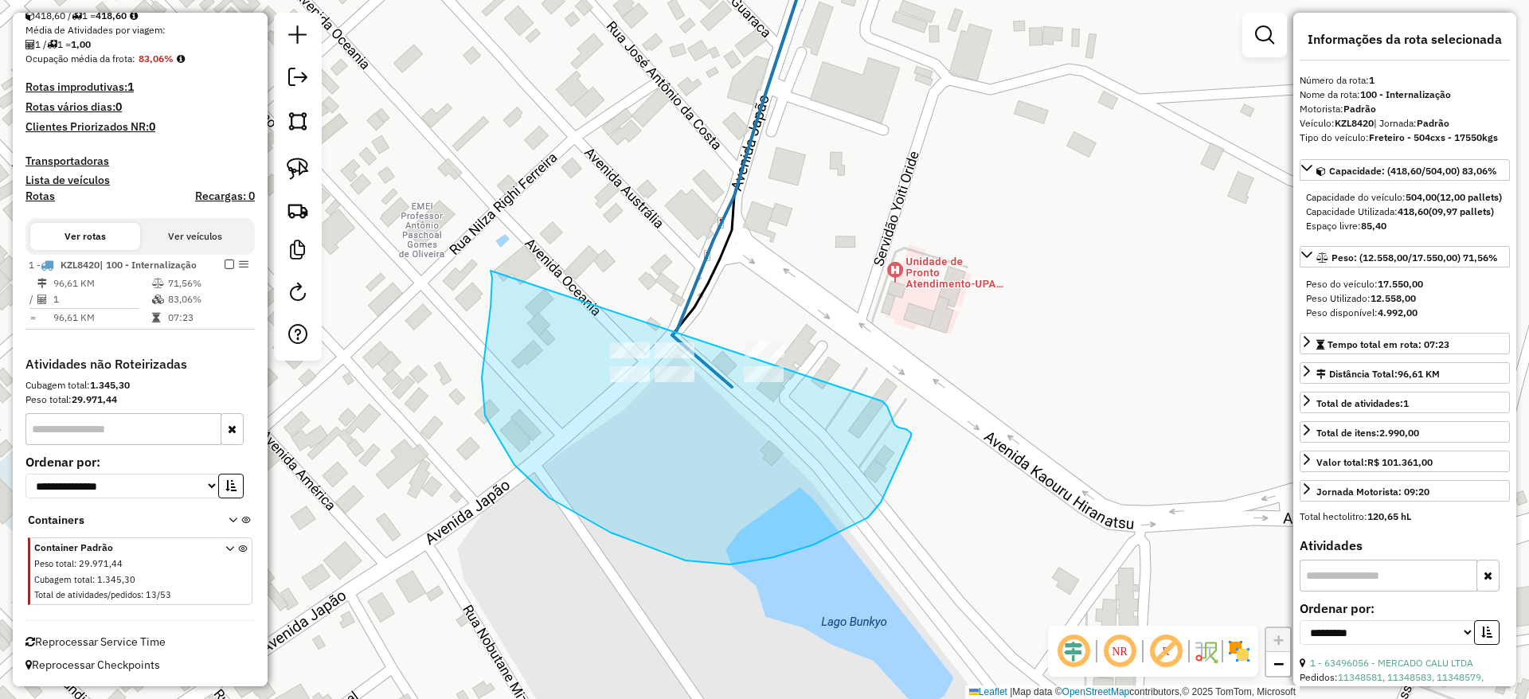
drag, startPoint x: 611, startPoint y: 533, endPoint x: 882, endPoint y: 401, distance: 301.6
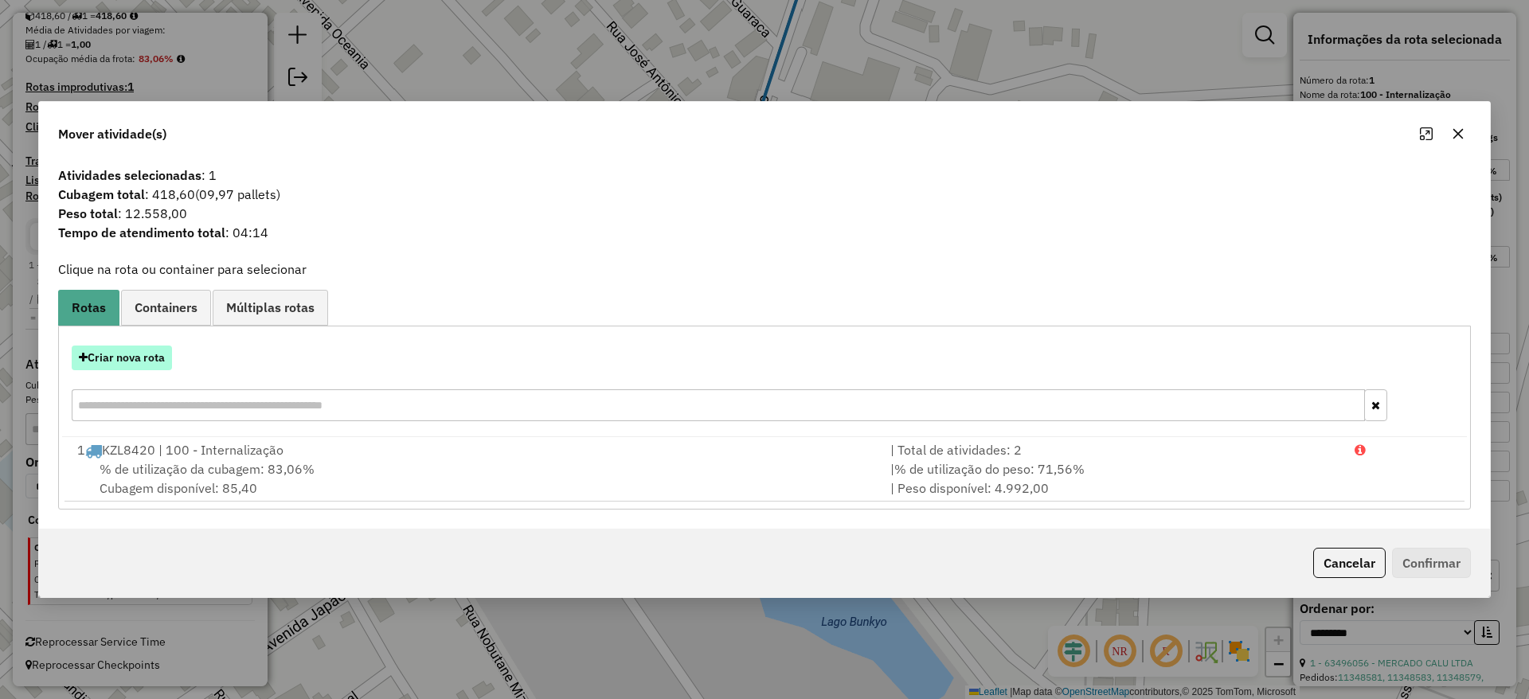
click at [135, 356] on button "Criar nova rota" at bounding box center [122, 358] width 100 height 25
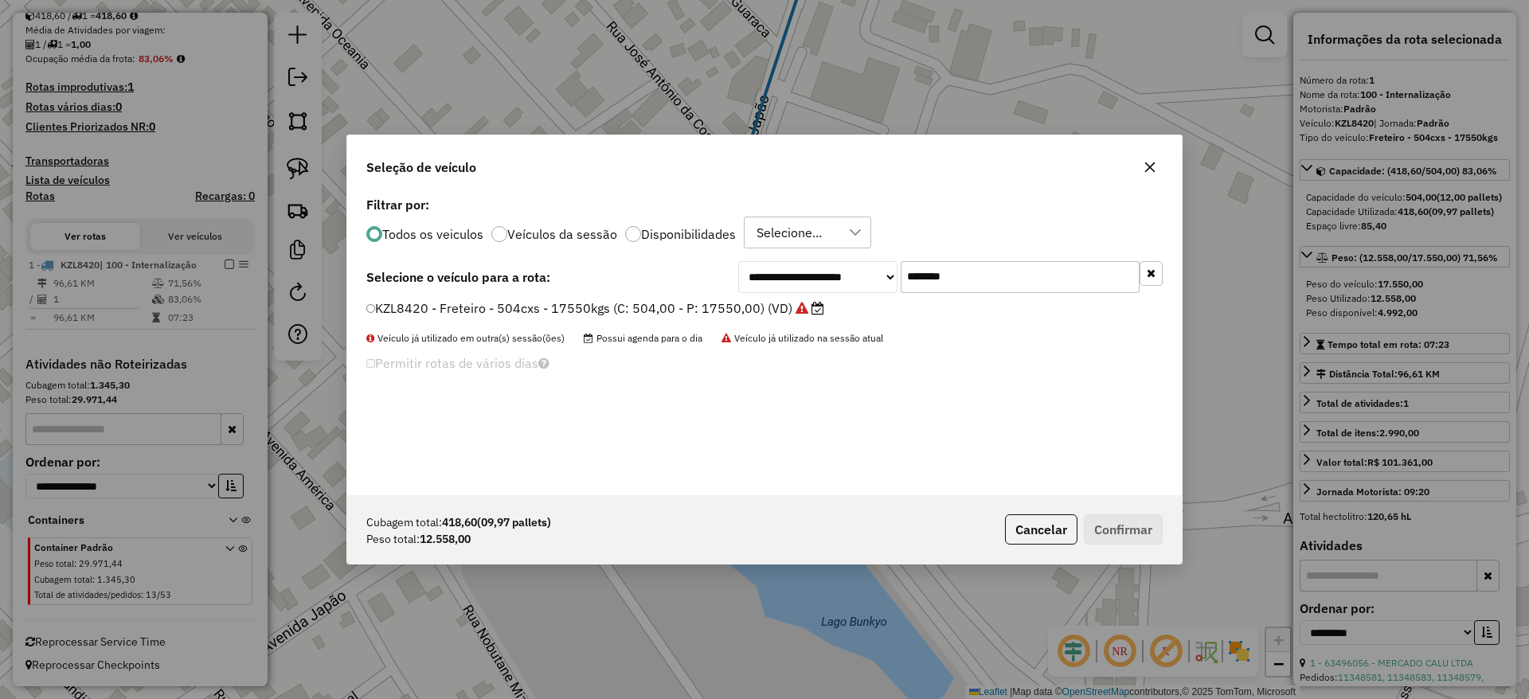
scroll to position [9, 5]
drag, startPoint x: 1002, startPoint y: 269, endPoint x: 692, endPoint y: 251, distance: 310.3
click at [692, 251] on div "**********" at bounding box center [764, 344] width 834 height 303
paste input "text"
type input "*******"
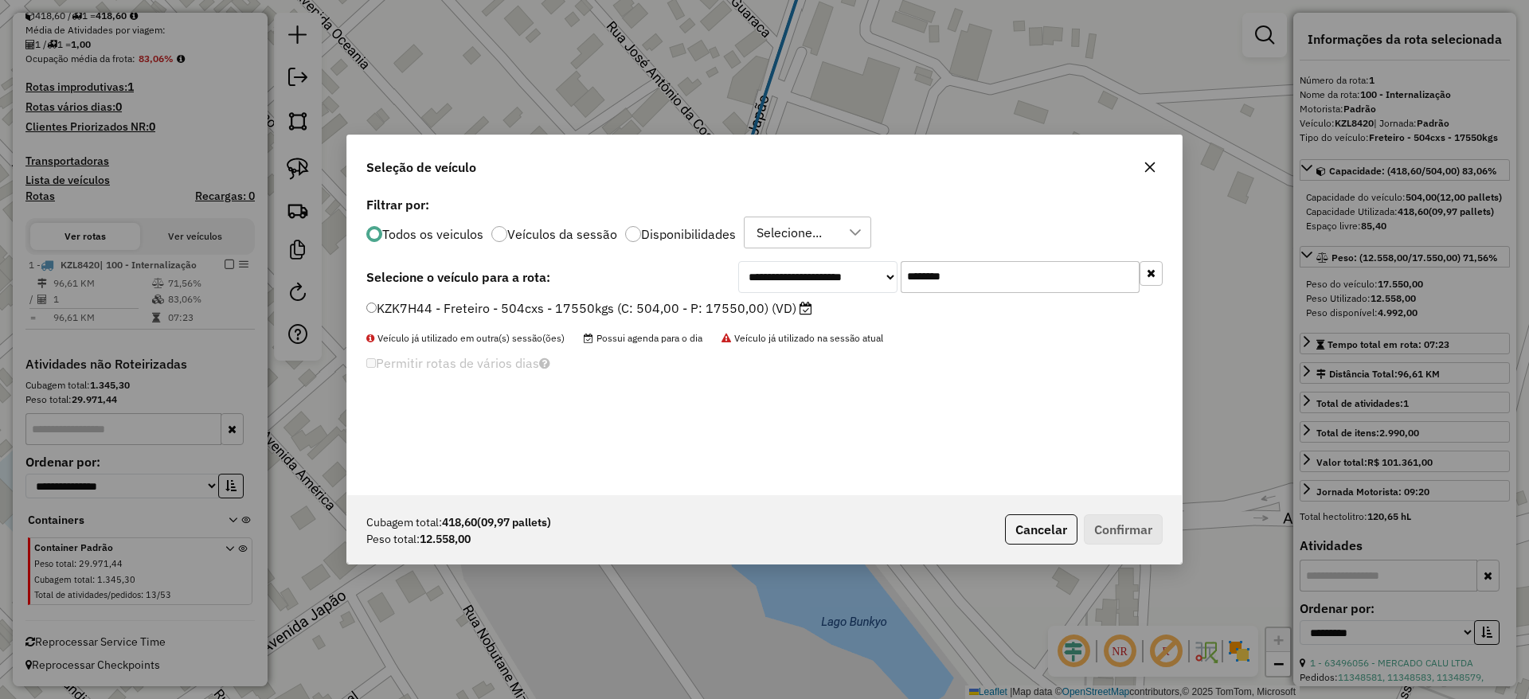
click at [632, 306] on label "KZK7H44 - Freteiro - 504cxs - 17550kgs (C: 504,00 - P: 17550,00) (VD)" at bounding box center [589, 308] width 446 height 19
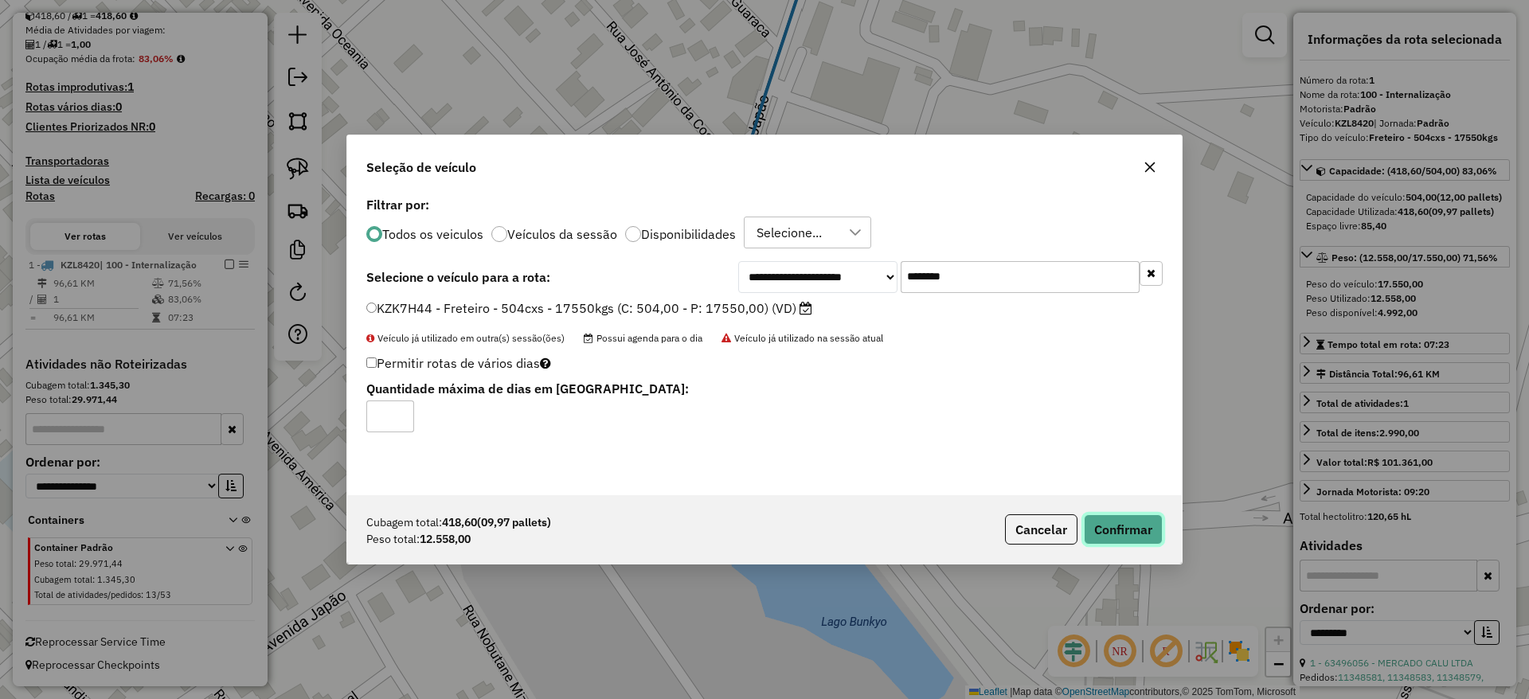
click at [1112, 528] on button "Confirmar" at bounding box center [1123, 529] width 79 height 30
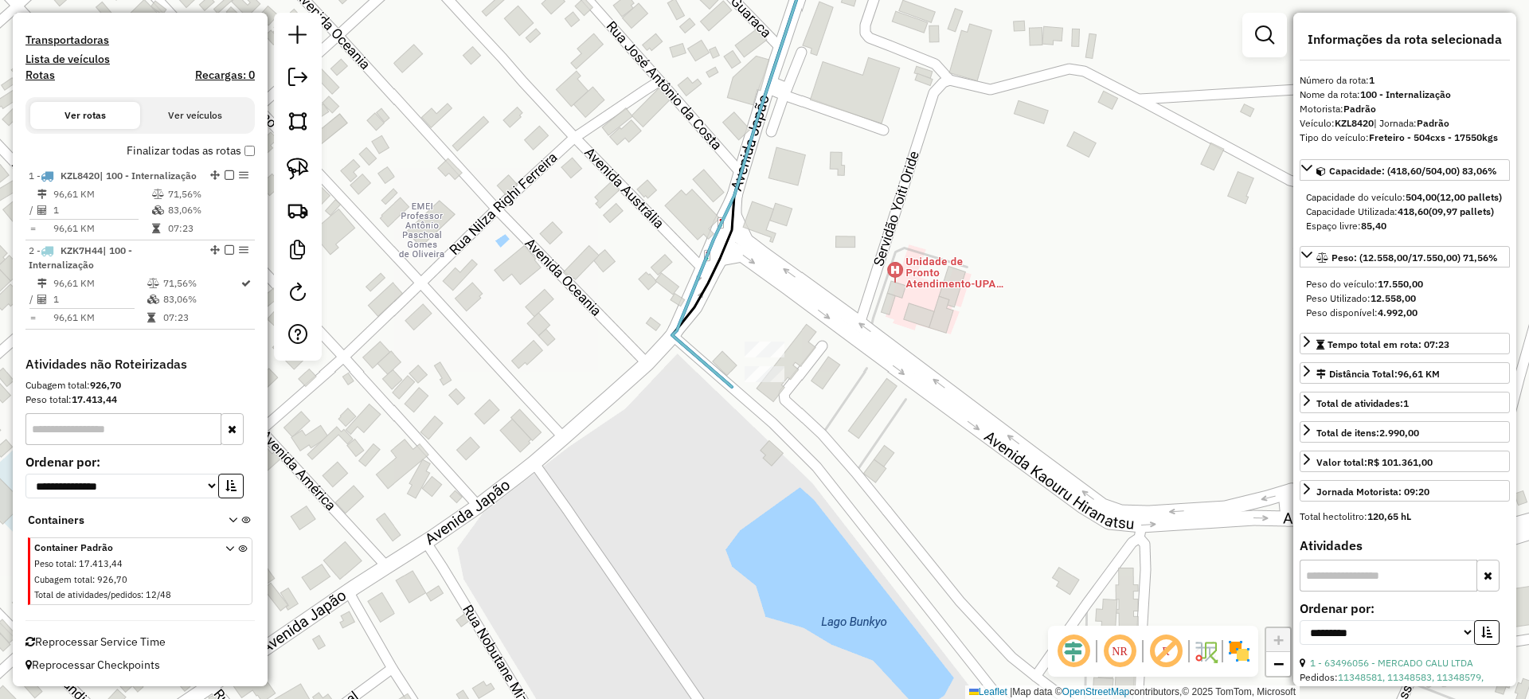
scroll to position [368, 0]
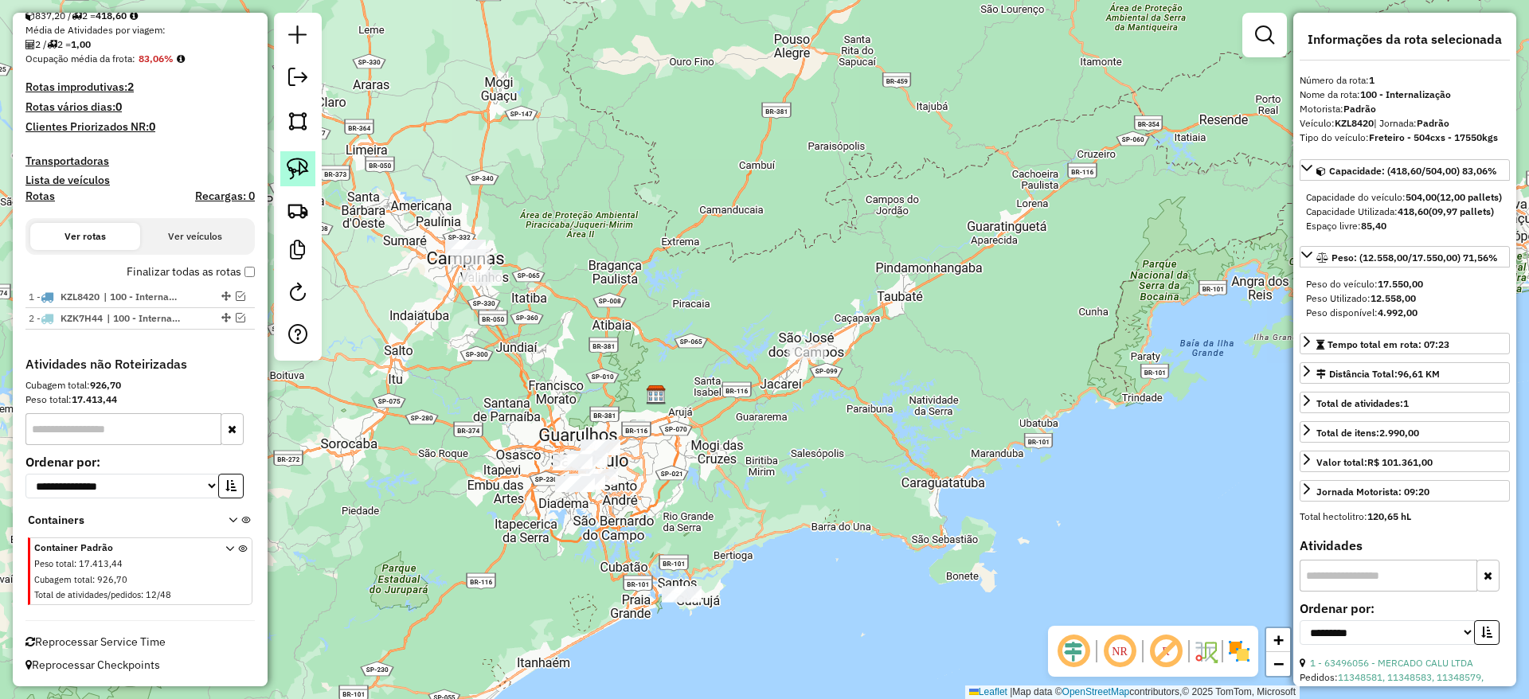
click at [300, 178] on img at bounding box center [298, 169] width 22 height 22
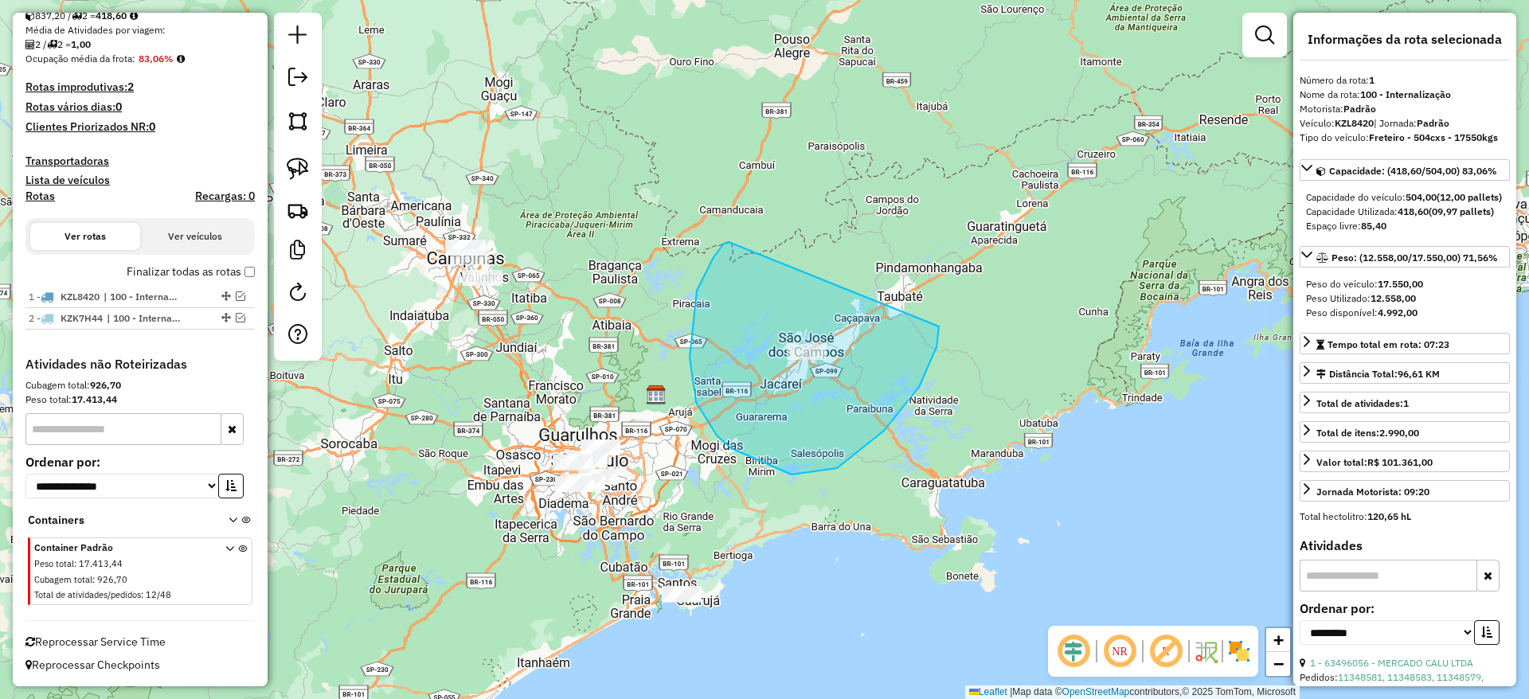
drag, startPoint x: 729, startPoint y: 242, endPoint x: 936, endPoint y: 326, distance: 223.6
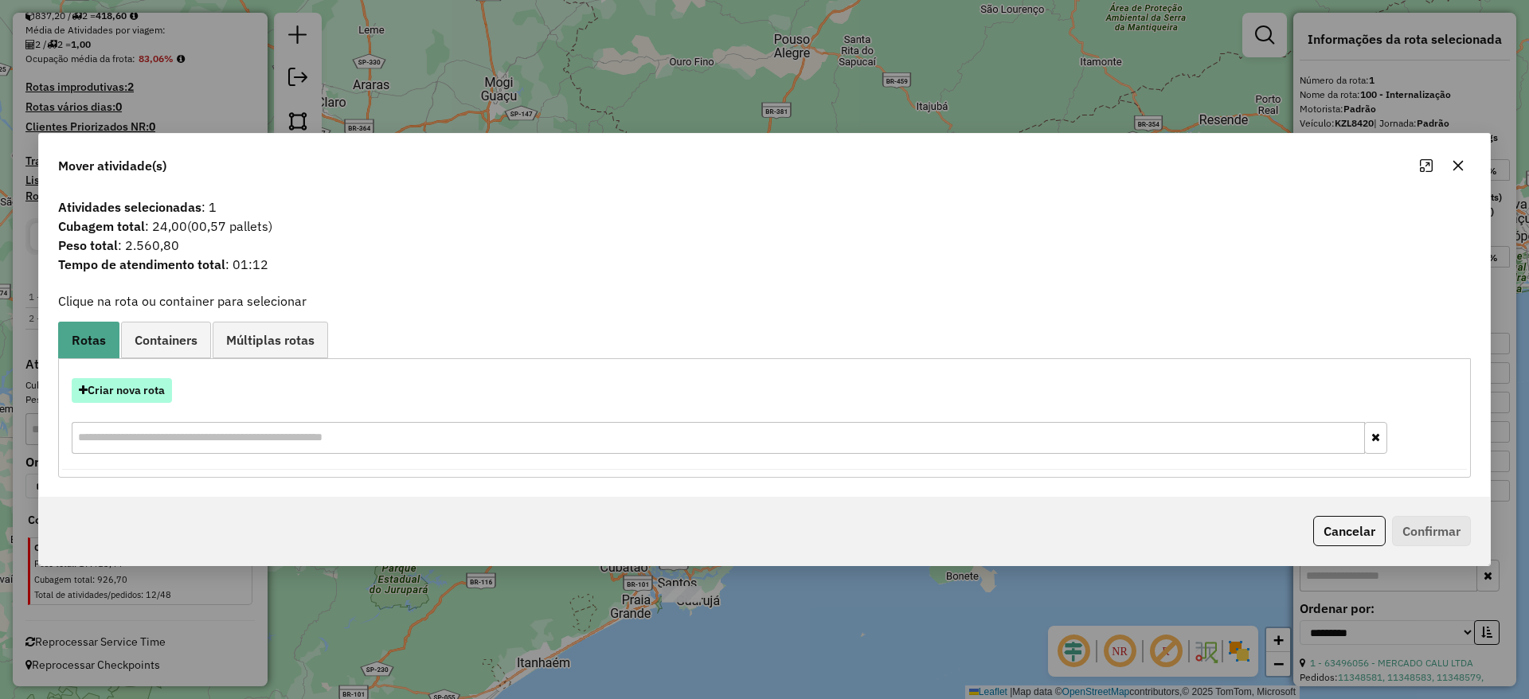
click at [81, 385] on icon "button" at bounding box center [83, 390] width 9 height 11
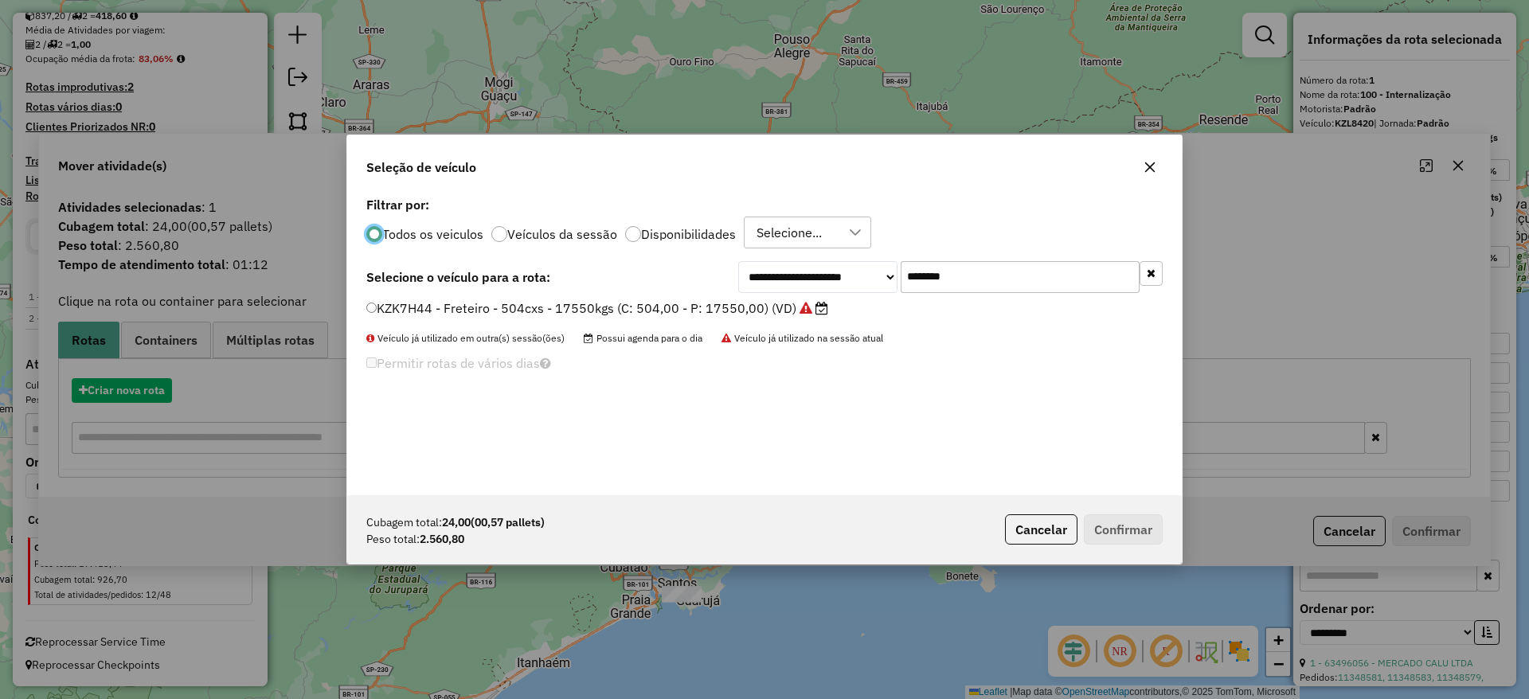
scroll to position [9, 5]
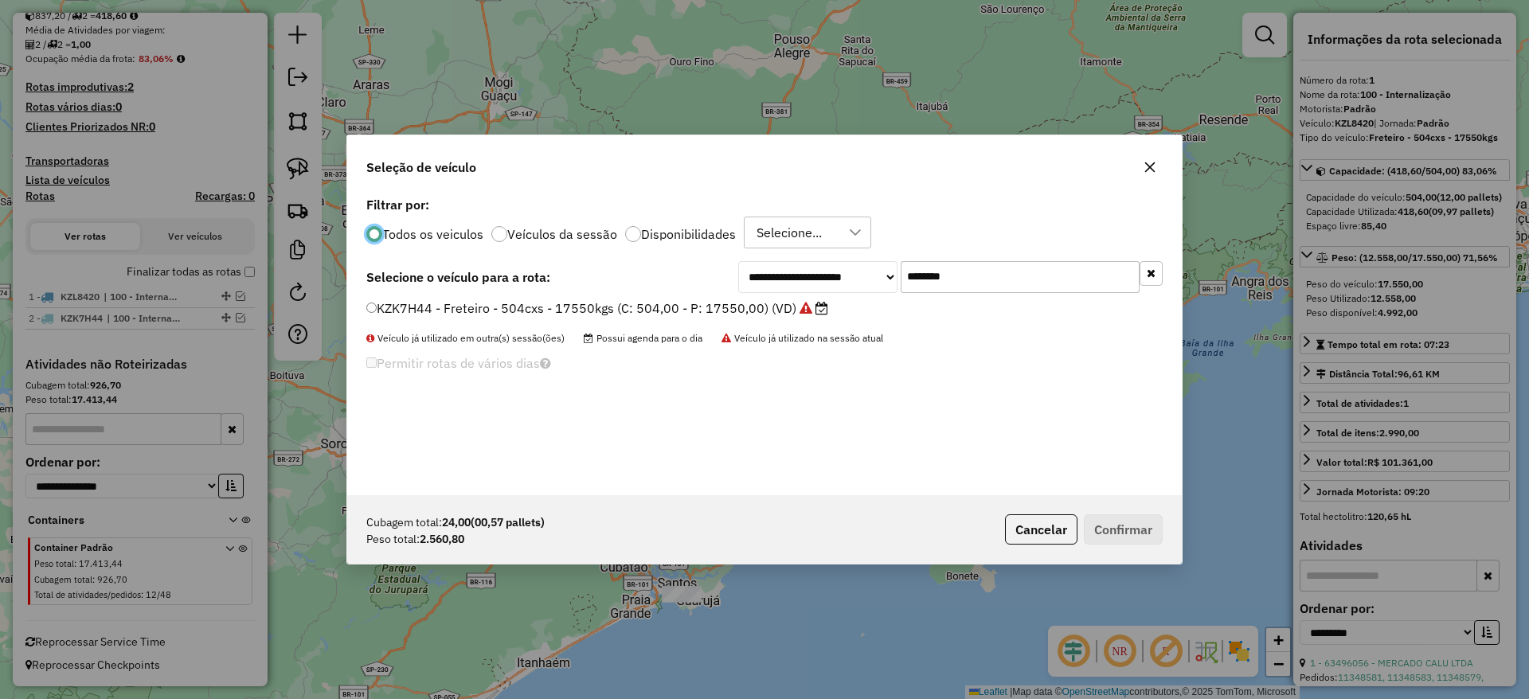
drag, startPoint x: 846, startPoint y: 262, endPoint x: 803, endPoint y: 274, distance: 44.6
click at [813, 271] on div "**********" at bounding box center [950, 277] width 424 height 32
paste input "text"
type input "*******"
click at [736, 315] on label "DTE7A09 - VUC Internalizacao (C: 210,00 - P: 3000,00) (VD)" at bounding box center [554, 308] width 377 height 19
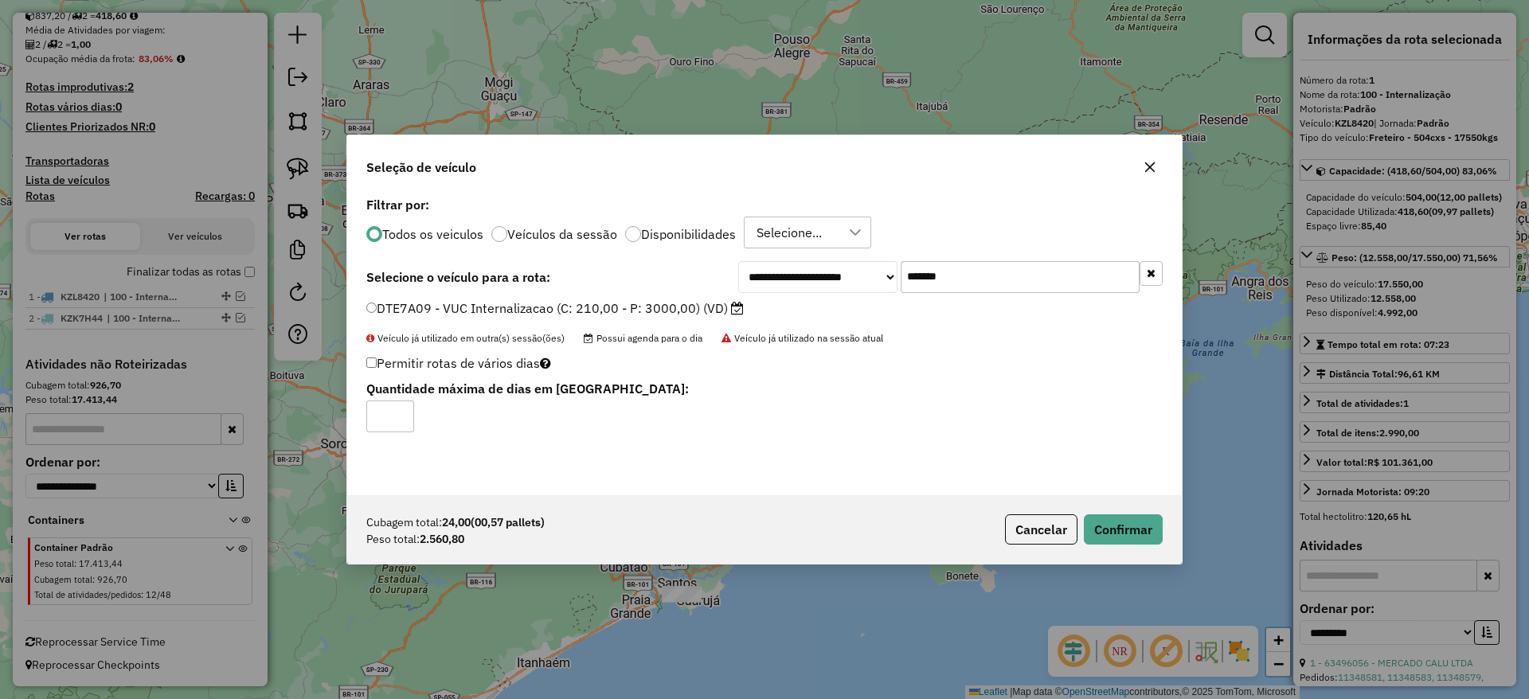
click at [1106, 545] on div "Cubagem total: 24,00 (00,57 pallets) Peso total: 2.560,80 Cancelar Confirmar" at bounding box center [764, 529] width 834 height 68
click at [1108, 541] on button "Confirmar" at bounding box center [1123, 529] width 79 height 30
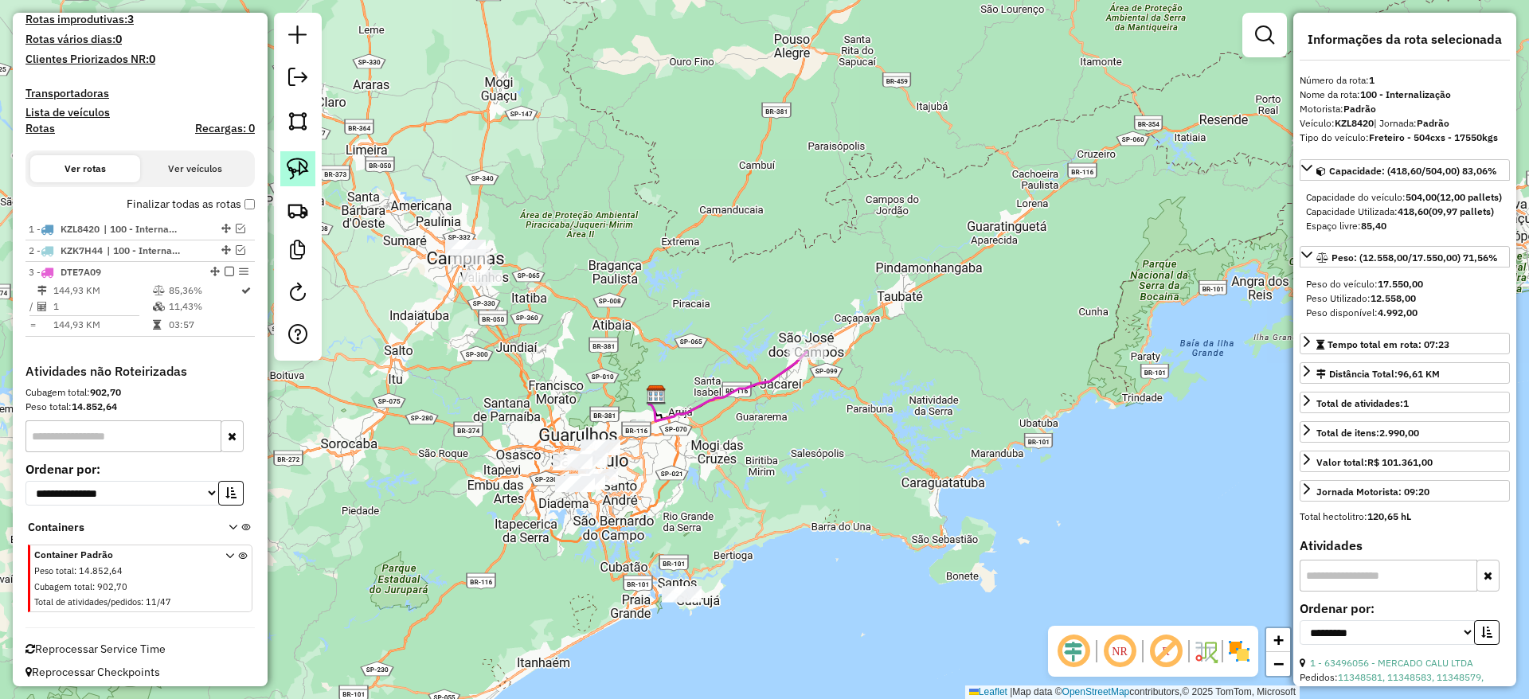
scroll to position [443, 0]
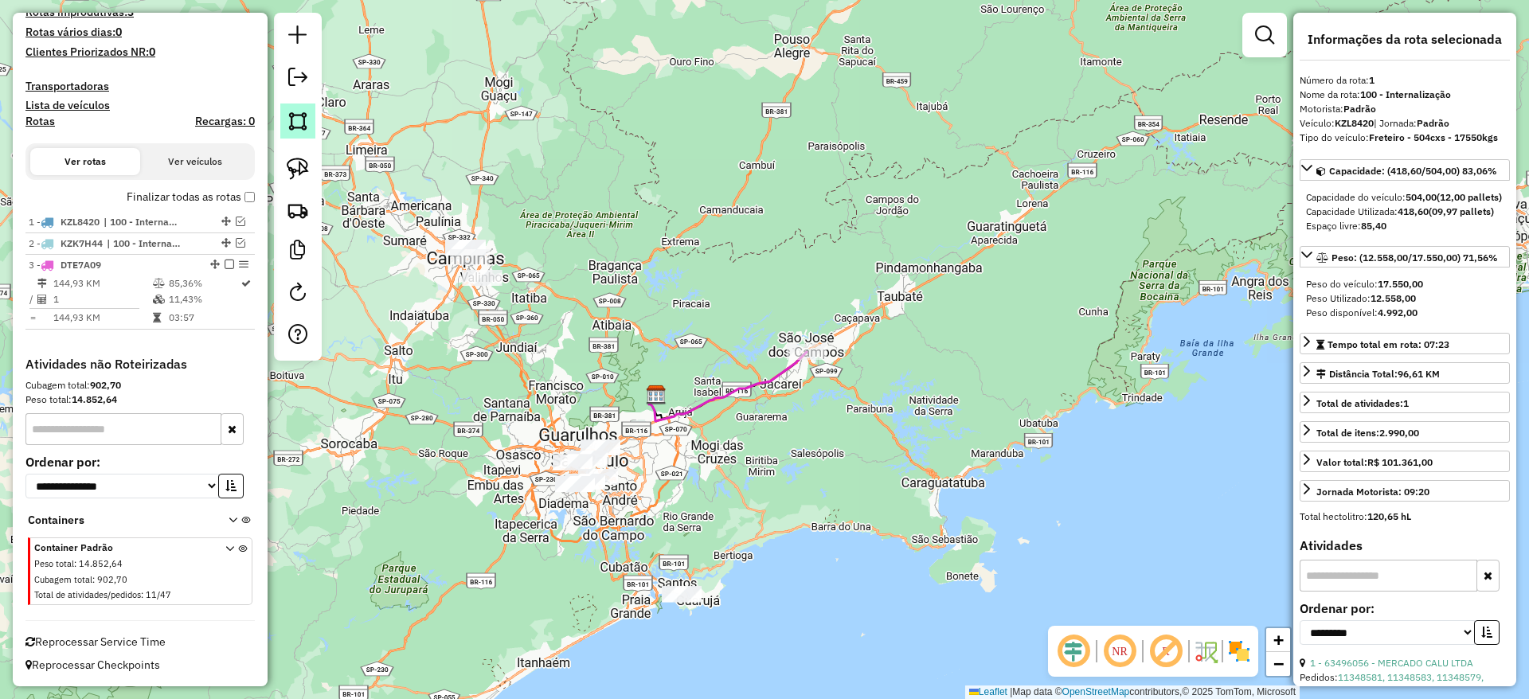
click at [301, 119] on img at bounding box center [298, 121] width 22 height 22
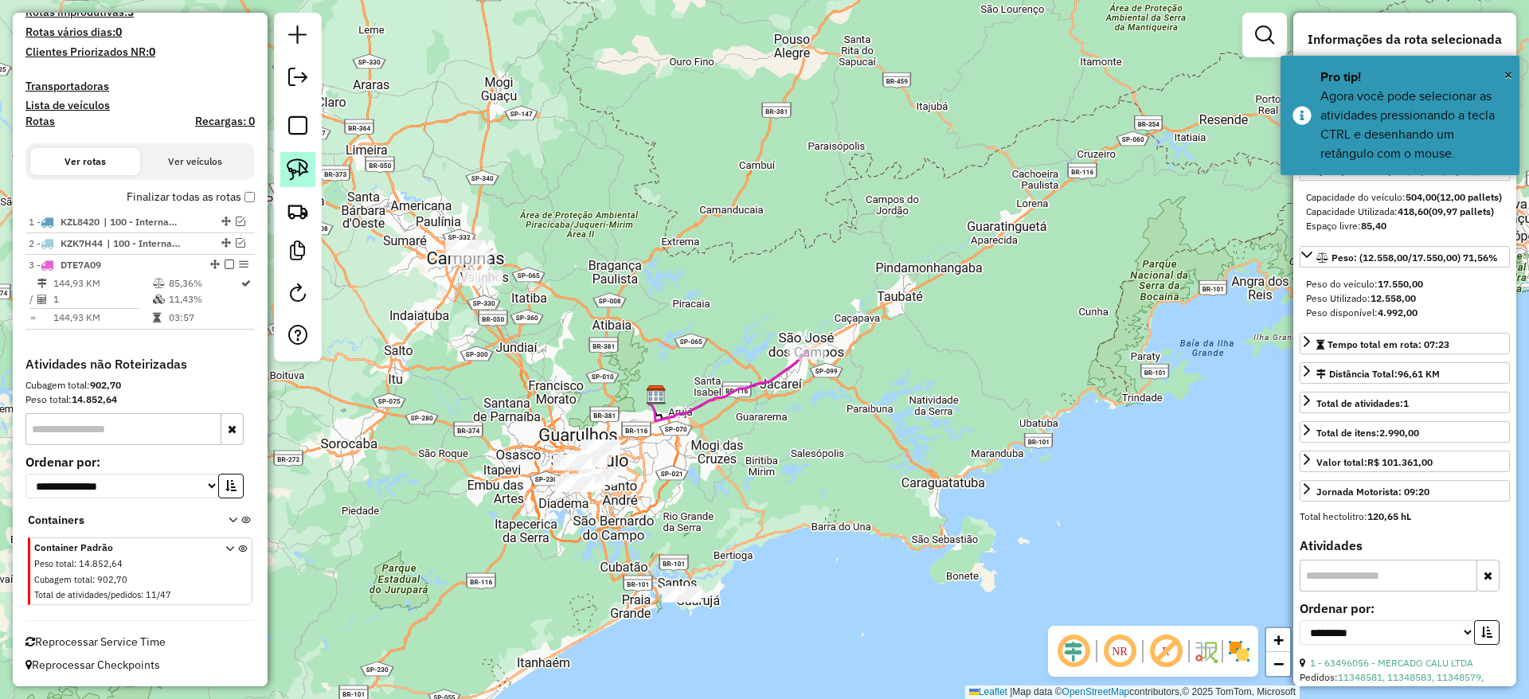
drag, startPoint x: 283, startPoint y: 131, endPoint x: 311, endPoint y: 170, distance: 47.9
click at [284, 131] on link at bounding box center [298, 128] width 32 height 36
click at [311, 170] on link at bounding box center [297, 168] width 35 height 35
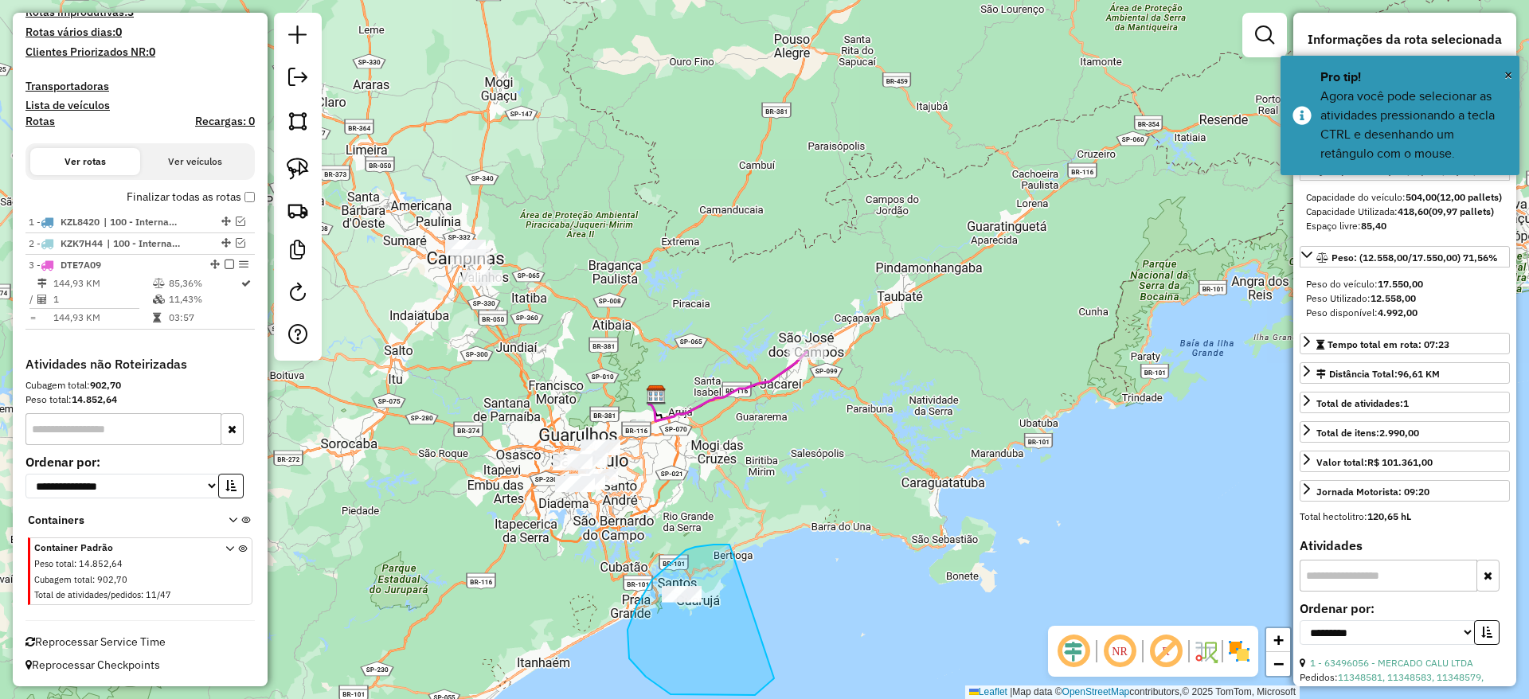
drag, startPoint x: 629, startPoint y: 658, endPoint x: 780, endPoint y: 661, distance: 151.3
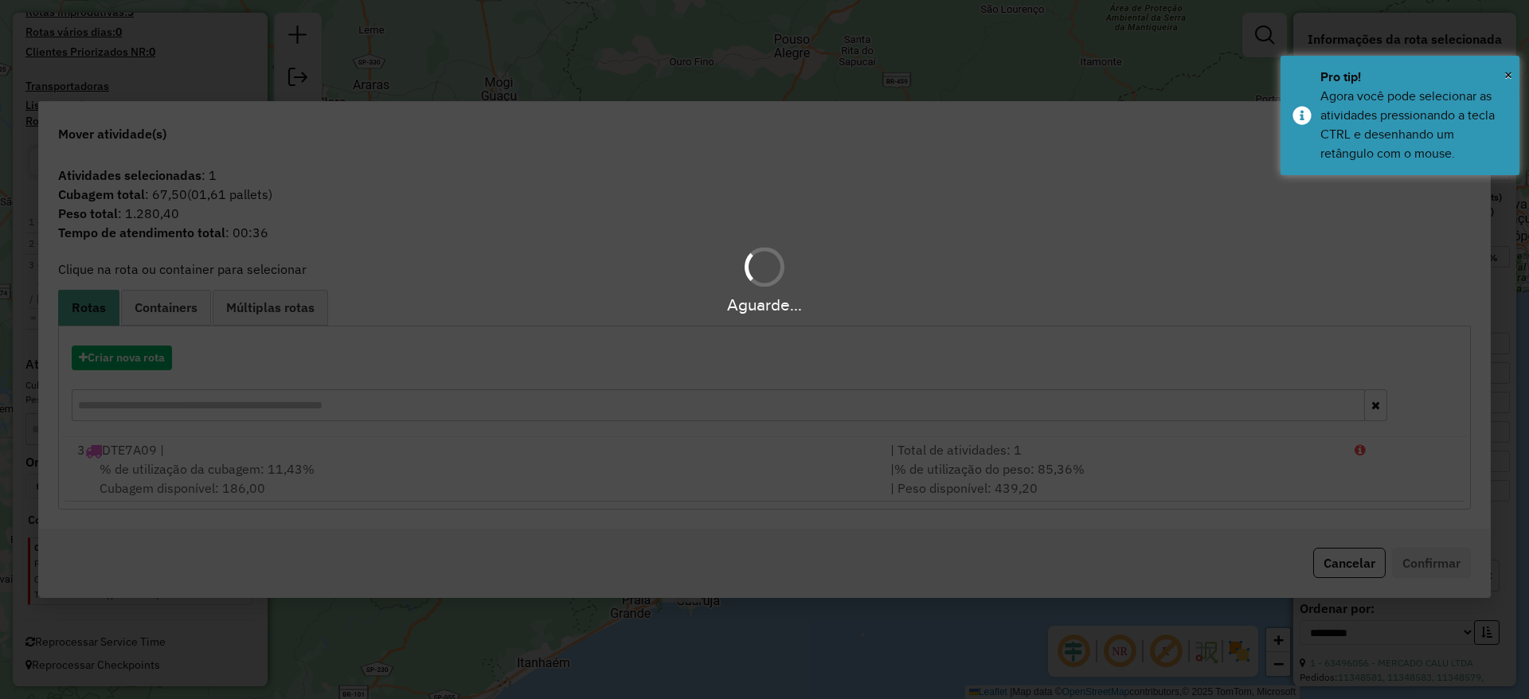
click at [133, 359] on div "Aguarde..." at bounding box center [764, 349] width 1529 height 699
click at [133, 359] on hb-app "Aguarde... Pop-up bloqueado! Seu navegador bloqueou automáticamente a abertura …" at bounding box center [764, 349] width 1529 height 699
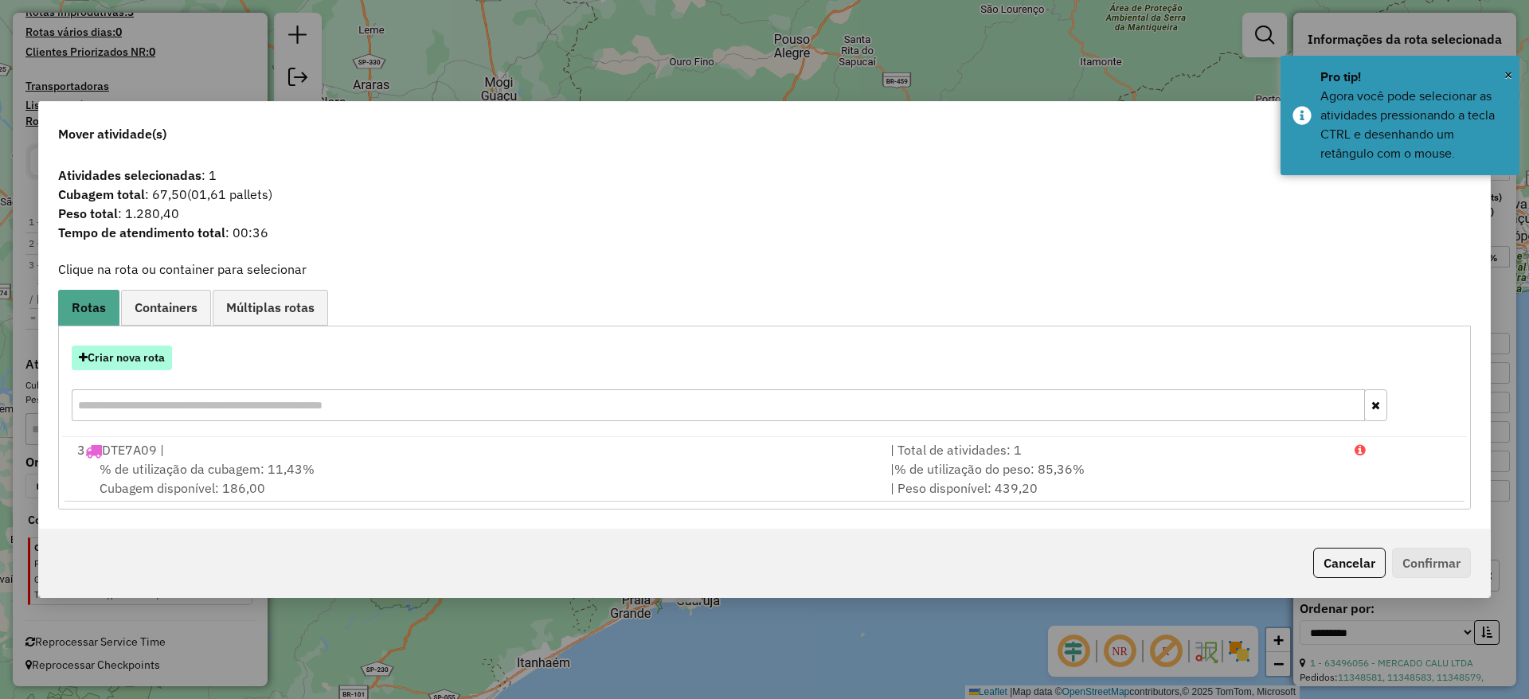
click at [132, 357] on button "Criar nova rota" at bounding box center [122, 358] width 100 height 25
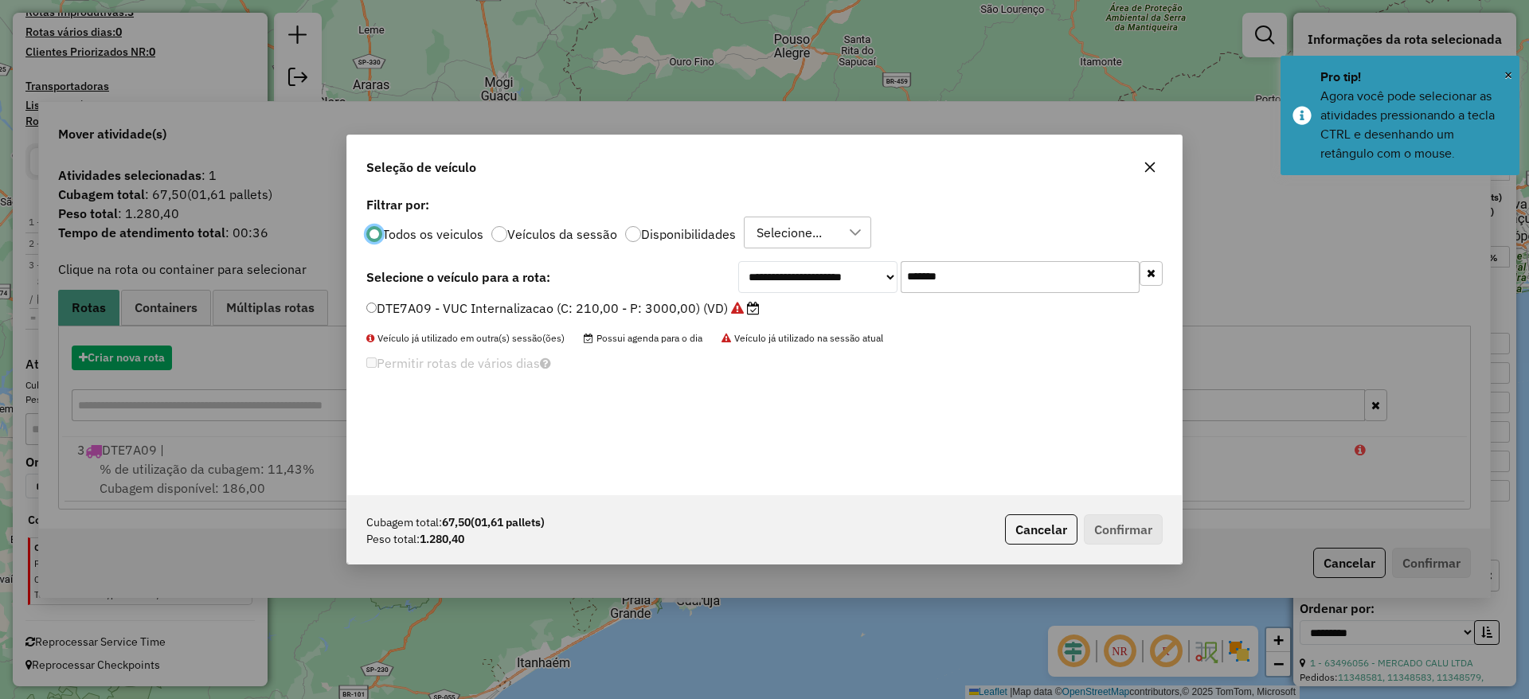
scroll to position [9, 5]
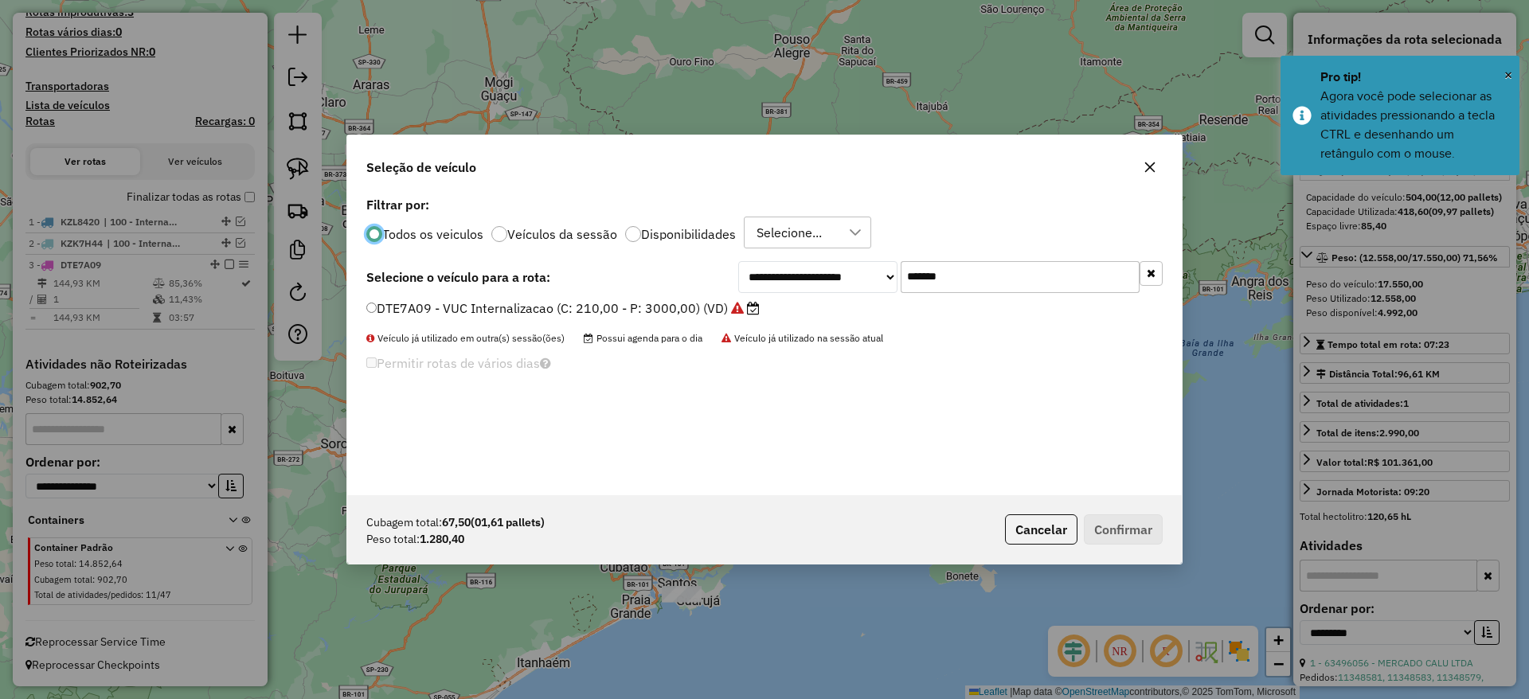
drag, startPoint x: 835, startPoint y: 270, endPoint x: 713, endPoint y: 293, distance: 124.0
click at [778, 276] on div "**********" at bounding box center [950, 277] width 424 height 32
paste input "text"
type input "*******"
drag, startPoint x: 663, startPoint y: 307, endPoint x: 712, endPoint y: 309, distance: 48.6
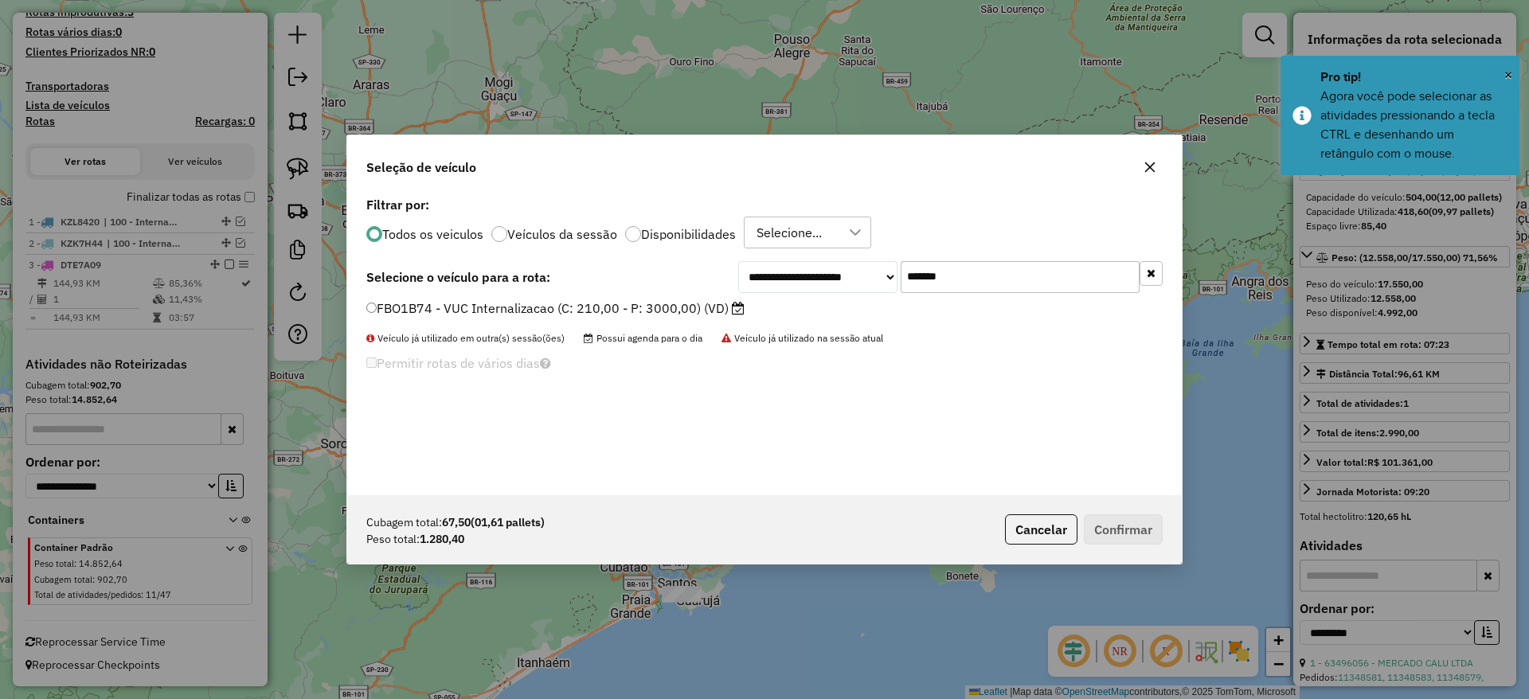
click at [663, 304] on label "FBO1B74 - VUC Internalizacao (C: 210,00 - P: 3000,00) (VD)" at bounding box center [555, 308] width 378 height 19
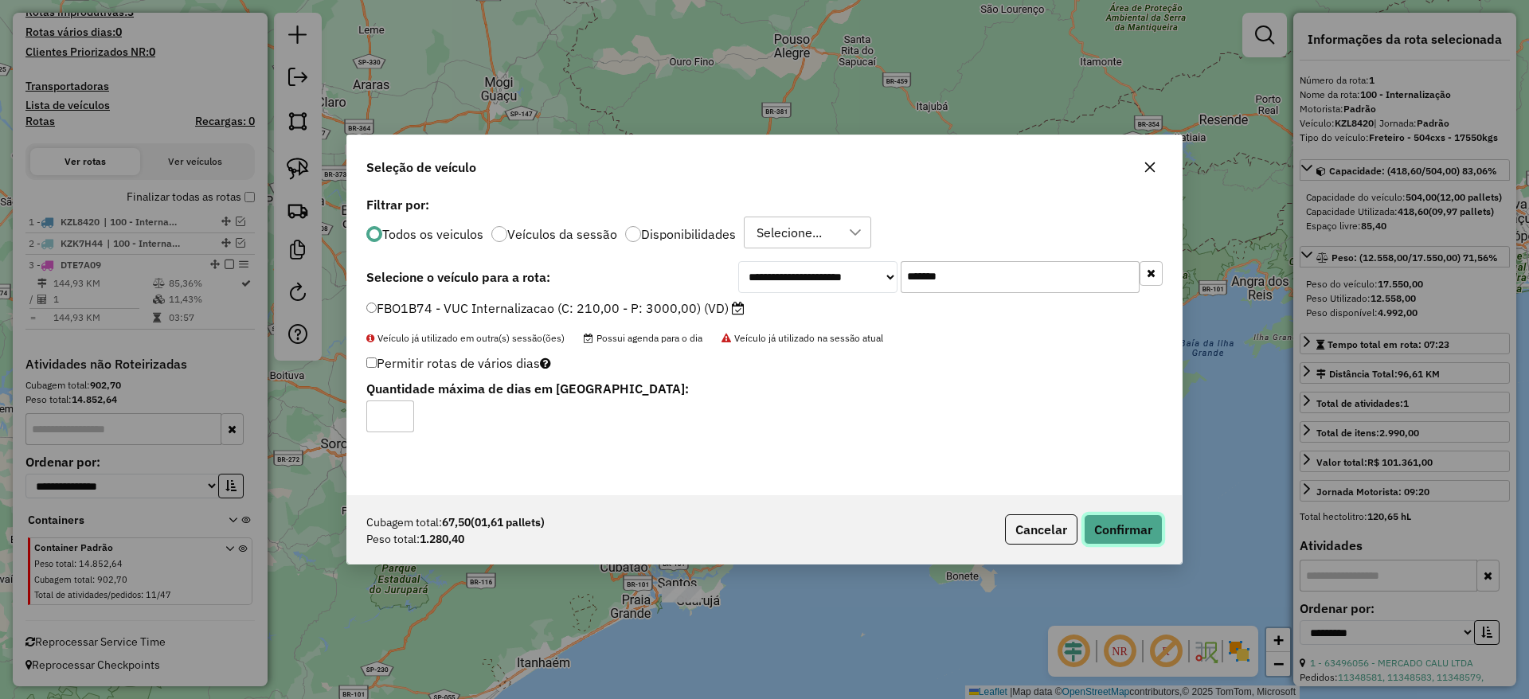
click at [1125, 533] on button "Confirmar" at bounding box center [1123, 529] width 79 height 30
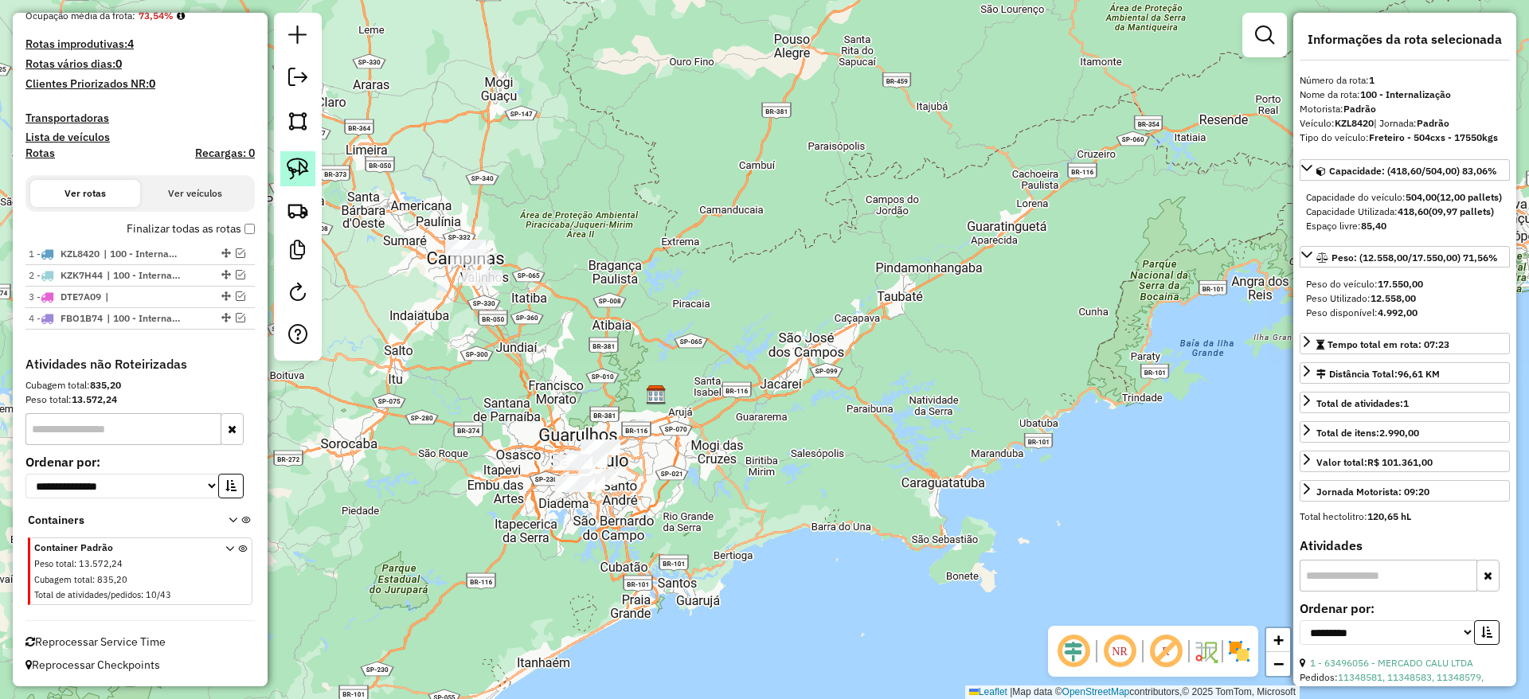
scroll to position [411, 0]
drag, startPoint x: 314, startPoint y: 166, endPoint x: 366, endPoint y: 176, distance: 53.6
click at [313, 166] on link at bounding box center [297, 168] width 35 height 35
drag, startPoint x: 460, startPoint y: 186, endPoint x: 584, endPoint y: 282, distance: 156.6
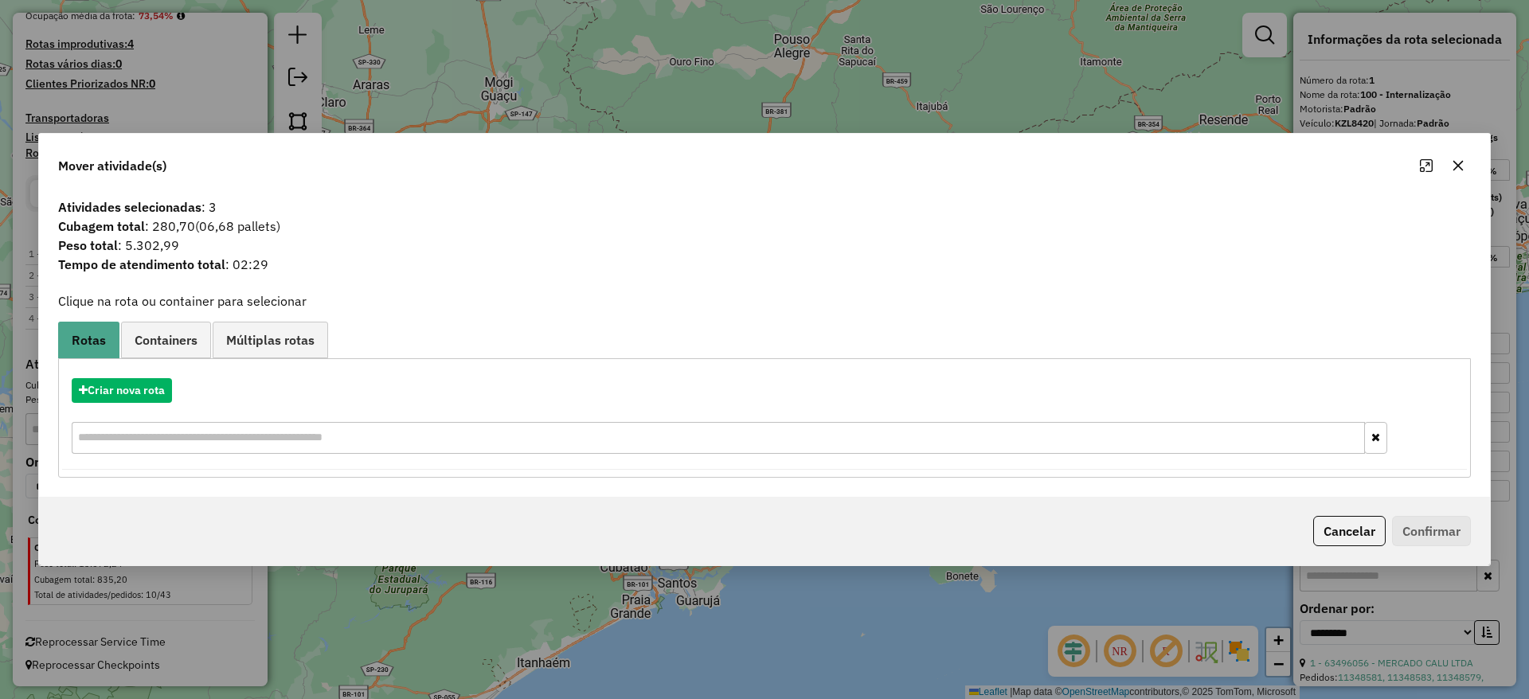
click at [1457, 171] on hb-app "Aguarde... Pop-up bloqueado! Seu navegador bloqueou automáticamente a abertura …" at bounding box center [764, 349] width 1529 height 699
click at [1453, 168] on icon "button" at bounding box center [1457, 165] width 13 height 13
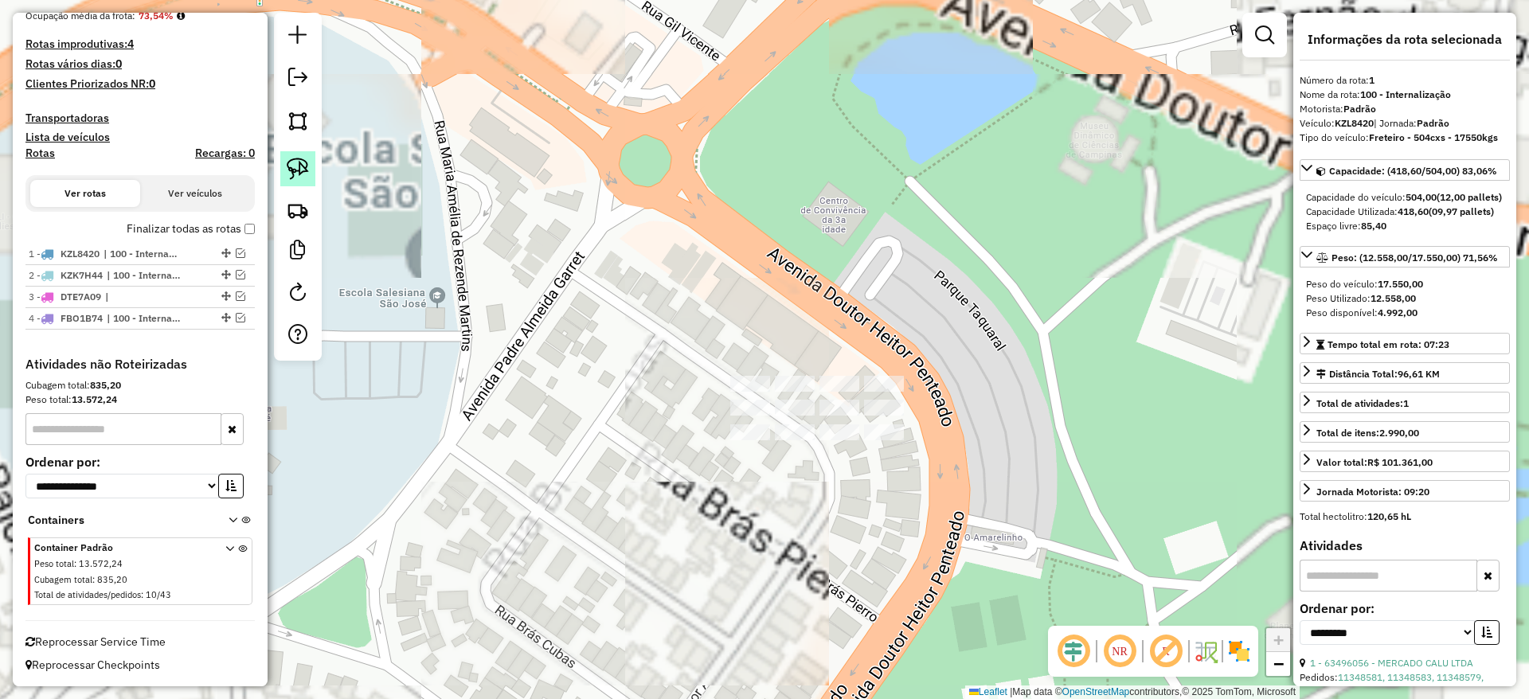
click at [302, 162] on img at bounding box center [298, 169] width 22 height 22
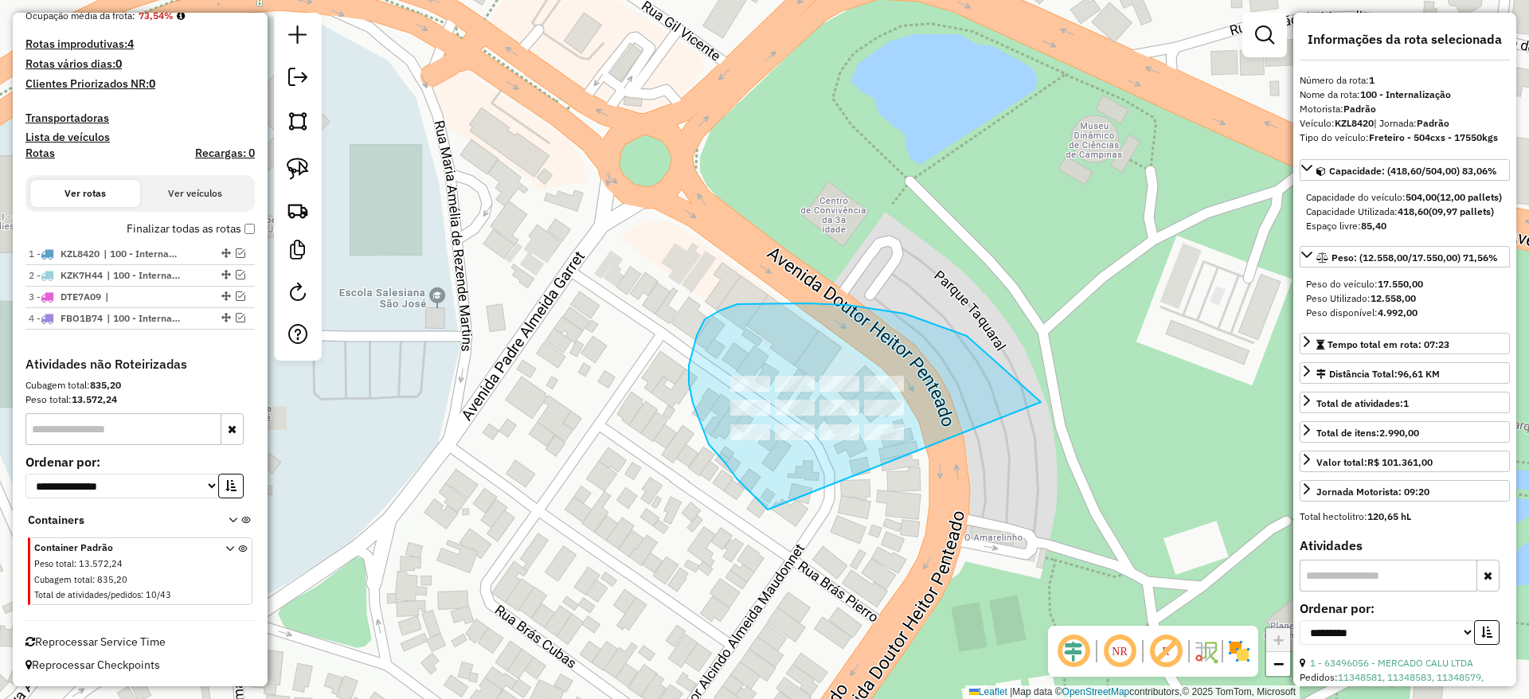
drag, startPoint x: 904, startPoint y: 314, endPoint x: 781, endPoint y: 518, distance: 239.0
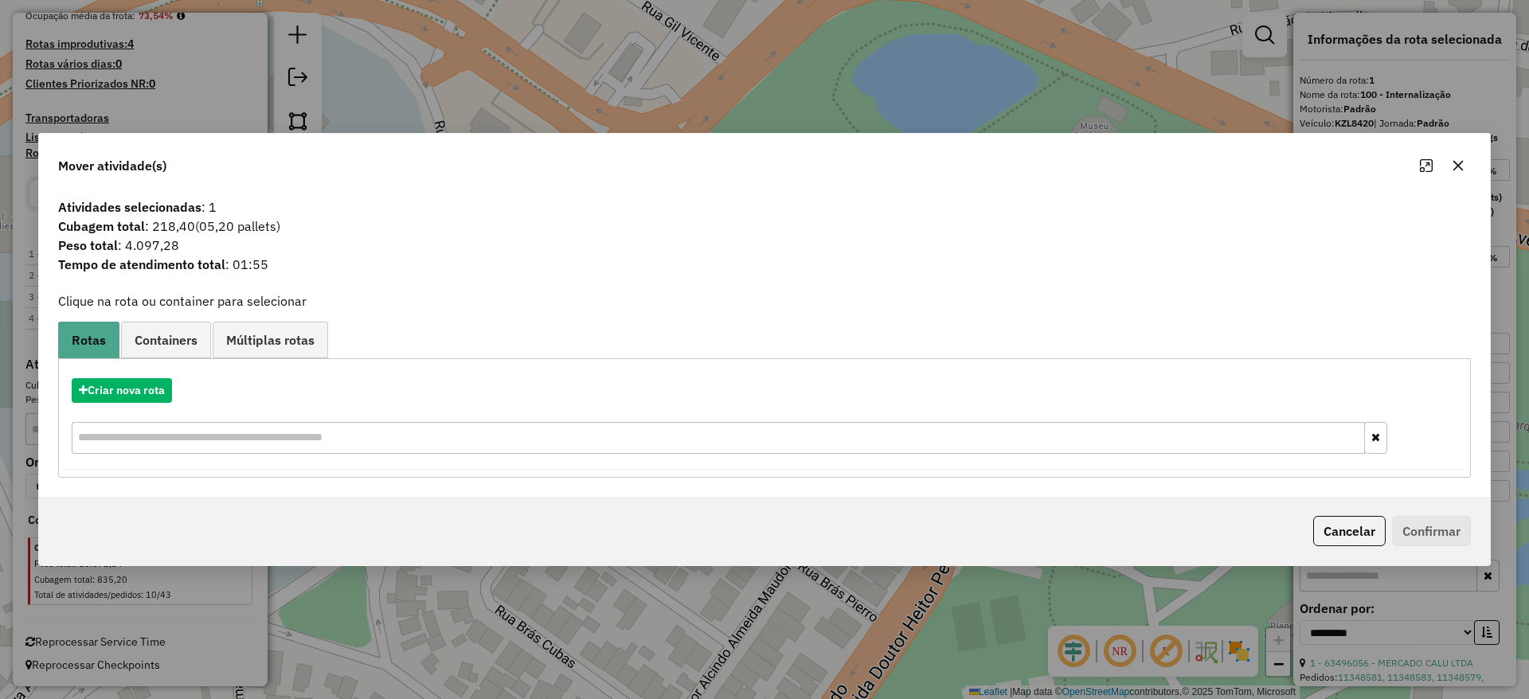
click at [1449, 165] on button "button" at bounding box center [1457, 165] width 25 height 25
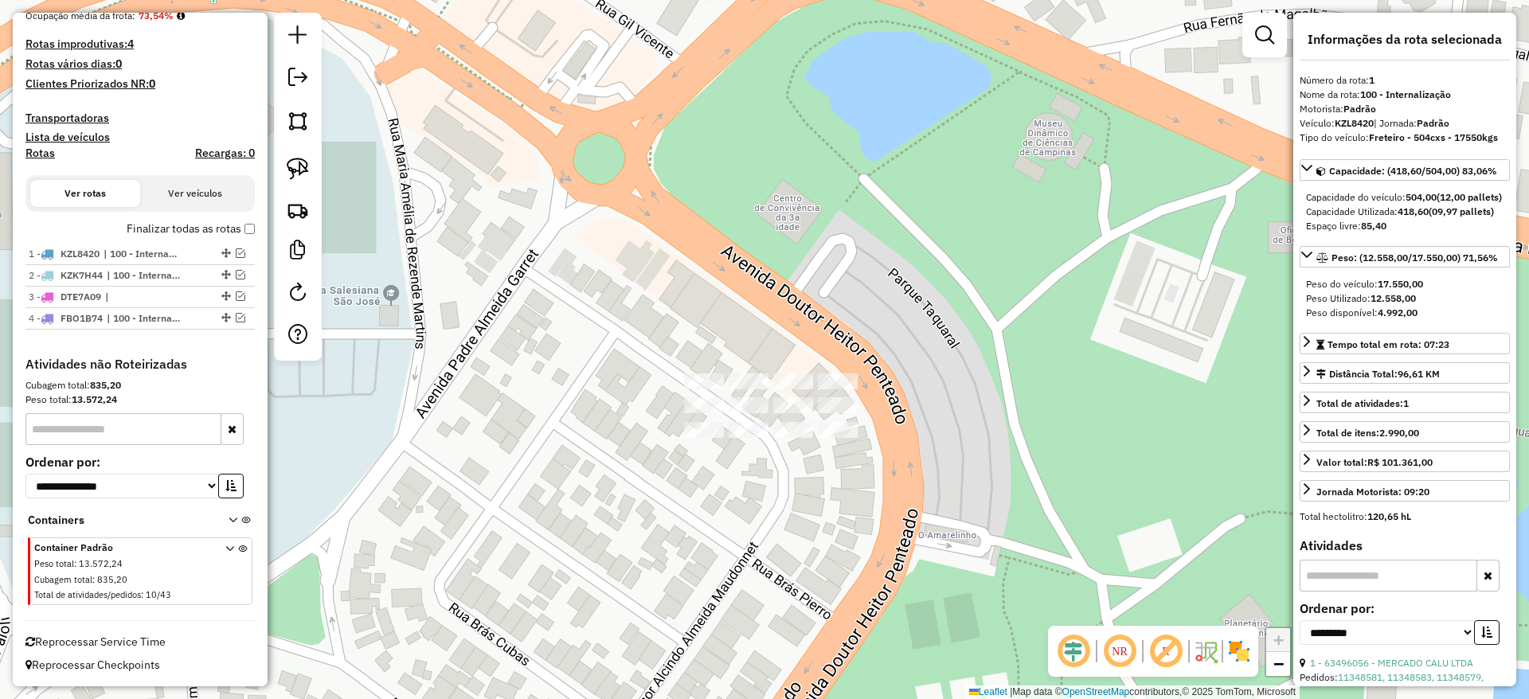
drag, startPoint x: 928, startPoint y: 369, endPoint x: 706, endPoint y: 332, distance: 225.3
click at [863, 353] on div "Janela de atendimento Grade de atendimento Capacidade Transportadoras Veículos …" at bounding box center [764, 349] width 1529 height 699
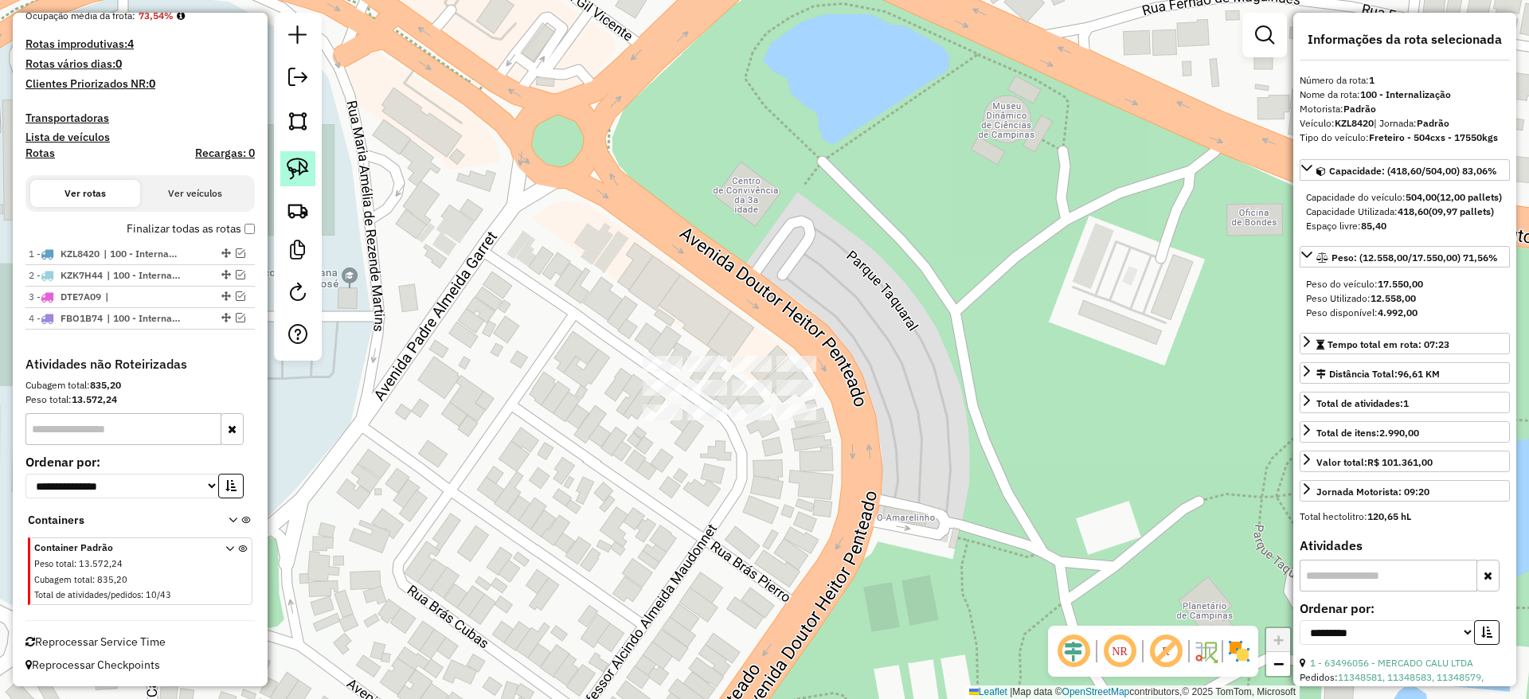
click at [295, 169] on img at bounding box center [298, 169] width 22 height 22
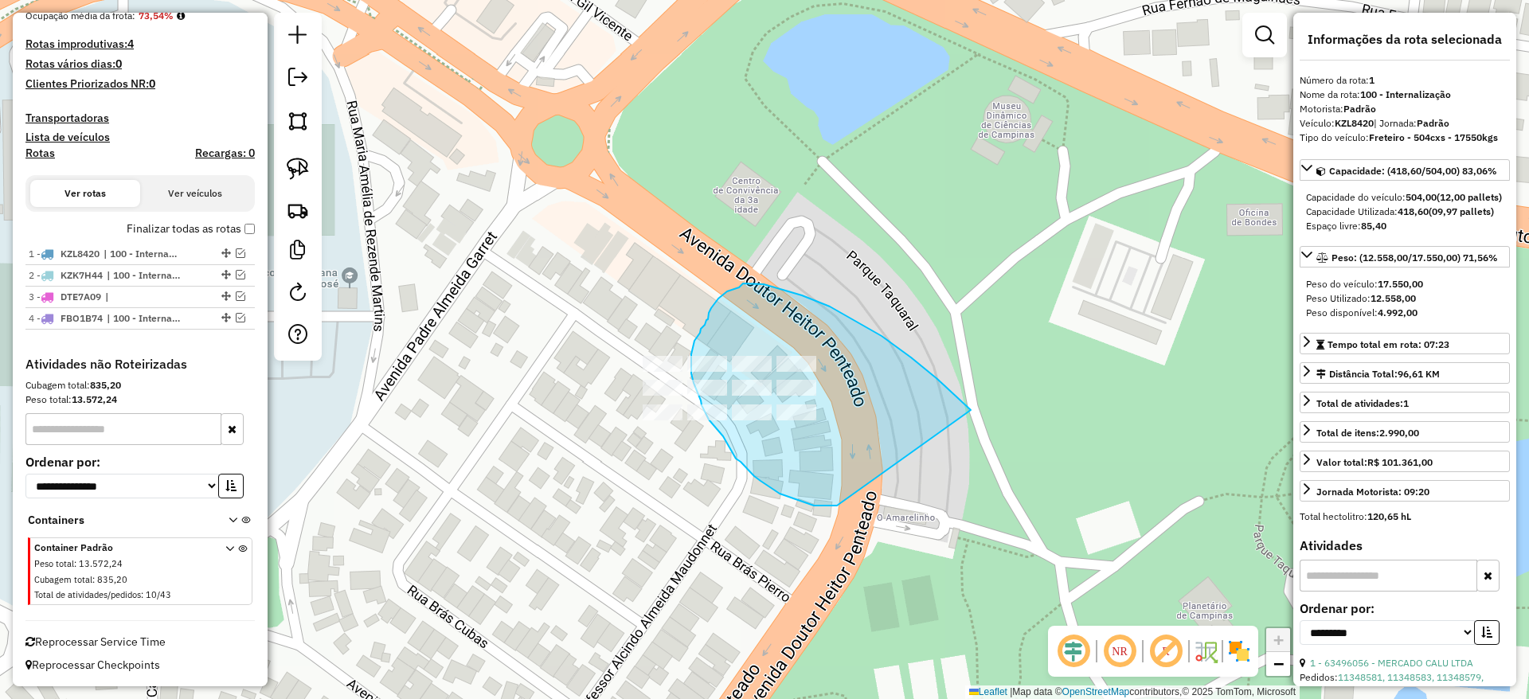
drag, startPoint x: 971, startPoint y: 410, endPoint x: 869, endPoint y: 501, distance: 135.9
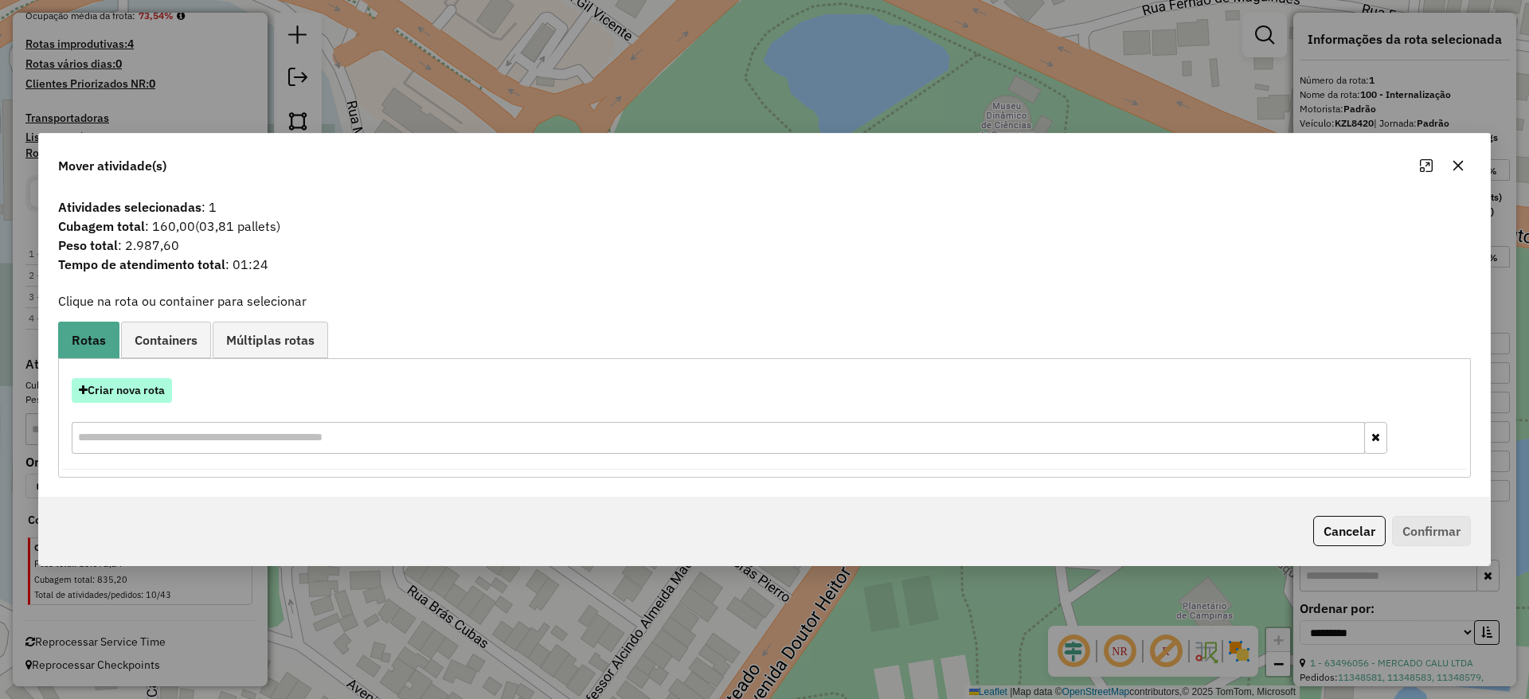
click at [131, 384] on button "Criar nova rota" at bounding box center [122, 390] width 100 height 25
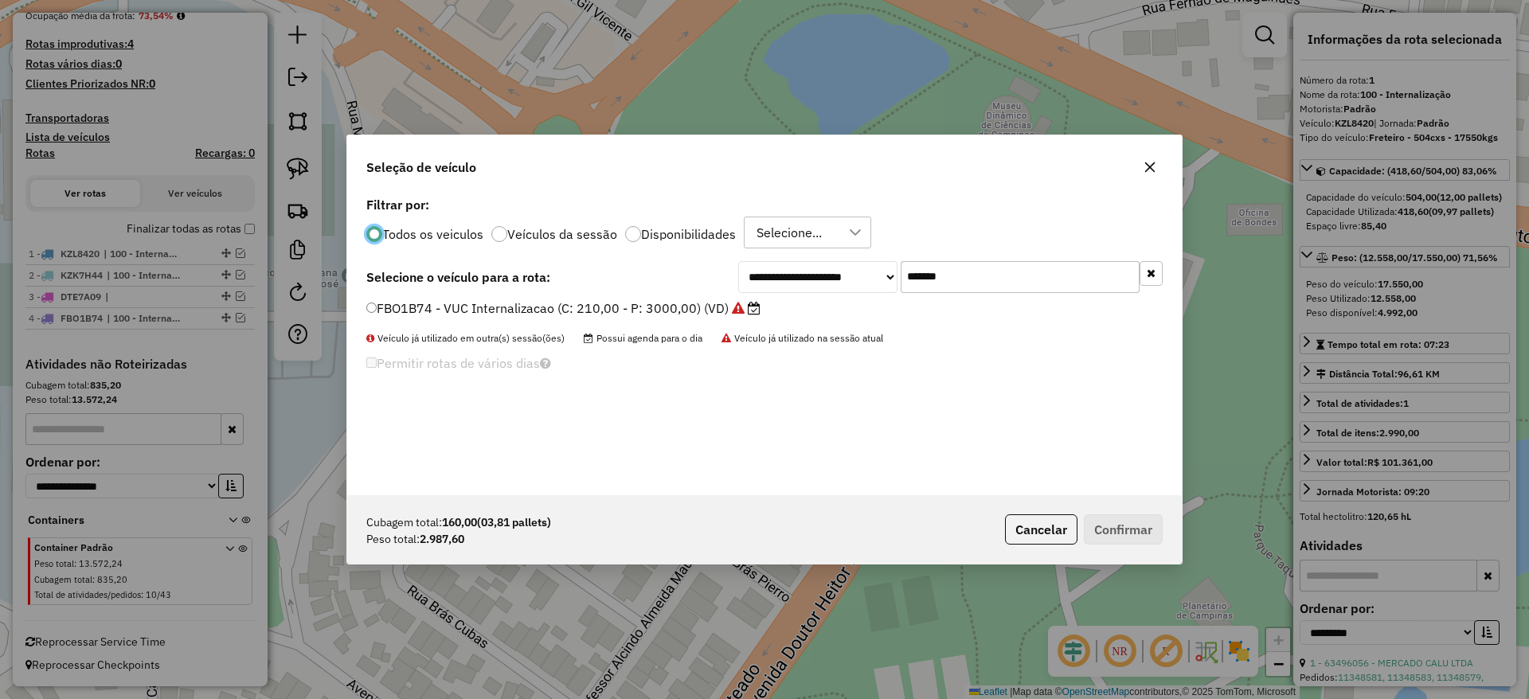
scroll to position [9, 5]
drag, startPoint x: 986, startPoint y: 279, endPoint x: 721, endPoint y: 336, distance: 270.3
click at [736, 327] on div "**********" at bounding box center [764, 344] width 834 height 303
paste input "text"
type input "*******"
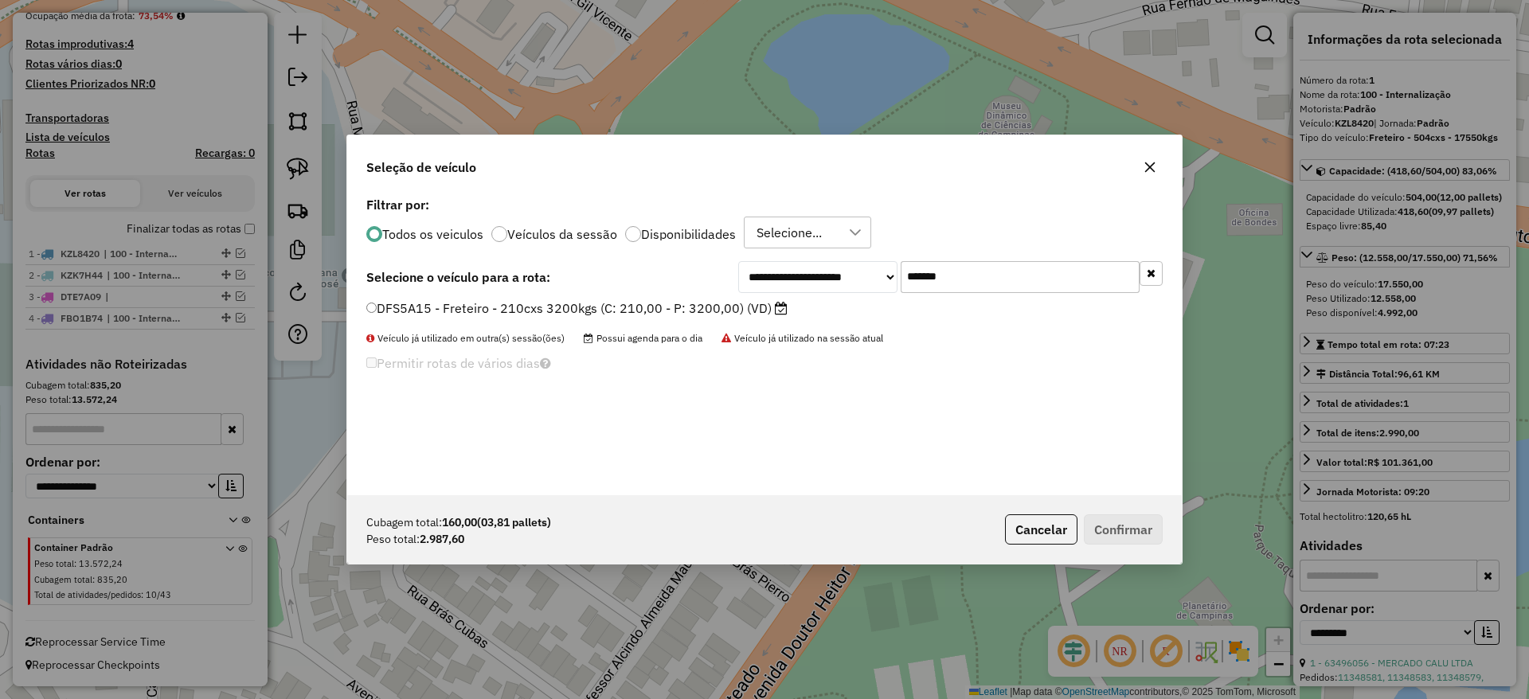
click at [658, 303] on label "DFS5A15 - Freteiro - 210cxs 3200kgs (C: 210,00 - P: 3200,00) (VD)" at bounding box center [576, 308] width 421 height 19
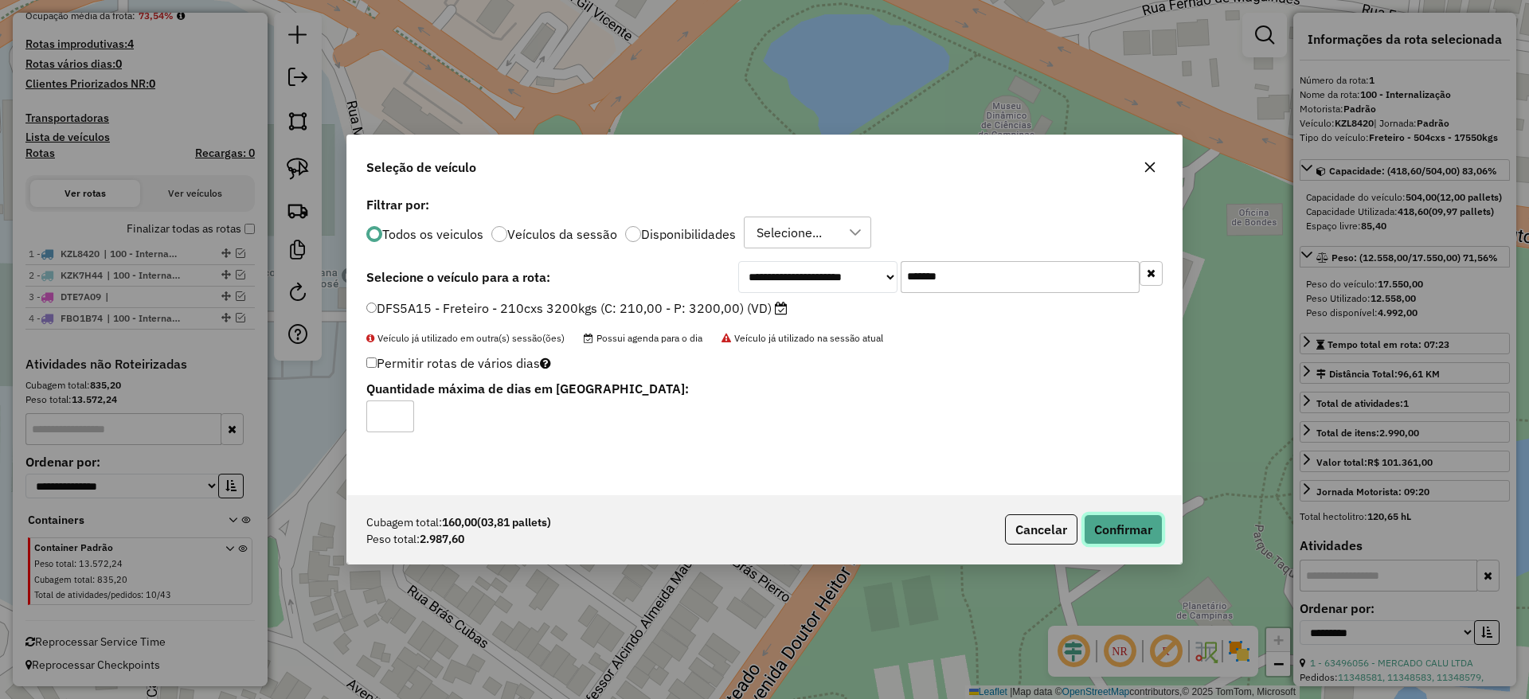
click at [1113, 534] on button "Confirmar" at bounding box center [1123, 529] width 79 height 30
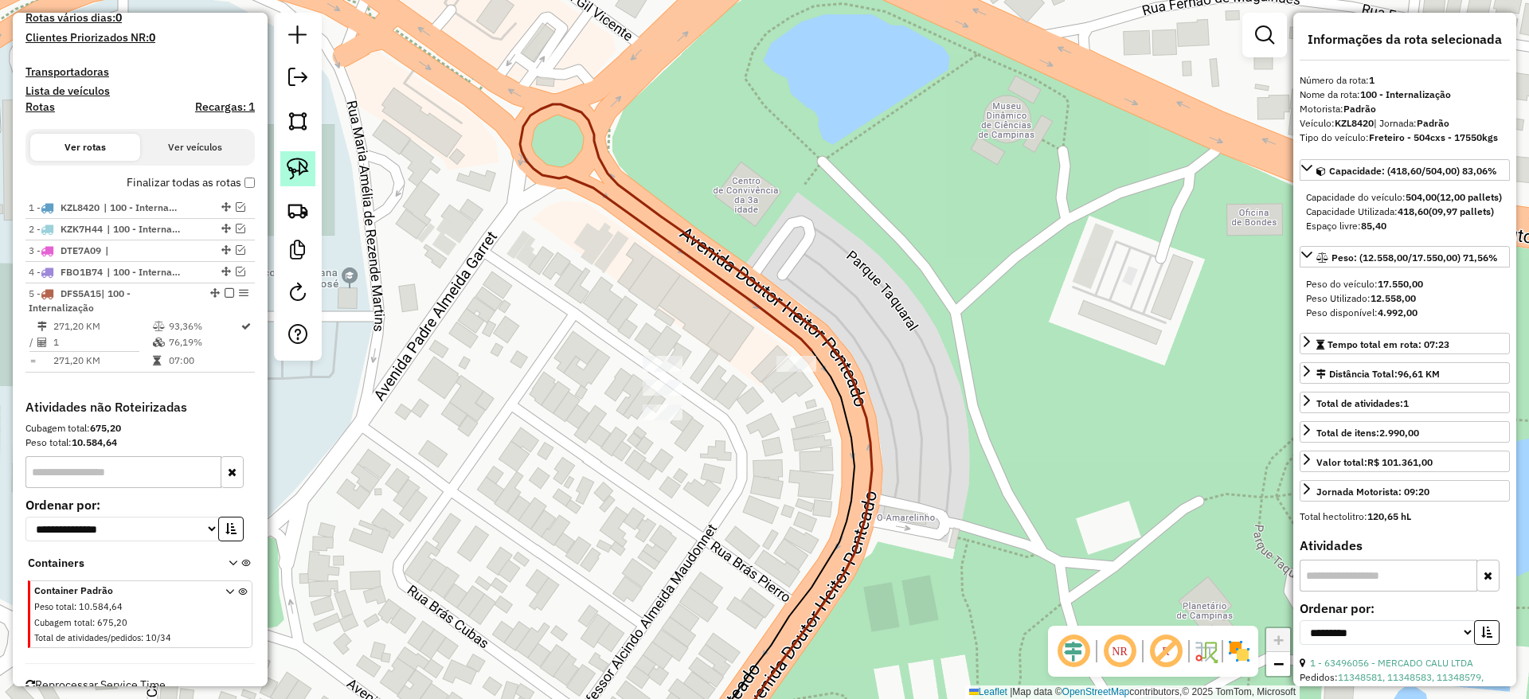
scroll to position [500, 0]
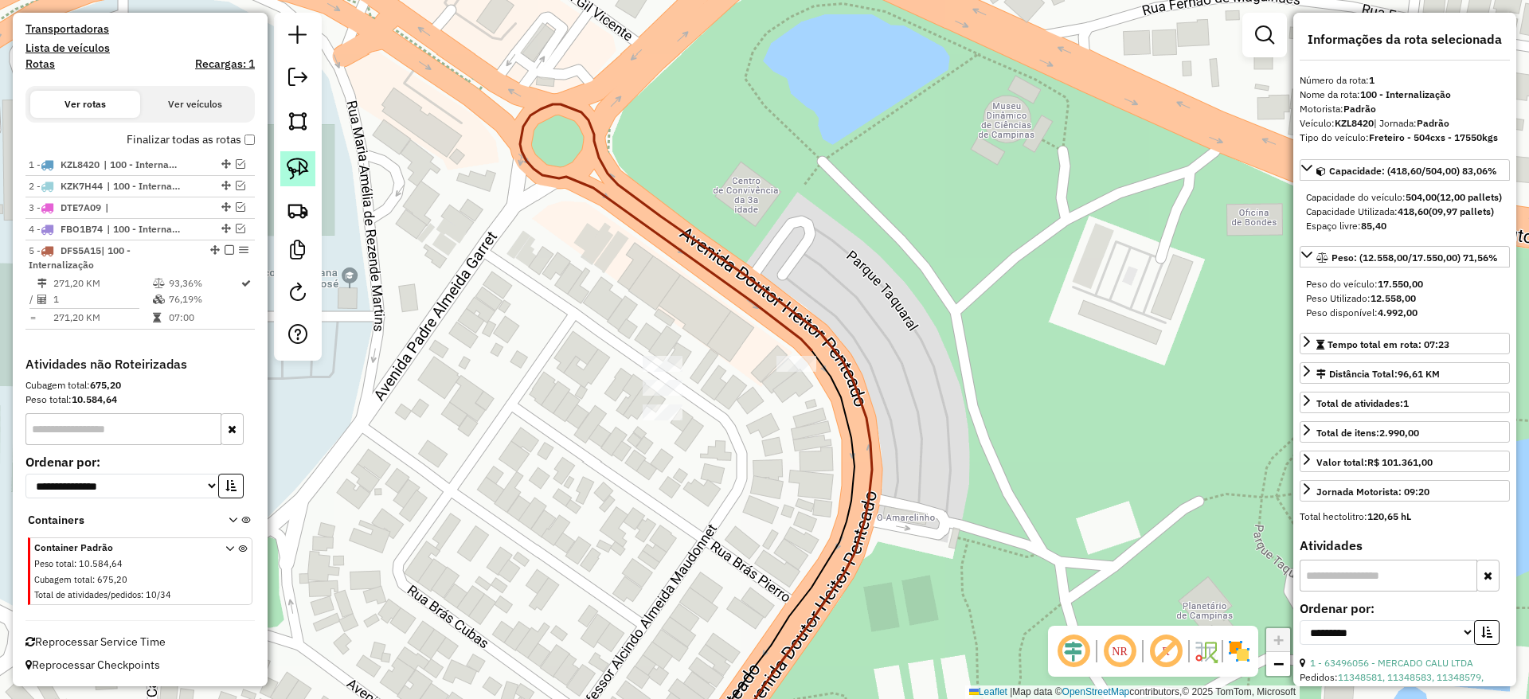
click at [292, 168] on img at bounding box center [298, 169] width 22 height 22
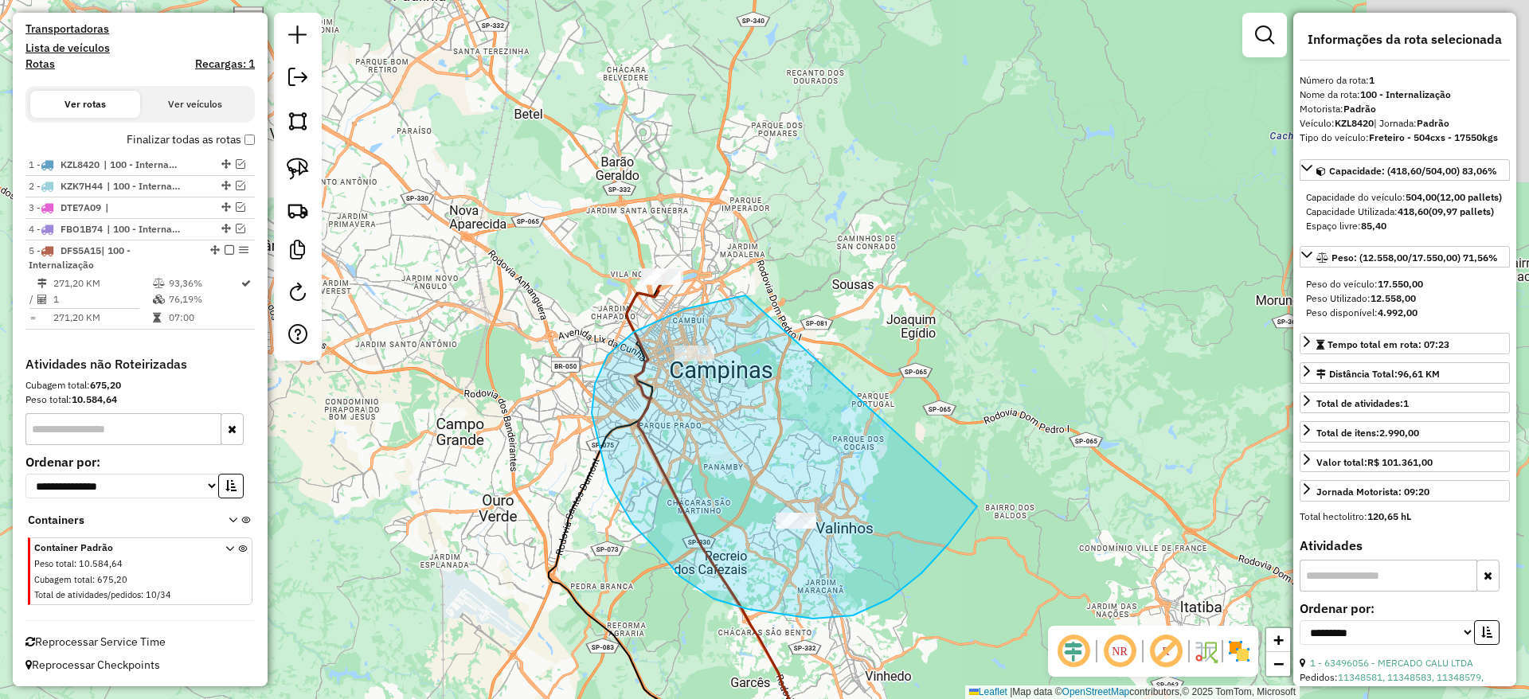
drag, startPoint x: 663, startPoint y: 318, endPoint x: 970, endPoint y: 495, distance: 353.8
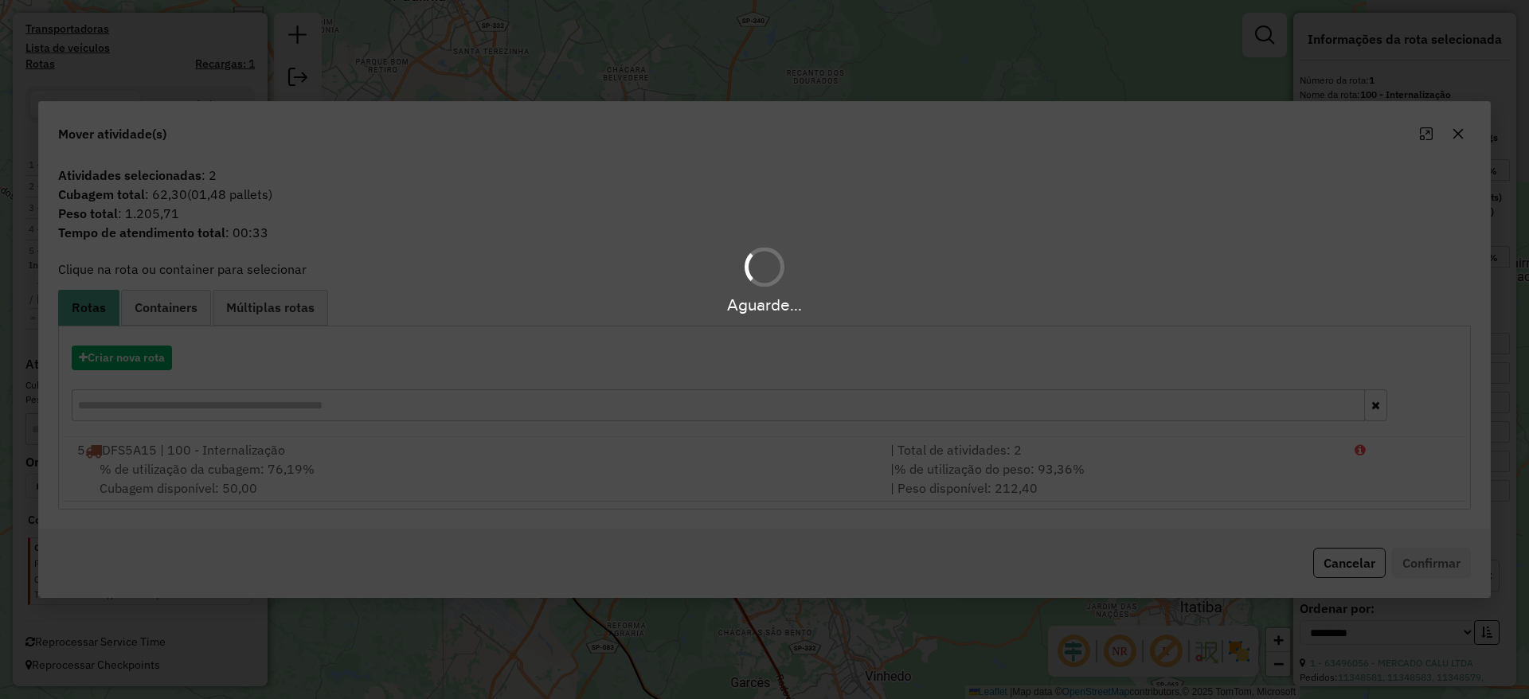
click at [126, 361] on div "Aguarde..." at bounding box center [764, 349] width 1529 height 699
click at [130, 357] on div "Aguarde..." at bounding box center [764, 349] width 1529 height 699
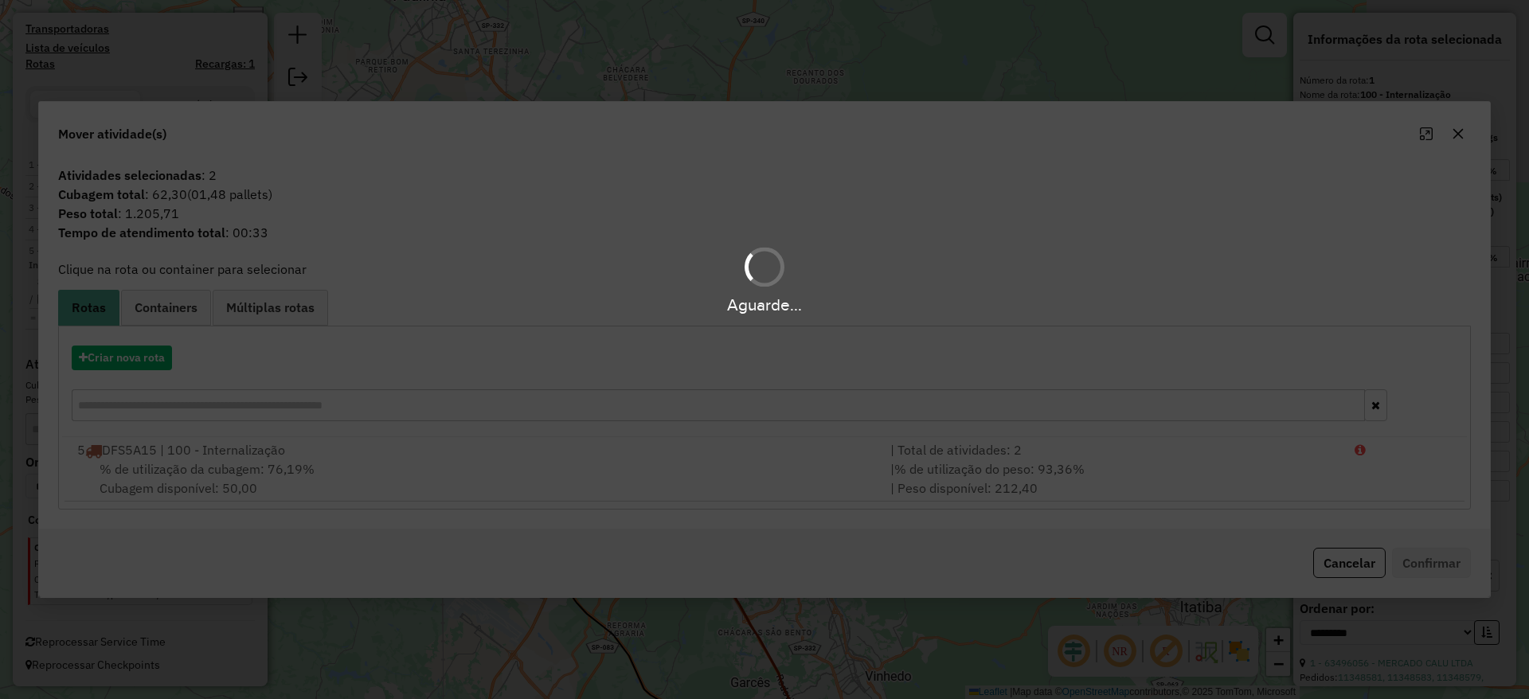
click at [130, 357] on div "Aguarde..." at bounding box center [764, 349] width 1529 height 699
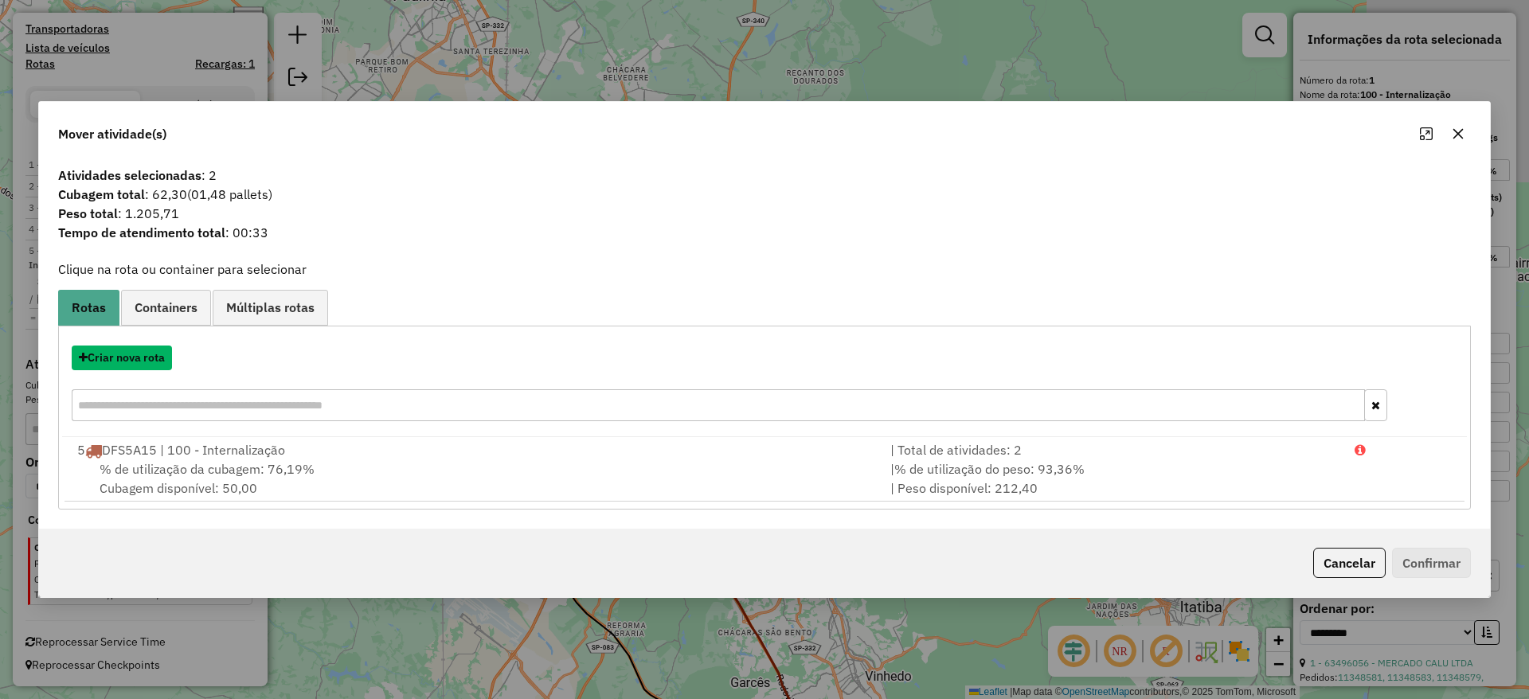
click at [130, 357] on button "Criar nova rota" at bounding box center [122, 358] width 100 height 25
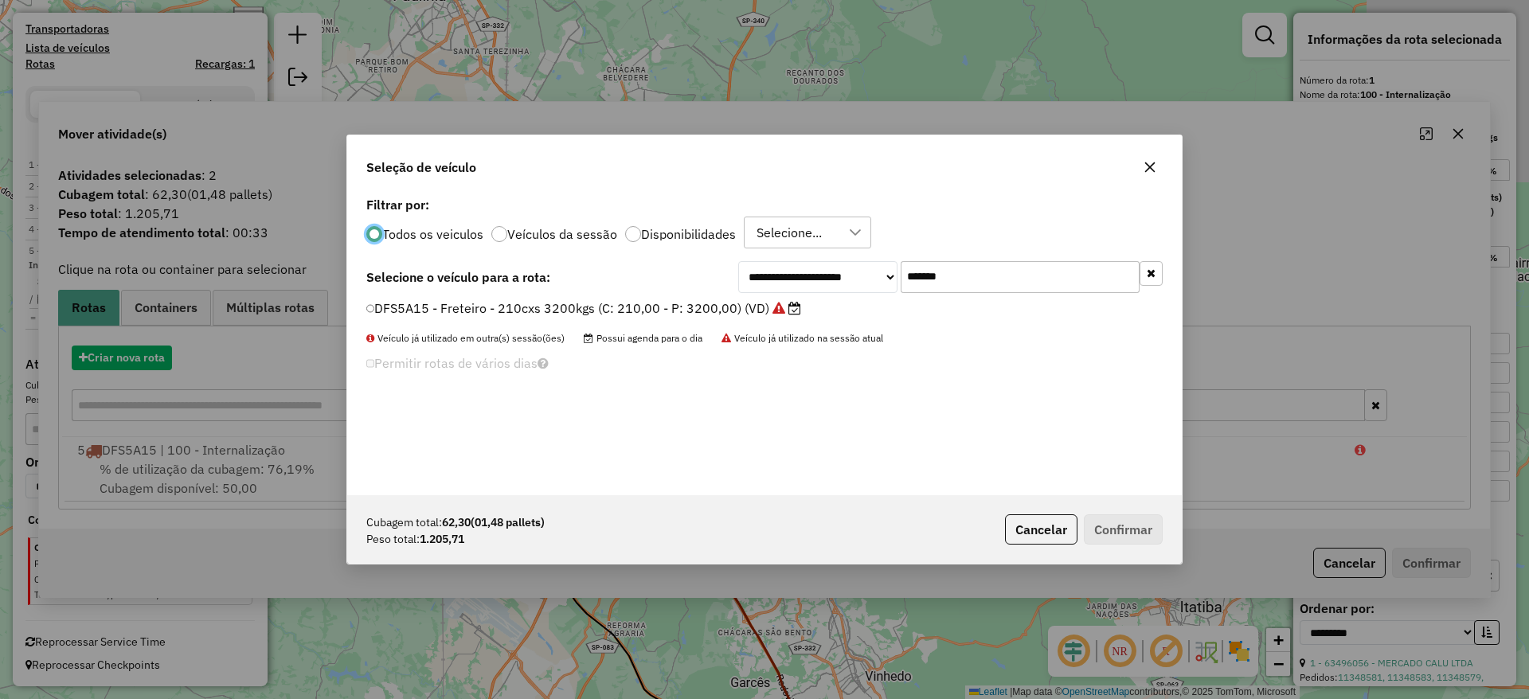
scroll to position [9, 5]
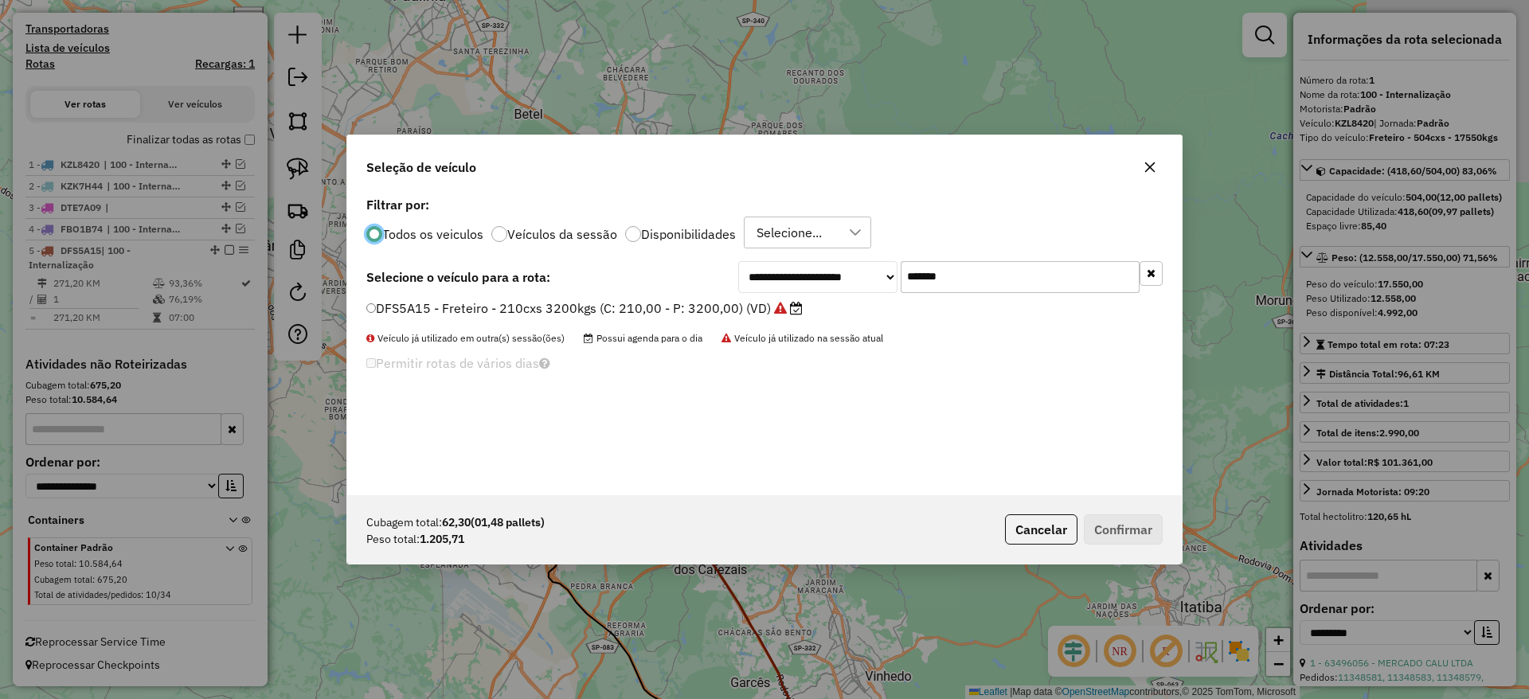
drag, startPoint x: 967, startPoint y: 286, endPoint x: 750, endPoint y: 295, distance: 216.8
click at [772, 297] on div "**********" at bounding box center [764, 344] width 834 height 303
paste input "text"
type input "*******"
click at [644, 302] on label "CVP8G49 - Freteiro - 210Cx - 3200Kg (C: 210,00 - P: 3200,00) (VD)" at bounding box center [576, 308] width 421 height 19
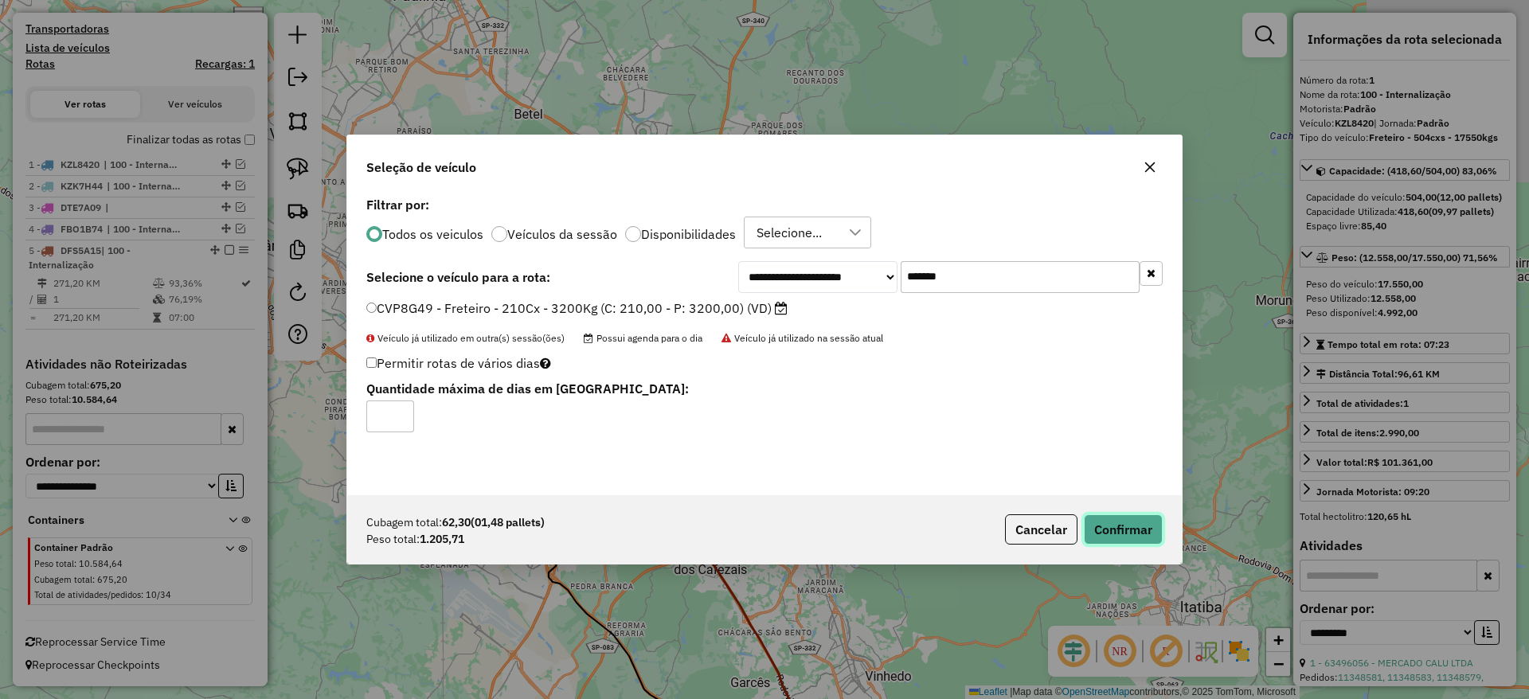
click at [1133, 535] on button "Confirmar" at bounding box center [1123, 529] width 79 height 30
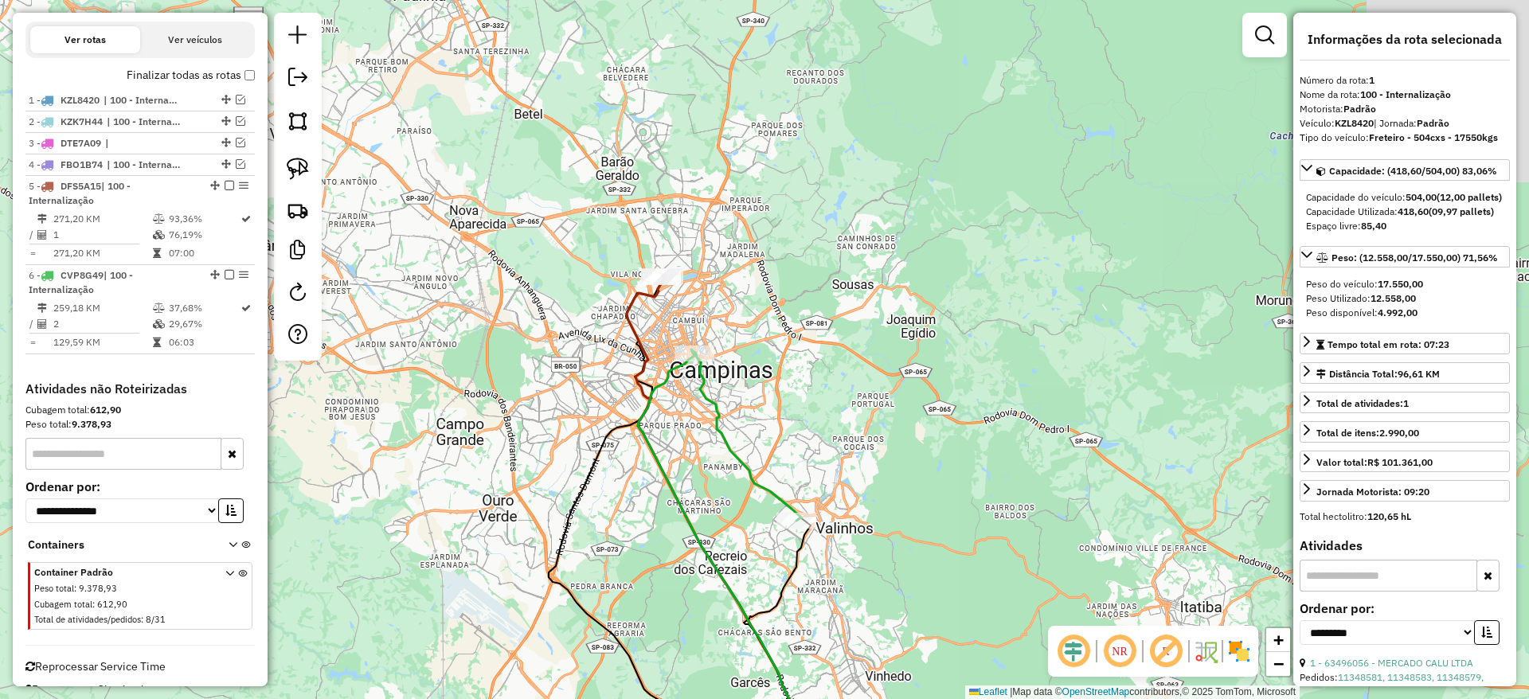
scroll to position [589, 0]
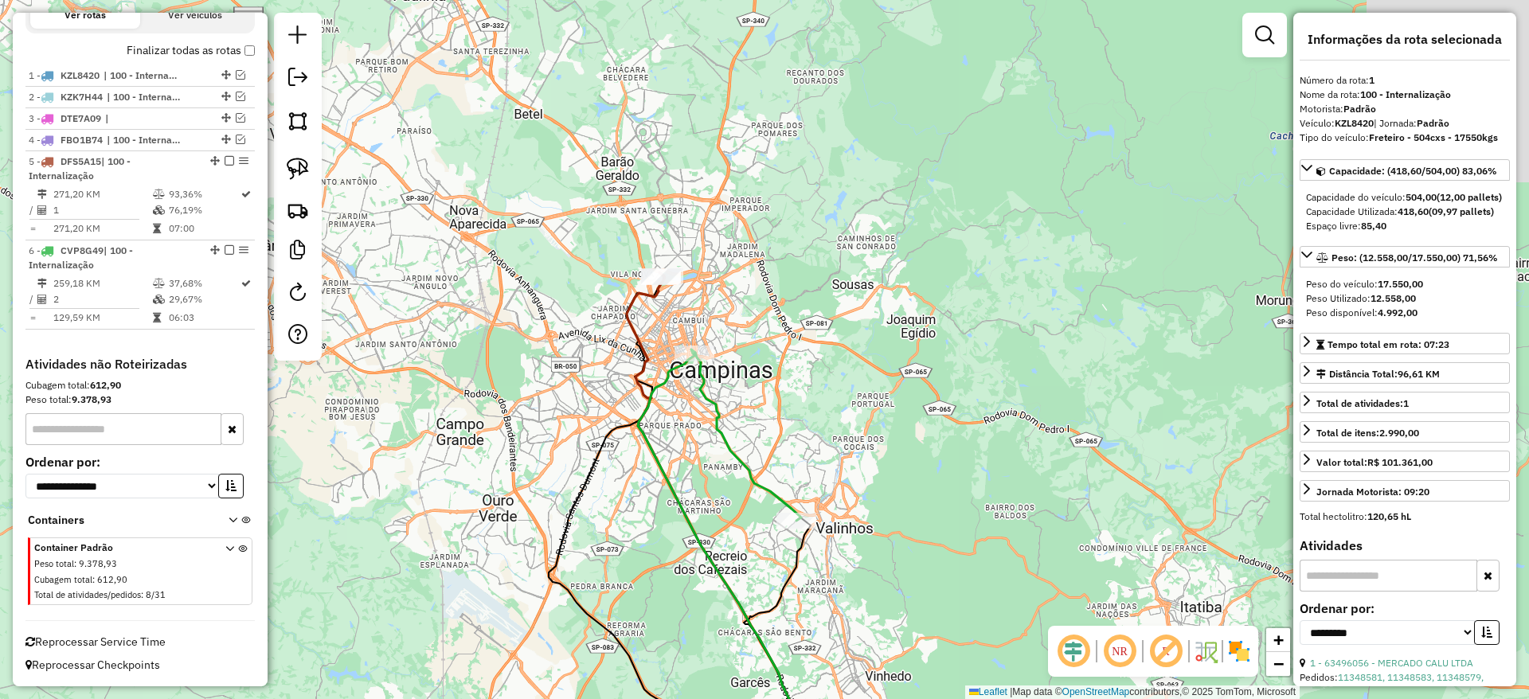
drag, startPoint x: 721, startPoint y: 414, endPoint x: 709, endPoint y: 392, distance: 24.9
click at [720, 412] on icon at bounding box center [748, 437] width 106 height 168
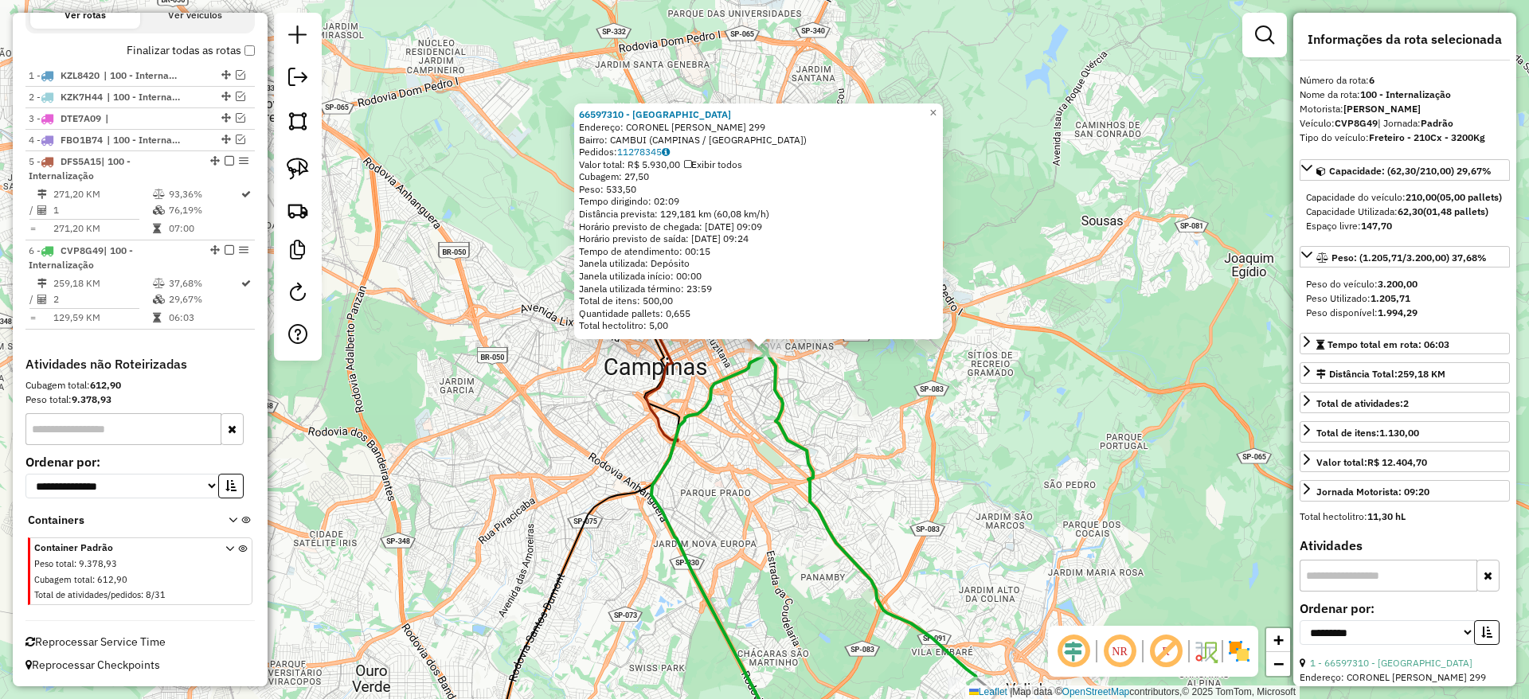
click at [779, 387] on icon at bounding box center [870, 516] width 211 height 336
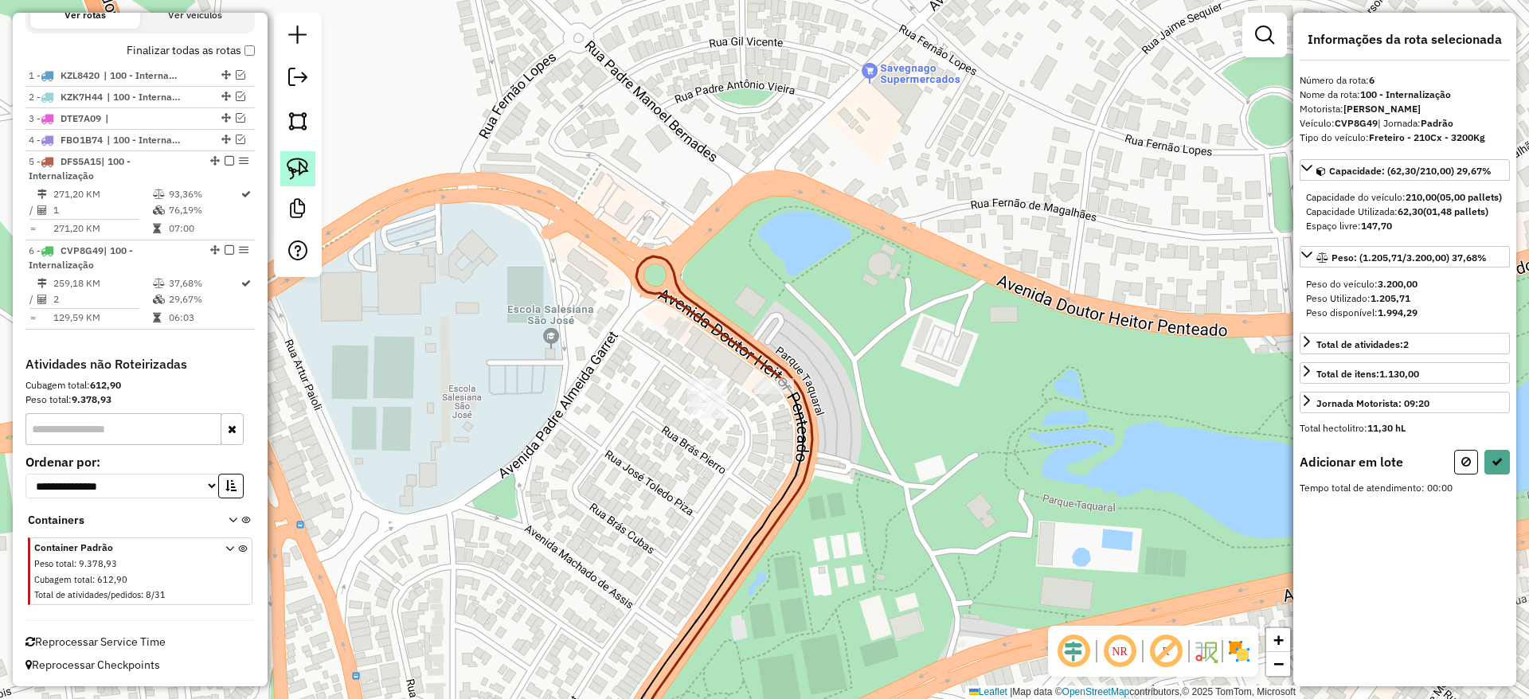
click at [300, 162] on img at bounding box center [298, 169] width 22 height 22
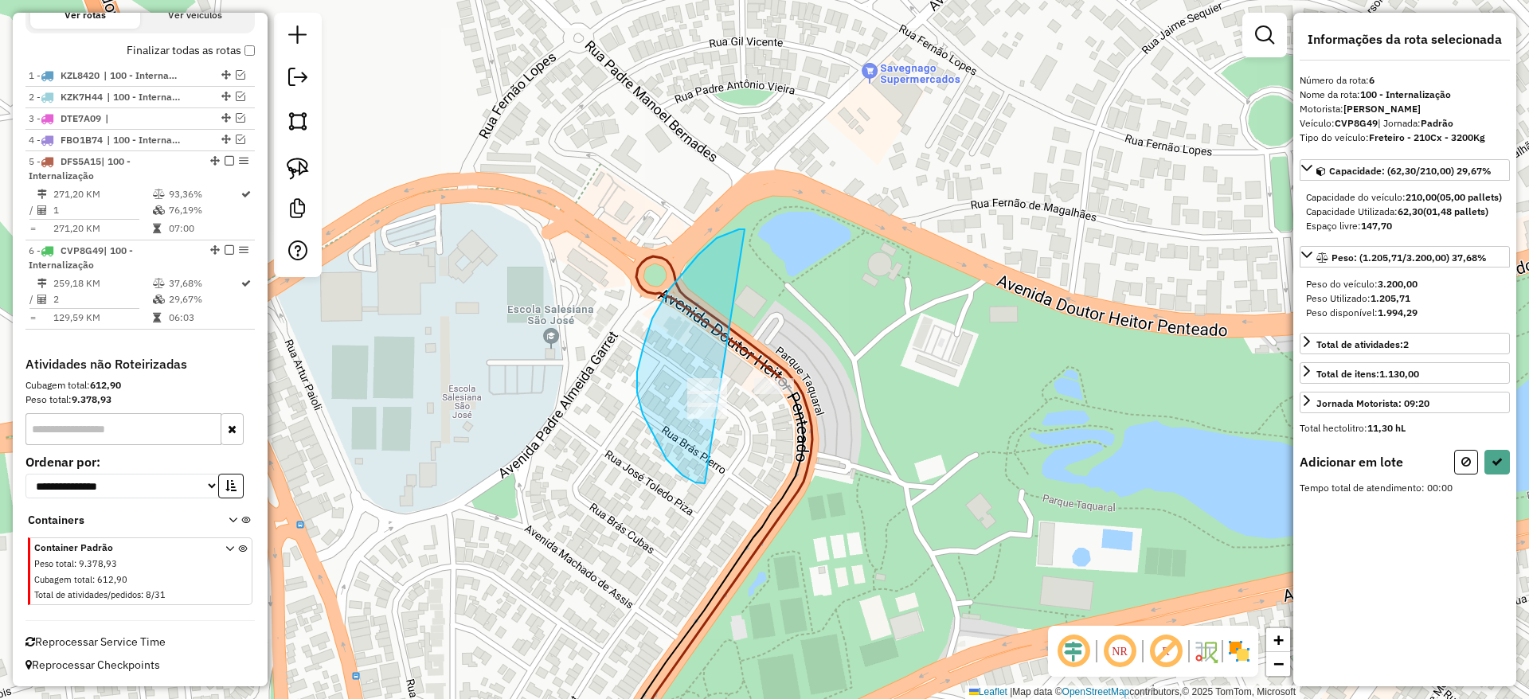
drag, startPoint x: 744, startPoint y: 229, endPoint x: 716, endPoint y: 484, distance: 256.4
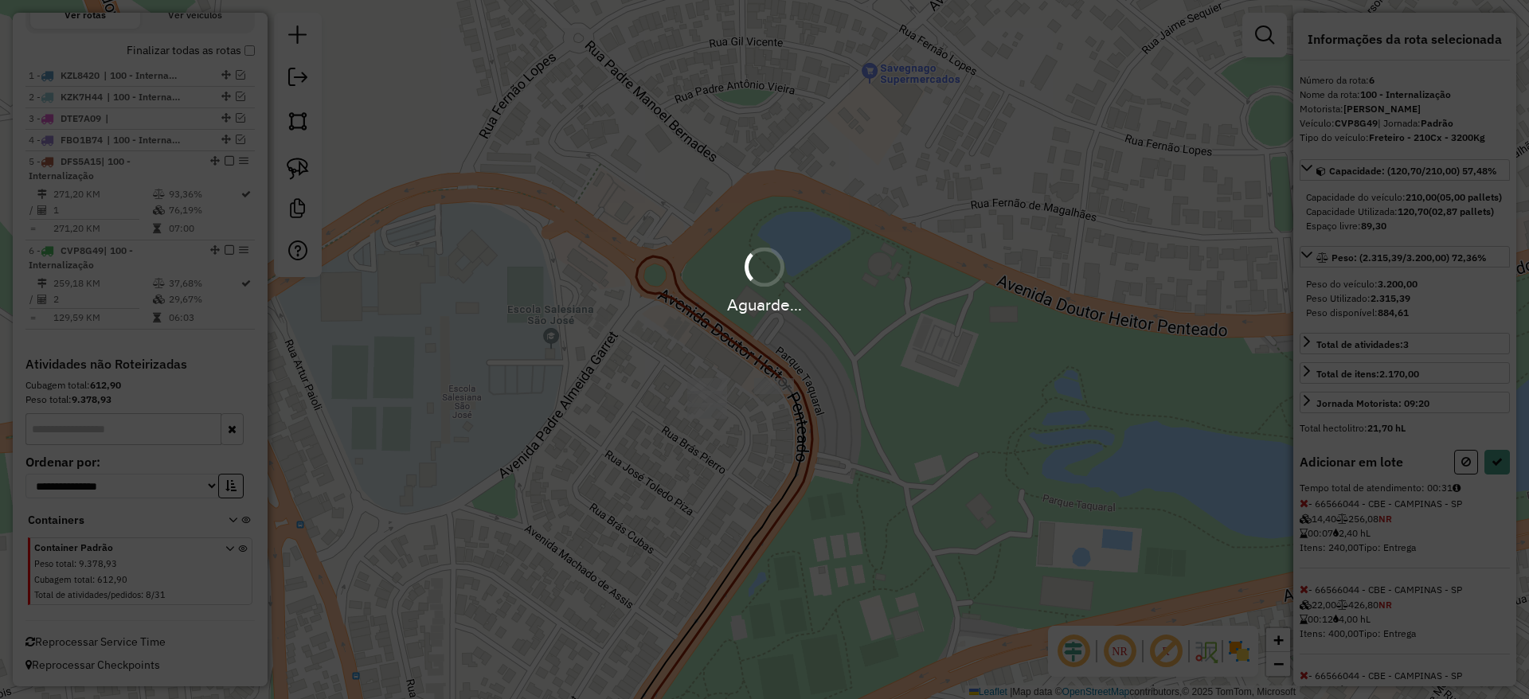
click at [1489, 506] on div "Aguarde..." at bounding box center [764, 349] width 1529 height 699
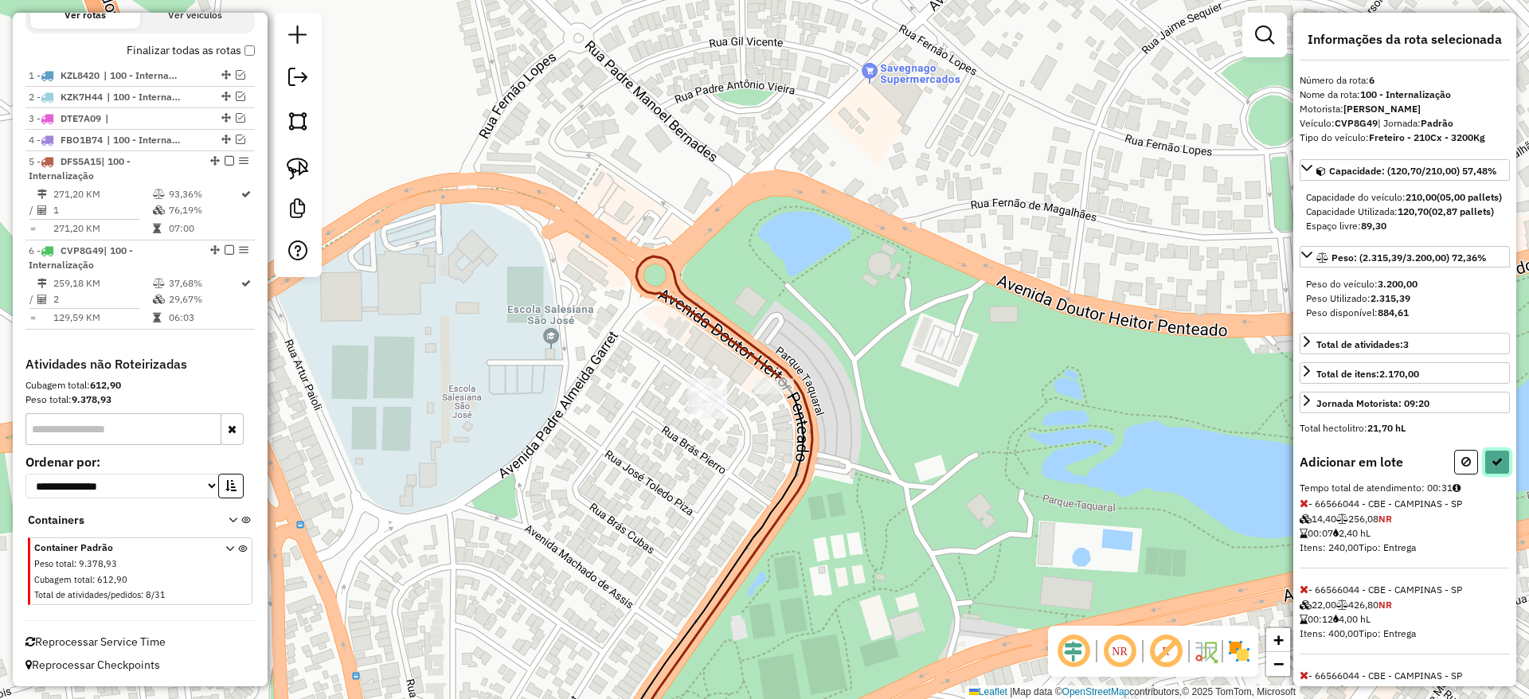
click at [1494, 475] on button at bounding box center [1496, 462] width 25 height 25
select select "**********"
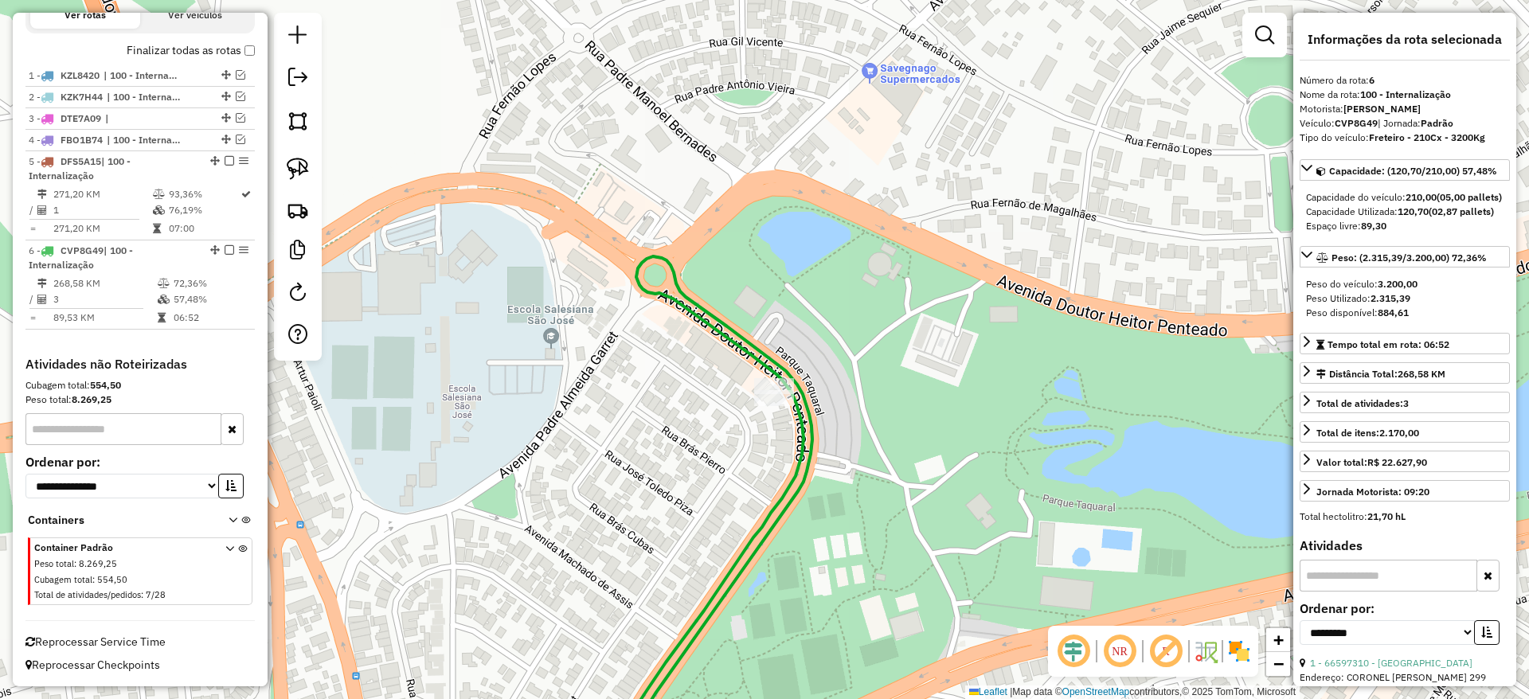
click at [245, 56] on label "Finalizar todas as rotas" at bounding box center [191, 50] width 128 height 17
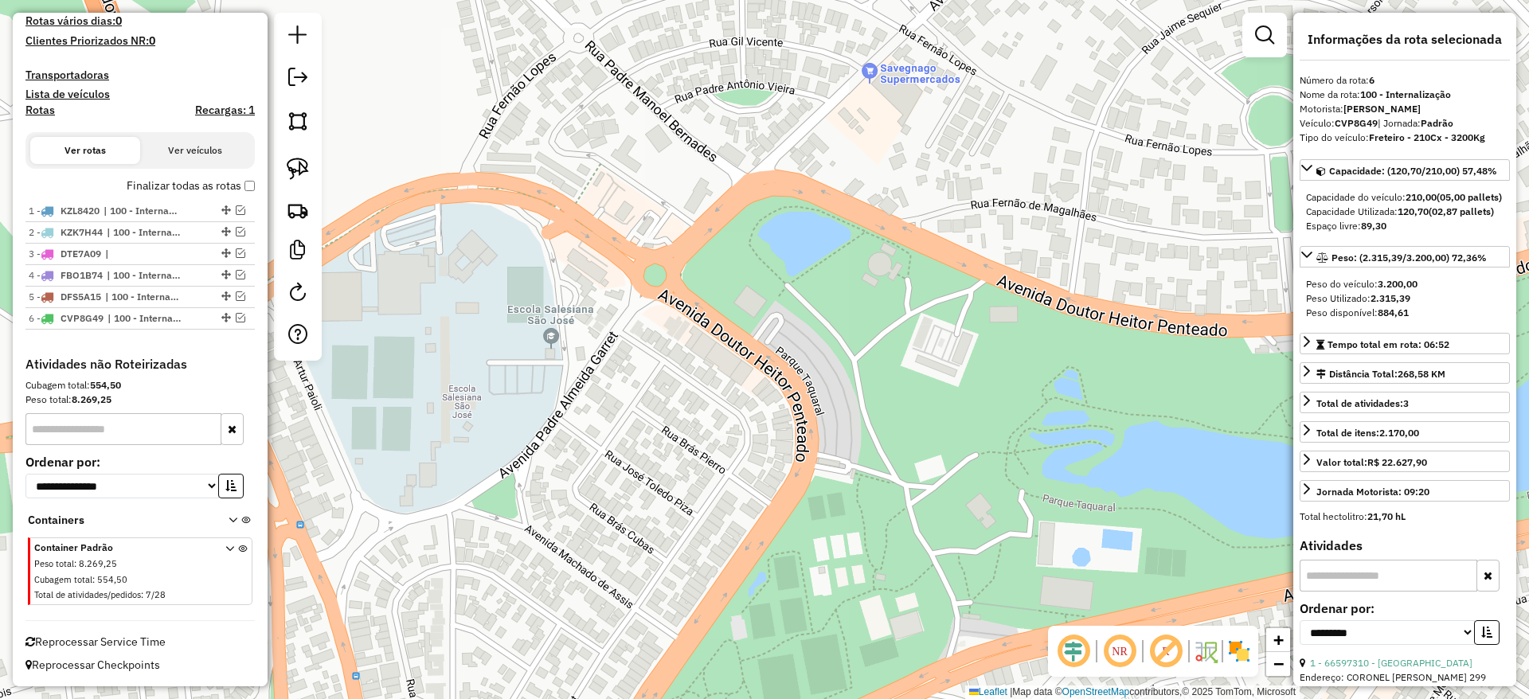
scroll to position [454, 0]
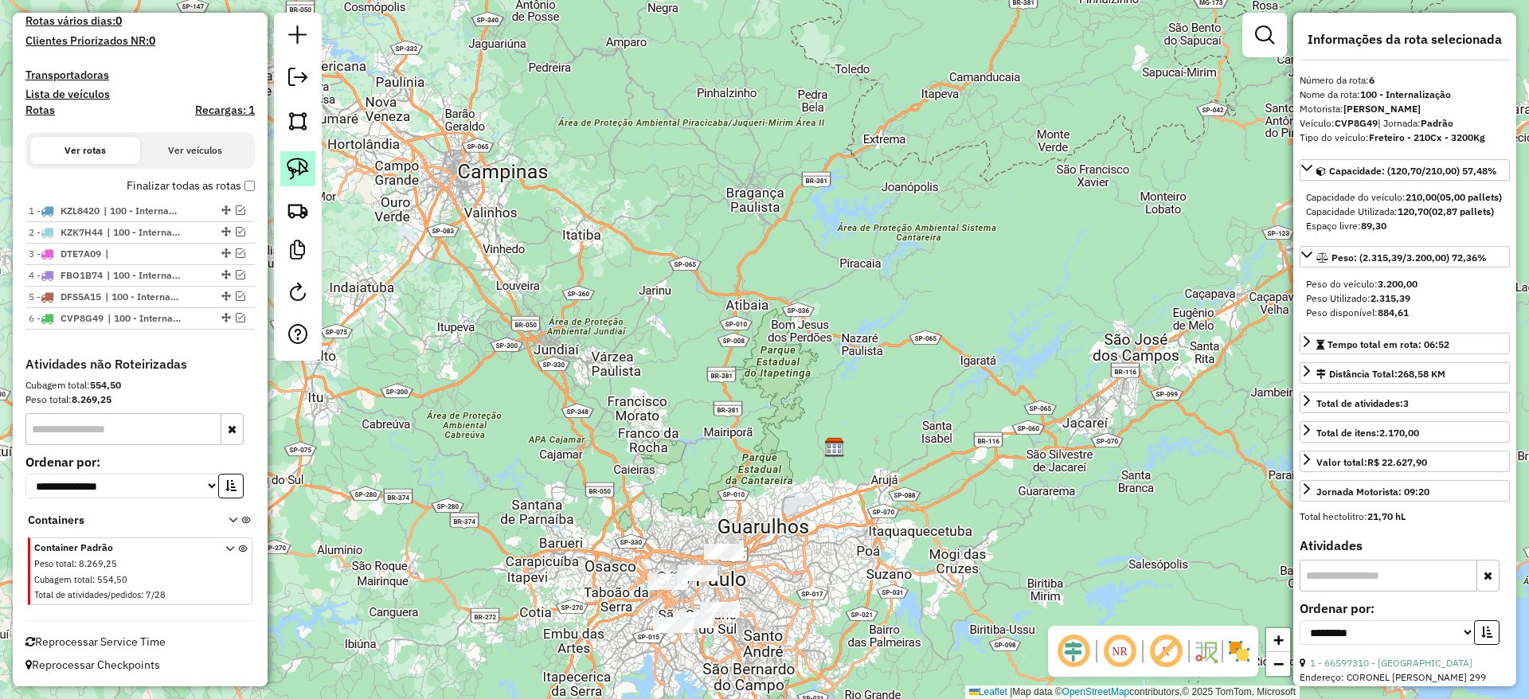
click at [299, 174] on img at bounding box center [298, 169] width 22 height 22
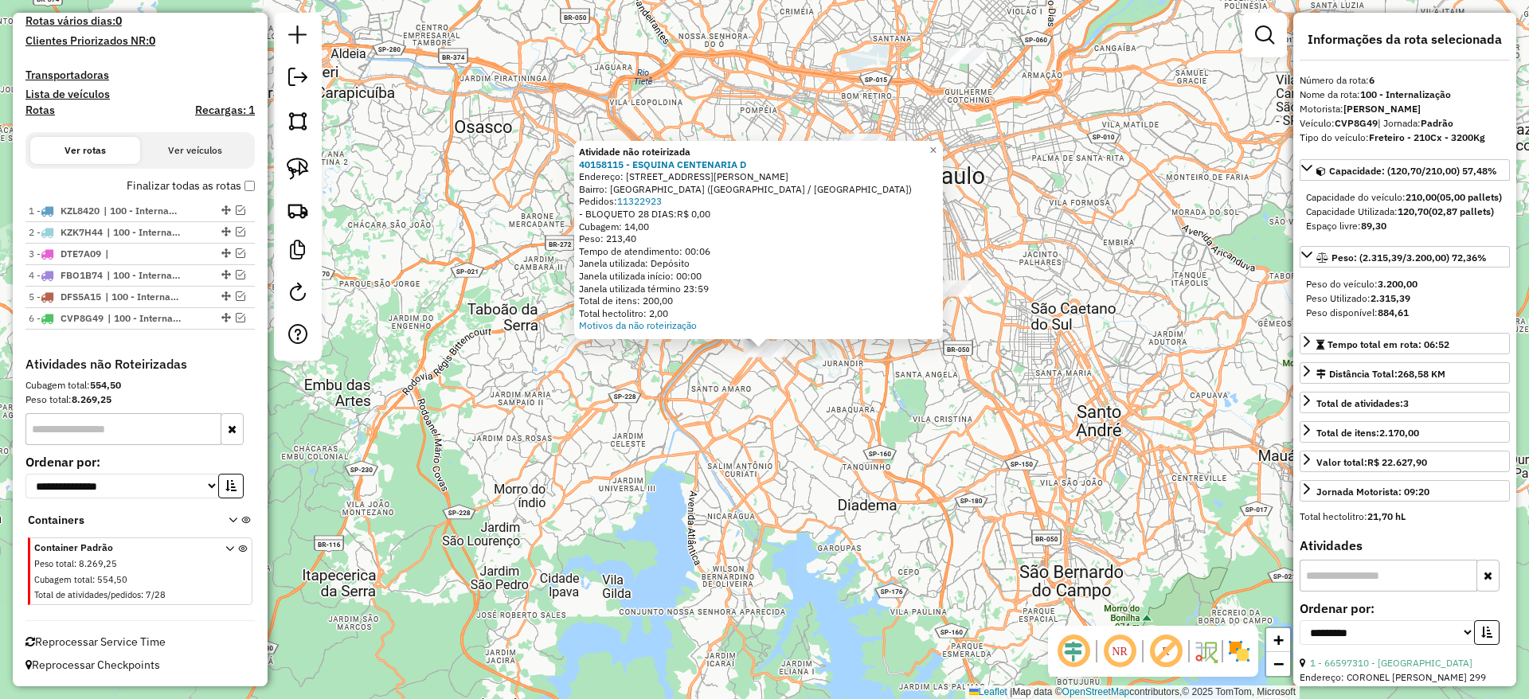
click at [673, 482] on div "Atividade não roteirizada 40158115 - ESQUINA CENTENARIA D Endereço: [STREET_ADD…" at bounding box center [764, 349] width 1529 height 699
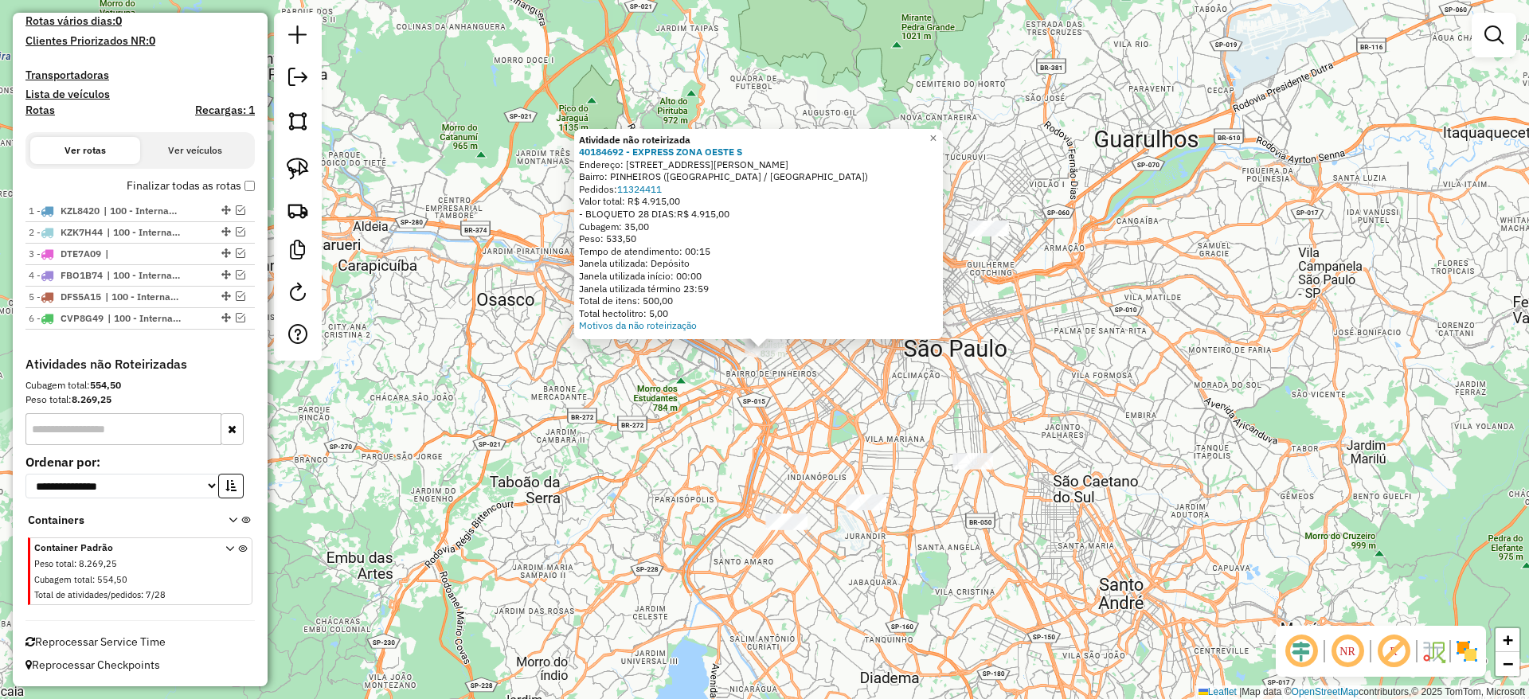
click at [819, 429] on div "Atividade não roteirizada 40184692 - EXPRESS ZONA OESTE S Endereço: [STREET_ADD…" at bounding box center [764, 349] width 1529 height 699
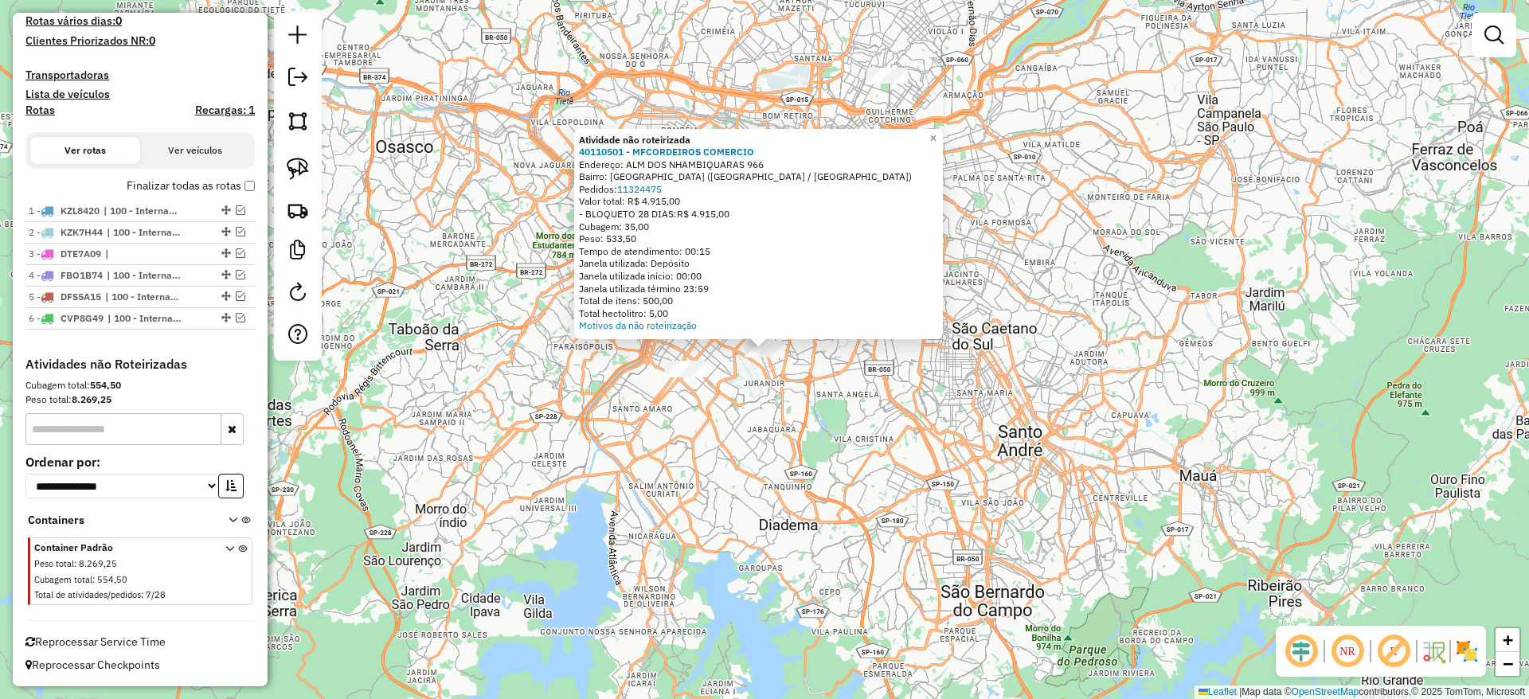
click at [889, 486] on div "Atividade não roteirizada 40110501 - MFCORDEIROS COMERCIO Endereço: [GEOGRAPHIC…" at bounding box center [764, 349] width 1529 height 699
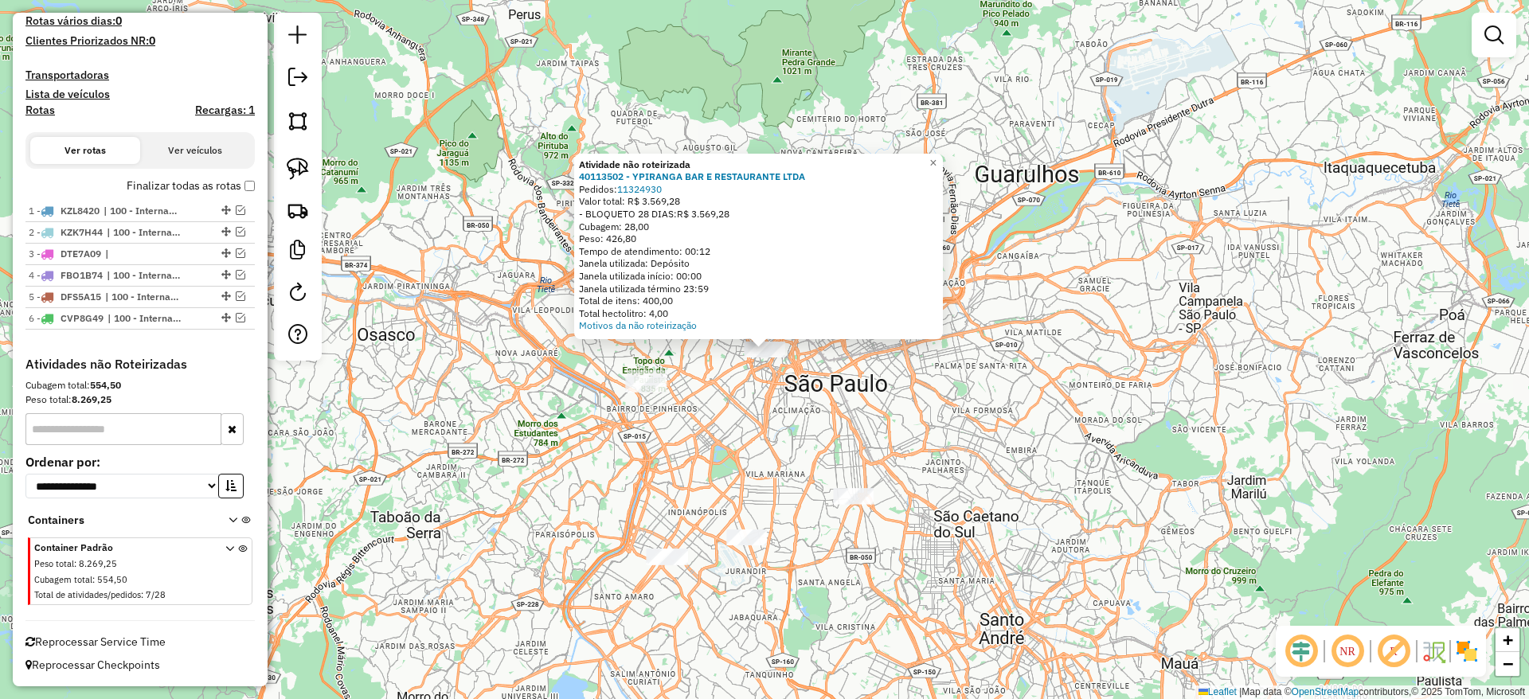
click at [980, 503] on div "Atividade não roteirizada 40113502 - YPIRANGA BAR E RESTAURANTE LTDA Pedidos: 1…" at bounding box center [764, 349] width 1529 height 699
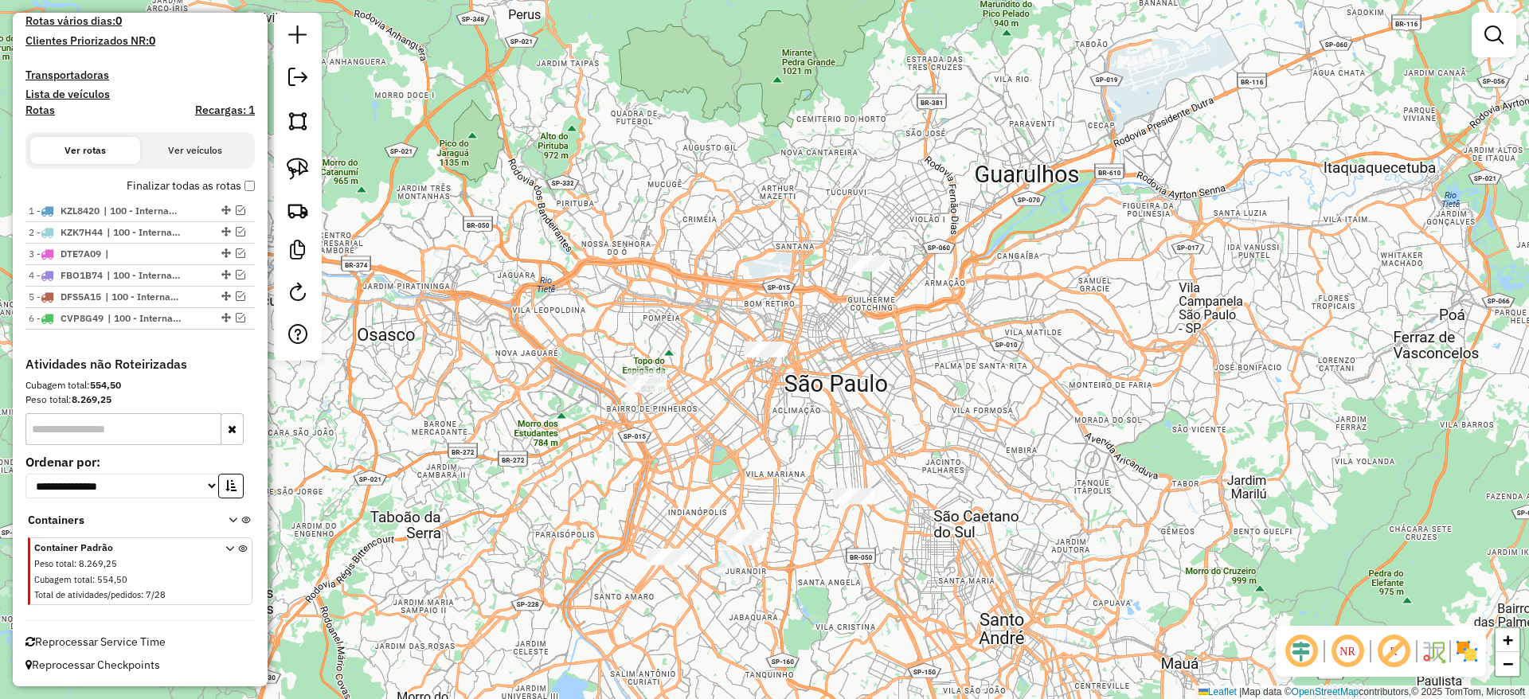
click at [863, 505] on div at bounding box center [854, 497] width 40 height 16
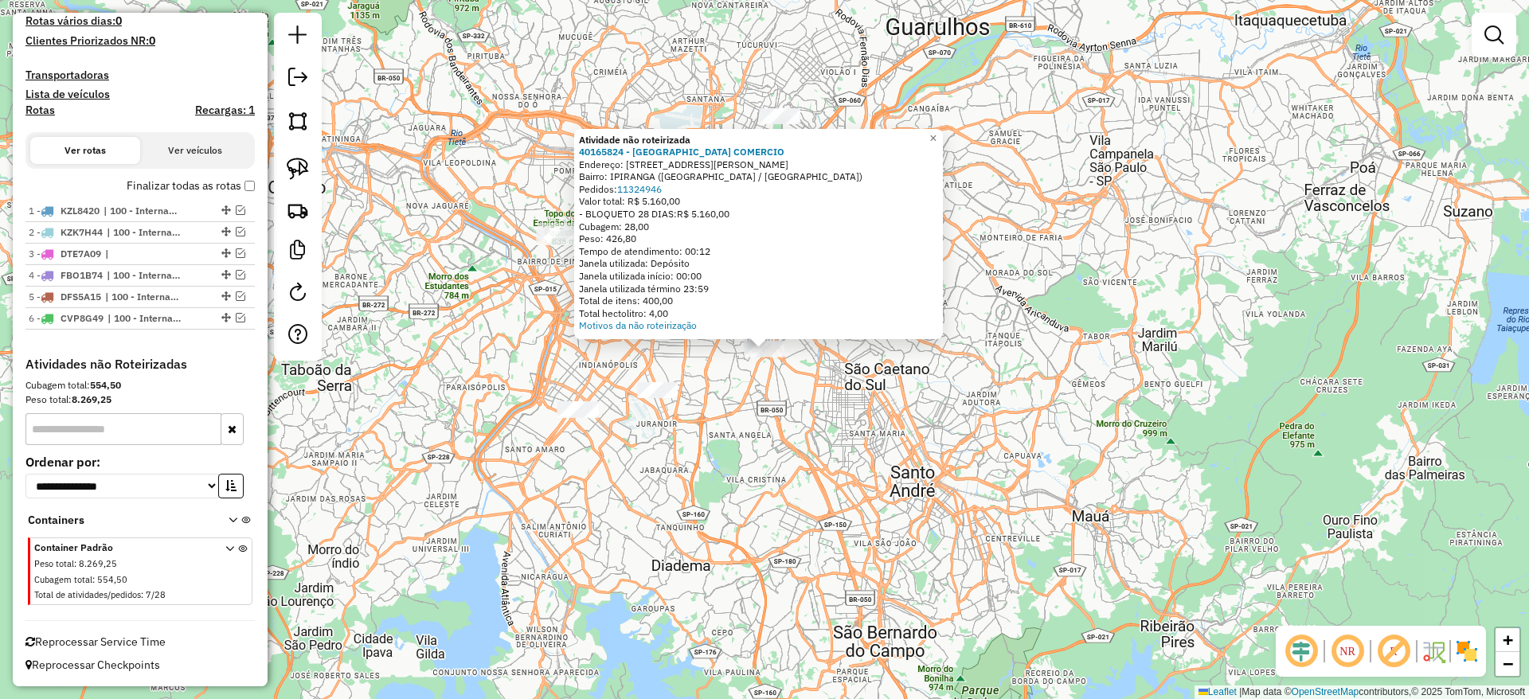
click at [858, 502] on div "Atividade não roteirizada 40165824 - SANTA BIRRA COMERCIO Endereço: [STREET_ADD…" at bounding box center [764, 349] width 1529 height 699
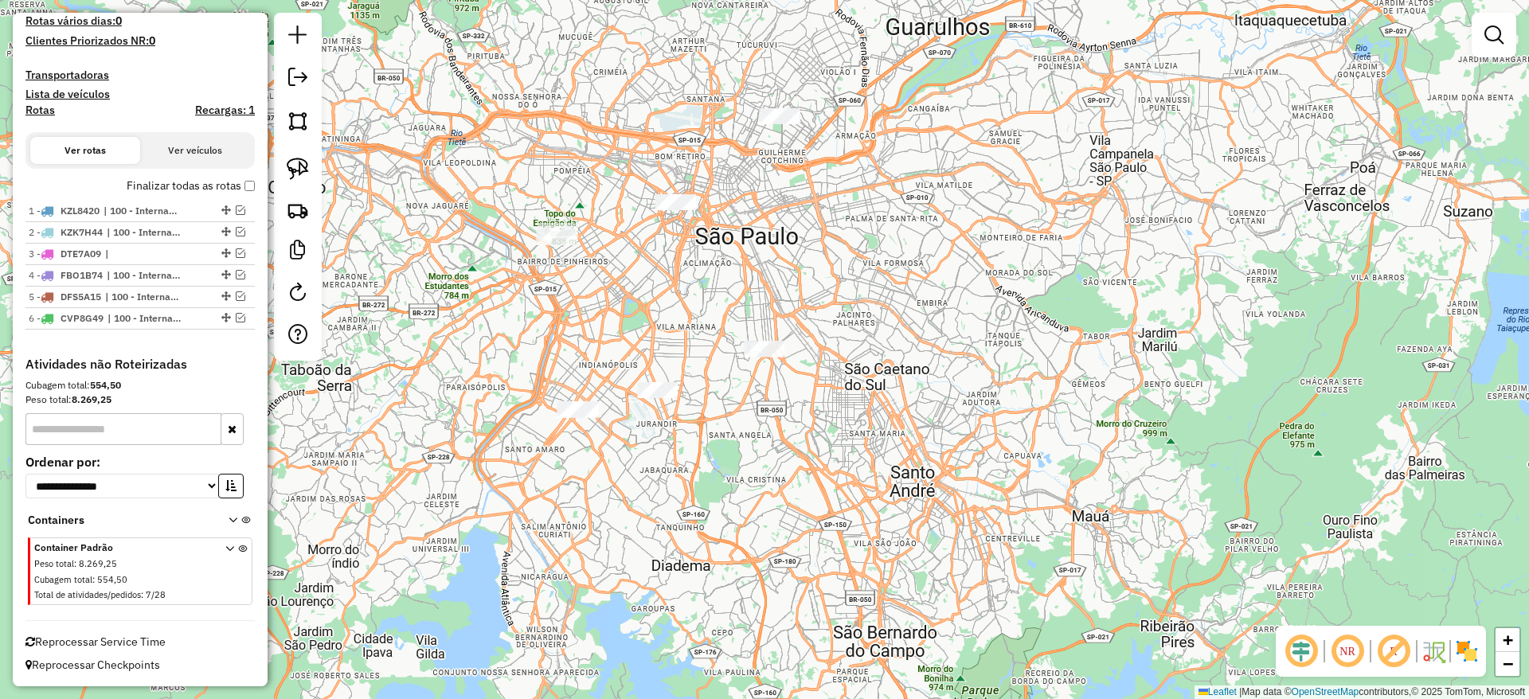
click at [793, 130] on div "Janela de atendimento Grade de atendimento Capacidade Transportadoras Veículos …" at bounding box center [764, 349] width 1529 height 699
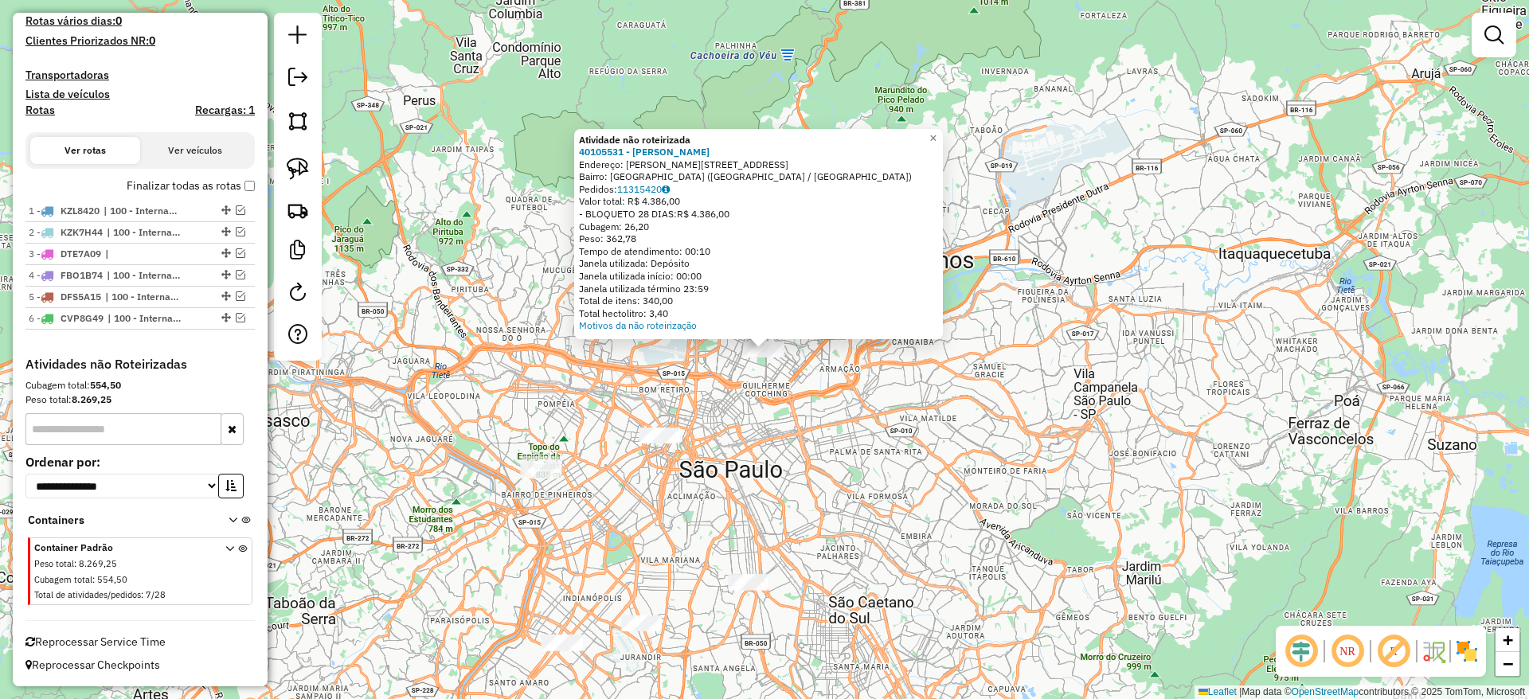
click at [490, 303] on div "Atividade não roteirizada 40105531 - [PERSON_NAME]: [STREET_ADDRESS] Pedidos: 1…" at bounding box center [764, 349] width 1529 height 699
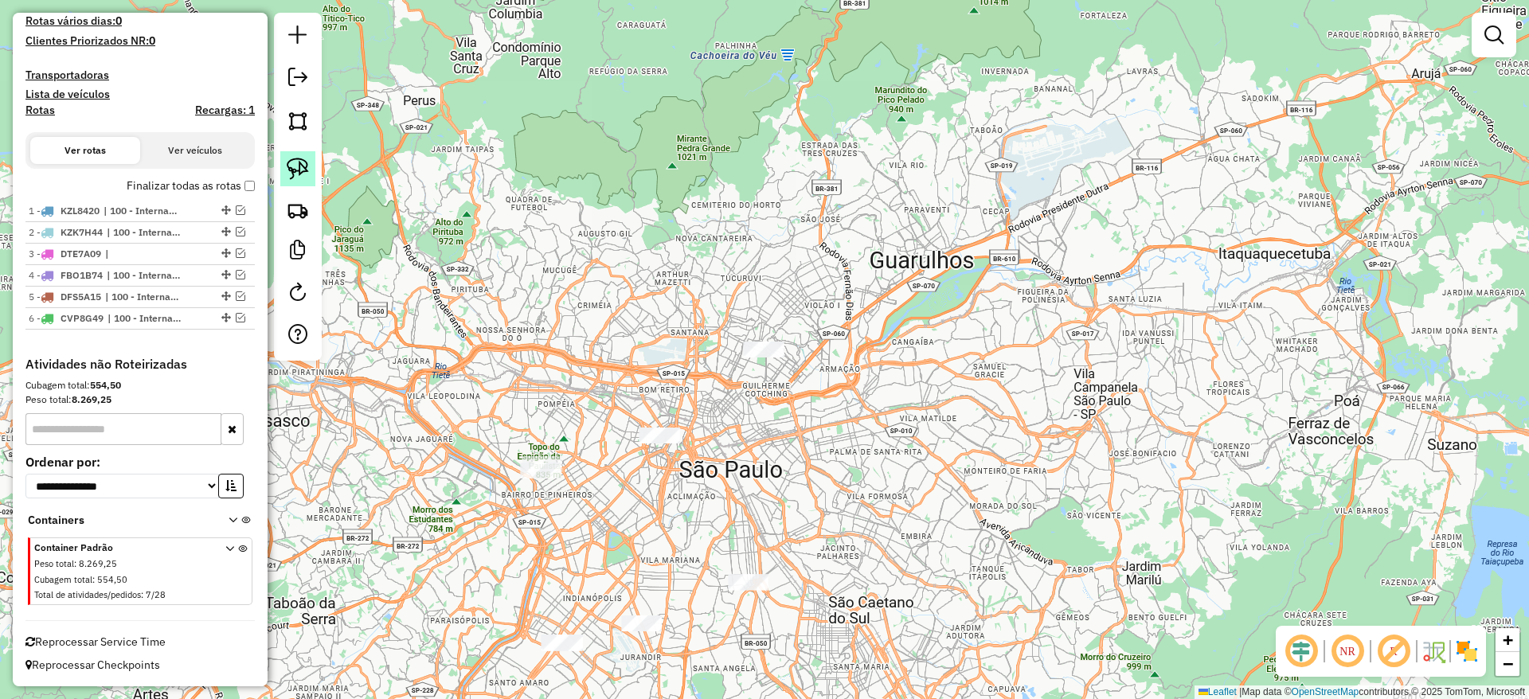
click at [295, 169] on img at bounding box center [298, 169] width 22 height 22
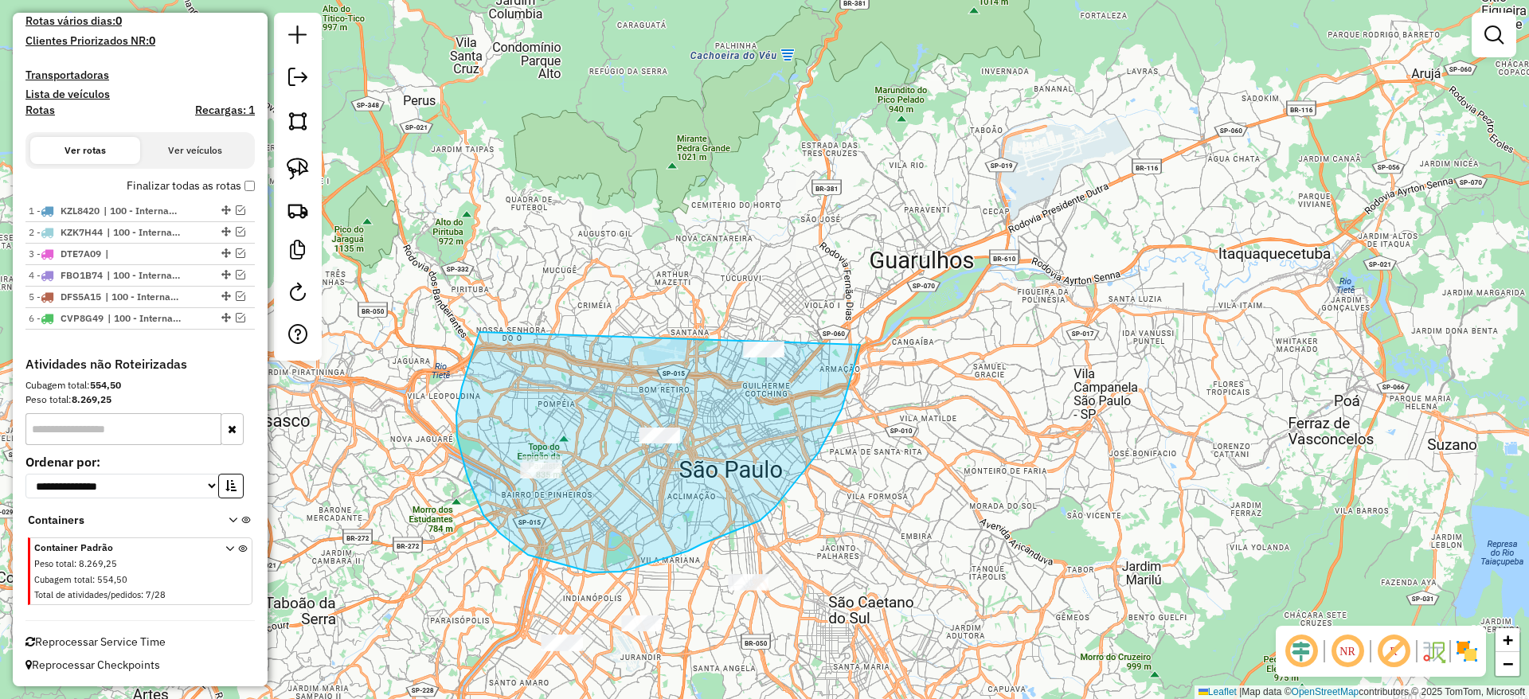
drag, startPoint x: 483, startPoint y: 515, endPoint x: 877, endPoint y: 267, distance: 465.9
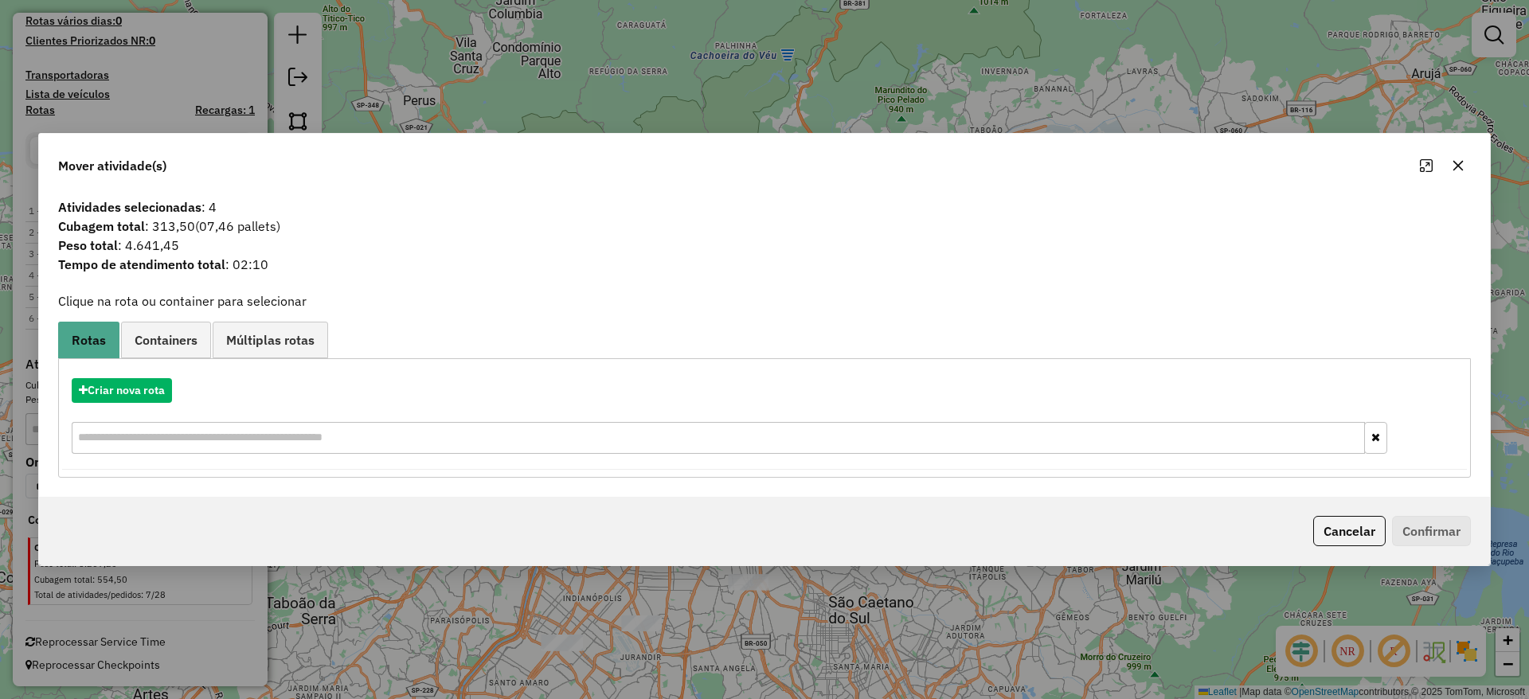
click at [1459, 167] on icon "button" at bounding box center [1457, 165] width 13 height 13
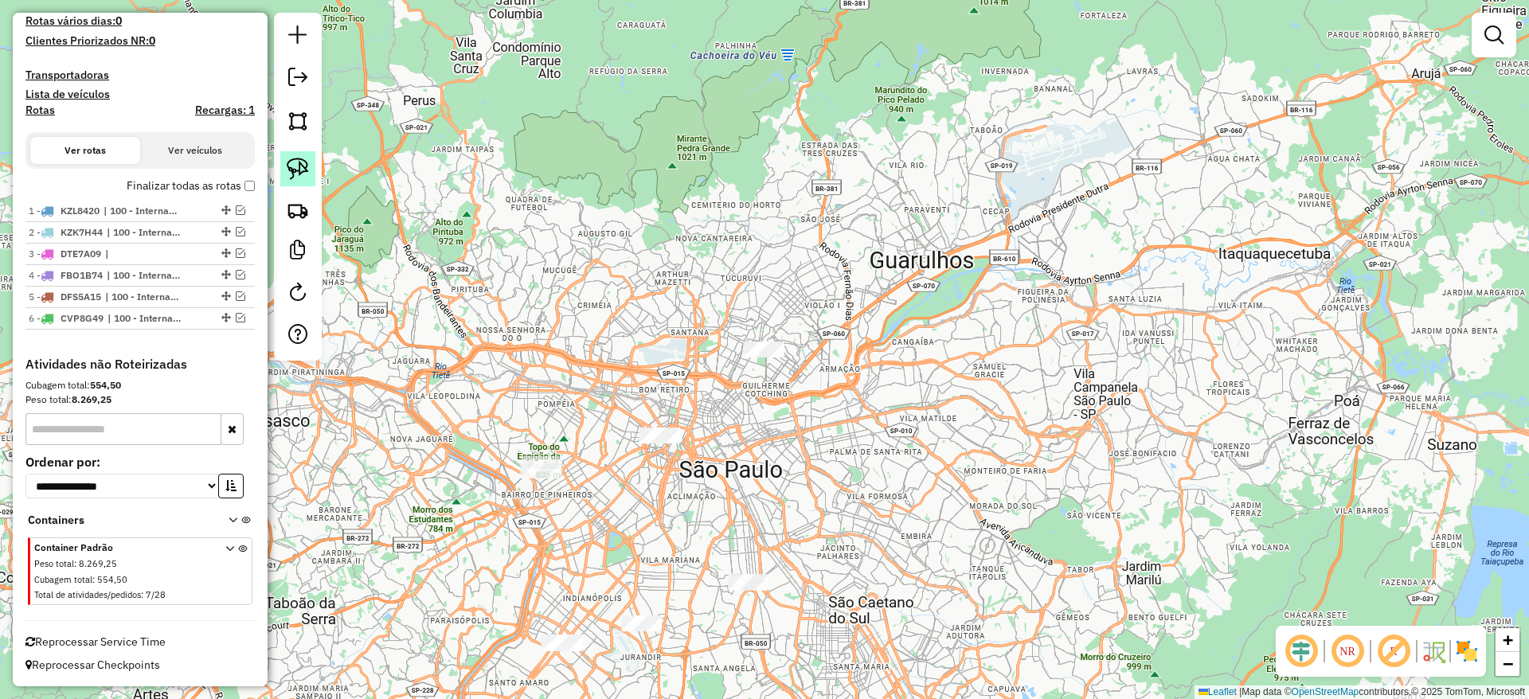
click at [298, 170] on img at bounding box center [298, 169] width 22 height 22
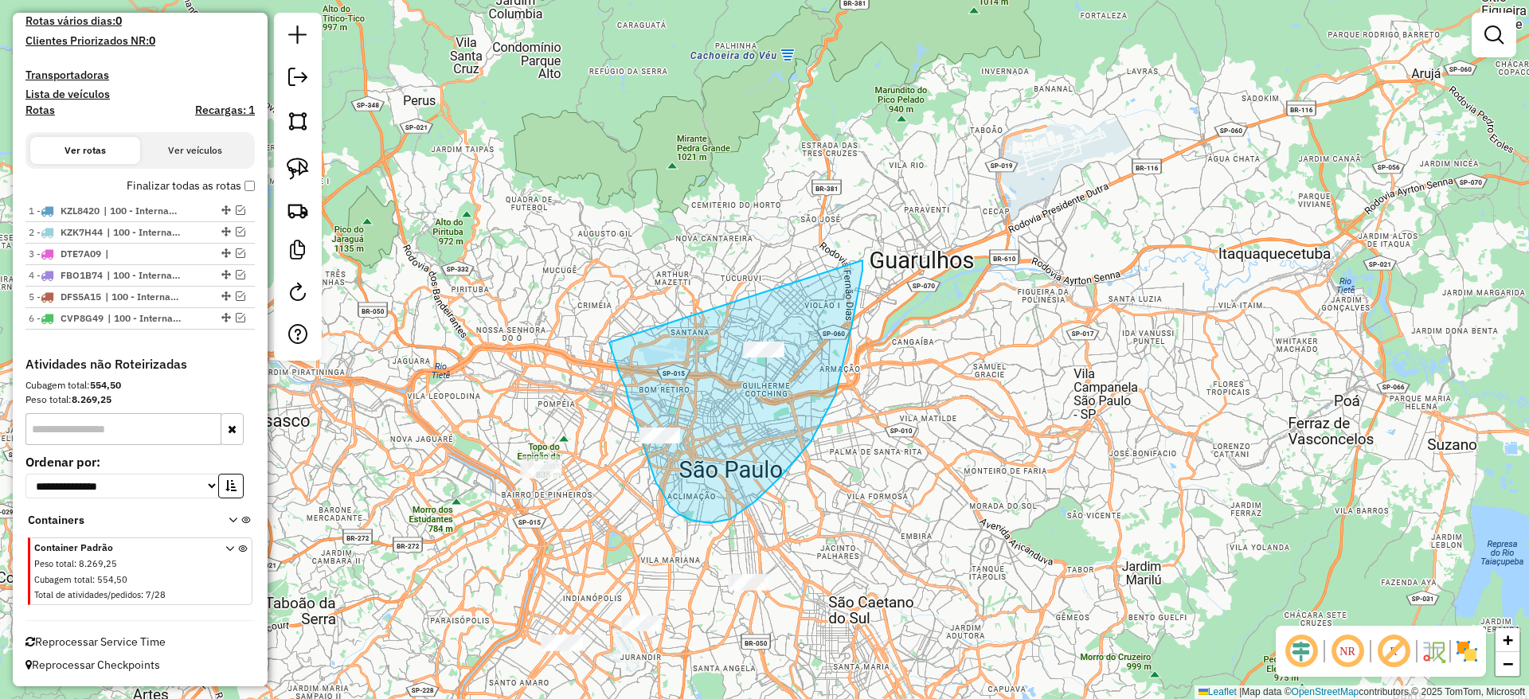
drag, startPoint x: 635, startPoint y: 419, endPoint x: 862, endPoint y: 260, distance: 277.4
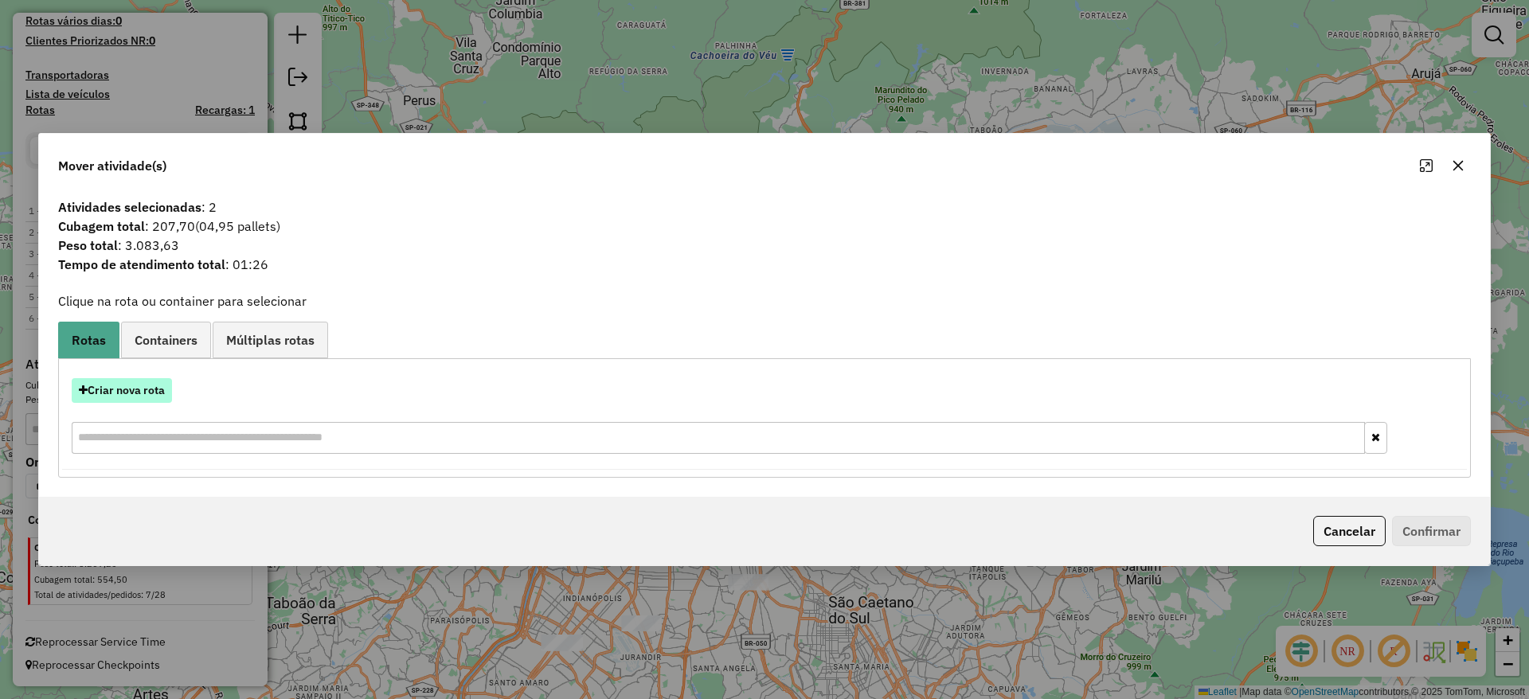
click at [132, 387] on button "Criar nova rota" at bounding box center [122, 390] width 100 height 25
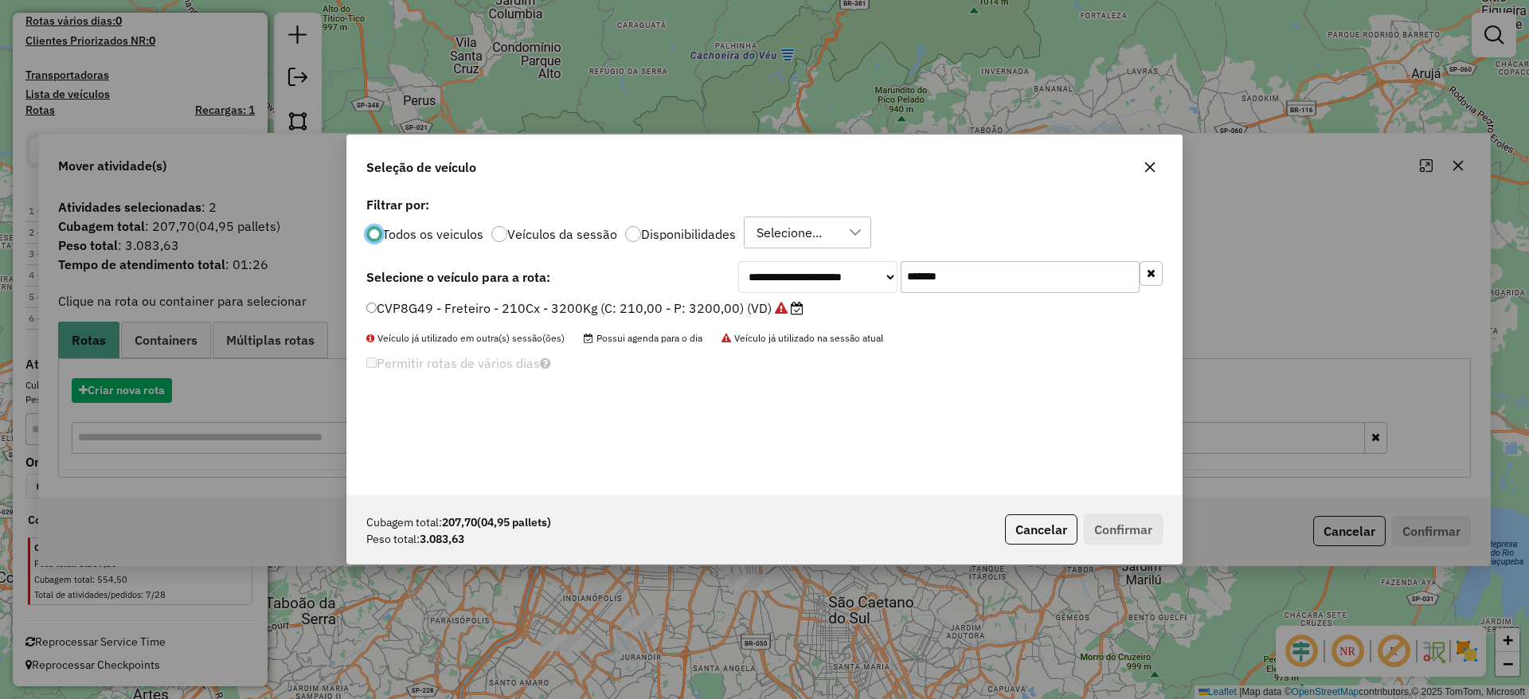
scroll to position [9, 5]
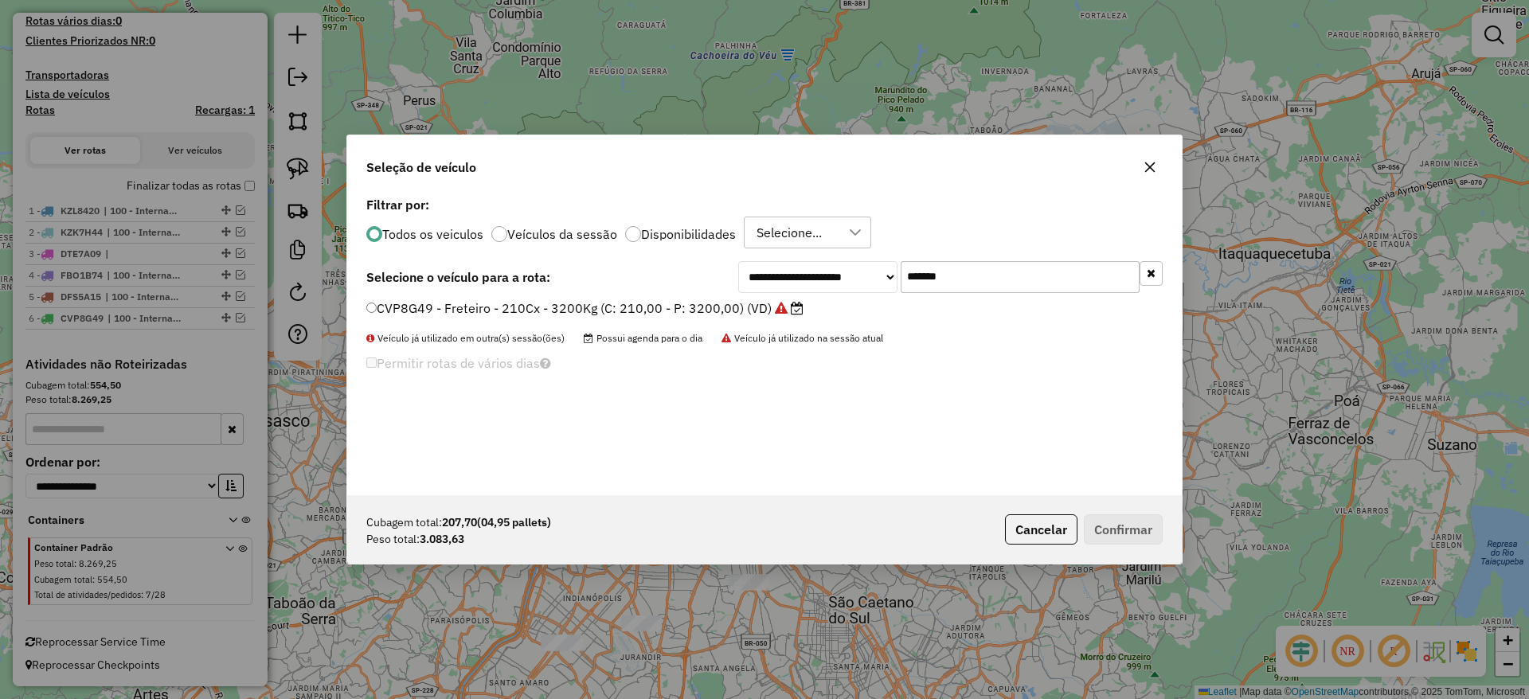
drag, startPoint x: 971, startPoint y: 278, endPoint x: 685, endPoint y: 303, distance: 286.9
click at [747, 299] on div "**********" at bounding box center [764, 344] width 834 height 303
paste input "text"
type input "*******"
click at [625, 300] on label "EOE1G82 - Freteiro - 210Cx - 3300Kg (C: 210,00 - P: 3300,00) (VD)" at bounding box center [576, 308] width 420 height 19
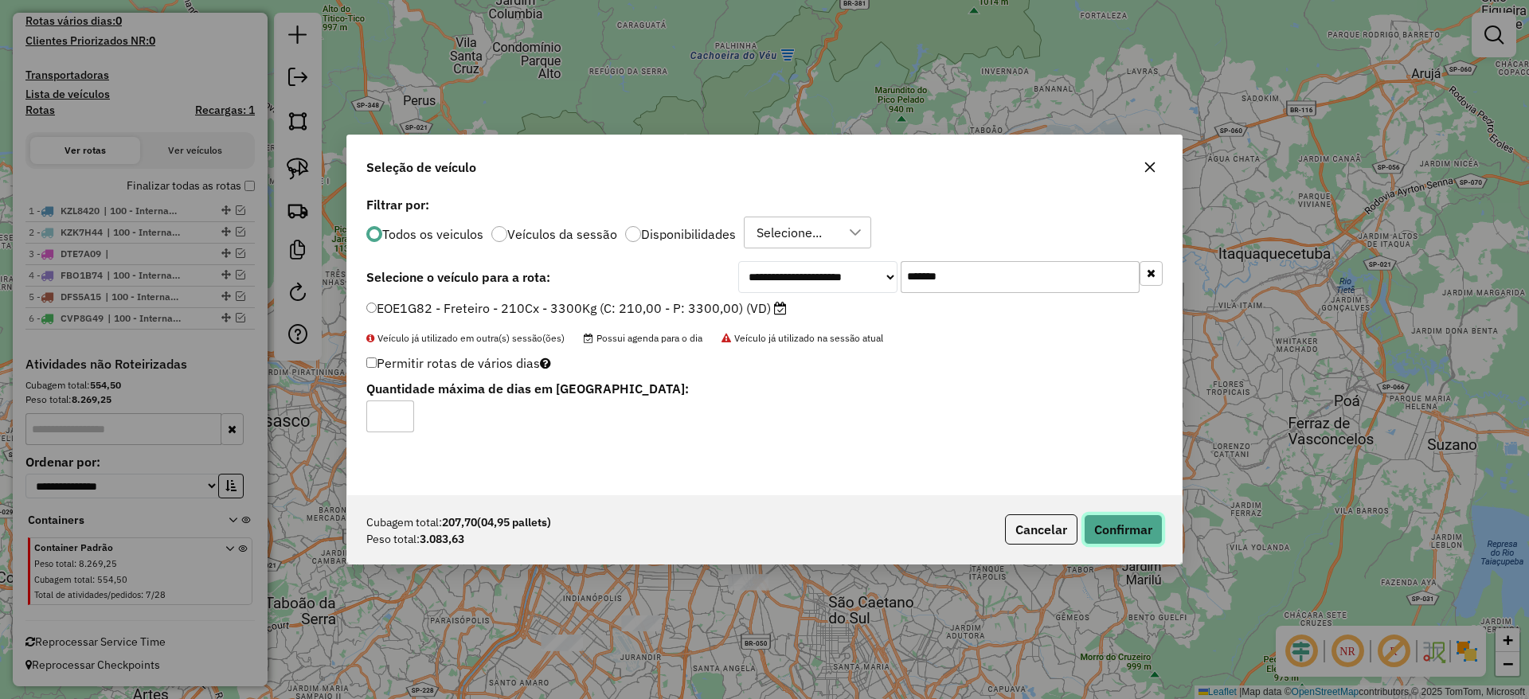
drag, startPoint x: 1124, startPoint y: 519, endPoint x: 1040, endPoint y: 488, distance: 89.9
click at [1118, 518] on button "Confirmar" at bounding box center [1123, 529] width 79 height 30
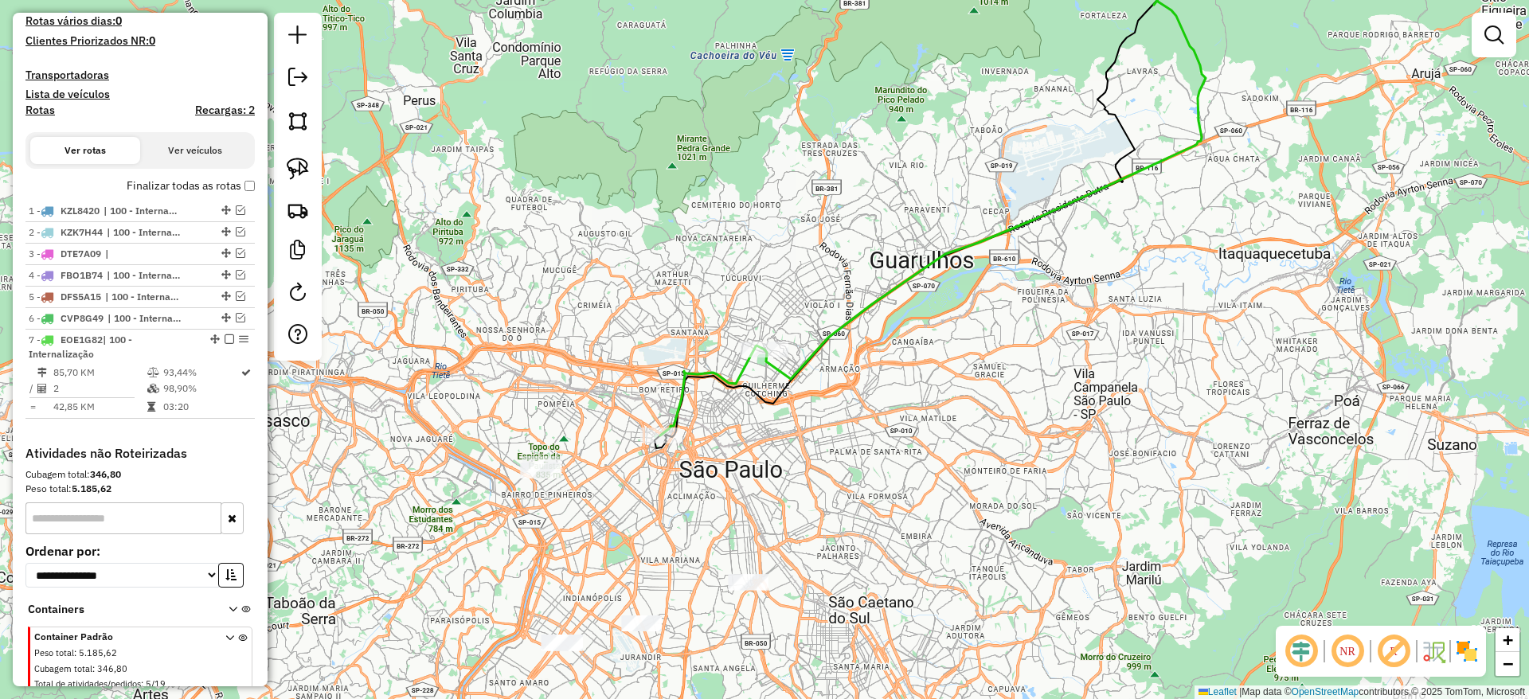
drag, startPoint x: 803, startPoint y: 496, endPoint x: 693, endPoint y: 275, distance: 246.0
click at [772, 299] on div "Janela de atendimento Grade de atendimento Capacidade Transportadoras Veículos …" at bounding box center [764, 349] width 1529 height 699
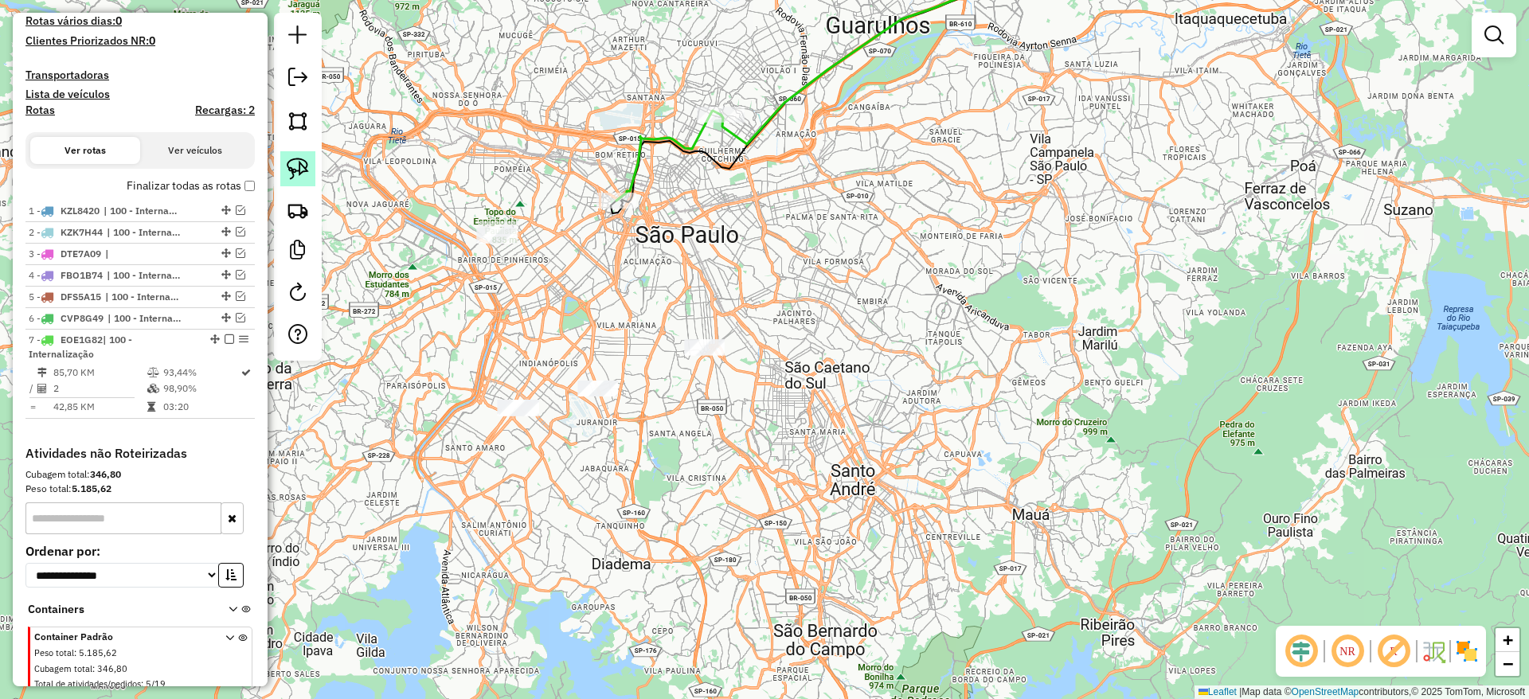
click at [283, 160] on link at bounding box center [297, 168] width 35 height 35
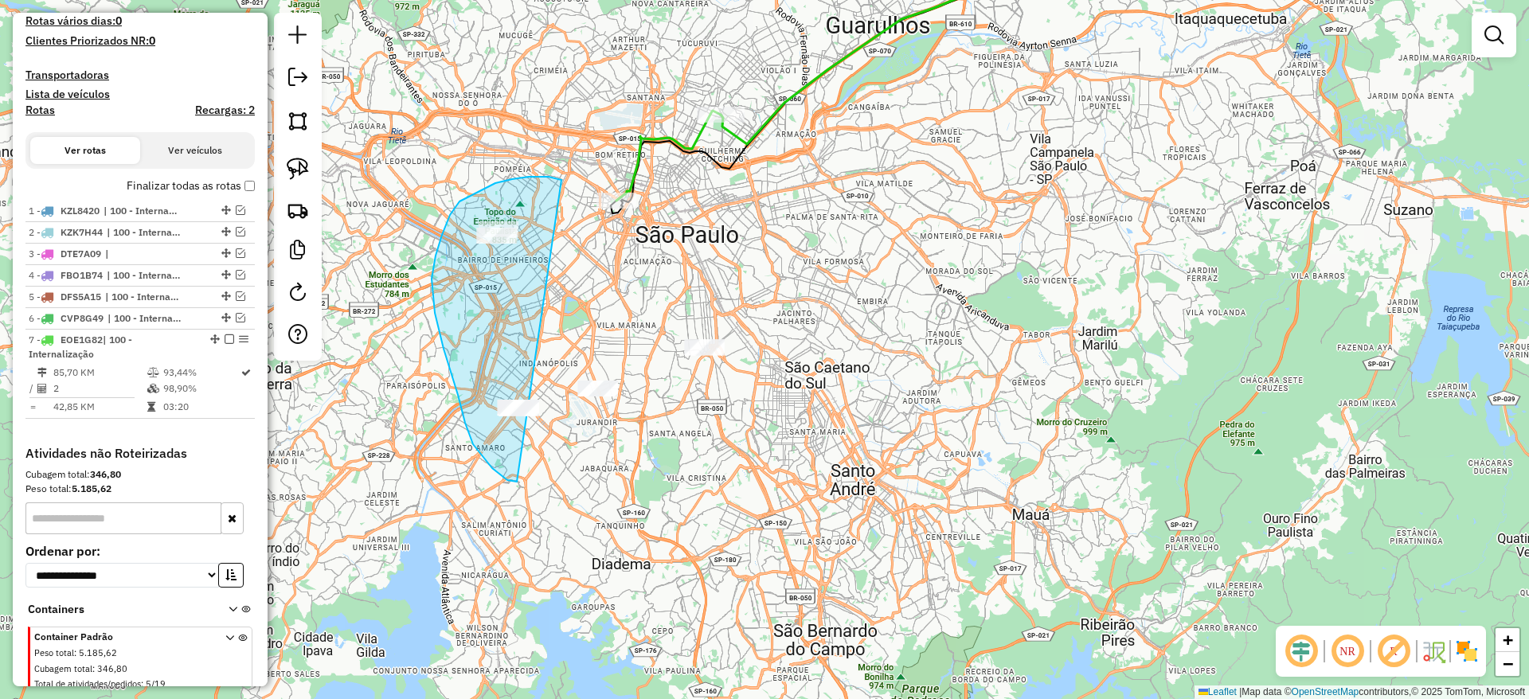
drag, startPoint x: 559, startPoint y: 179, endPoint x: 526, endPoint y: 482, distance: 304.3
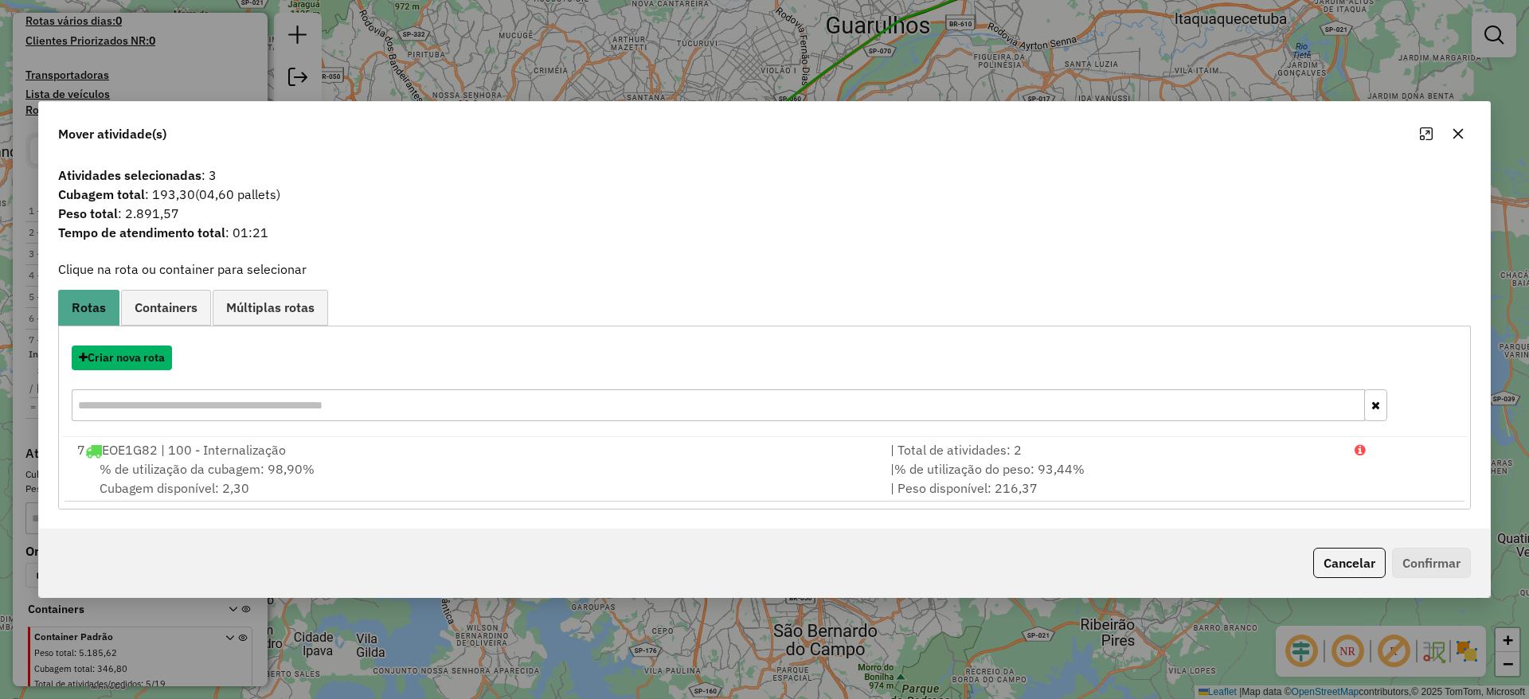
click at [150, 358] on button "Criar nova rota" at bounding box center [122, 358] width 100 height 25
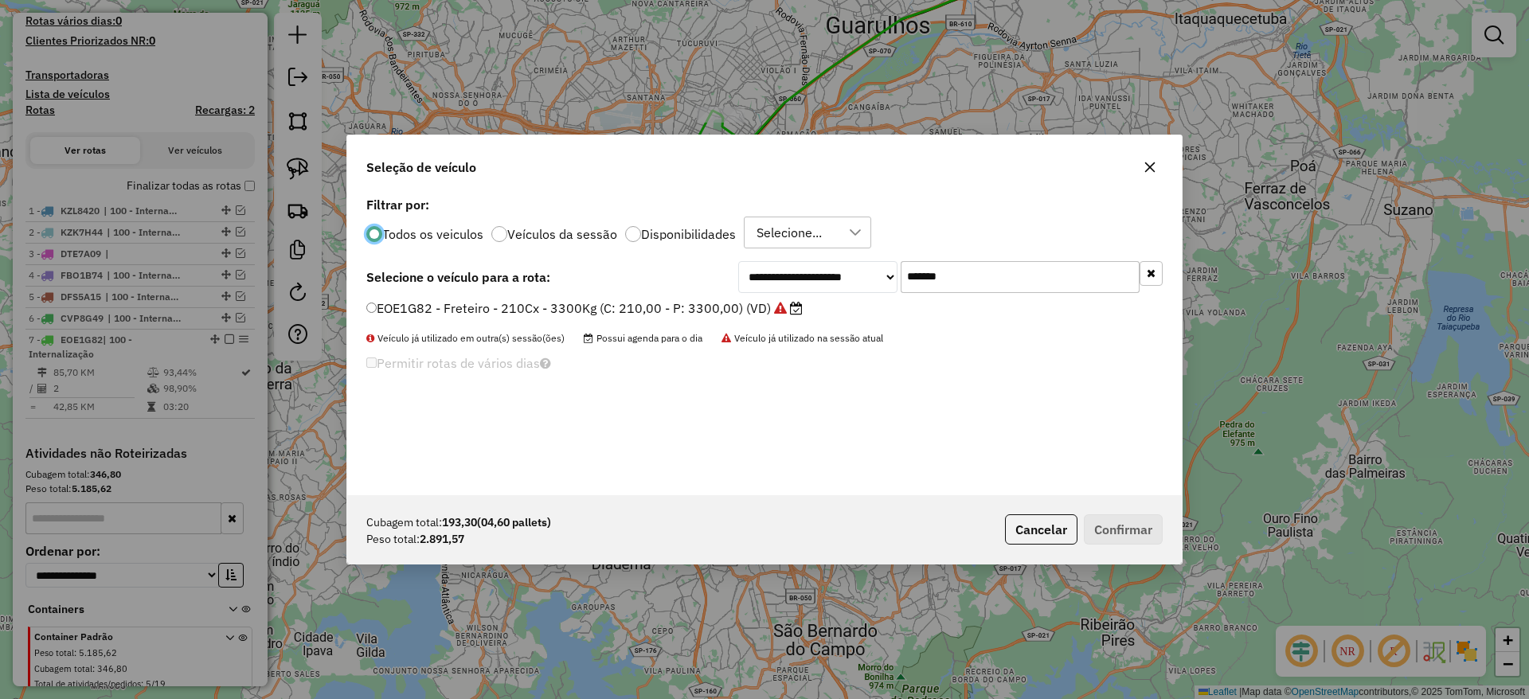
drag, startPoint x: 849, startPoint y: 268, endPoint x: 708, endPoint y: 295, distance: 143.4
click at [717, 293] on div "**********" at bounding box center [764, 344] width 834 height 303
paste input "text"
type input "*******"
click at [604, 313] on label "FCB7J04 - Freteiro - 210Cx - 3400Kg (C: 210,00 - P: 3400,00) (VD)" at bounding box center [575, 308] width 418 height 19
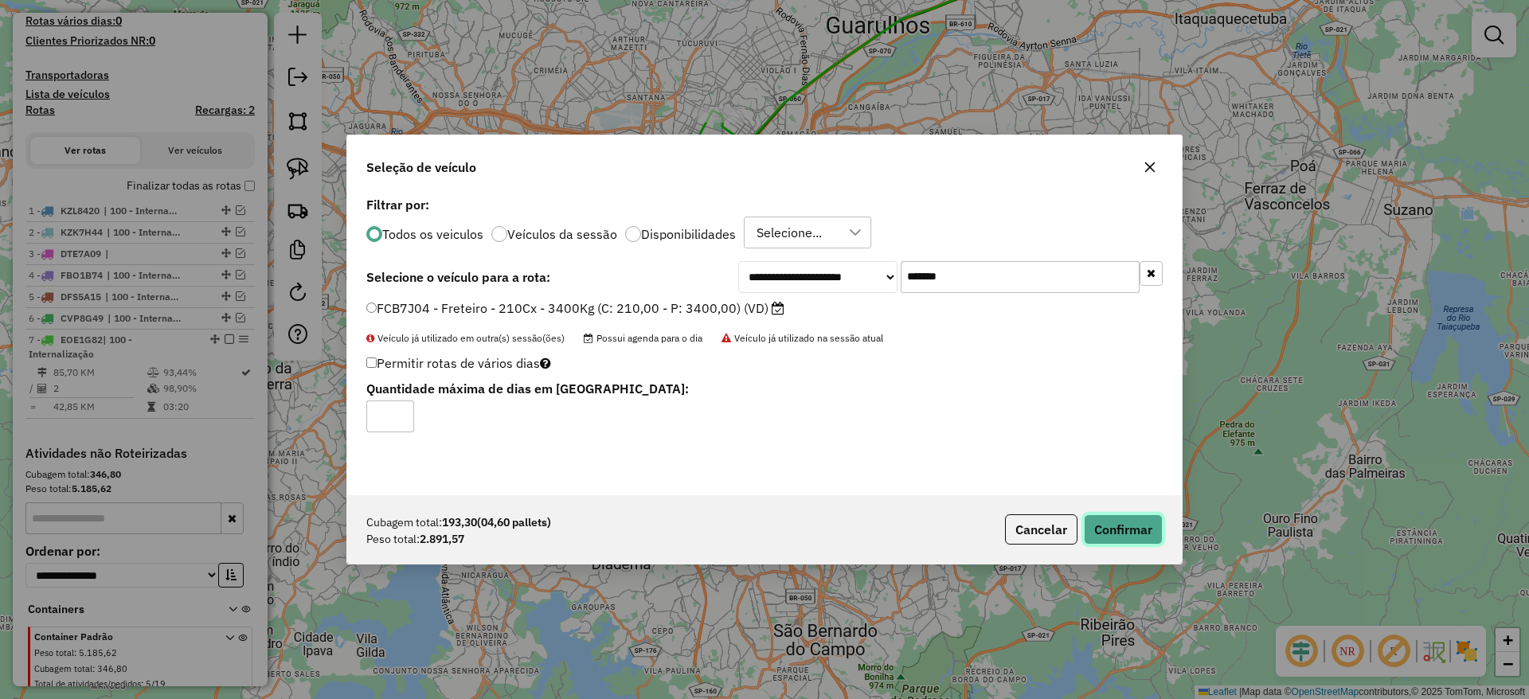
click at [1110, 529] on button "Confirmar" at bounding box center [1123, 529] width 79 height 30
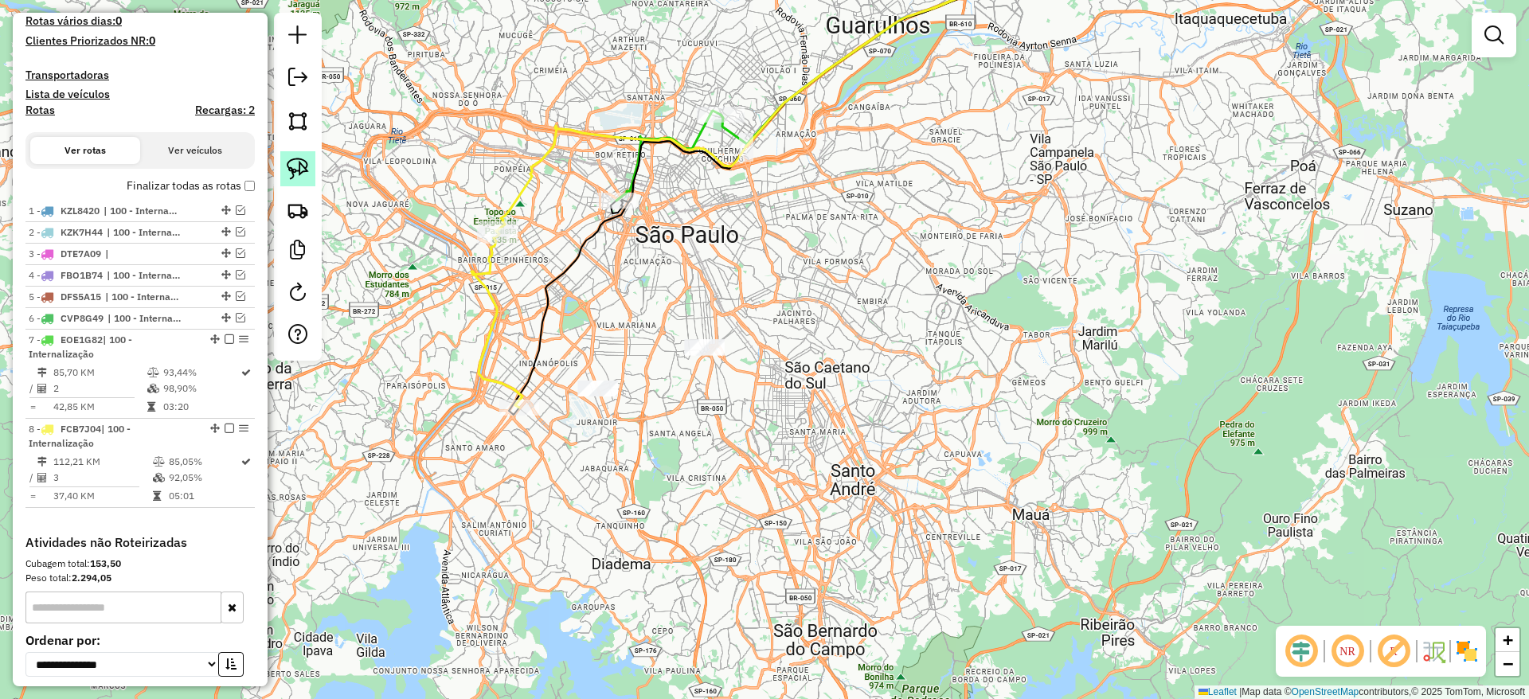
click at [288, 169] on img at bounding box center [298, 169] width 22 height 22
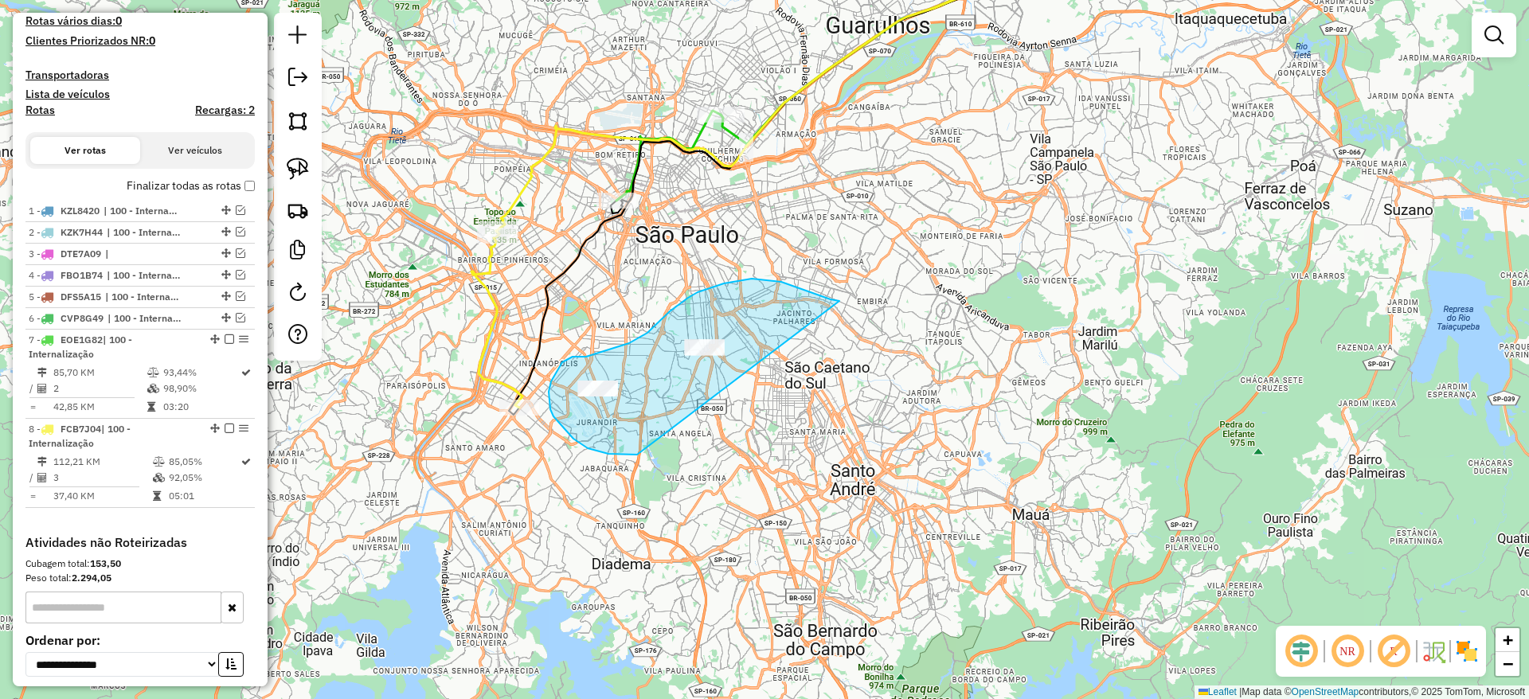
drag, startPoint x: 839, startPoint y: 301, endPoint x: 646, endPoint y: 447, distance: 242.2
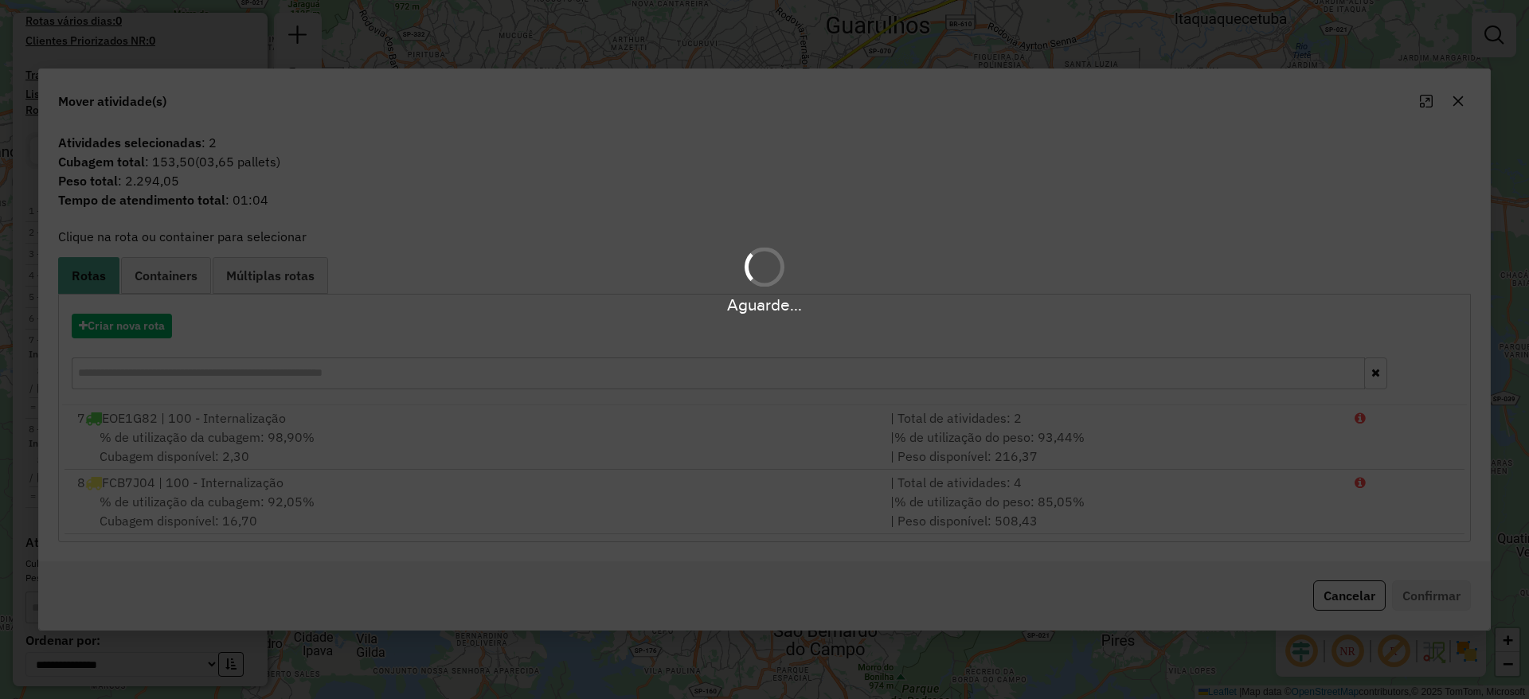
click at [131, 338] on div "Aguarde..." at bounding box center [764, 349] width 1529 height 699
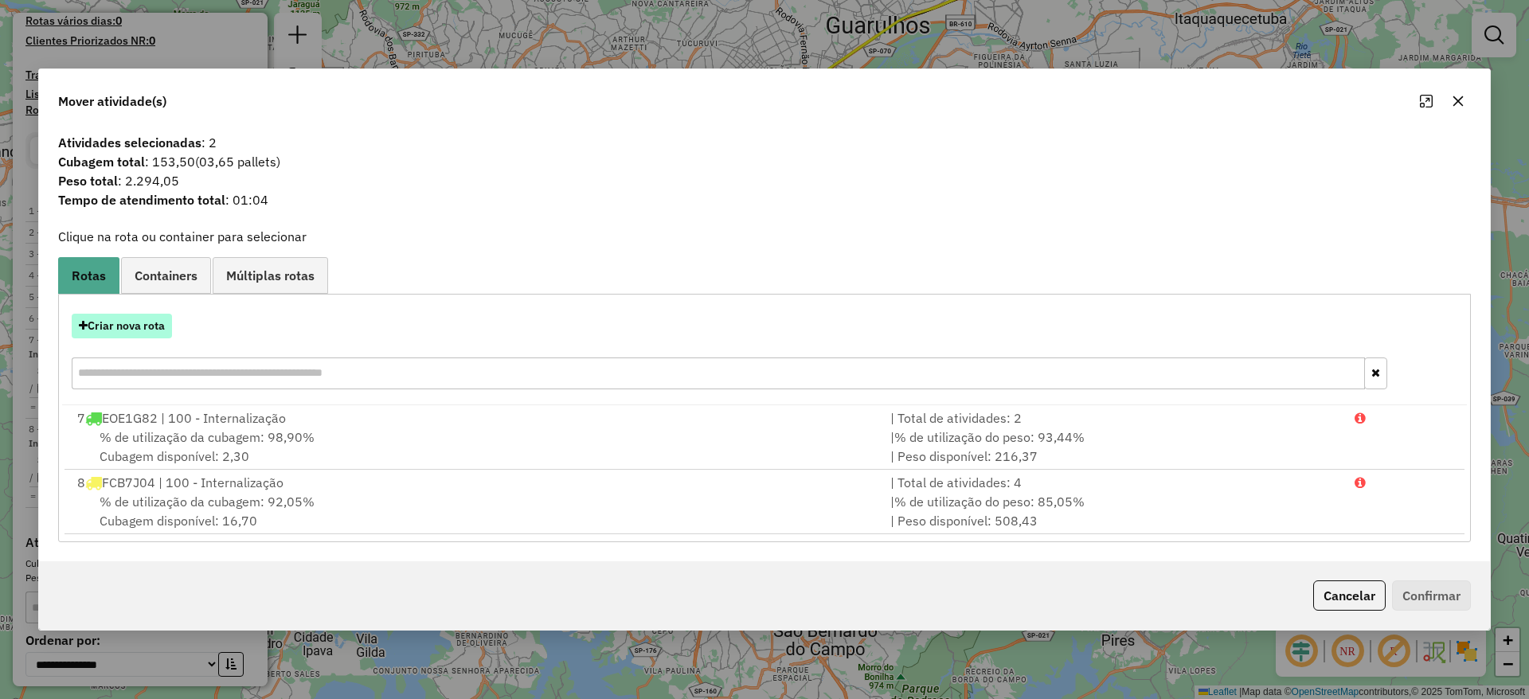
click at [132, 332] on button "Criar nova rota" at bounding box center [122, 326] width 100 height 25
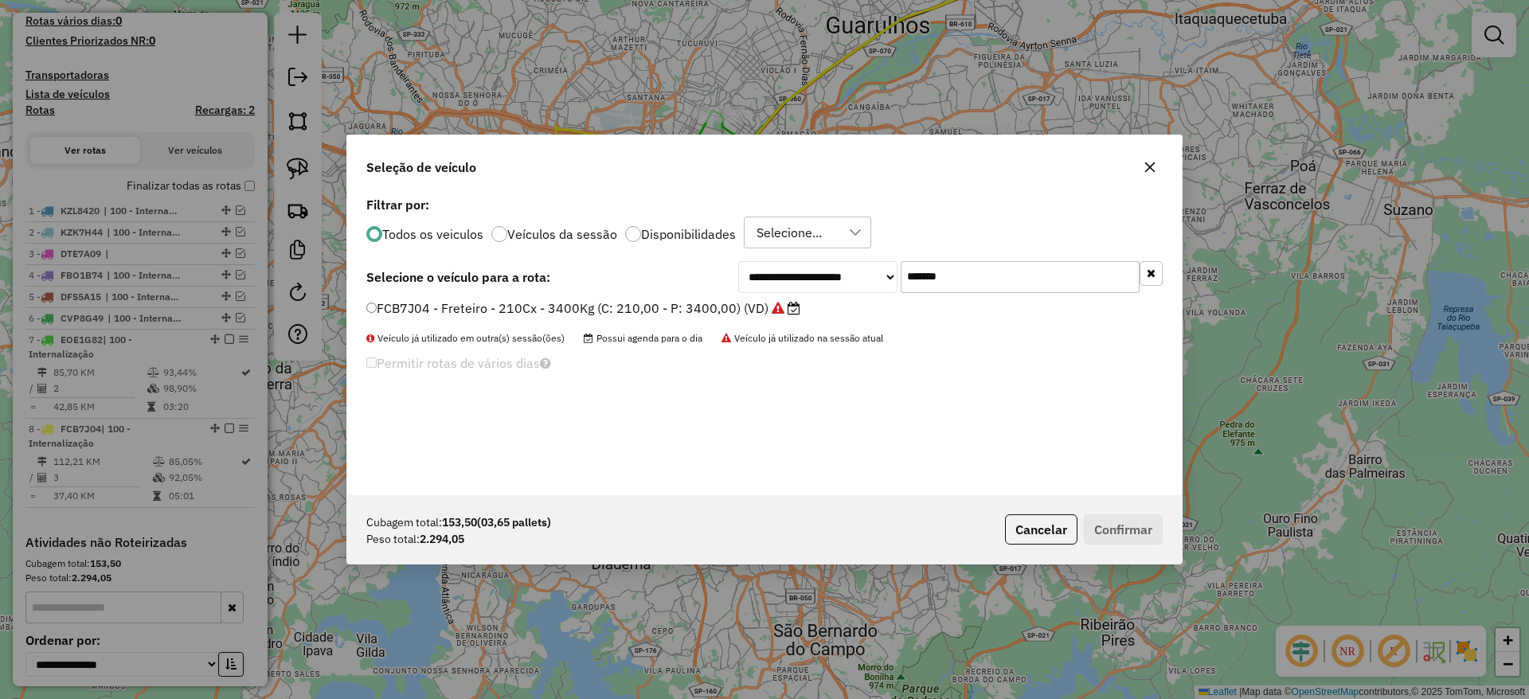
drag, startPoint x: 984, startPoint y: 279, endPoint x: 785, endPoint y: 296, distance: 199.7
click at [785, 296] on div "**********" at bounding box center [764, 344] width 834 height 303
paste input "text"
type input "*******"
click at [599, 302] on label "LVD7337 - Freteiro - 210cxs 3400kgs (C: 210,00 - P: 3400,00) (VD)" at bounding box center [576, 308] width 420 height 19
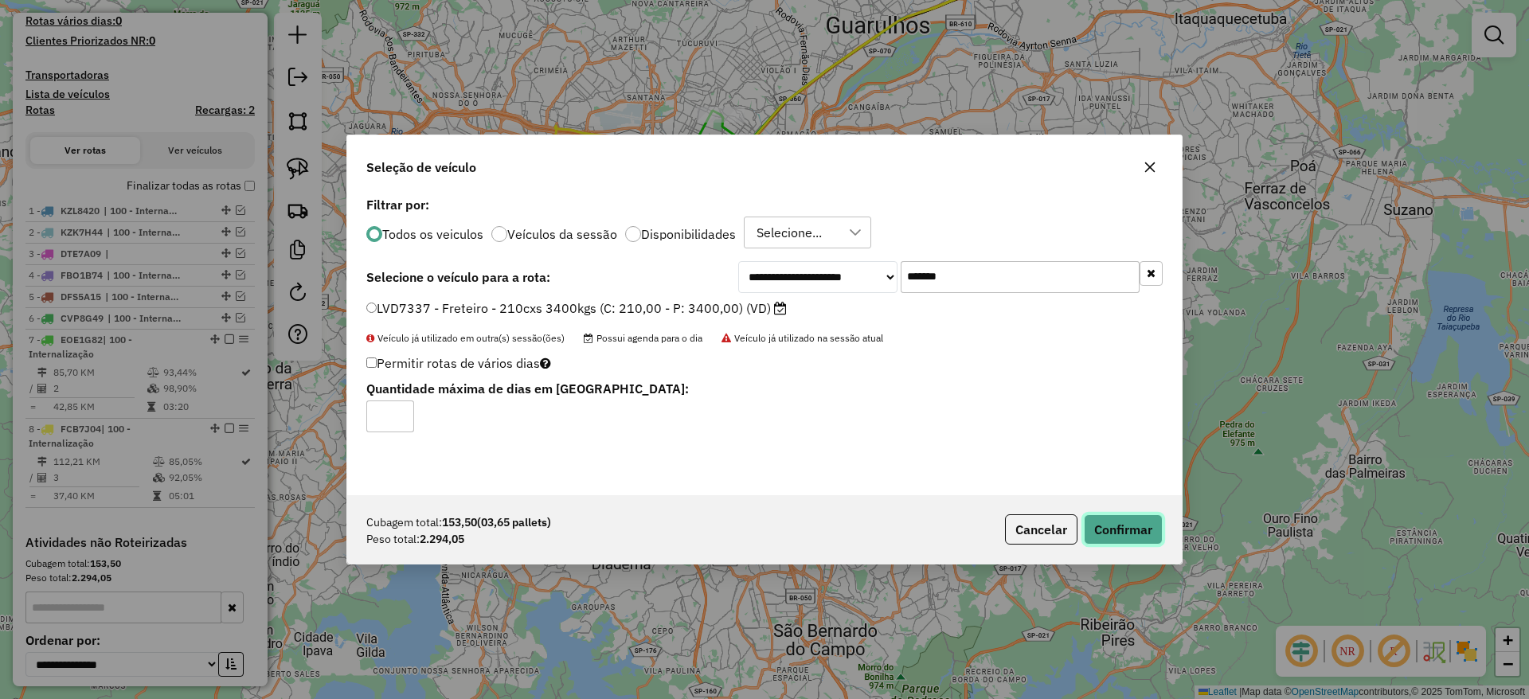
click at [1119, 529] on button "Confirmar" at bounding box center [1123, 529] width 79 height 30
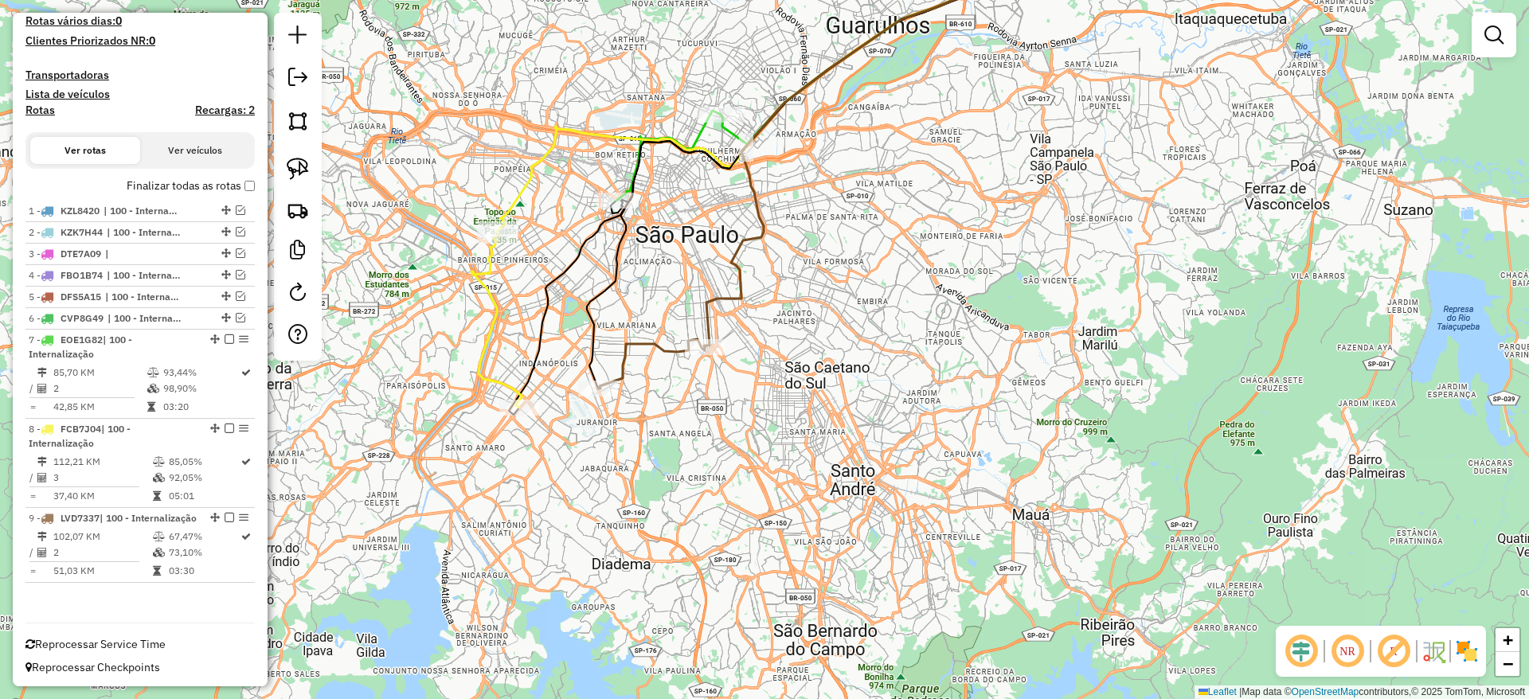
click at [492, 277] on icon at bounding box center [496, 318] width 51 height 178
select select "**********"
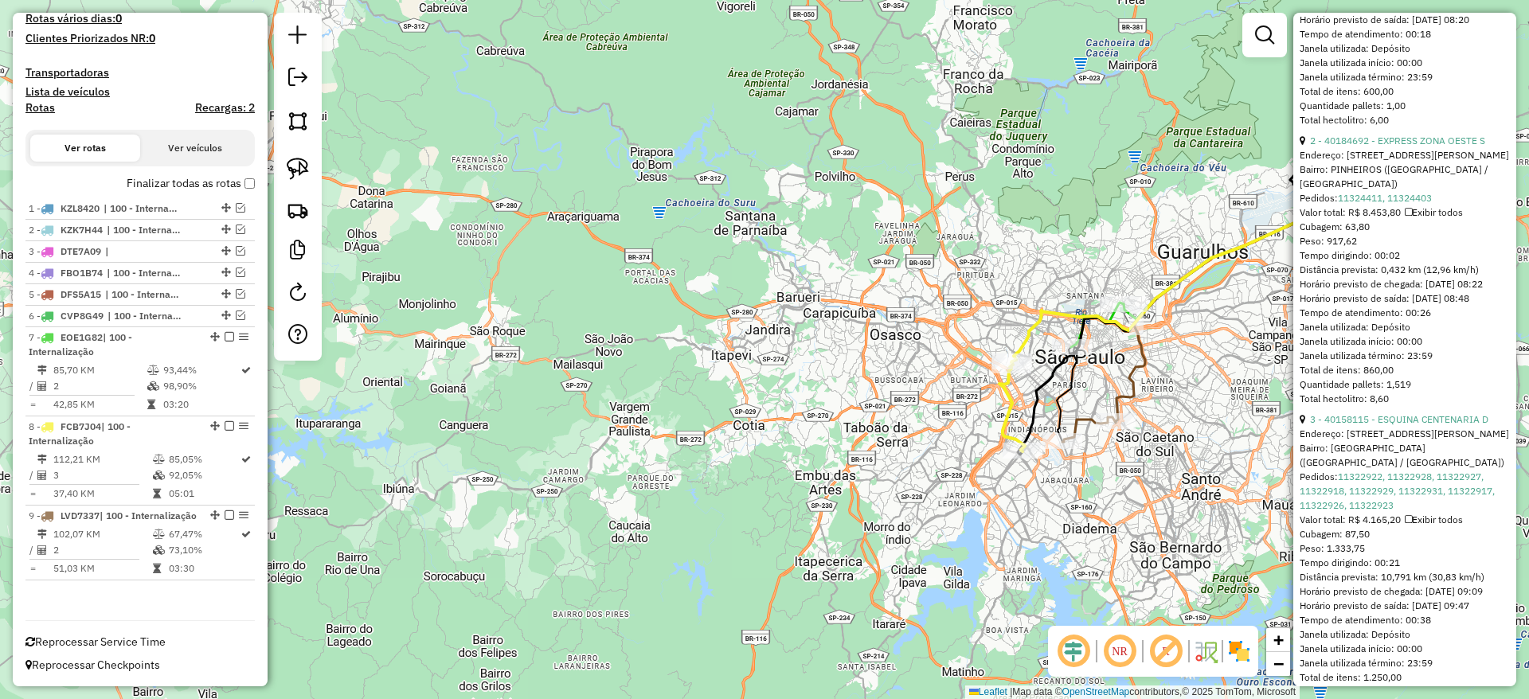
scroll to position [955, 0]
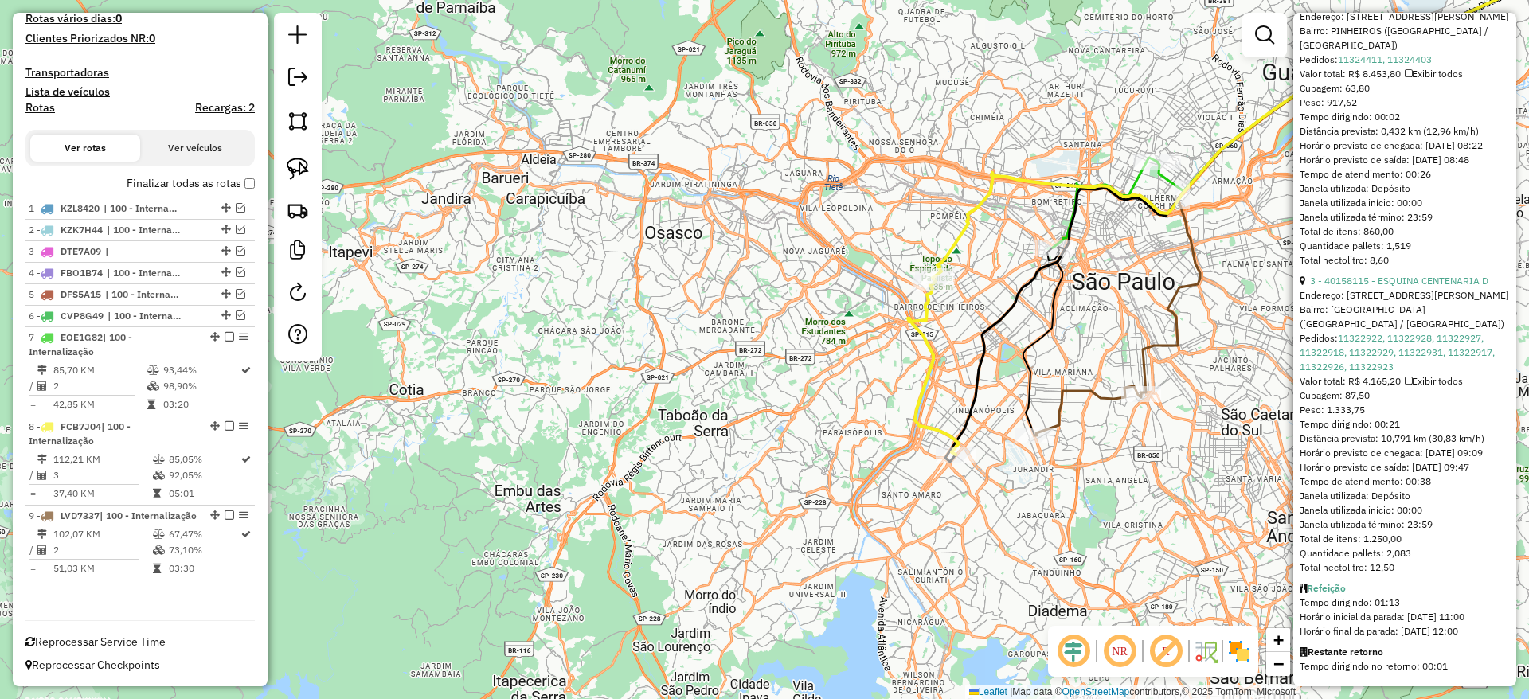
click at [1066, 409] on icon at bounding box center [1087, 410] width 107 height 49
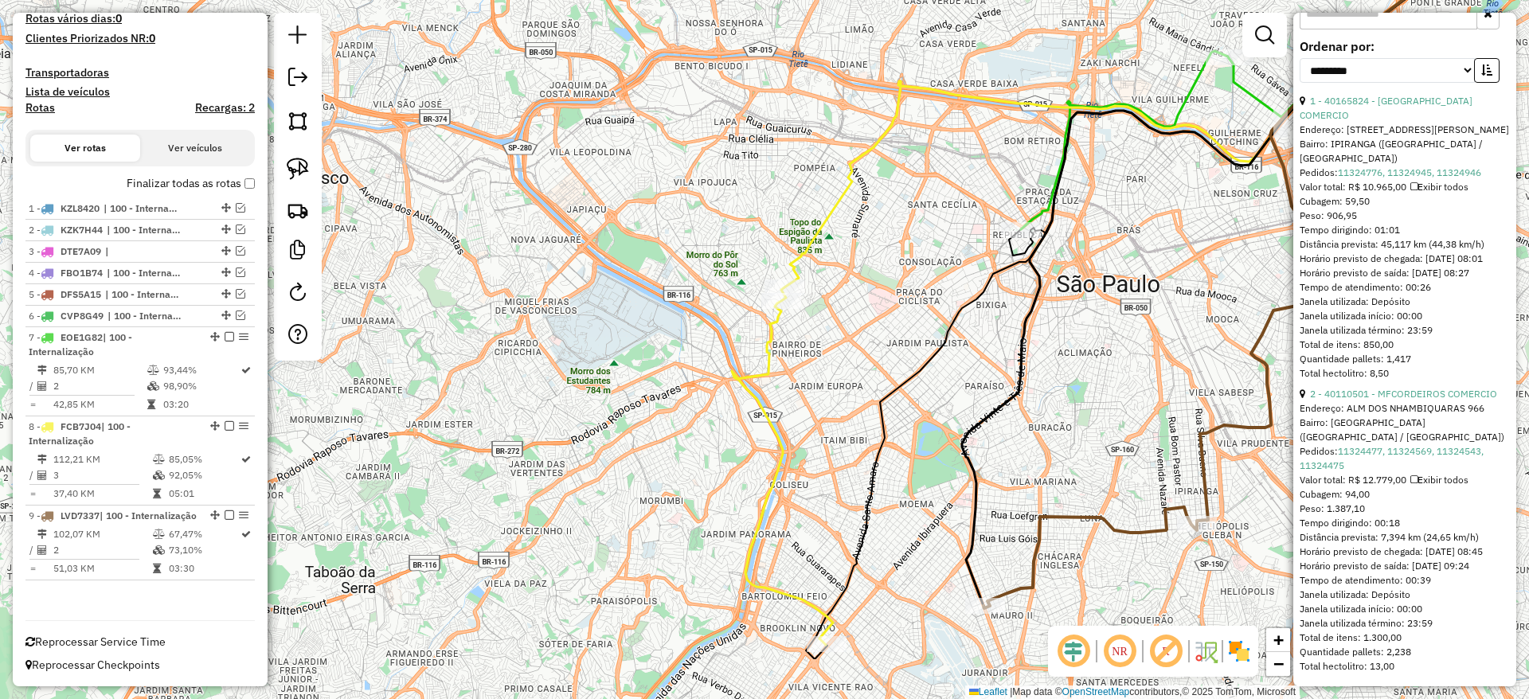
click at [1049, 213] on icon at bounding box center [1231, 268] width 539 height 676
click at [1054, 192] on icon at bounding box center [1231, 268] width 539 height 676
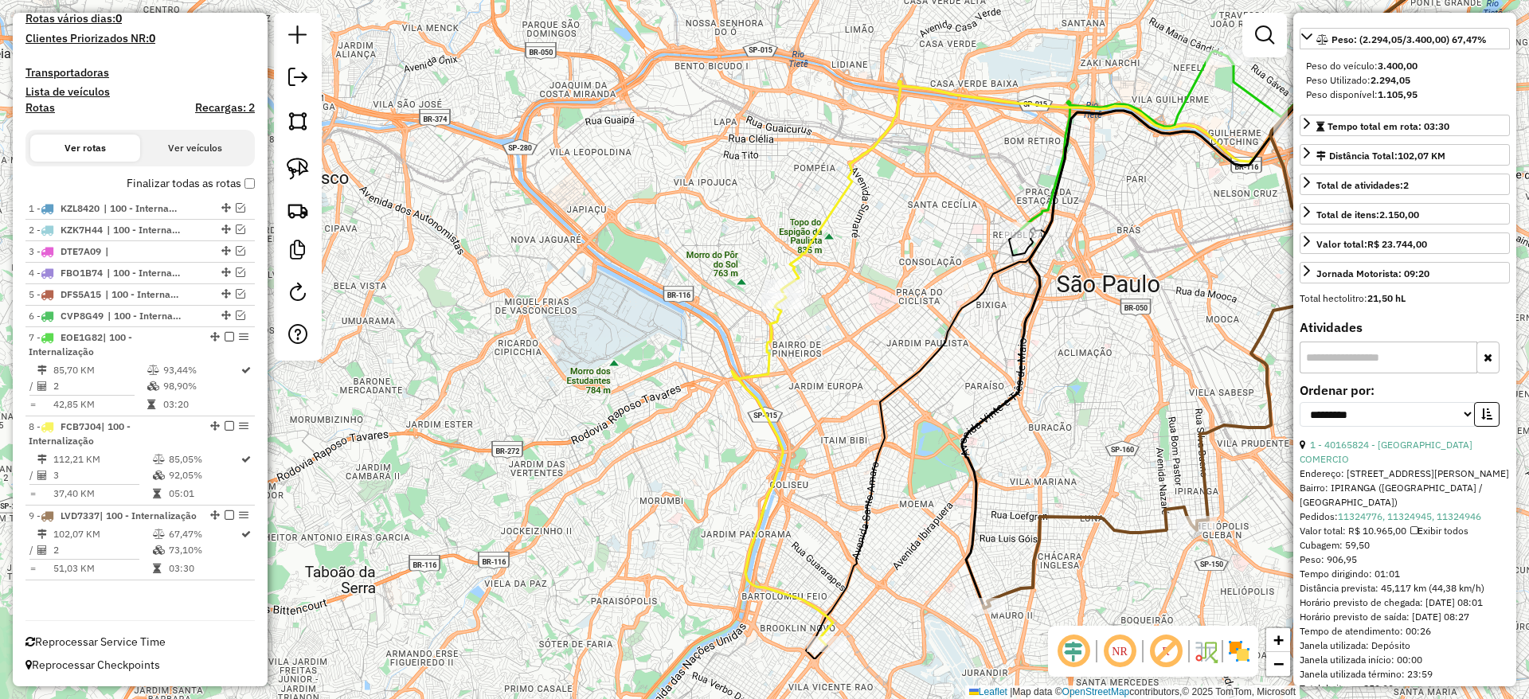
click at [252, 165] on div "Depósito: CDI Guarulhos INT Total de rotas: 9 Distância Total: 1.416,12 km Temp…" at bounding box center [140, 156] width 242 height 902
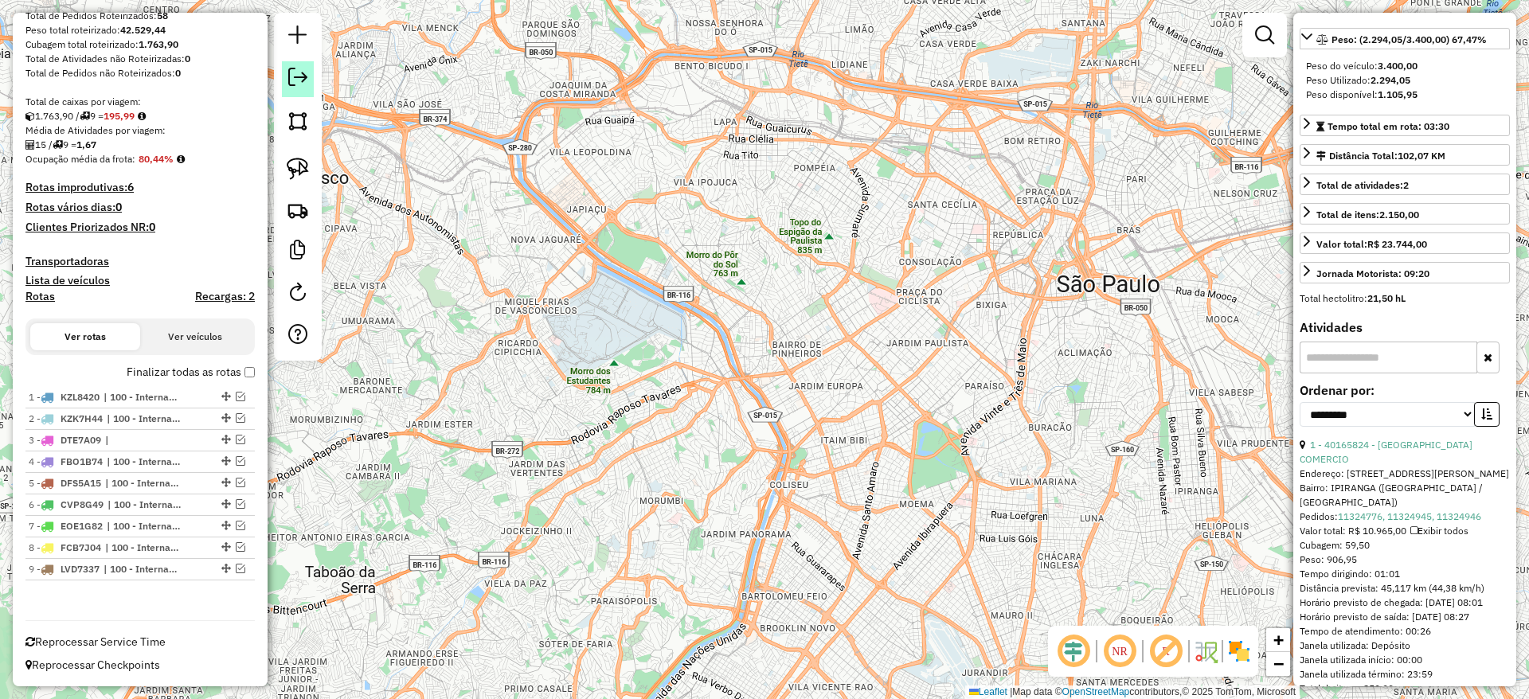
click at [310, 72] on link at bounding box center [298, 79] width 32 height 36
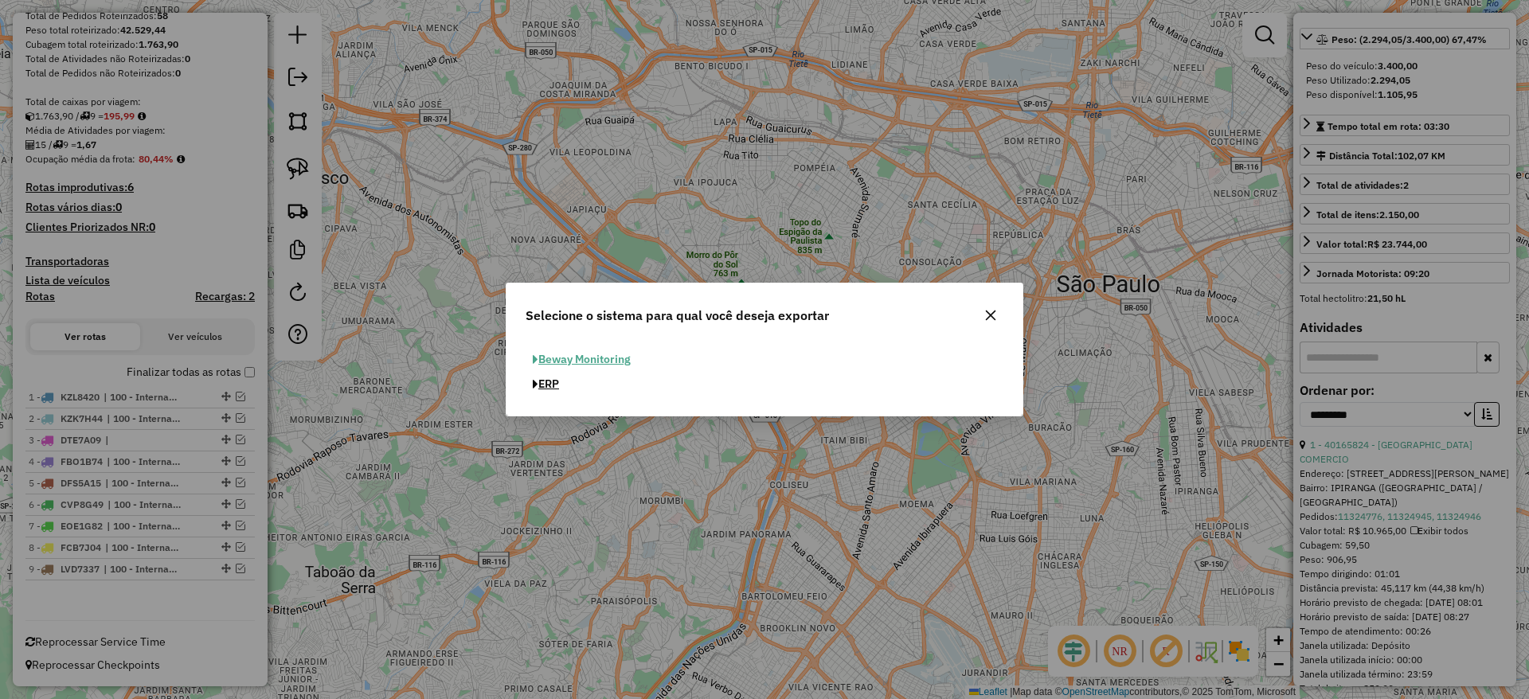
click at [548, 381] on button "ERP" at bounding box center [545, 384] width 41 height 25
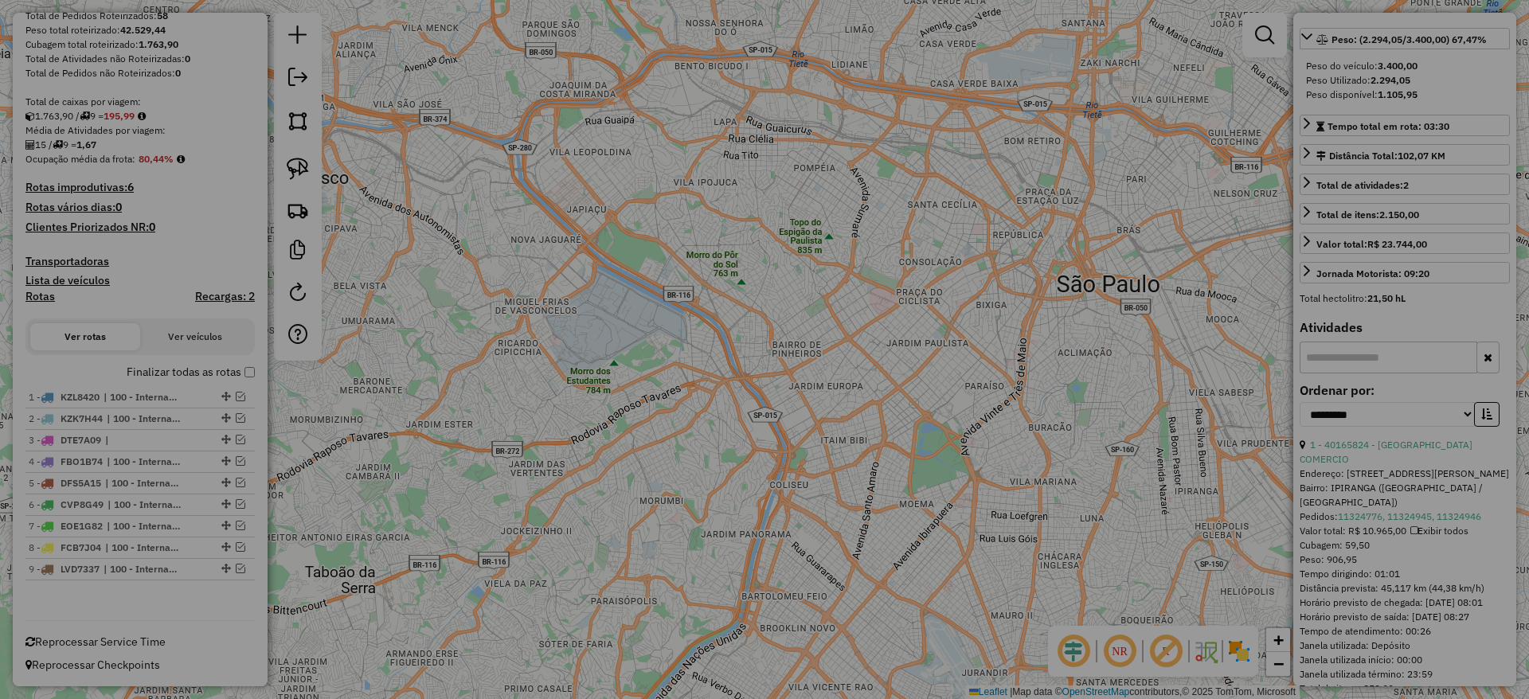
select select "**"
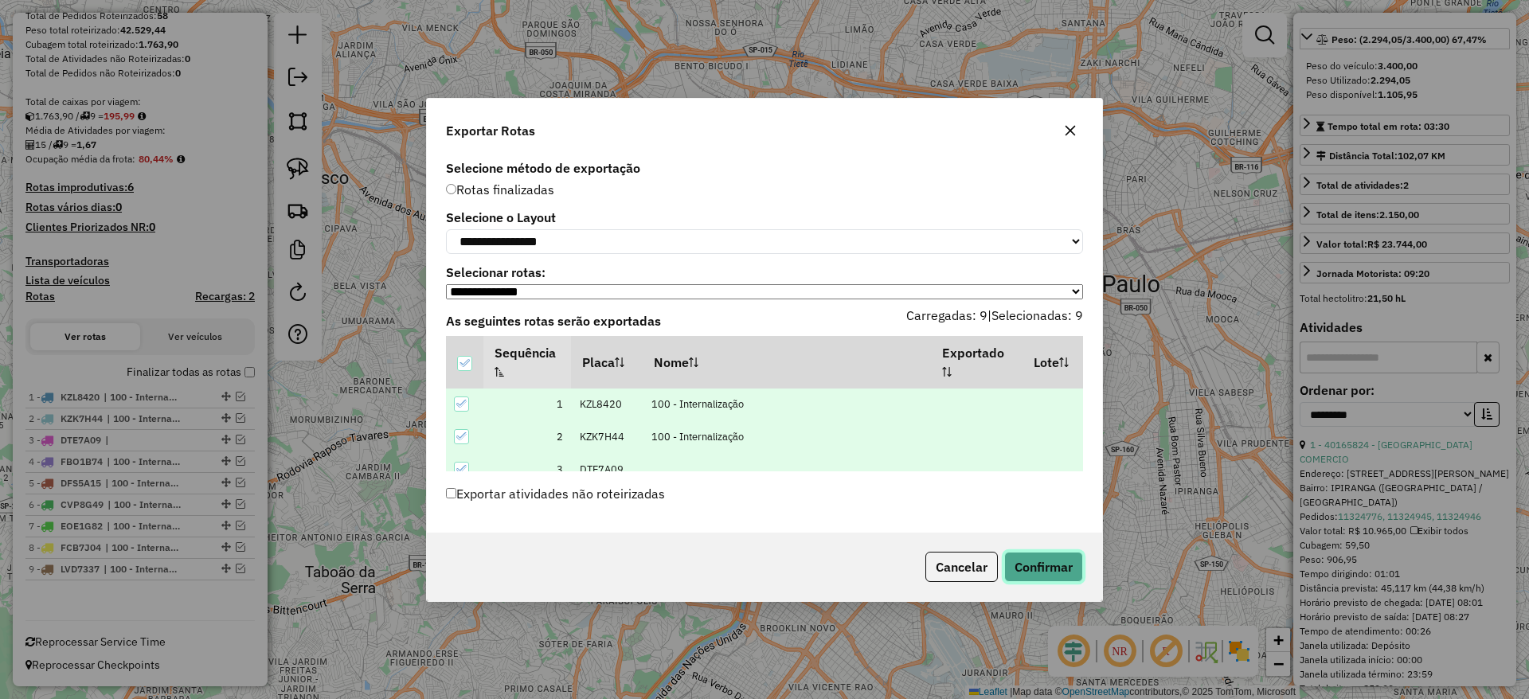
click at [1041, 580] on button "Confirmar" at bounding box center [1043, 567] width 79 height 30
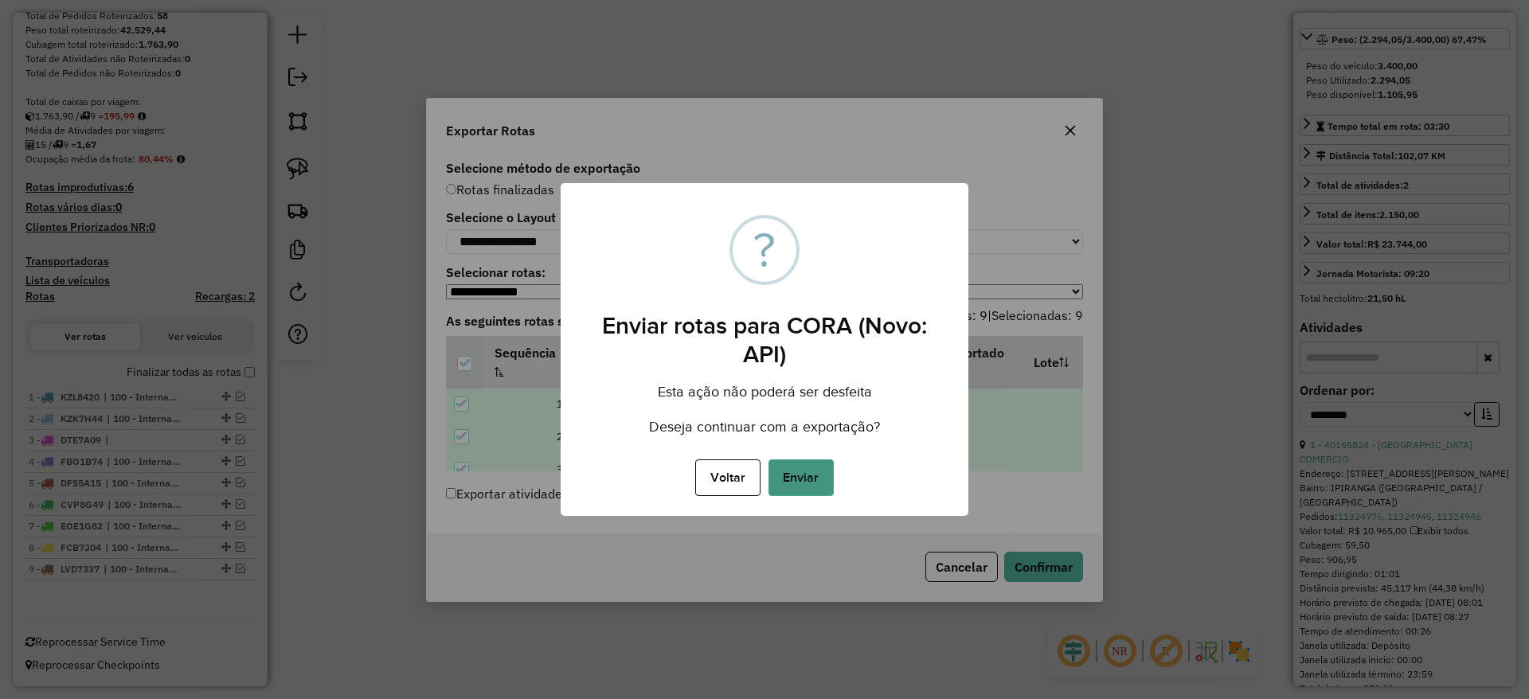
click at [809, 489] on button "Enviar" at bounding box center [800, 477] width 65 height 37
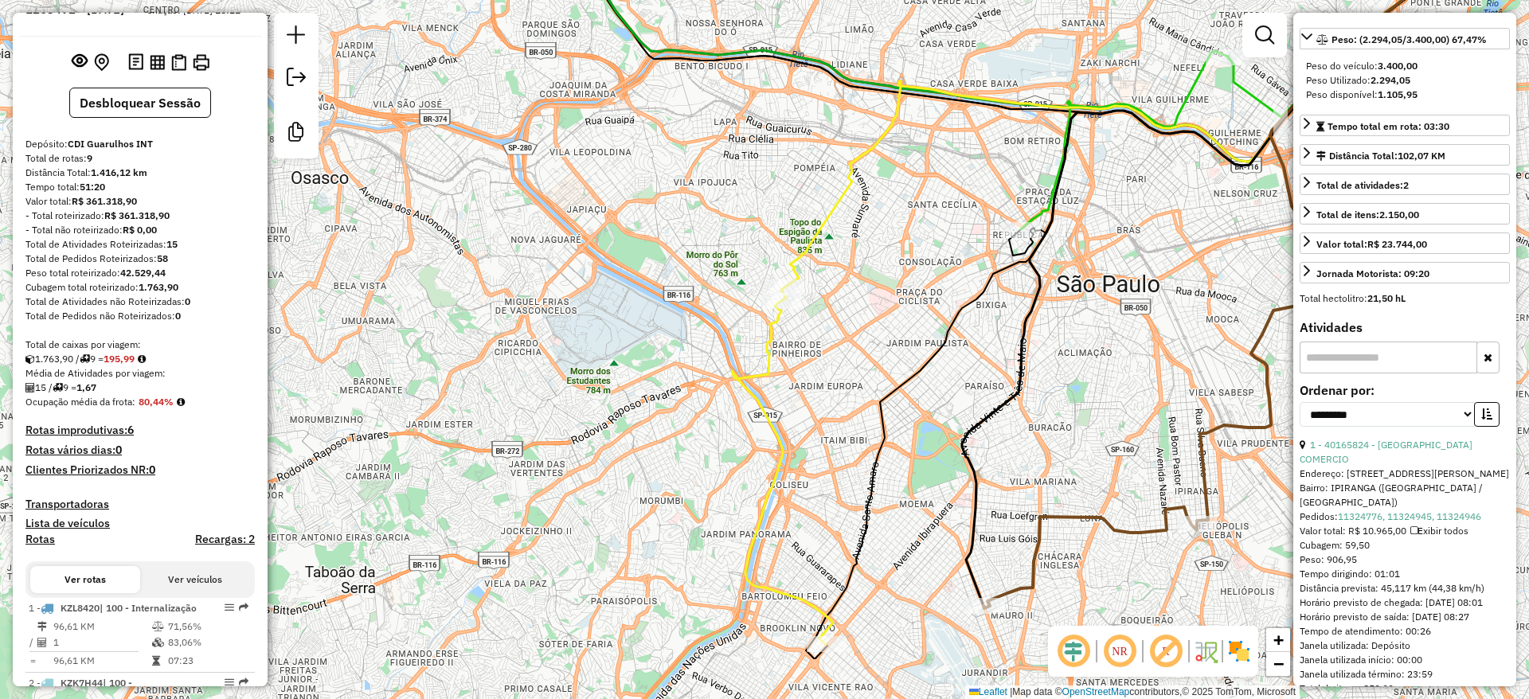
scroll to position [0, 0]
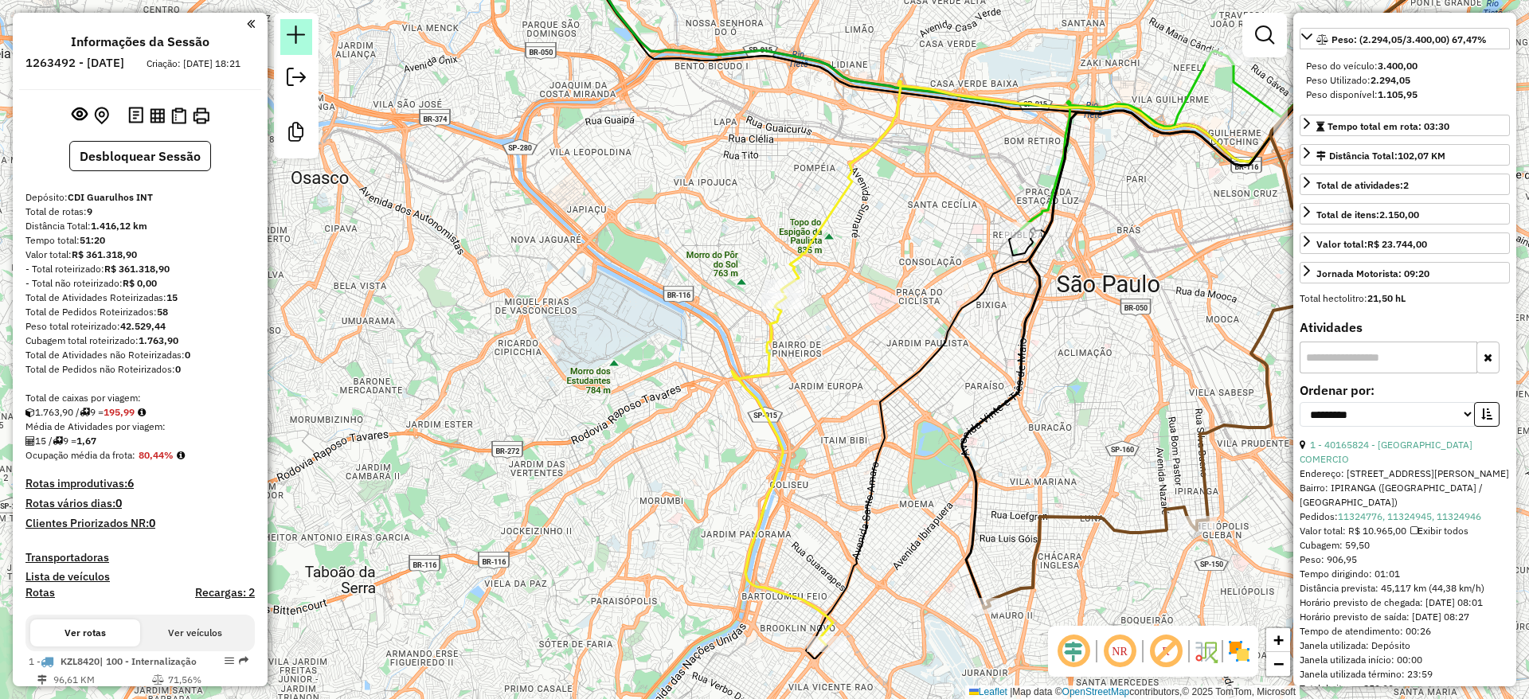
click at [299, 35] on em at bounding box center [296, 34] width 19 height 19
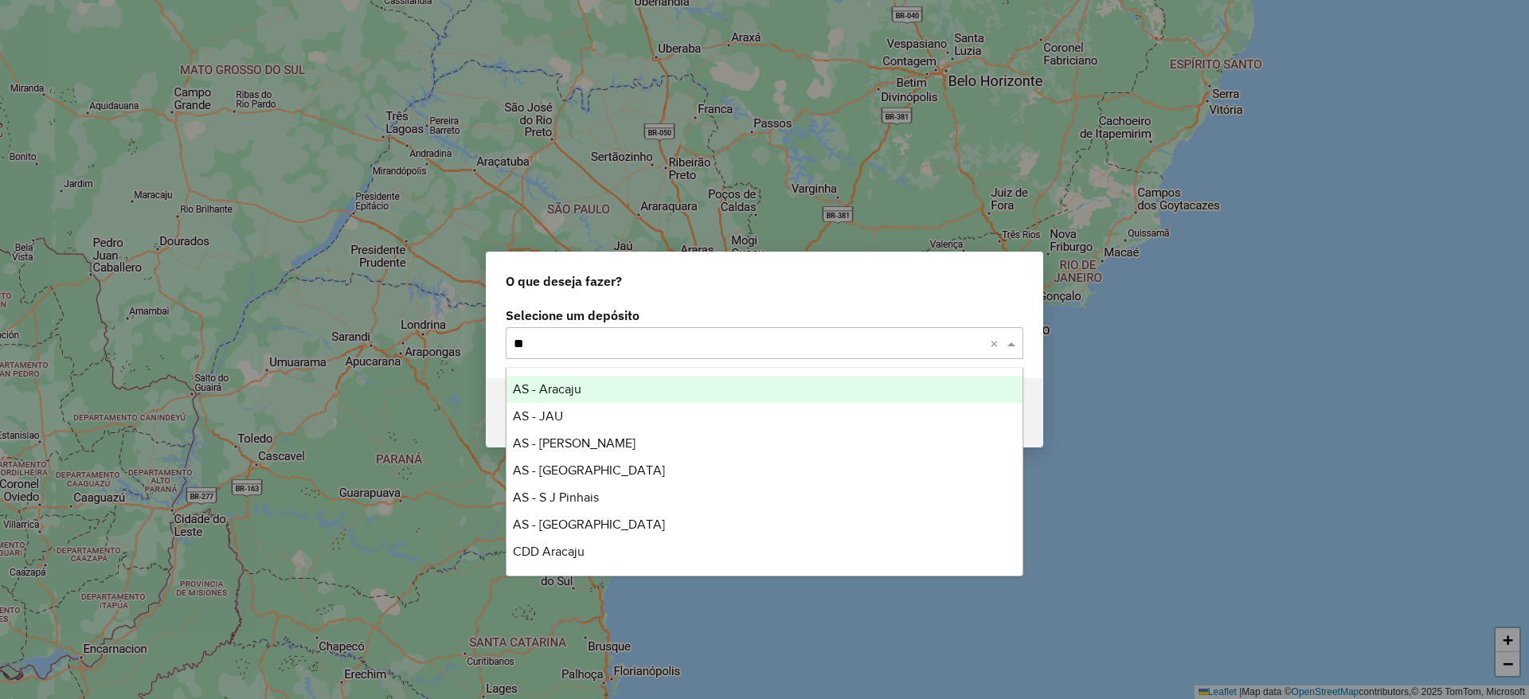
type input "***"
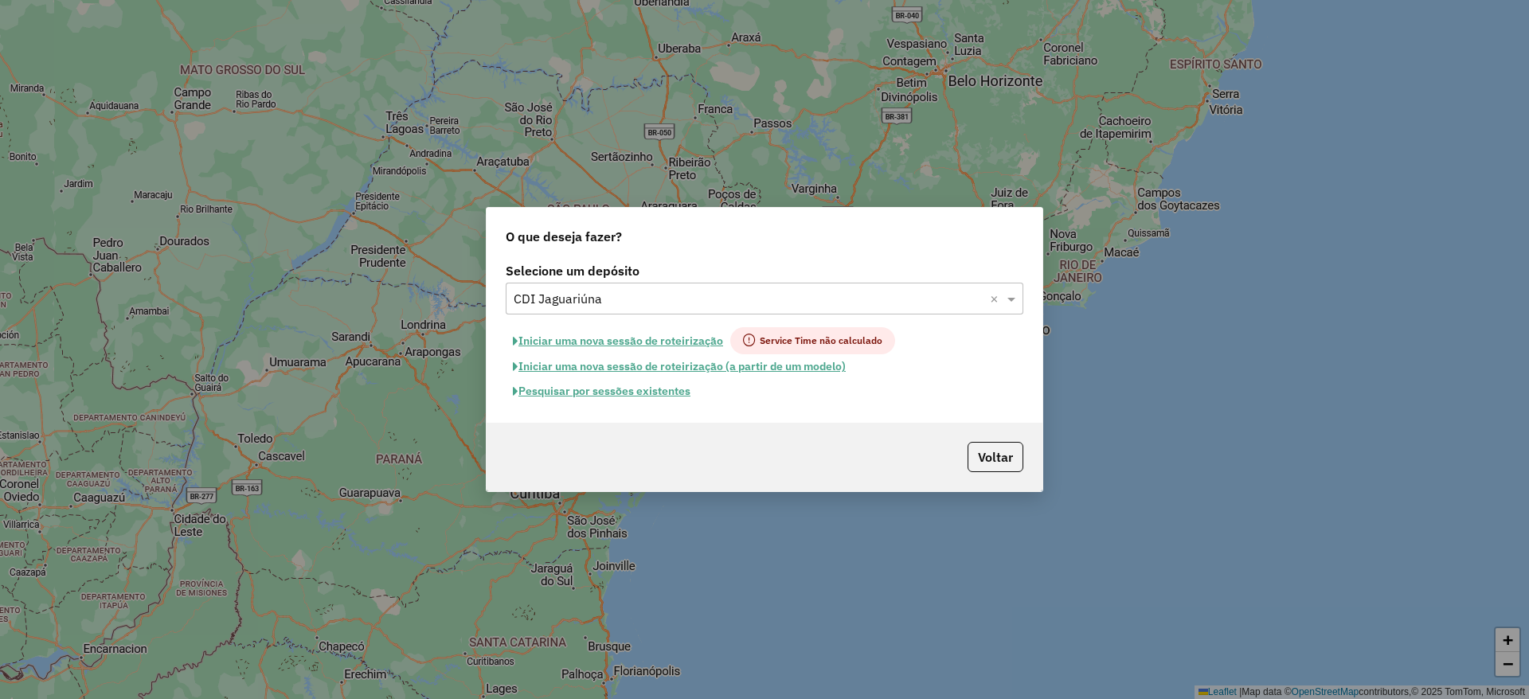
click at [575, 346] on button "Iniciar uma nova sessão de roteirização" at bounding box center [618, 340] width 225 height 27
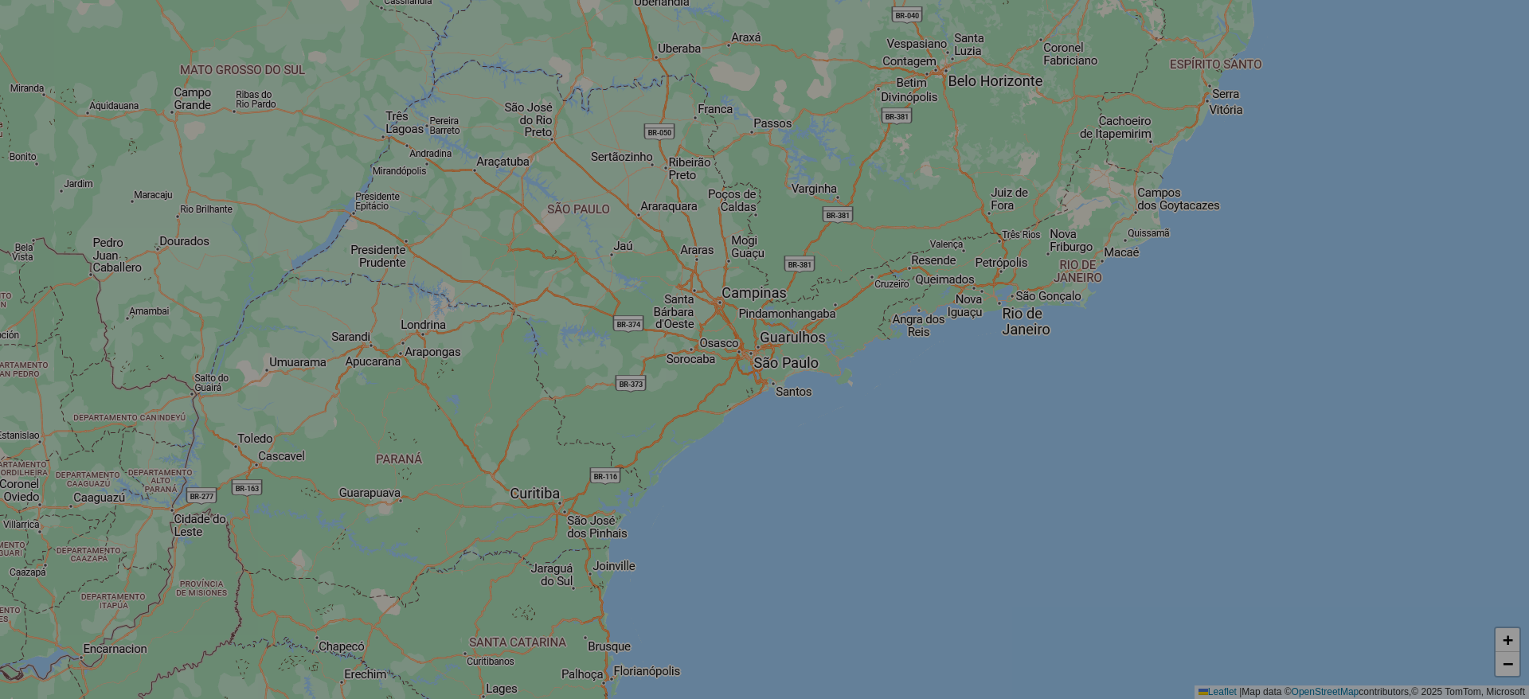
select select "*"
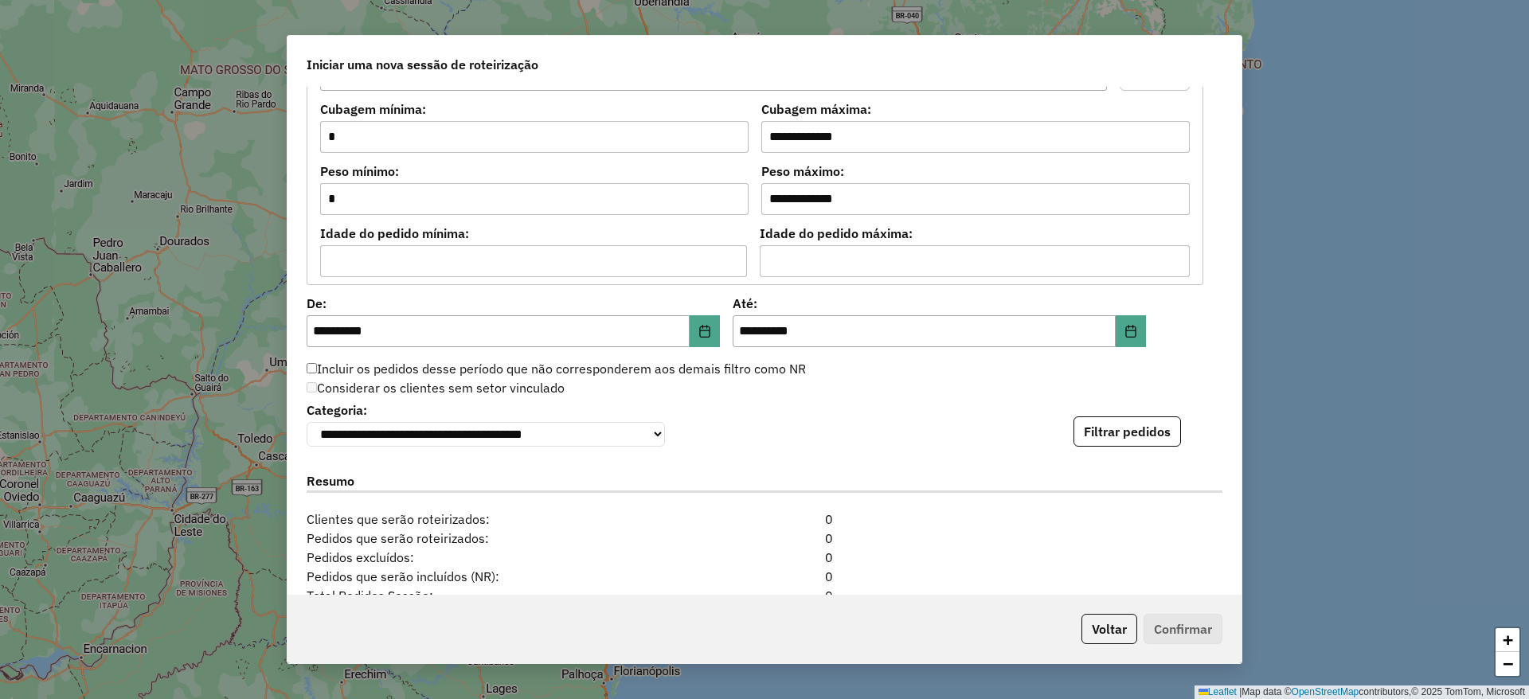
scroll to position [1593, 0]
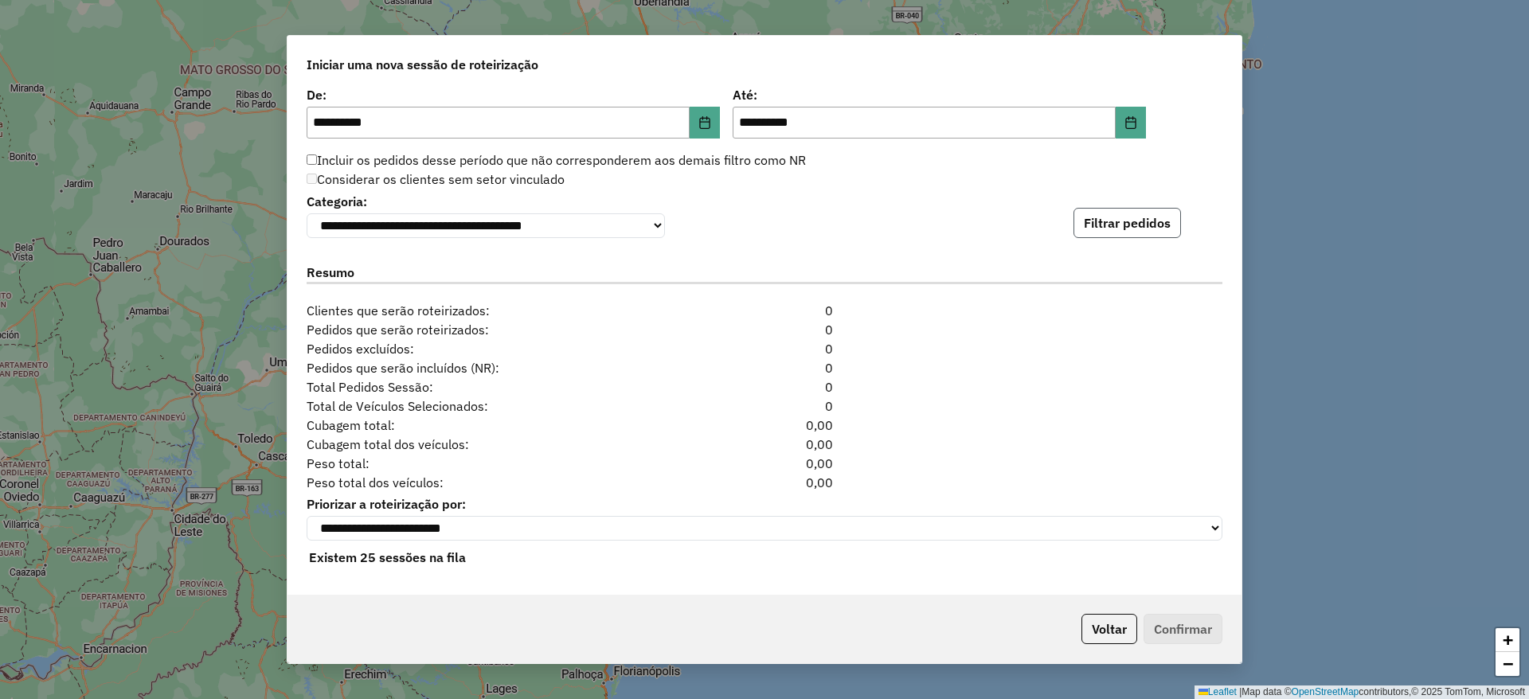
click at [1110, 208] on button "Filtrar pedidos" at bounding box center [1126, 223] width 107 height 30
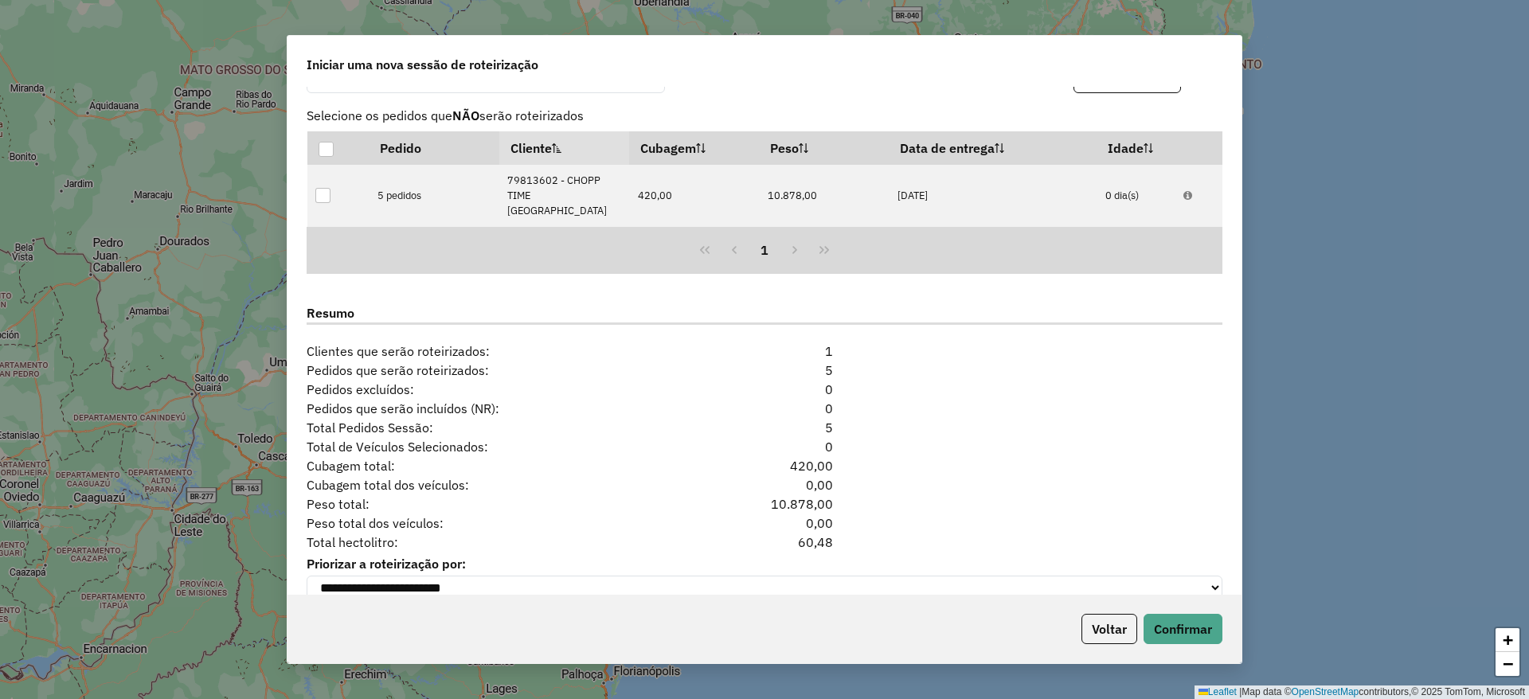
scroll to position [1783, 0]
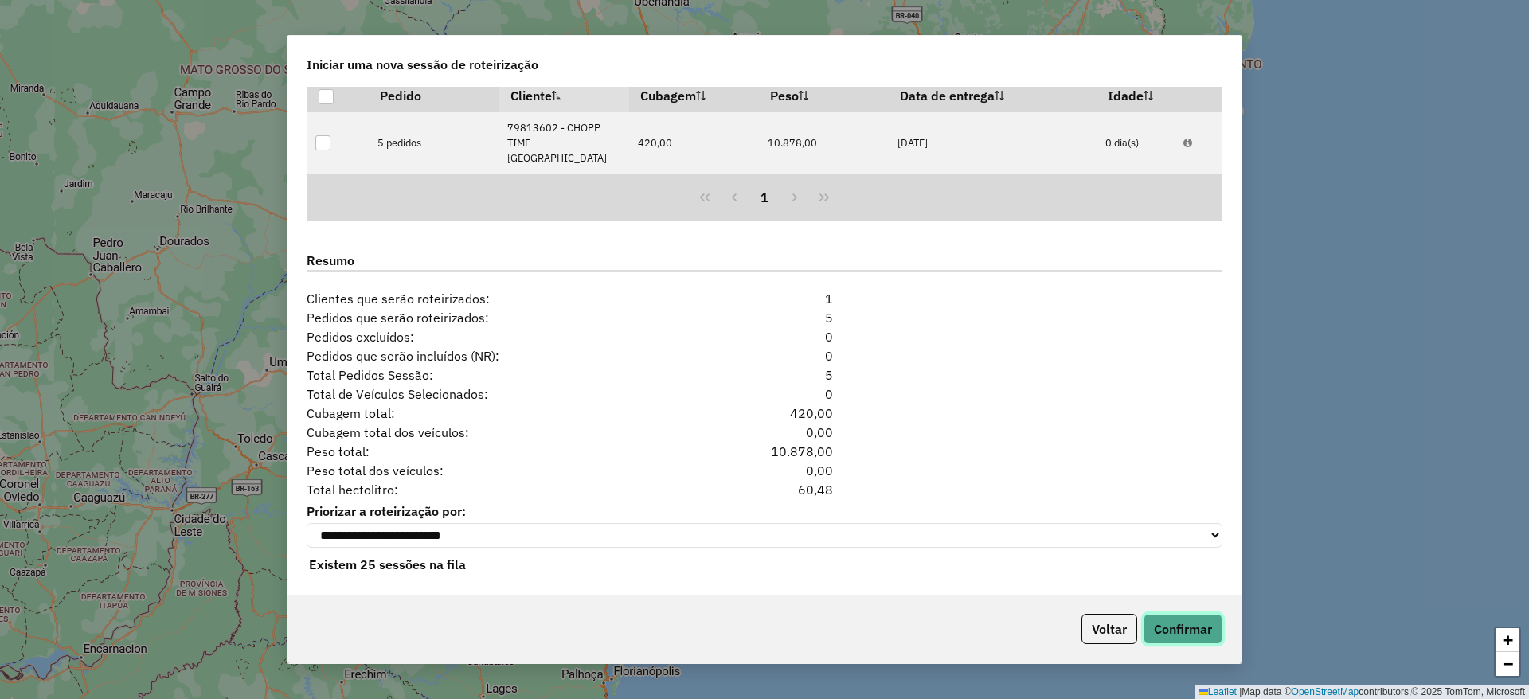
click at [1172, 619] on button "Confirmar" at bounding box center [1182, 629] width 79 height 30
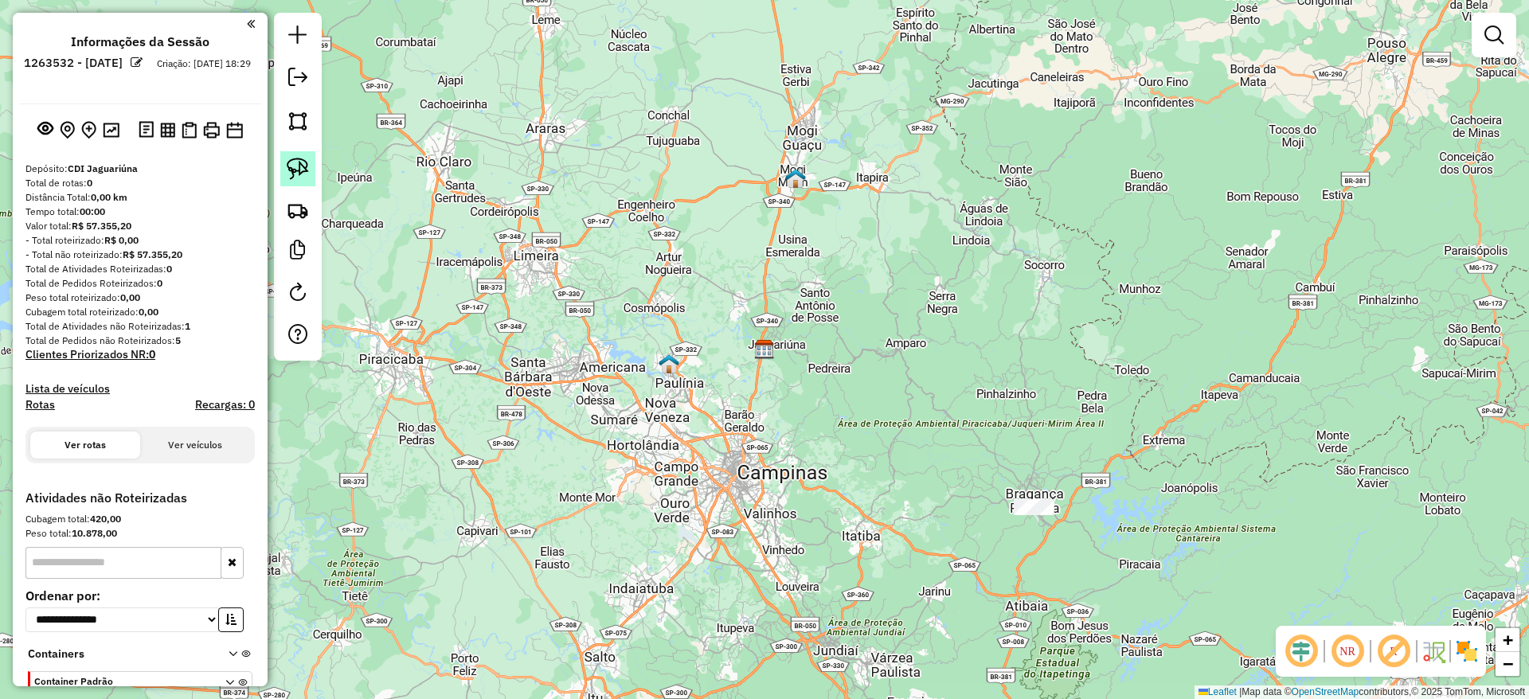
click at [307, 177] on img at bounding box center [298, 169] width 22 height 22
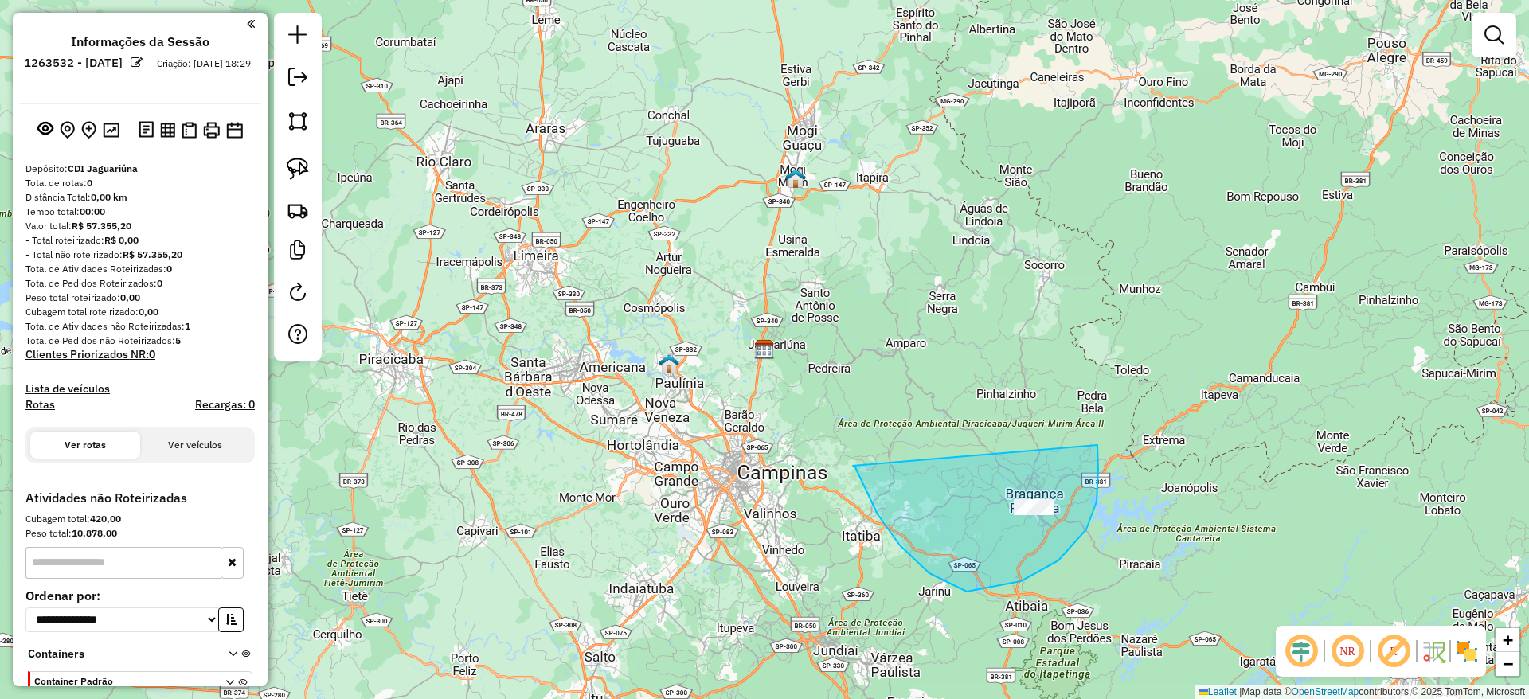
drag, startPoint x: 853, startPoint y: 466, endPoint x: 1070, endPoint y: 447, distance: 218.1
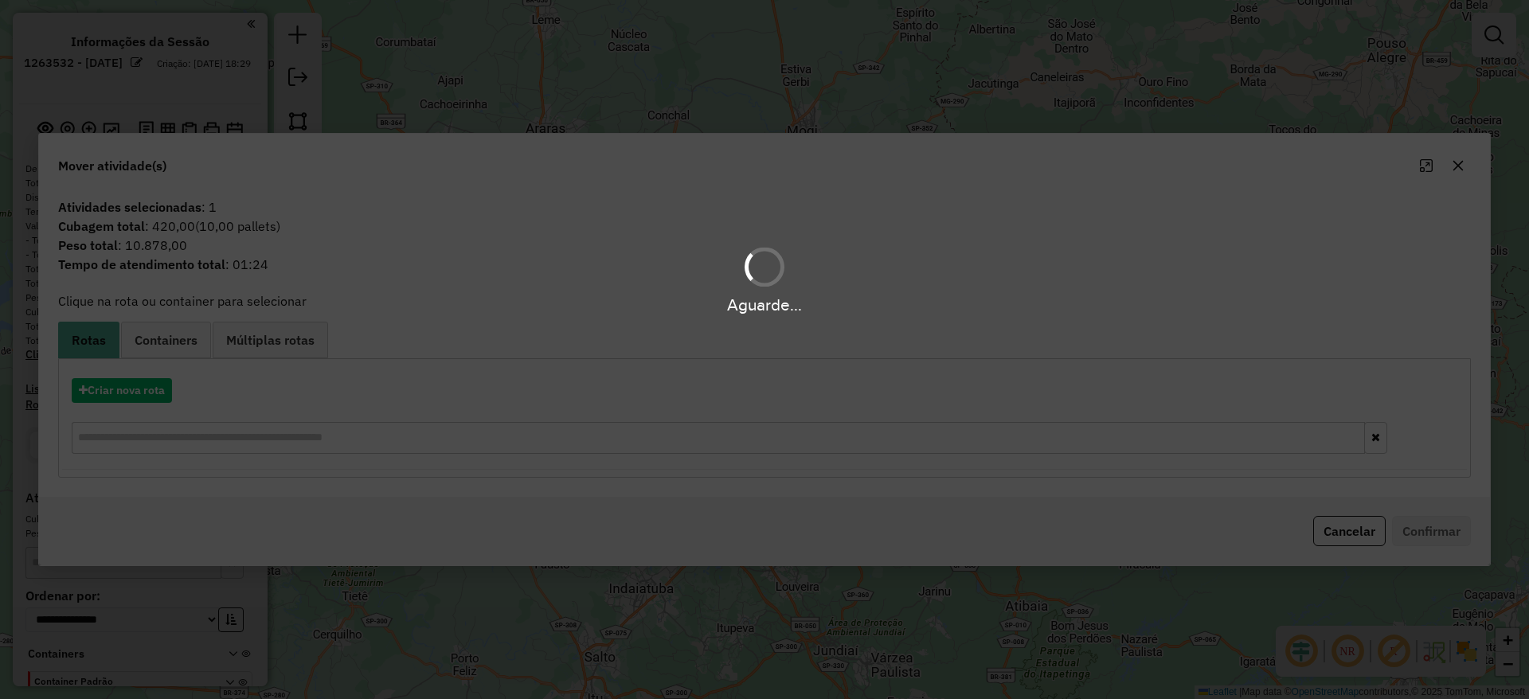
click at [105, 391] on div "Aguarde..." at bounding box center [764, 349] width 1529 height 699
click at [105, 390] on button "Criar nova rota" at bounding box center [122, 390] width 100 height 25
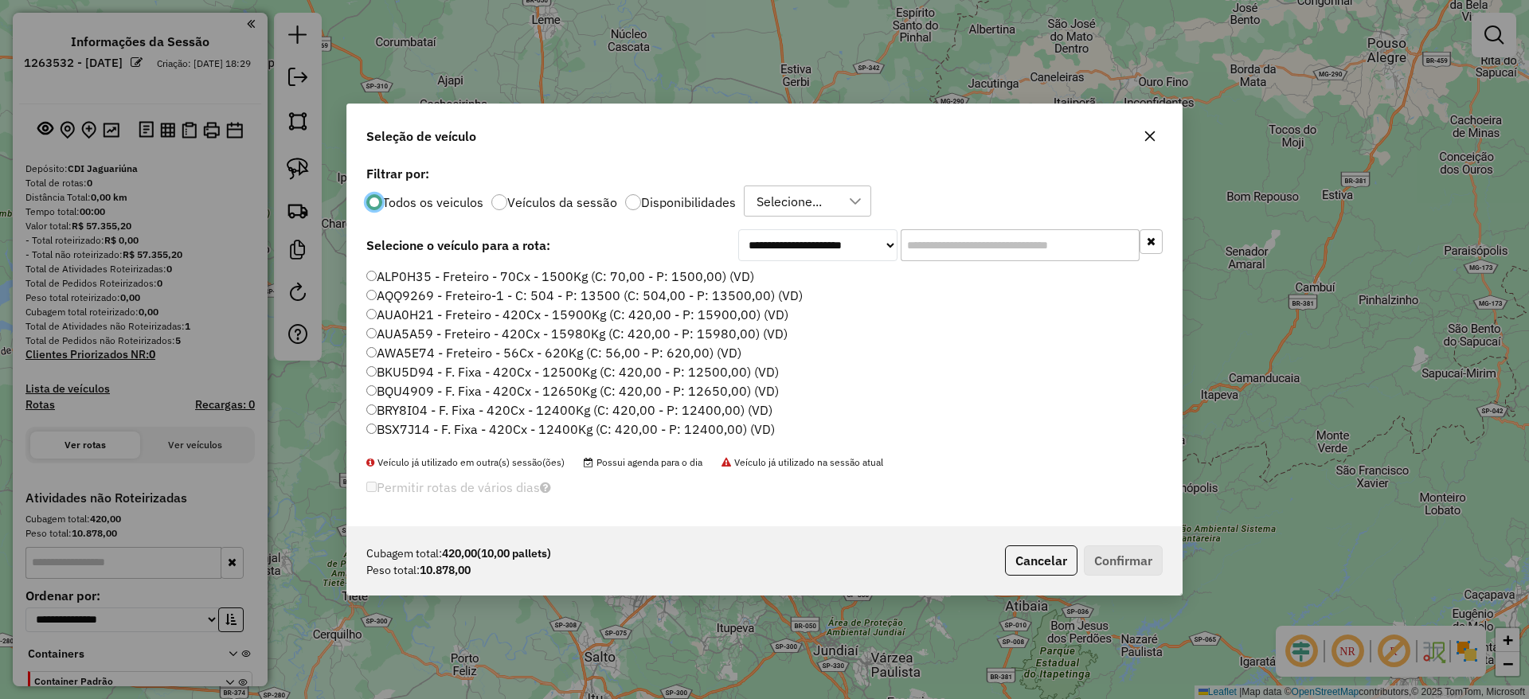
scroll to position [9, 5]
click at [915, 252] on input "text" at bounding box center [1019, 245] width 239 height 32
paste input "*******"
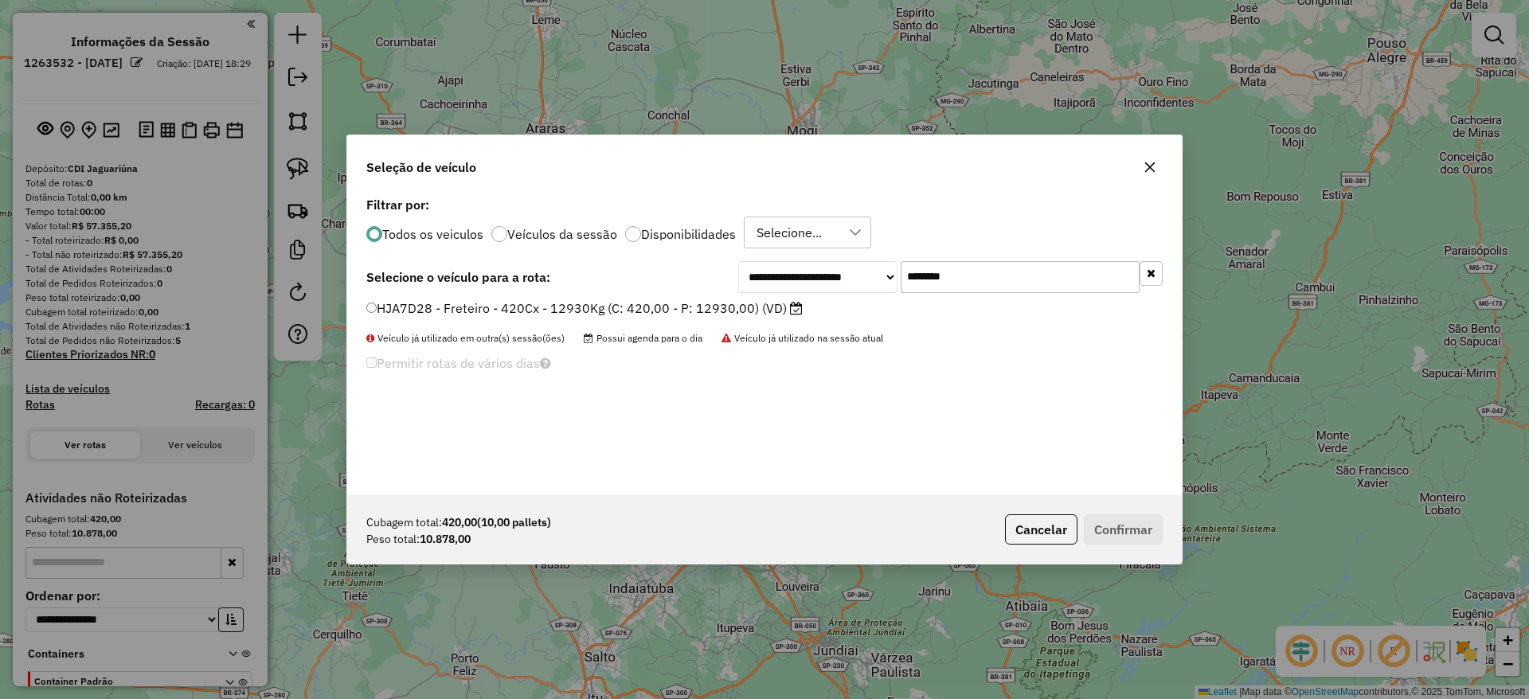
type input "*******"
click at [604, 307] on label "HJA7D28 - Freteiro - 420Cx - 12930Kg (C: 420,00 - P: 12930,00) (VD)" at bounding box center [584, 308] width 436 height 19
drag, startPoint x: 1154, startPoint y: 547, endPoint x: 1145, endPoint y: 539, distance: 12.4
click at [1152, 545] on div "Cubagem total: 420,00 (10,00 pallets) Peso total: 10.878,00 Cancelar Confirmar" at bounding box center [764, 529] width 834 height 68
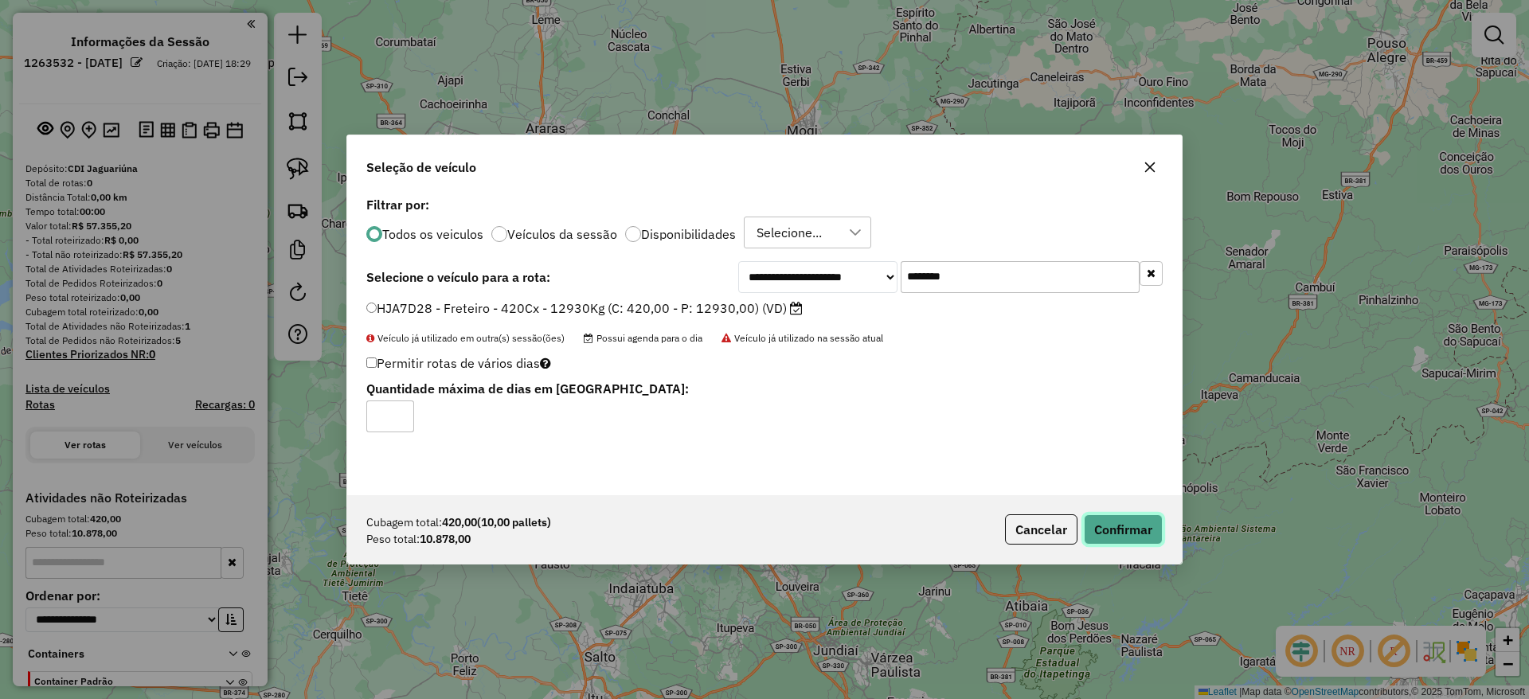
click at [1145, 538] on button "Confirmar" at bounding box center [1123, 529] width 79 height 30
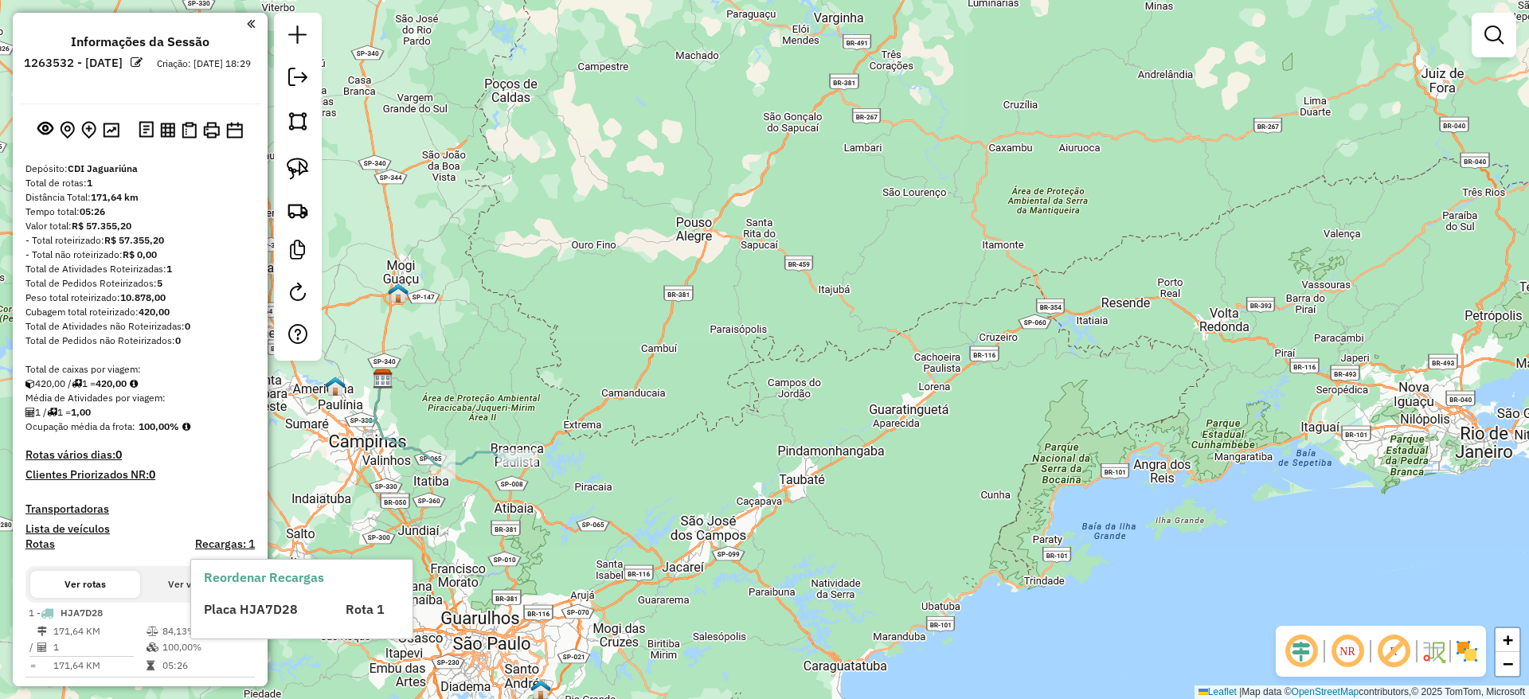
click at [219, 611] on span "Placa HJA7D28" at bounding box center [251, 609] width 94 height 16
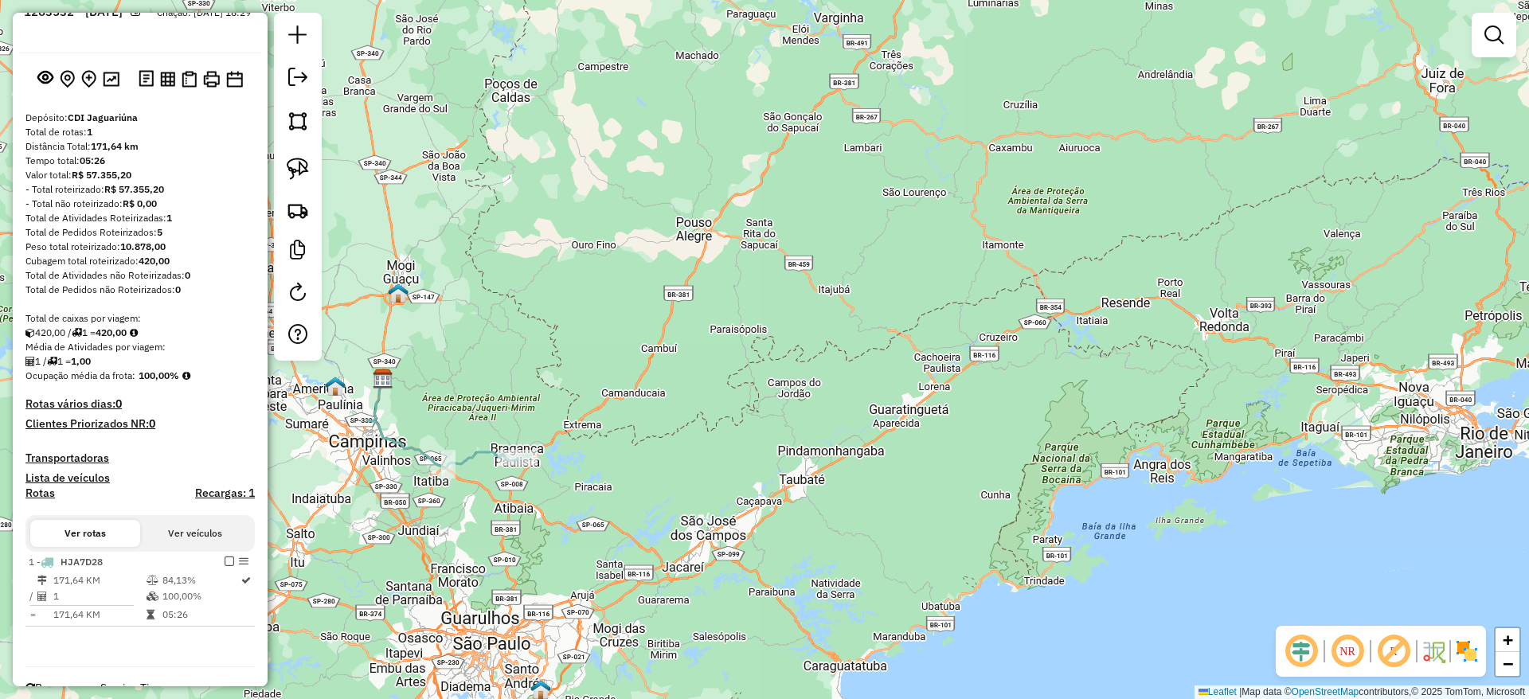
scroll to position [97, 0]
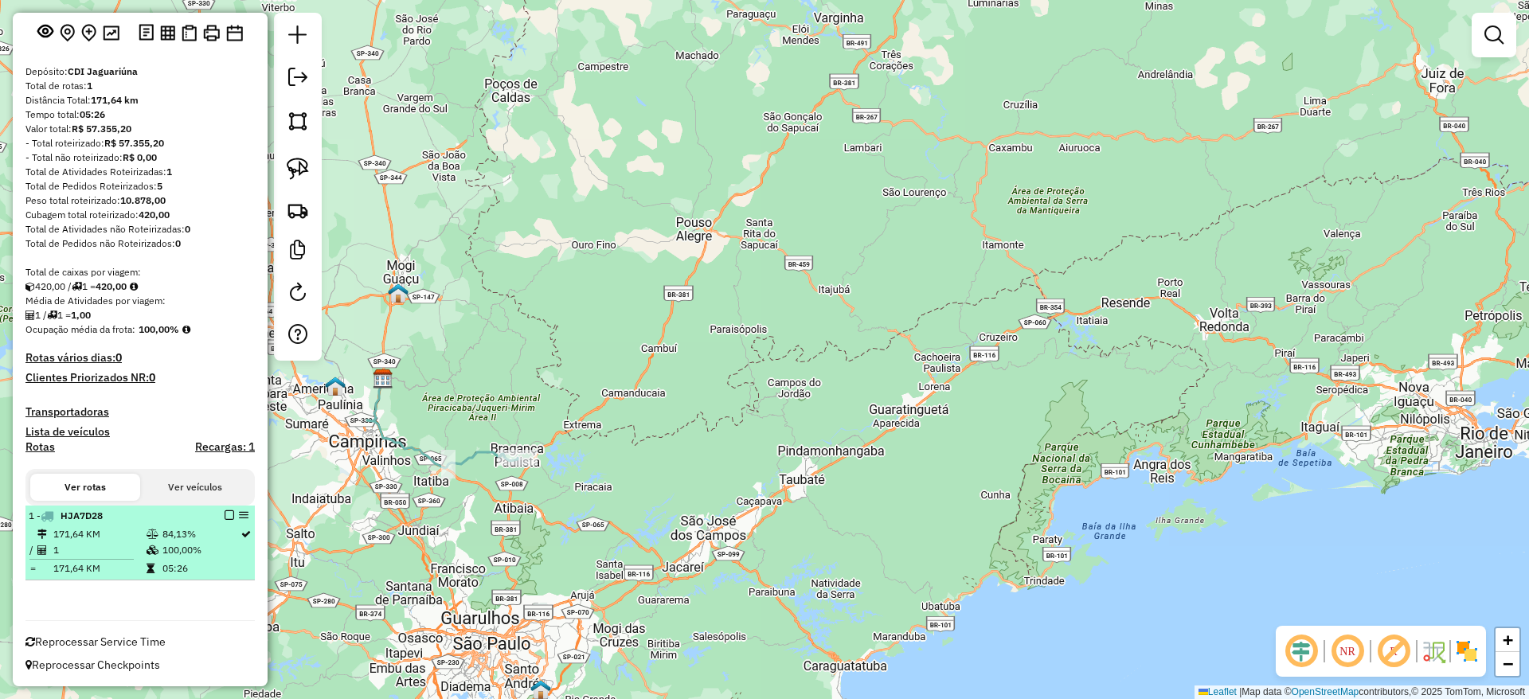
click at [225, 514] on em at bounding box center [230, 515] width 10 height 10
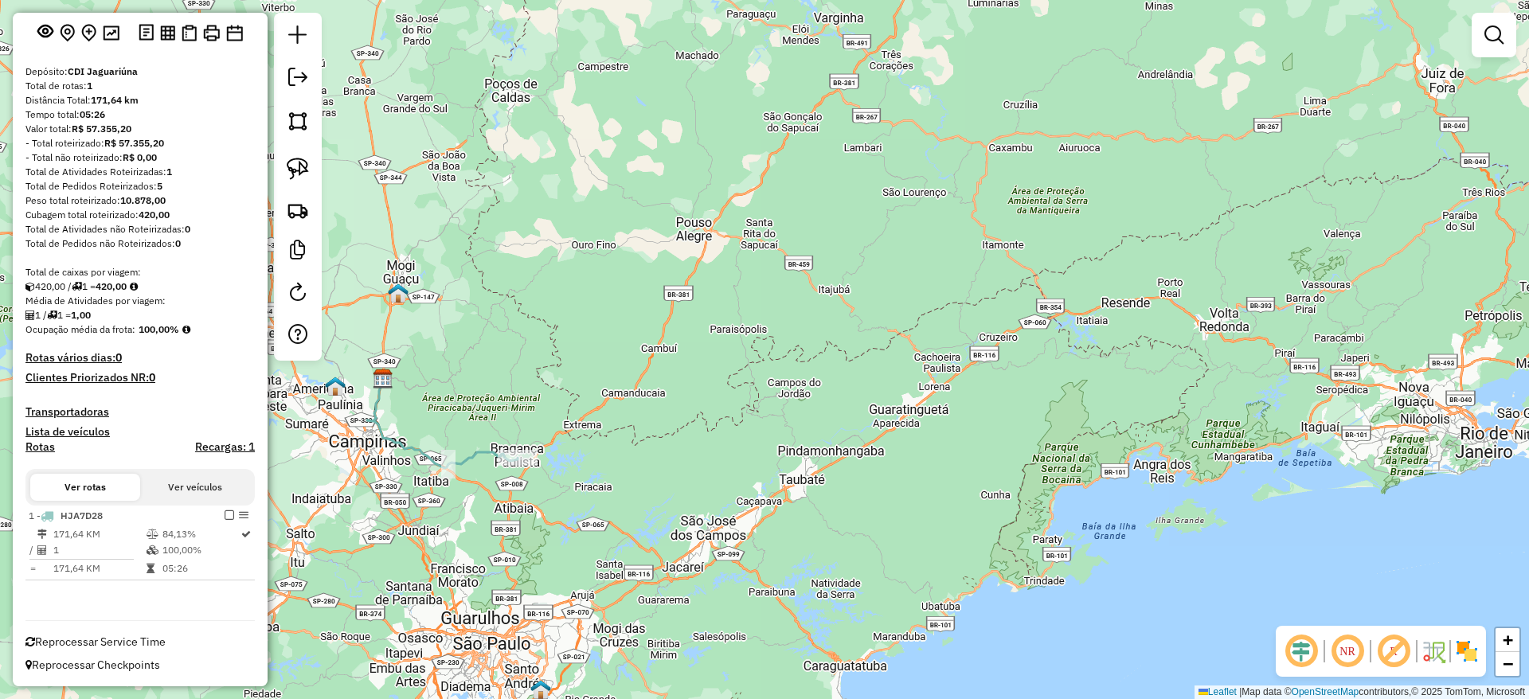
scroll to position [44, 0]
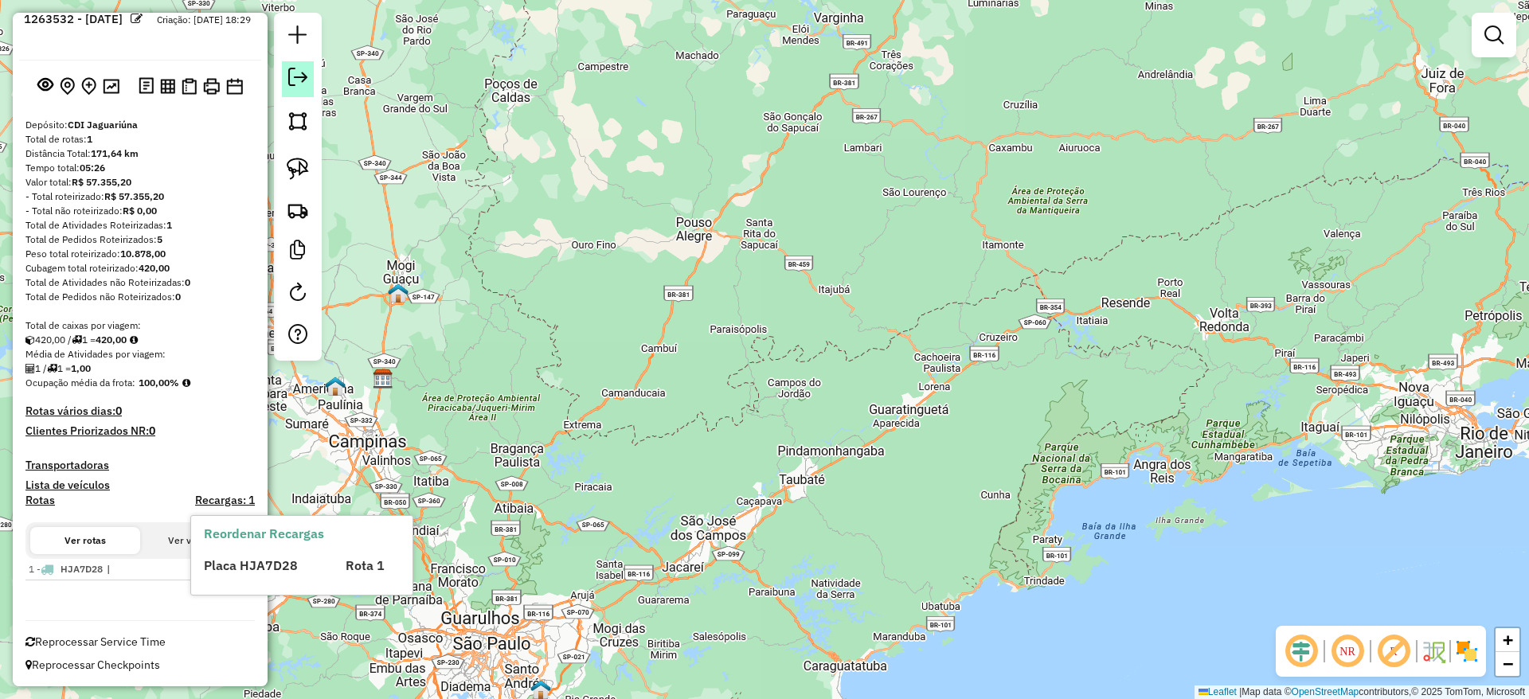
click at [296, 72] on em at bounding box center [297, 77] width 19 height 19
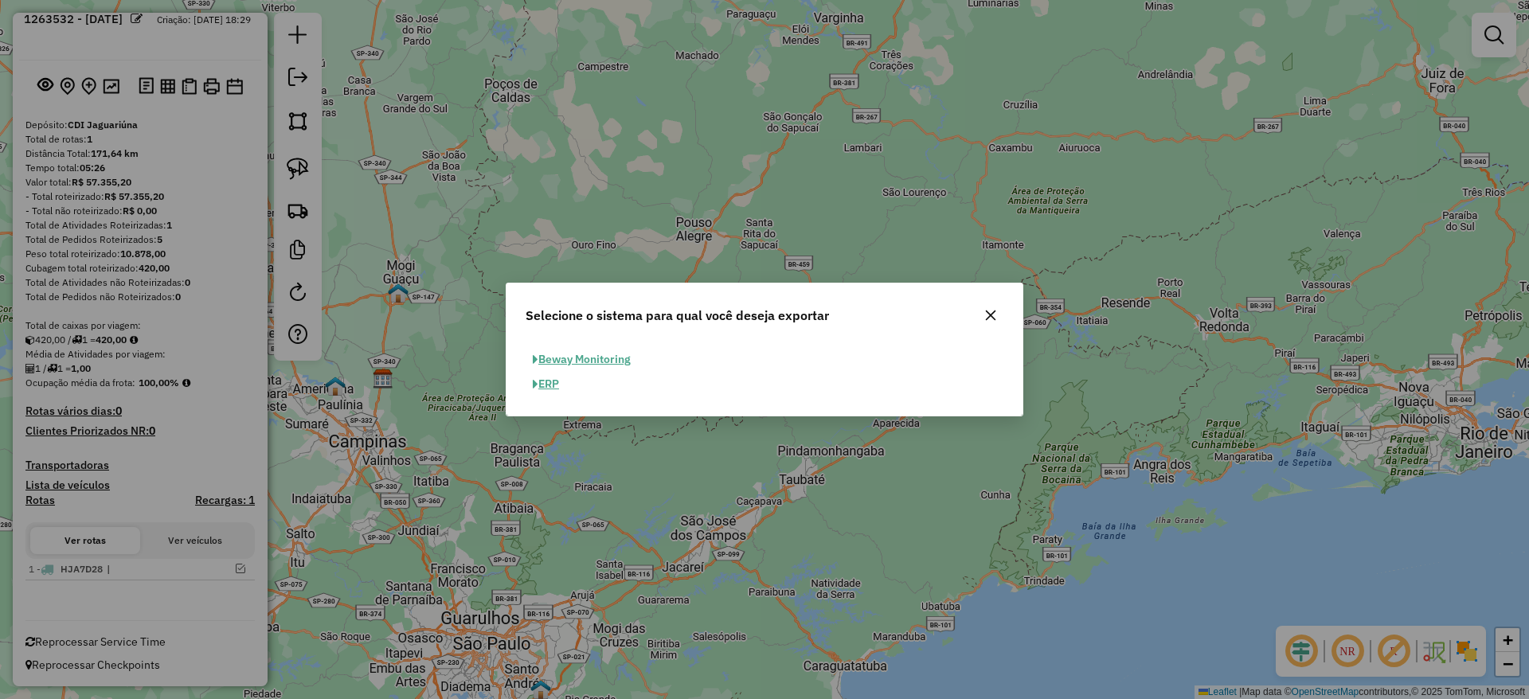
click at [544, 385] on button "ERP" at bounding box center [545, 384] width 41 height 25
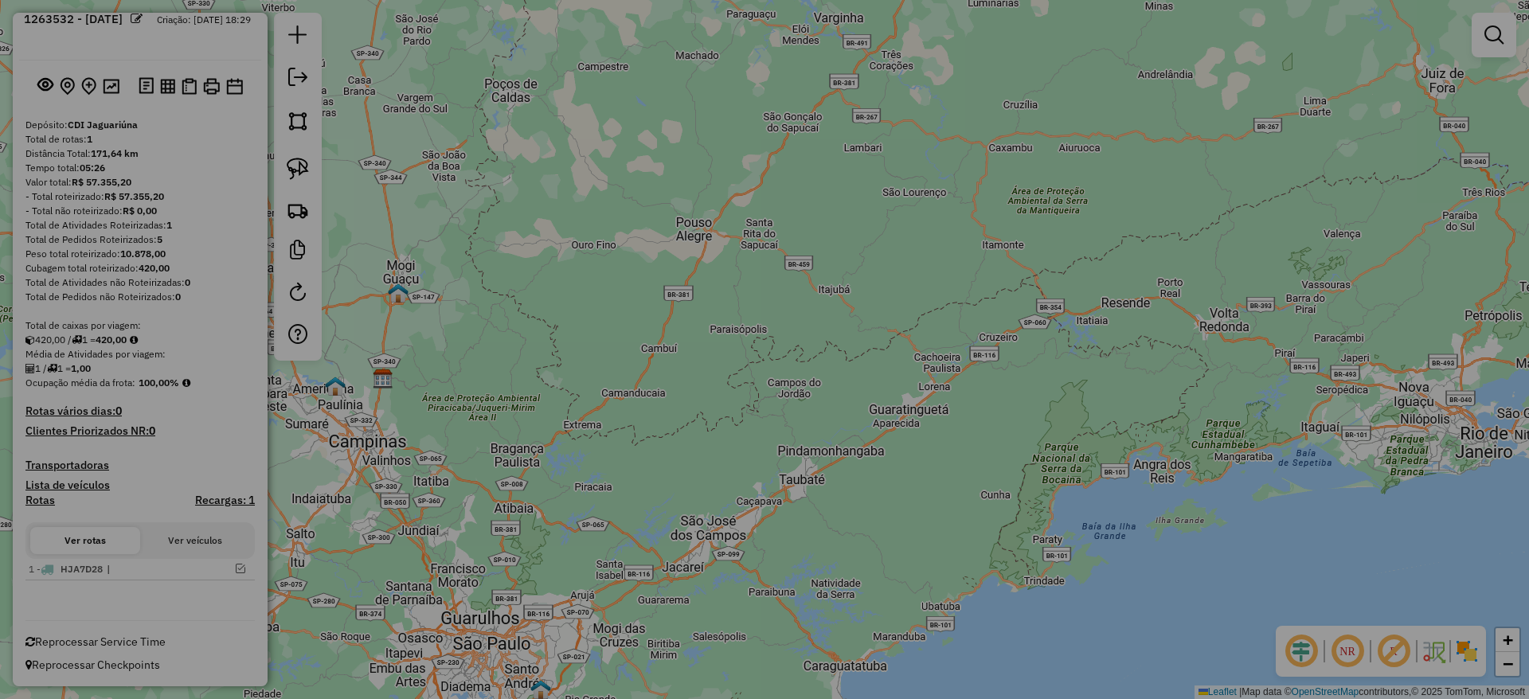
select select "**"
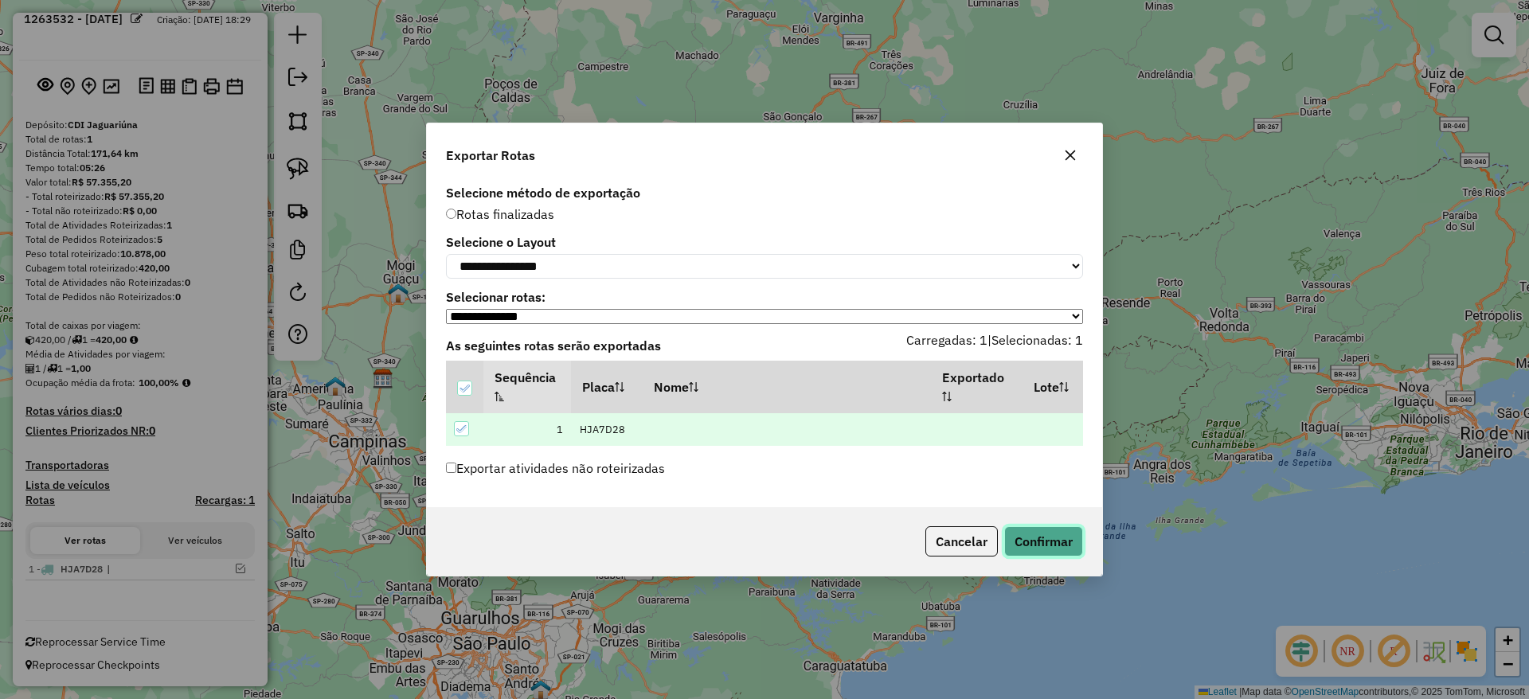
click at [1035, 535] on button "Confirmar" at bounding box center [1043, 541] width 79 height 30
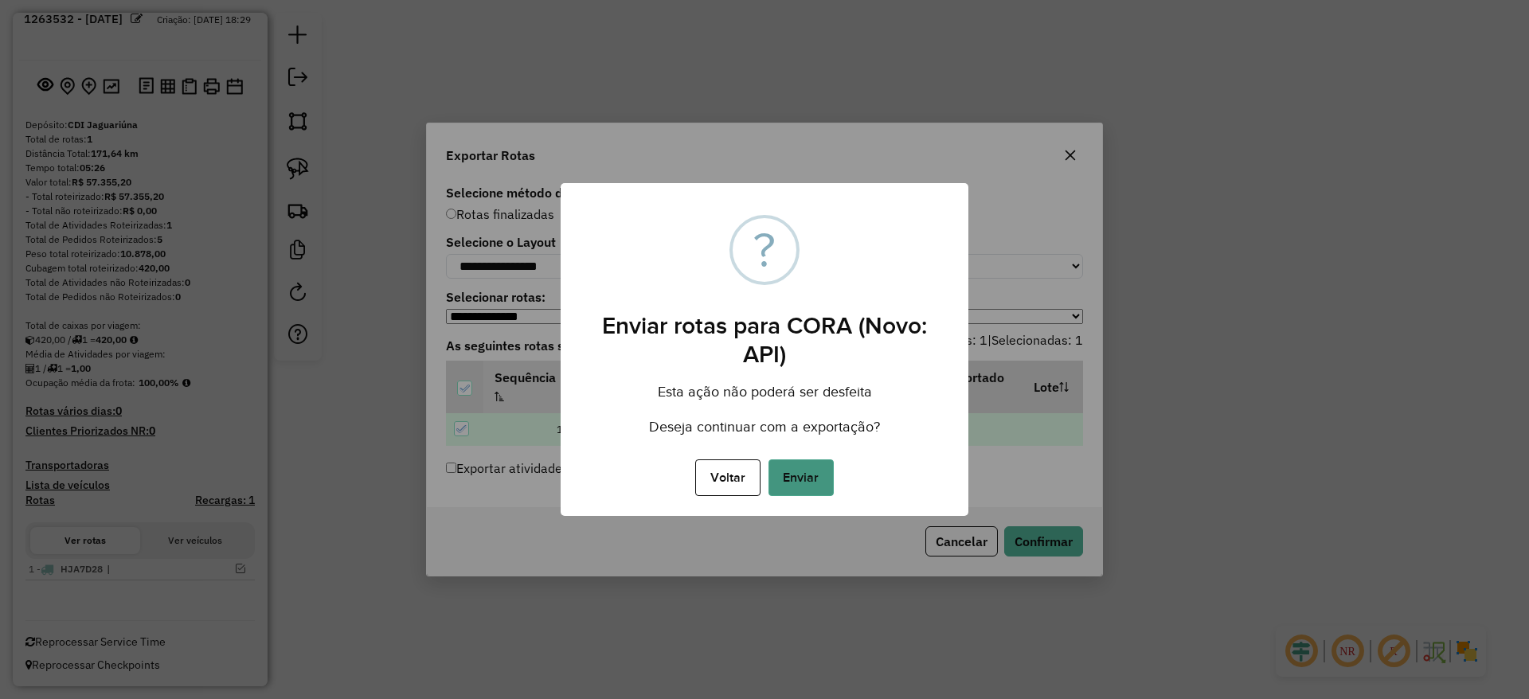
click at [814, 464] on button "Enviar" at bounding box center [800, 477] width 65 height 37
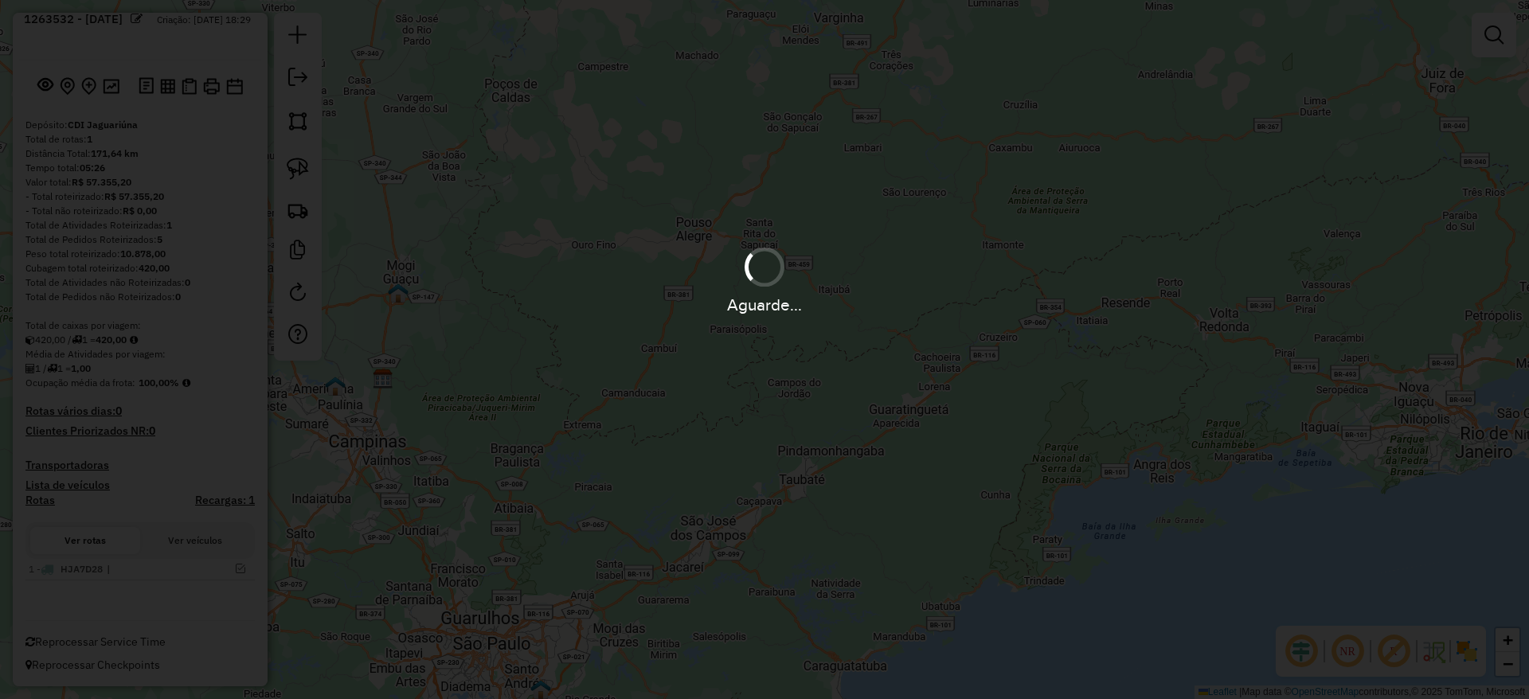
scroll to position [61, 0]
